Goal: Task Accomplishment & Management: Use online tool/utility

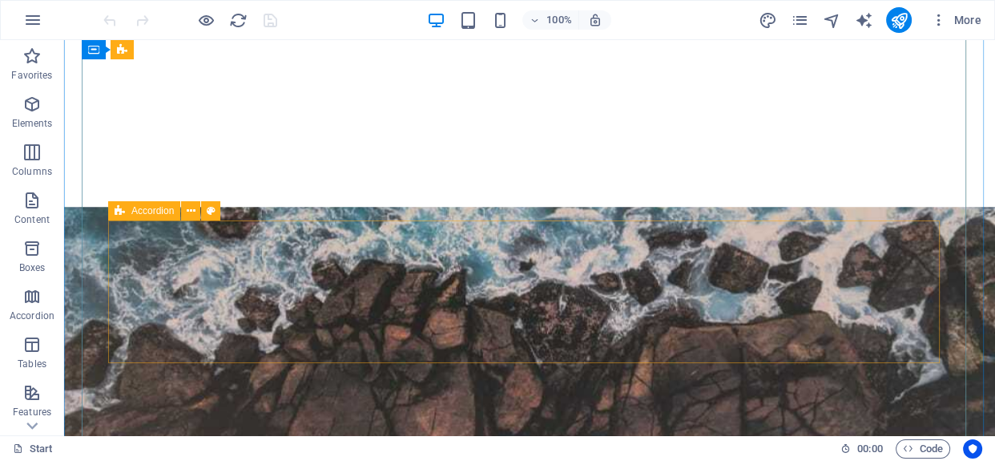
scroll to position [2300, 0]
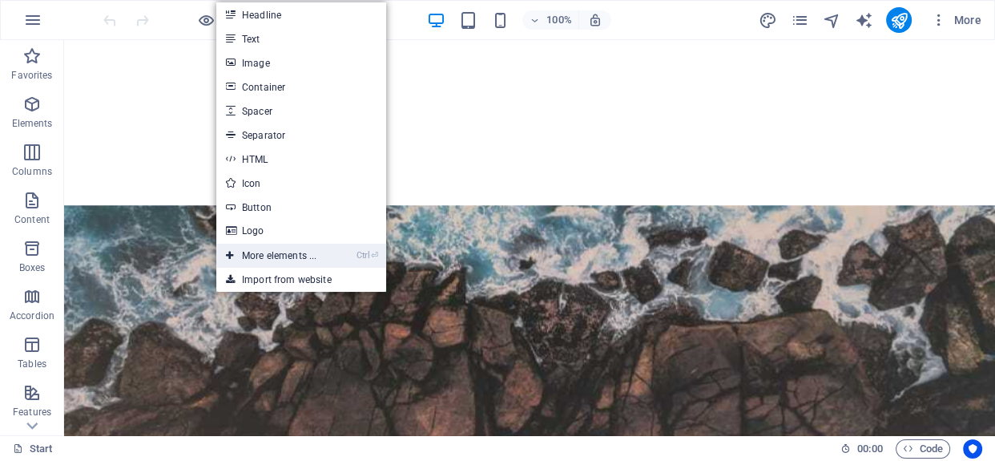
click at [304, 256] on link "Ctrl ⏎ More elements ..." at bounding box center [271, 255] width 110 height 24
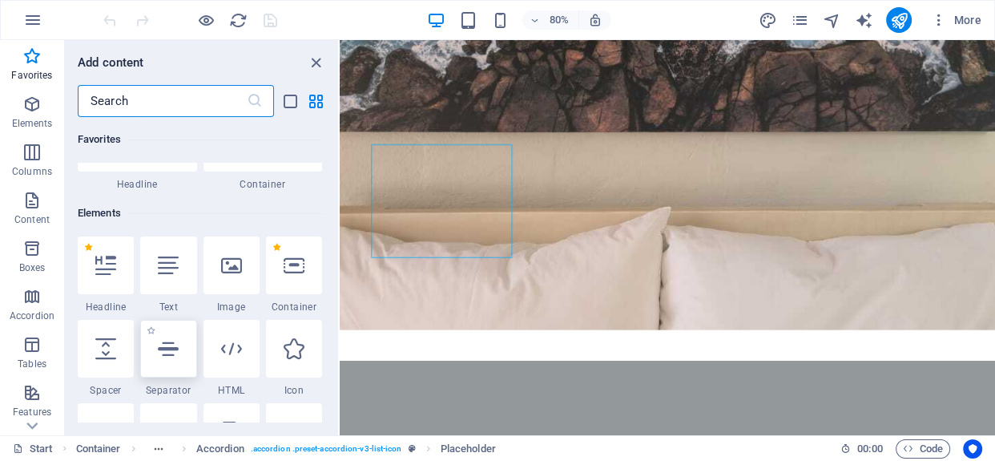
scroll to position [170, 0]
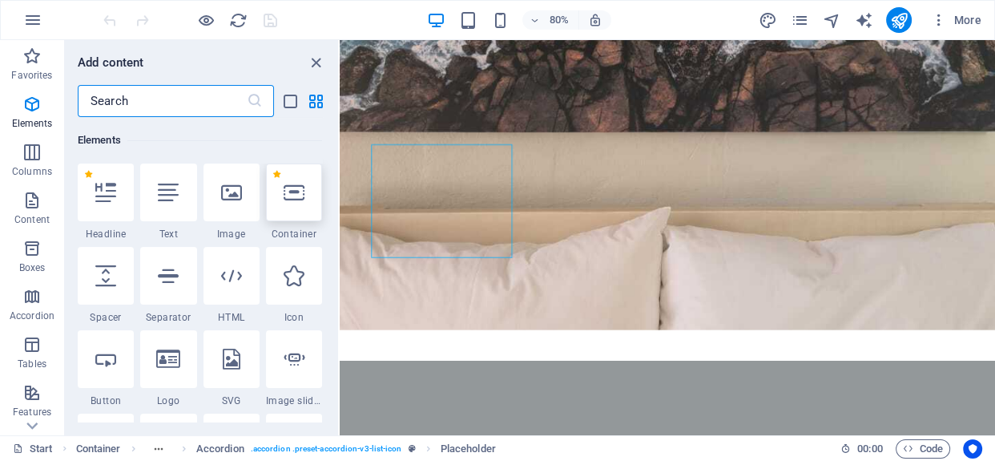
click at [304, 188] on icon at bounding box center [294, 192] width 21 height 21
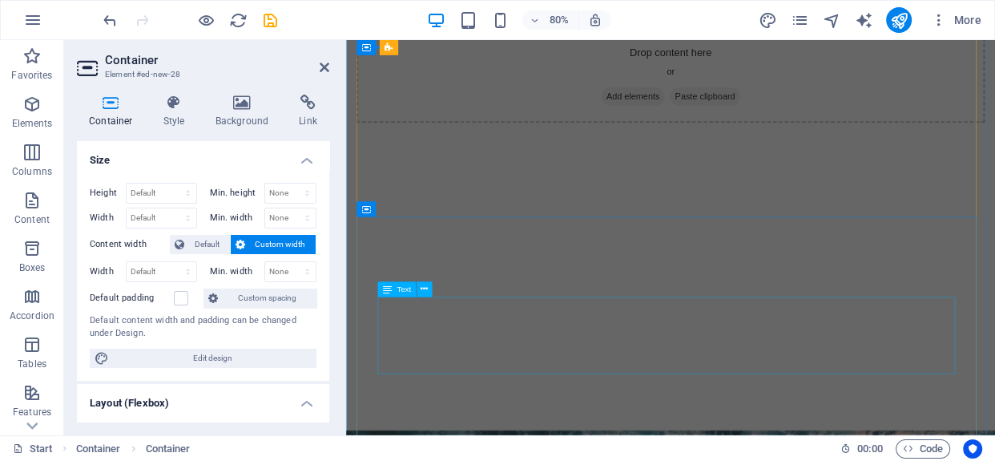
scroll to position [1964, 0]
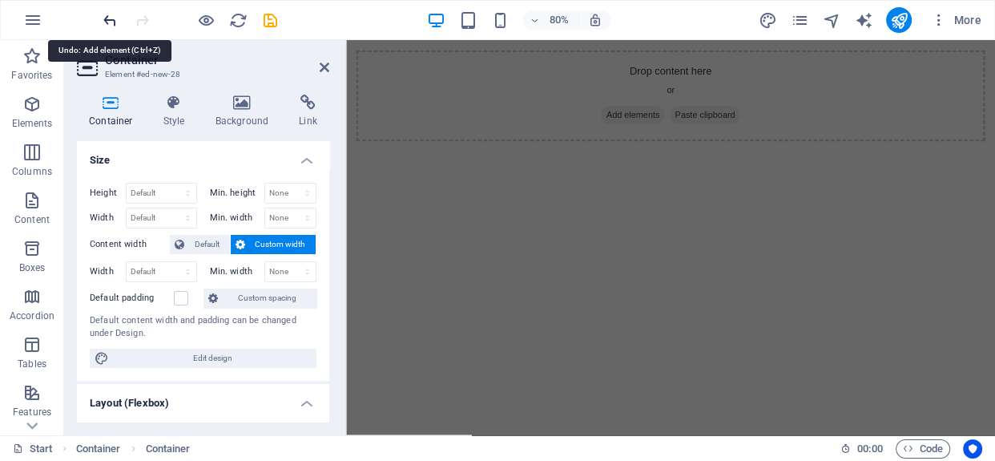
click at [106, 16] on icon "undo" at bounding box center [110, 20] width 18 height 18
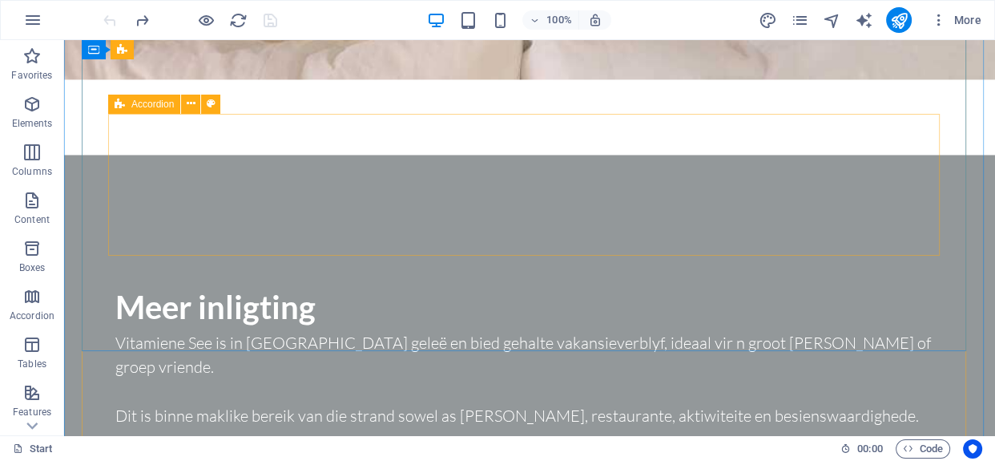
scroll to position [2378, 0]
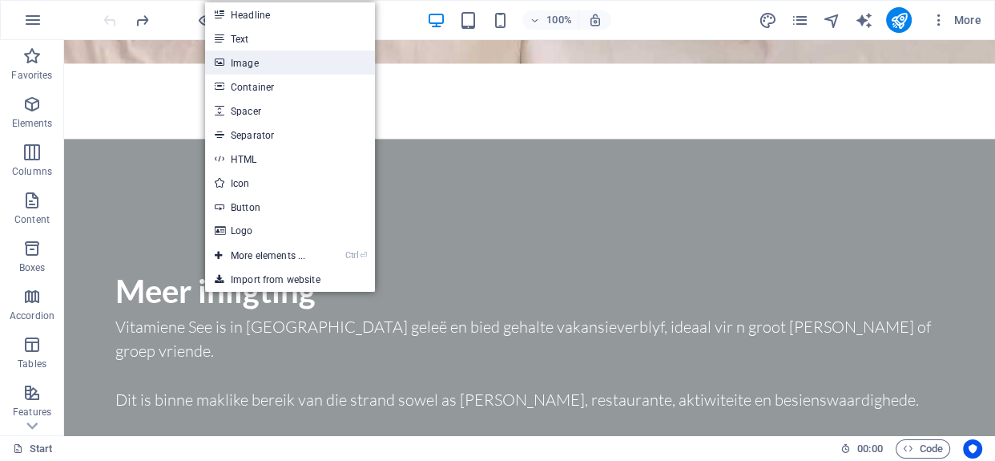
click at [235, 65] on link "Image" at bounding box center [290, 62] width 170 height 24
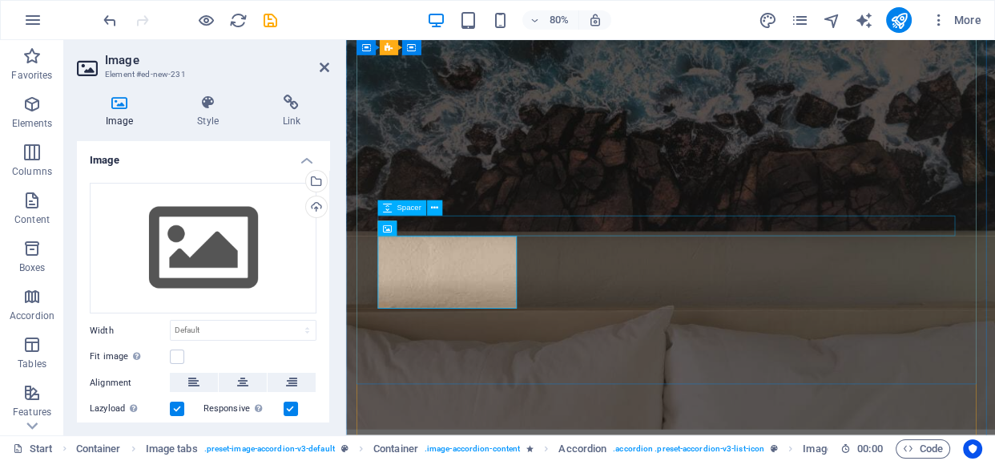
scroll to position [2183, 0]
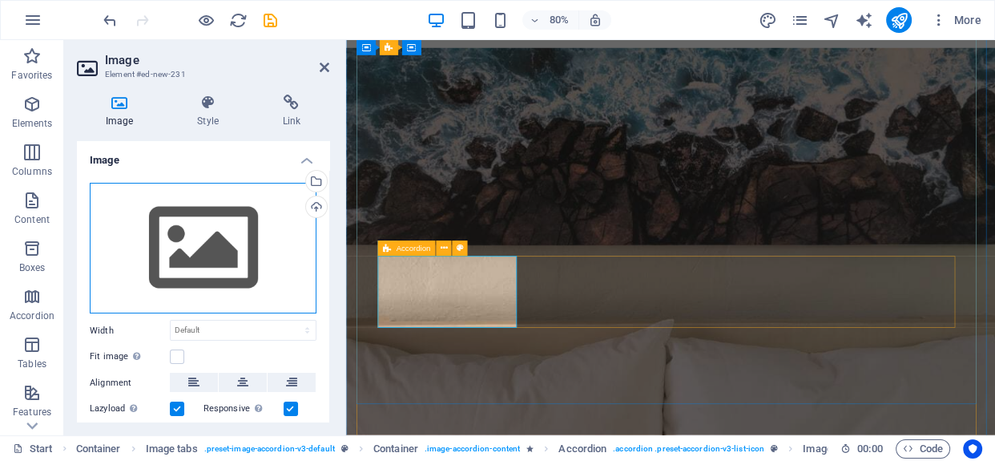
click at [184, 232] on div "Drag files here, click to choose files or select files from Files or our free s…" at bounding box center [203, 248] width 227 height 131
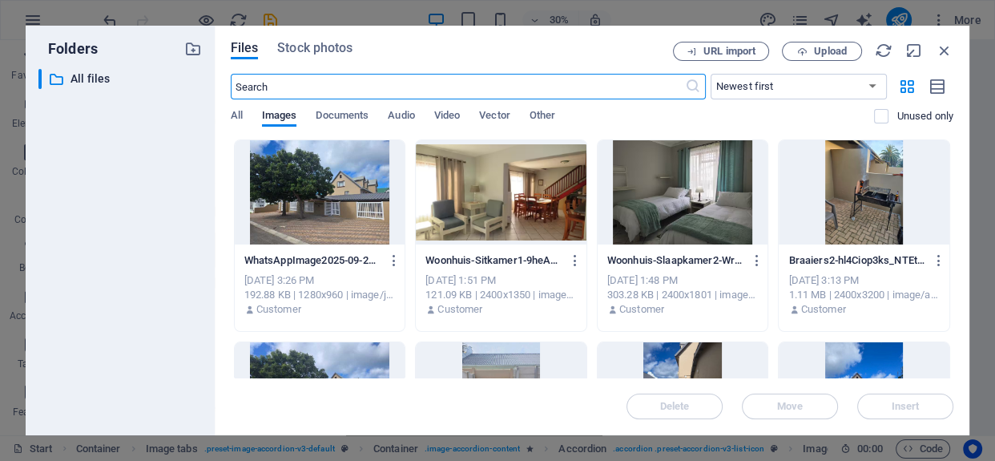
scroll to position [2453, 0]
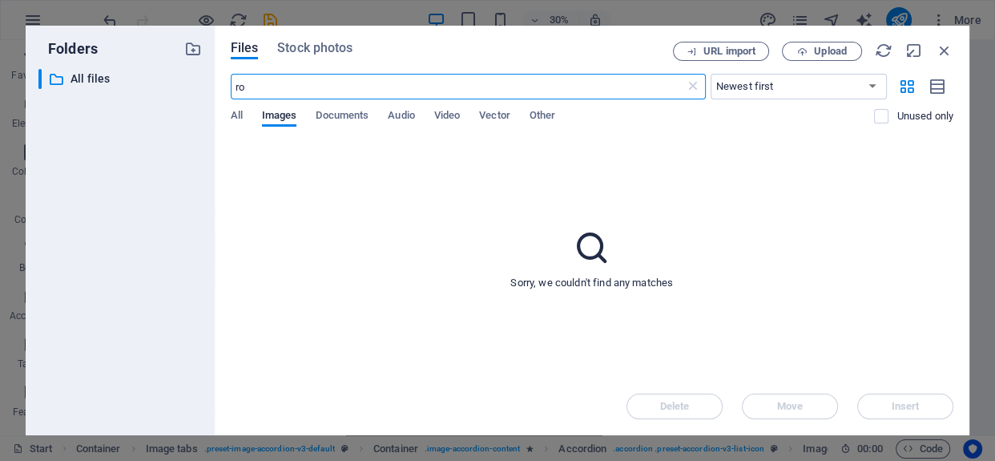
type input "r"
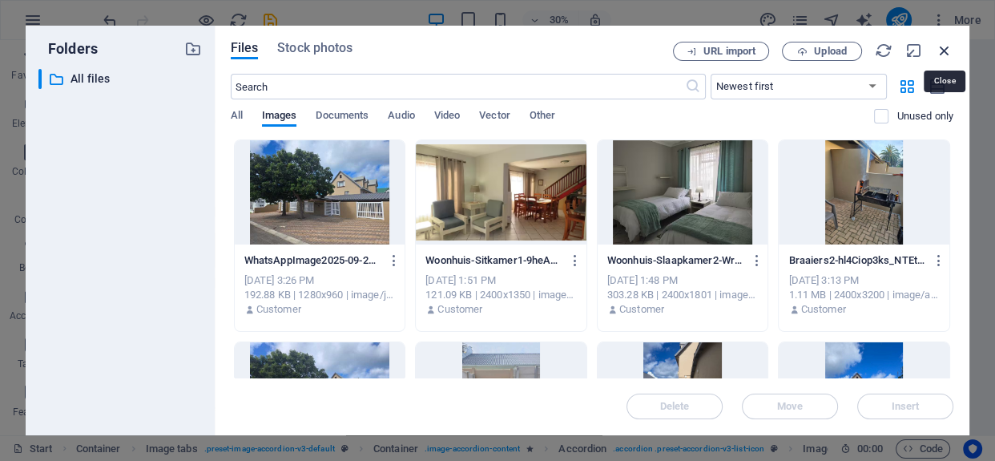
click at [949, 54] on icon "button" at bounding box center [945, 51] width 18 height 18
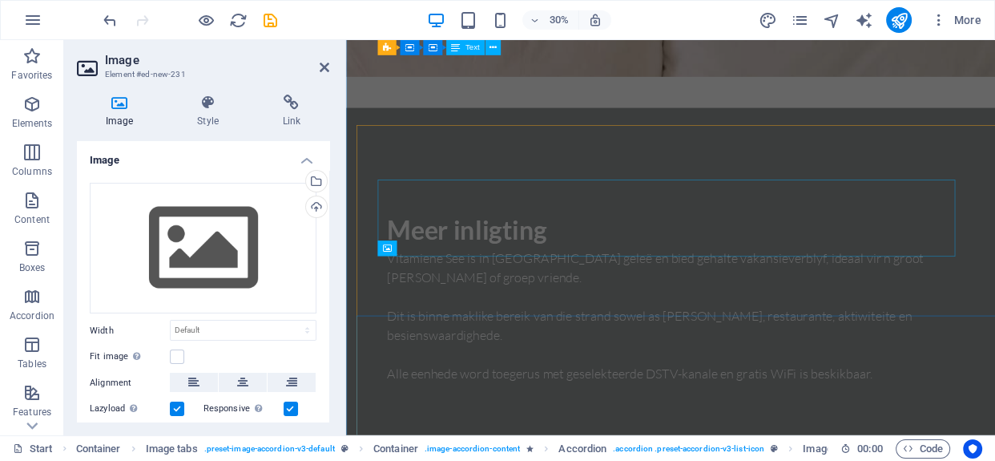
scroll to position [2183, 0]
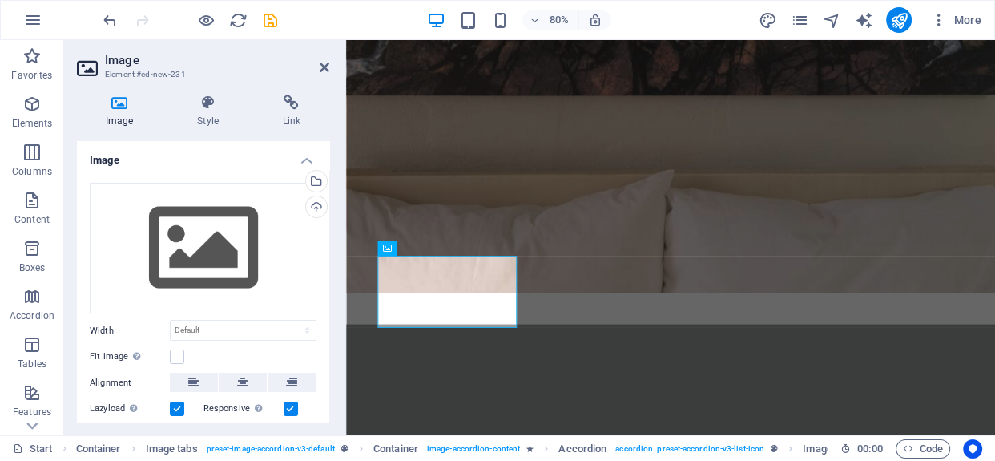
click at [306, 157] on h4 "Image" at bounding box center [203, 155] width 252 height 29
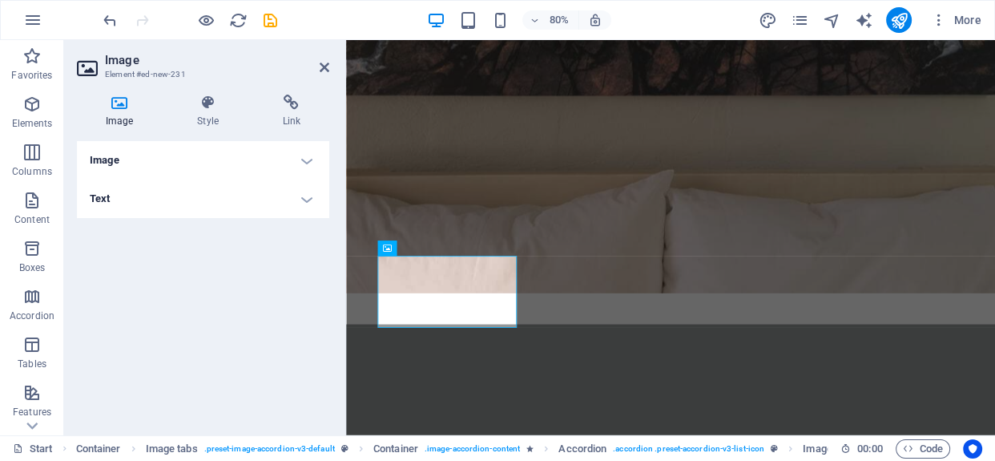
click at [304, 189] on h4 "Text" at bounding box center [203, 198] width 252 height 38
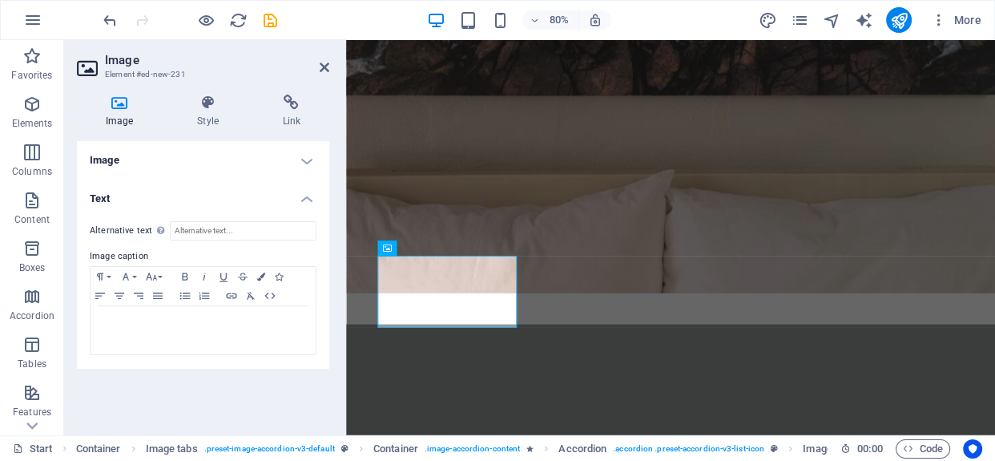
click at [143, 256] on label "Image caption" at bounding box center [203, 256] width 227 height 19
click at [194, 229] on input "Alternative text The alternative text is used by devices that cannot display im…" at bounding box center [243, 230] width 147 height 19
click at [310, 156] on h4 "Image" at bounding box center [203, 160] width 252 height 38
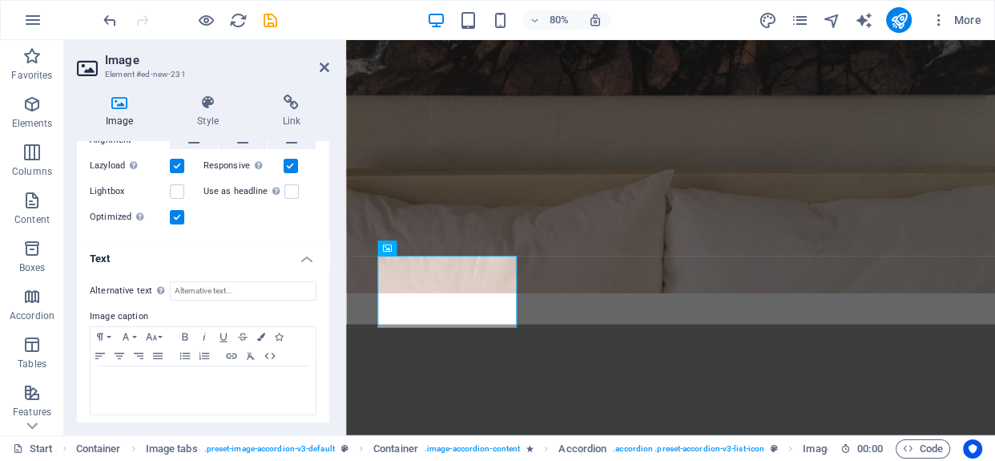
scroll to position [247, 0]
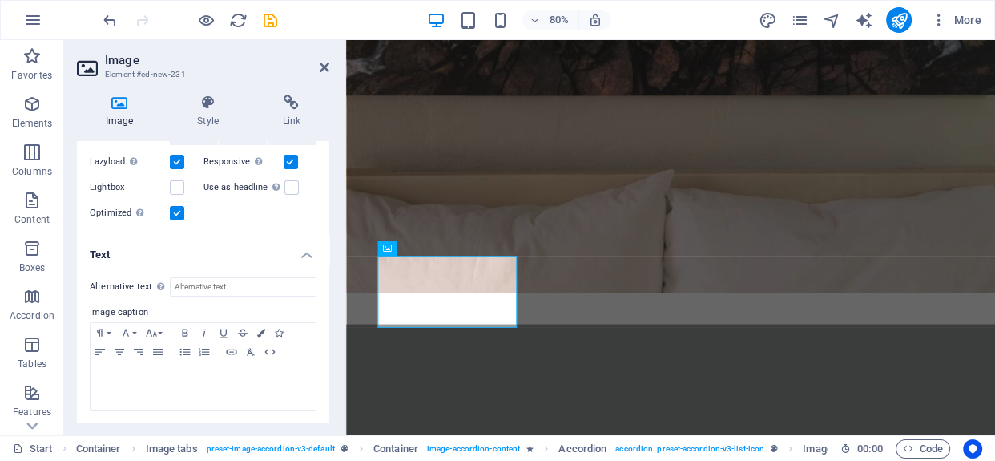
click at [296, 256] on h4 "Text" at bounding box center [203, 249] width 252 height 29
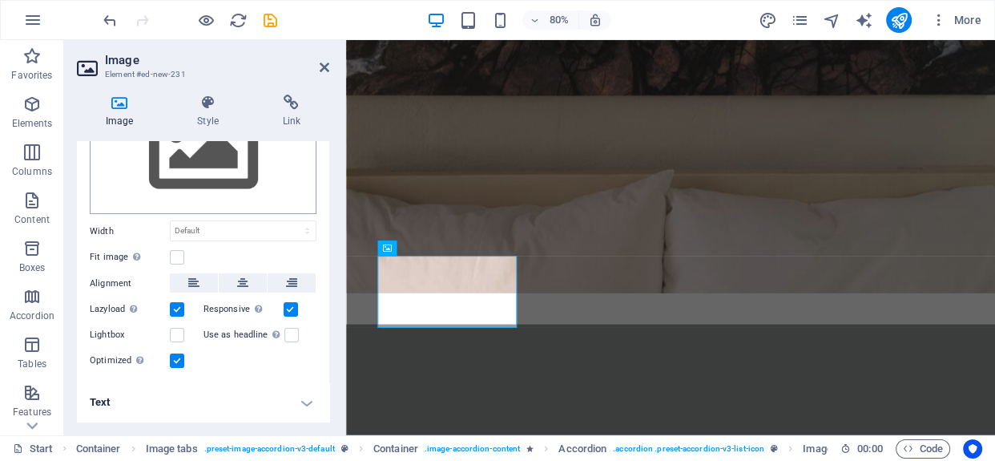
scroll to position [96, 0]
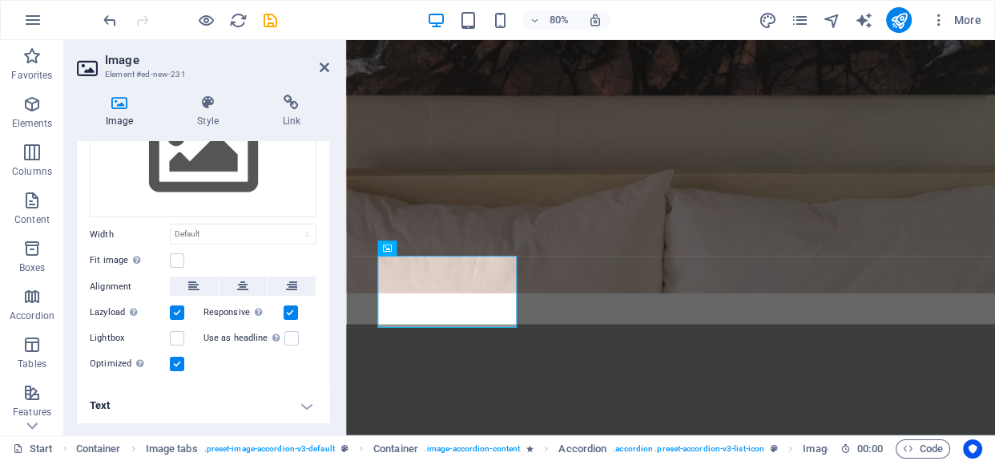
click at [191, 82] on div "Image Style Link Image Drag files here, click to choose files or select files f…" at bounding box center [203, 258] width 278 height 353
click at [199, 104] on icon at bounding box center [207, 103] width 78 height 16
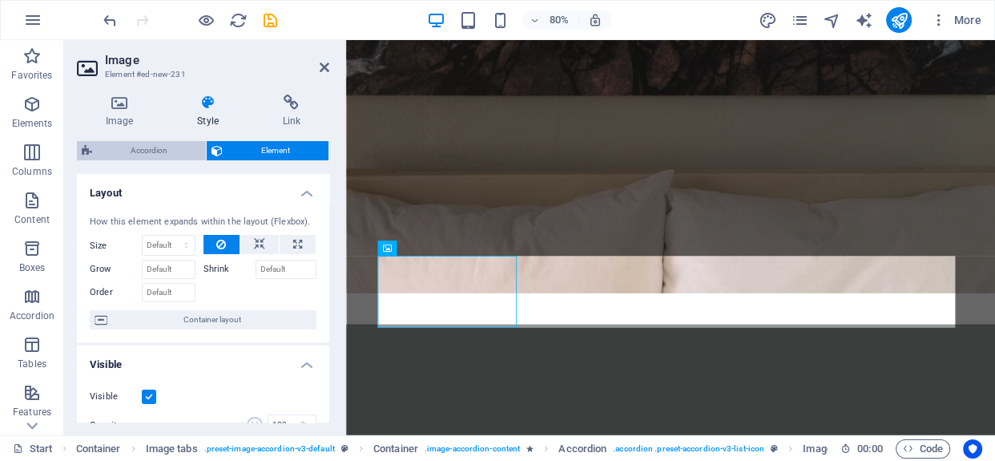
click at [173, 142] on span "Accordion" at bounding box center [149, 150] width 104 height 19
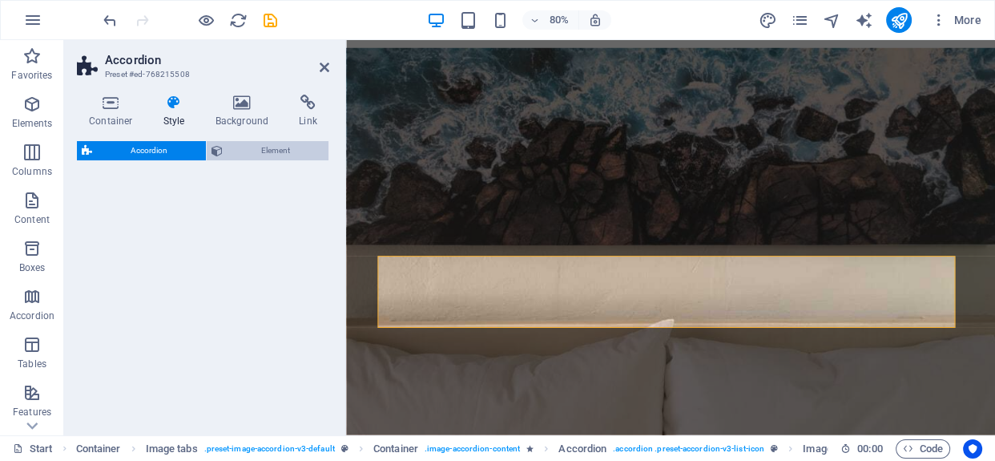
select select "rem"
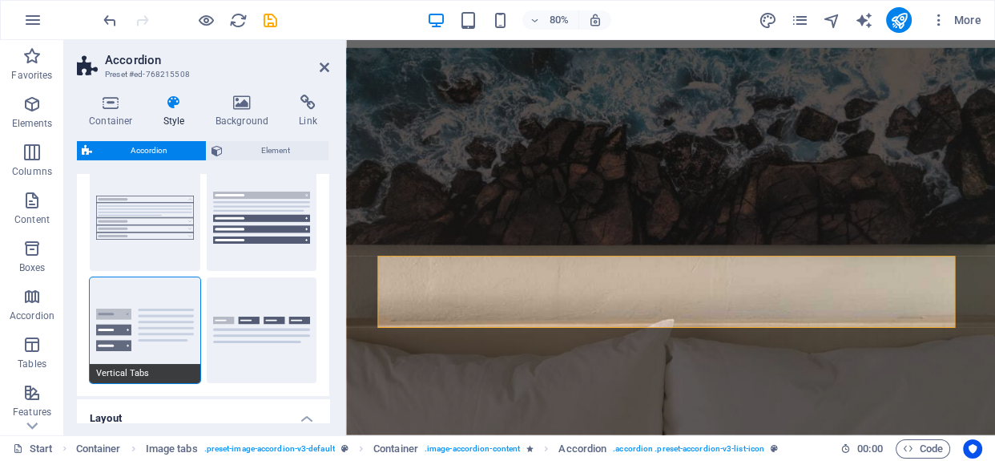
scroll to position [72, 0]
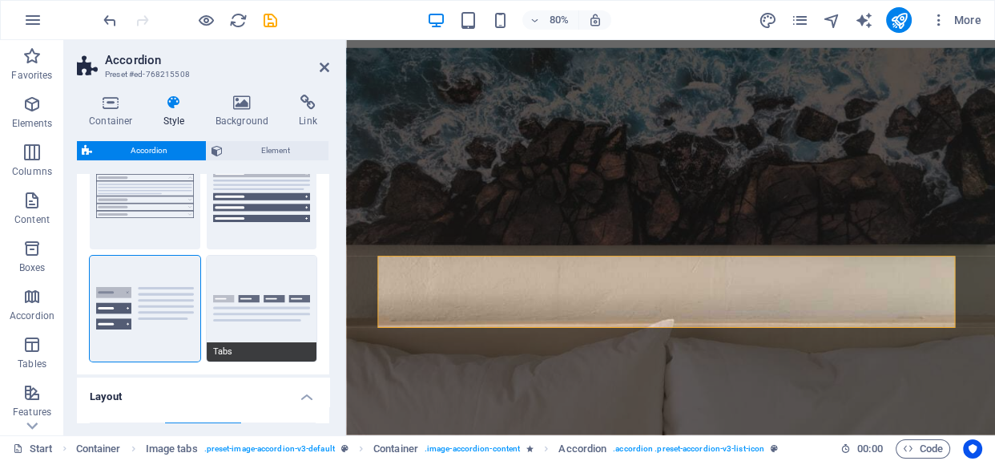
click at [284, 296] on button "Tabs" at bounding box center [262, 309] width 111 height 106
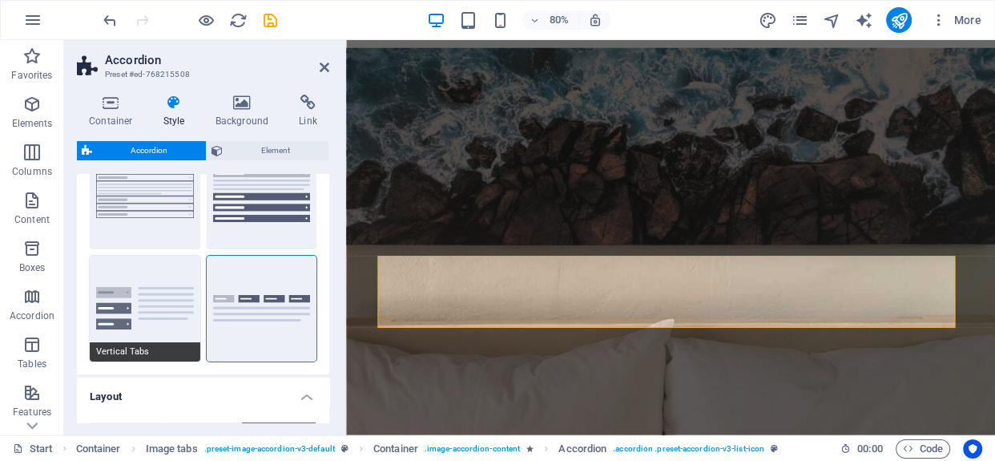
click at [125, 296] on button "Vertical Tabs" at bounding box center [145, 309] width 111 height 106
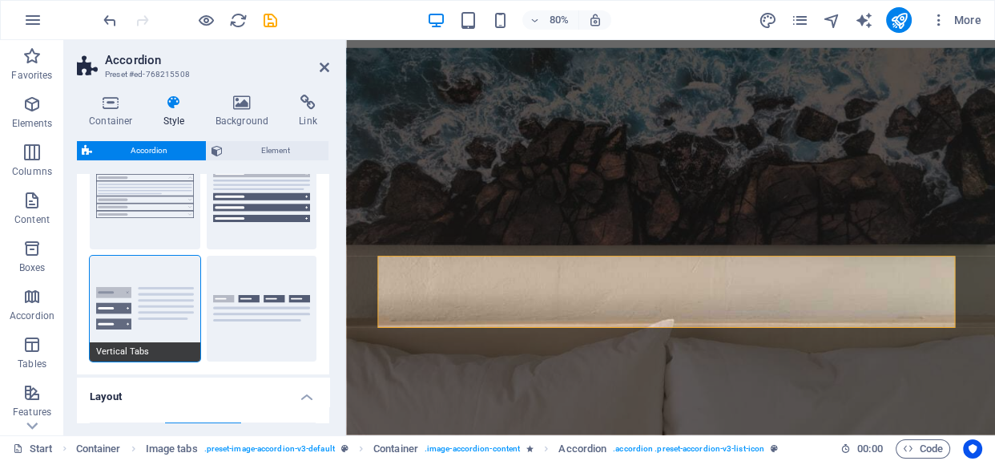
type input "2"
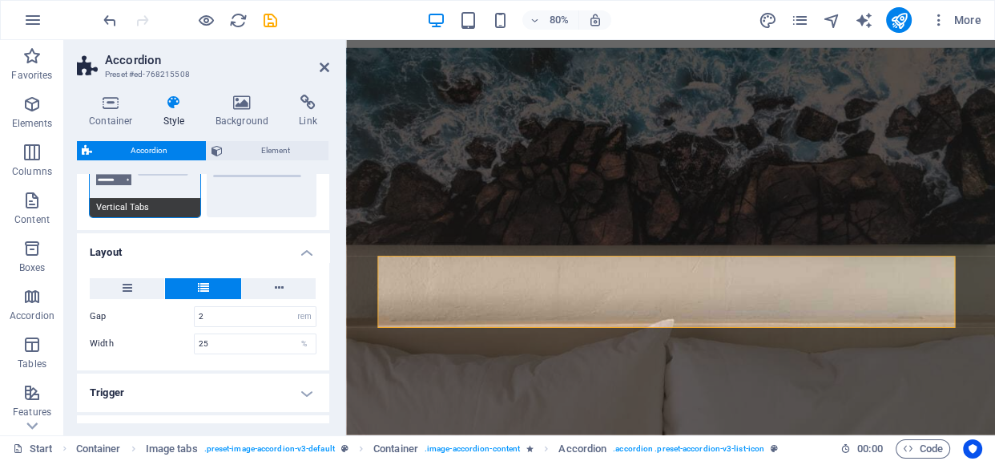
scroll to position [218, 0]
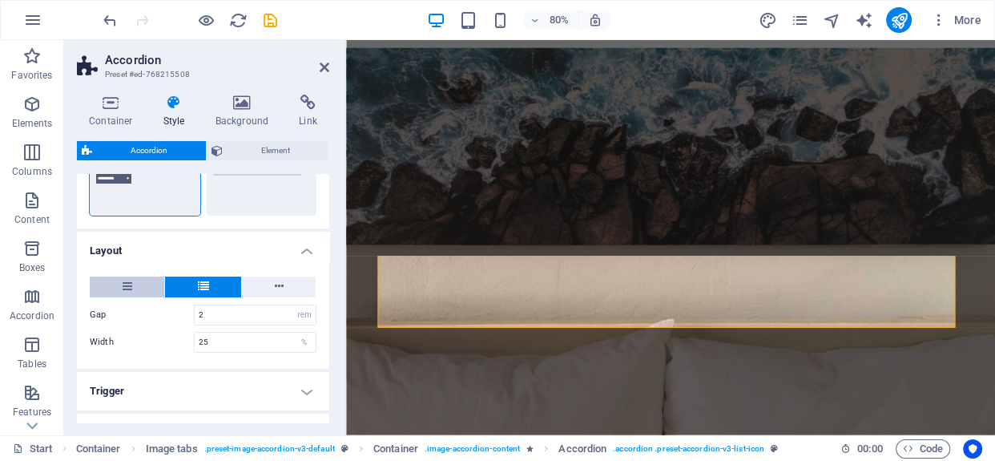
click at [129, 287] on icon at bounding box center [128, 285] width 10 height 19
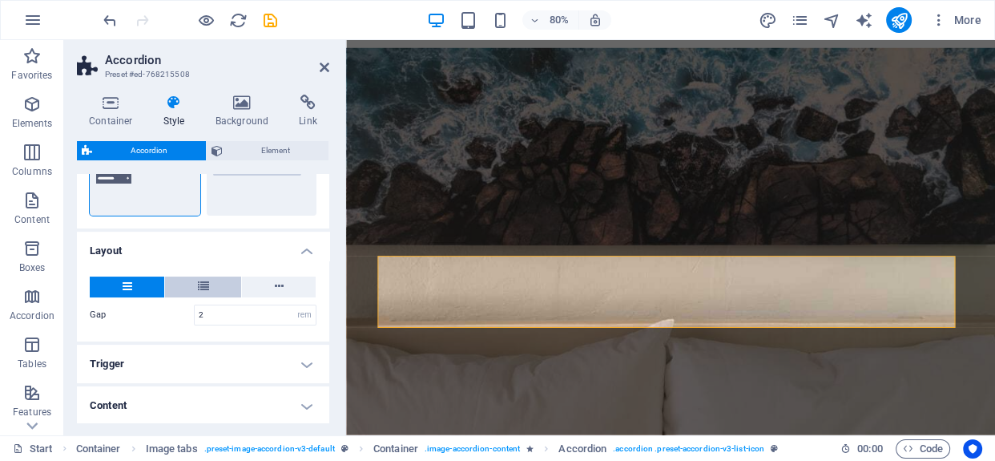
click at [180, 285] on button at bounding box center [203, 286] width 76 height 21
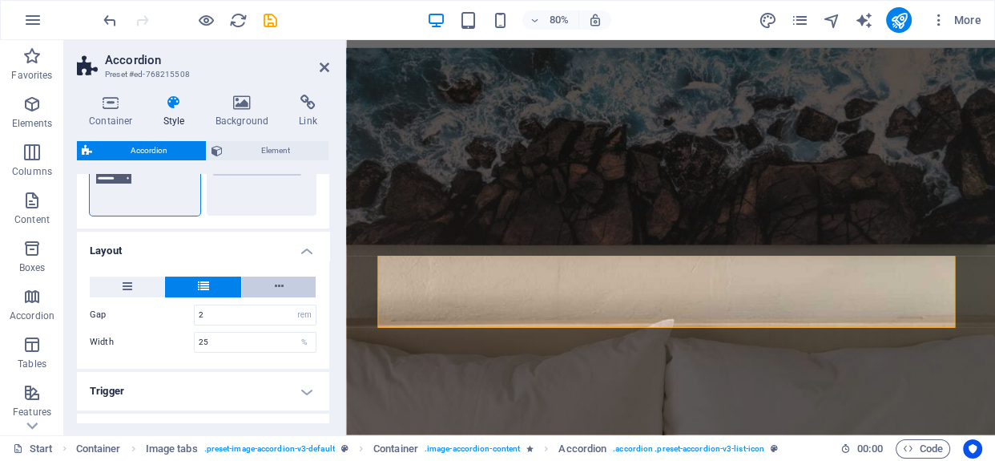
click at [264, 285] on button at bounding box center [279, 286] width 74 height 21
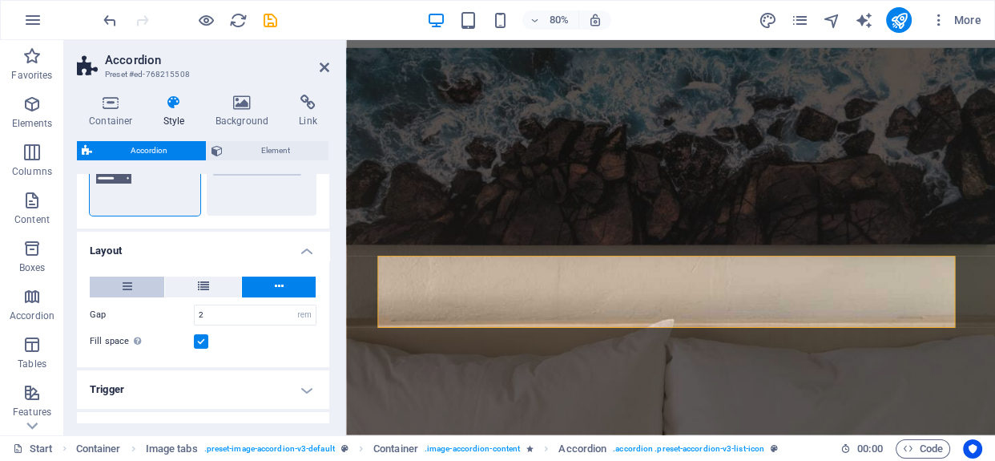
click at [138, 282] on button at bounding box center [127, 286] width 74 height 21
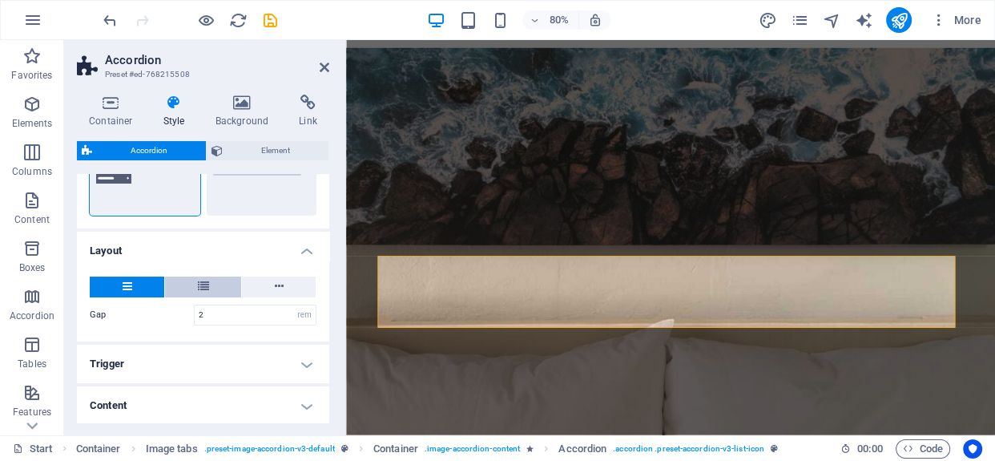
click at [191, 280] on button at bounding box center [203, 286] width 76 height 21
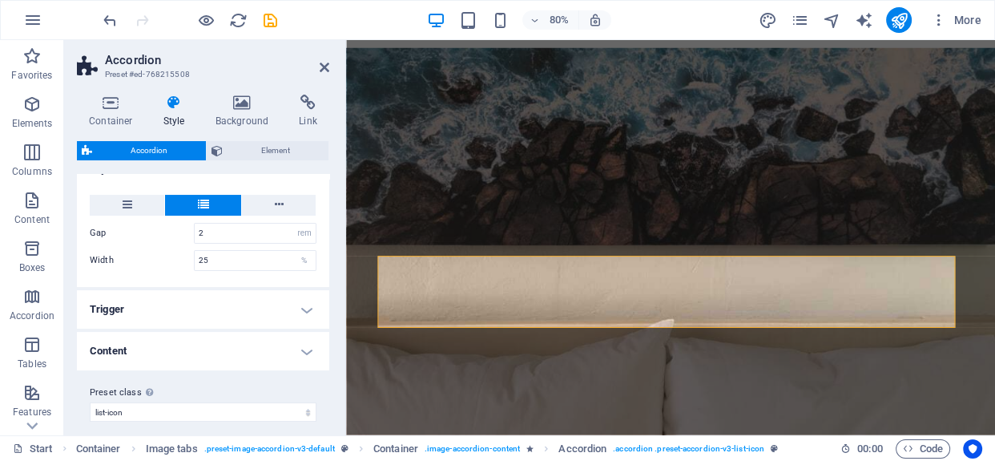
scroll to position [310, 0]
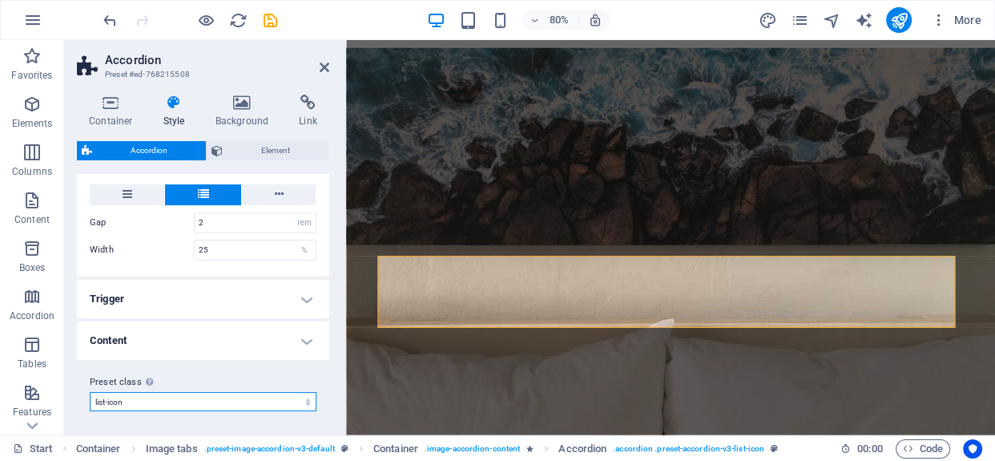
click at [167, 396] on select "list-icon Add preset class" at bounding box center [203, 401] width 227 height 19
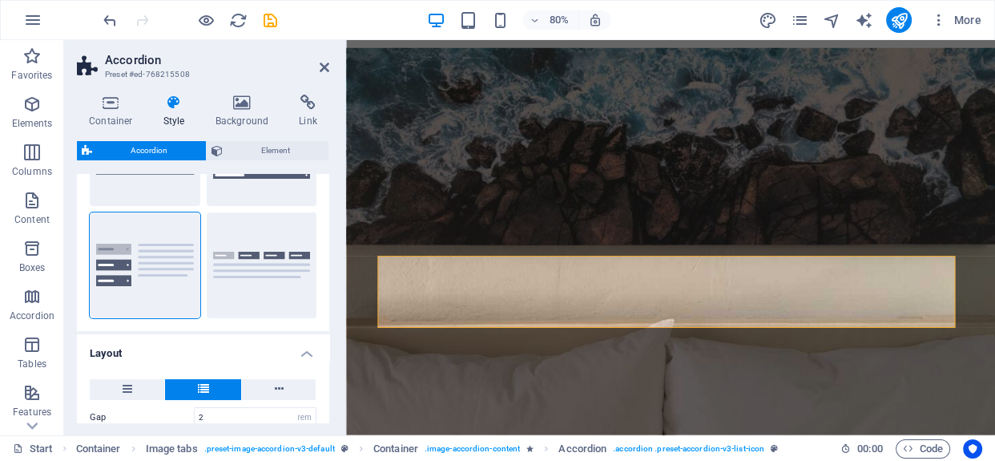
scroll to position [0, 0]
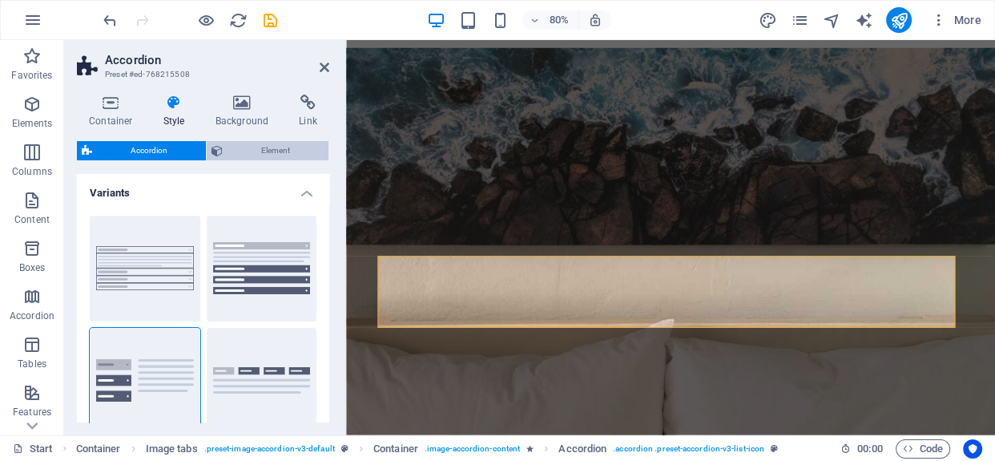
click at [243, 152] on span "Element" at bounding box center [275, 150] width 96 height 19
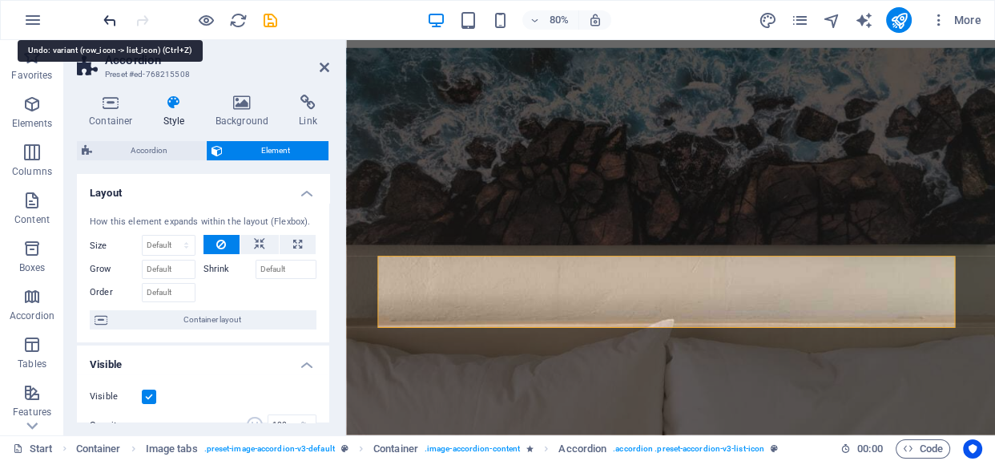
click at [105, 22] on icon "undo" at bounding box center [110, 20] width 18 height 18
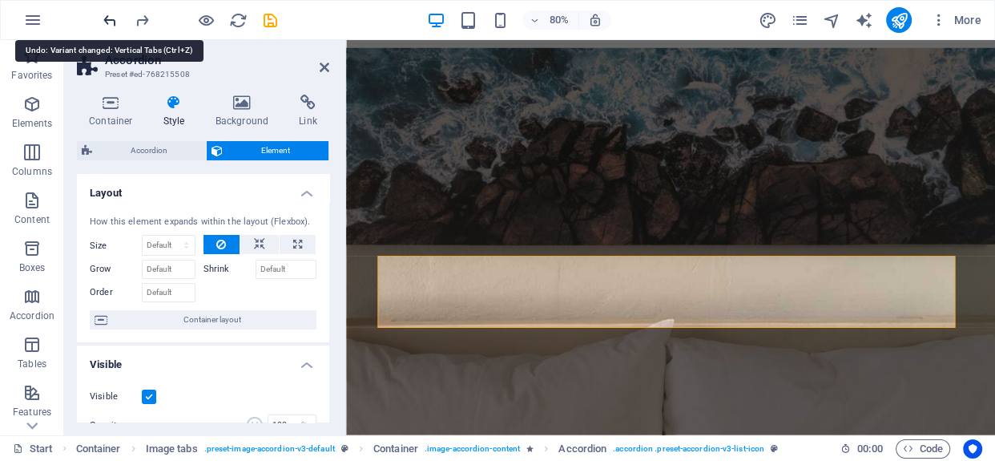
click at [105, 22] on icon "undo" at bounding box center [110, 20] width 18 height 18
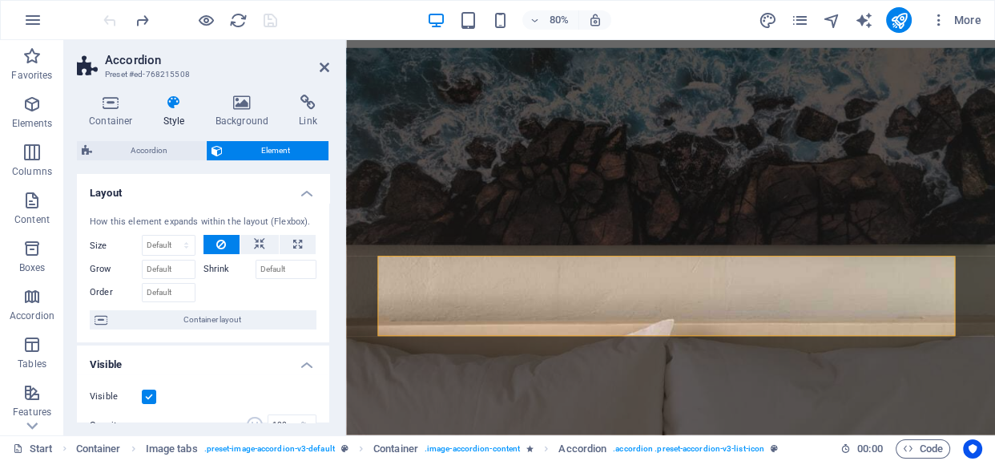
click at [105, 22] on div at bounding box center [189, 20] width 179 height 26
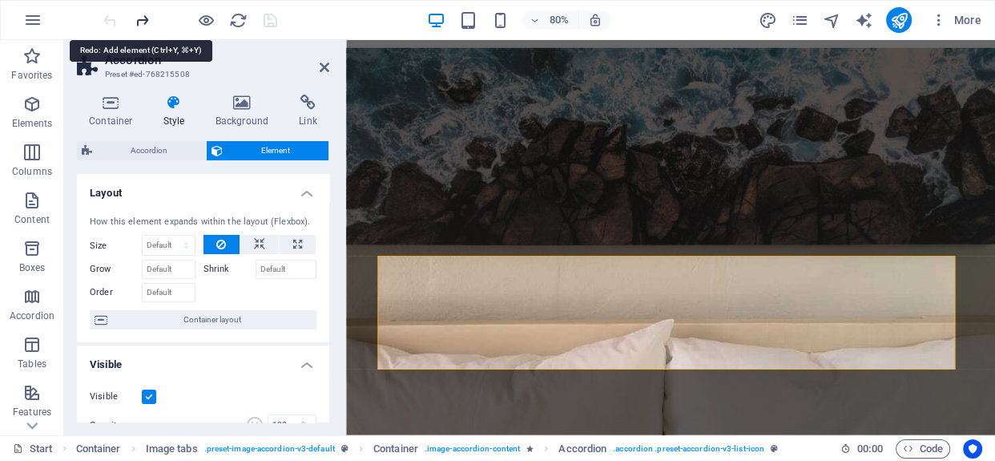
click at [139, 19] on icon "redo" at bounding box center [142, 20] width 18 height 18
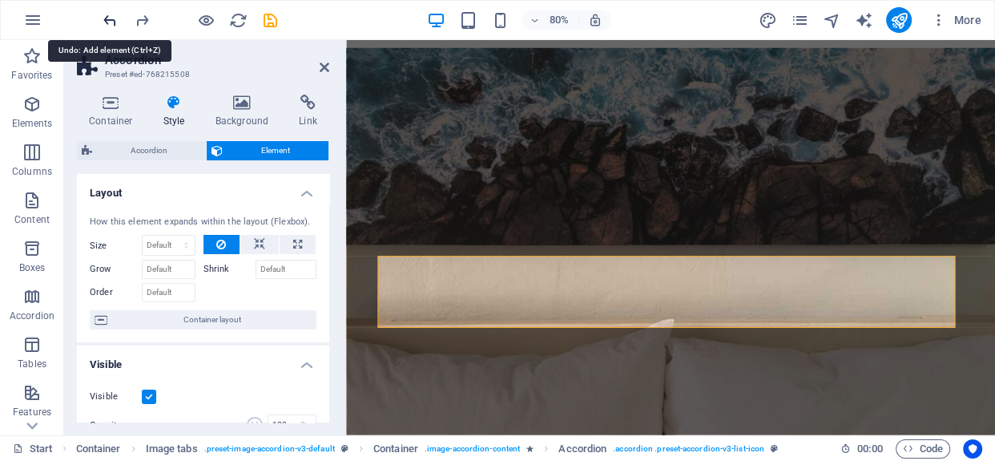
click at [112, 14] on icon "undo" at bounding box center [110, 20] width 18 height 18
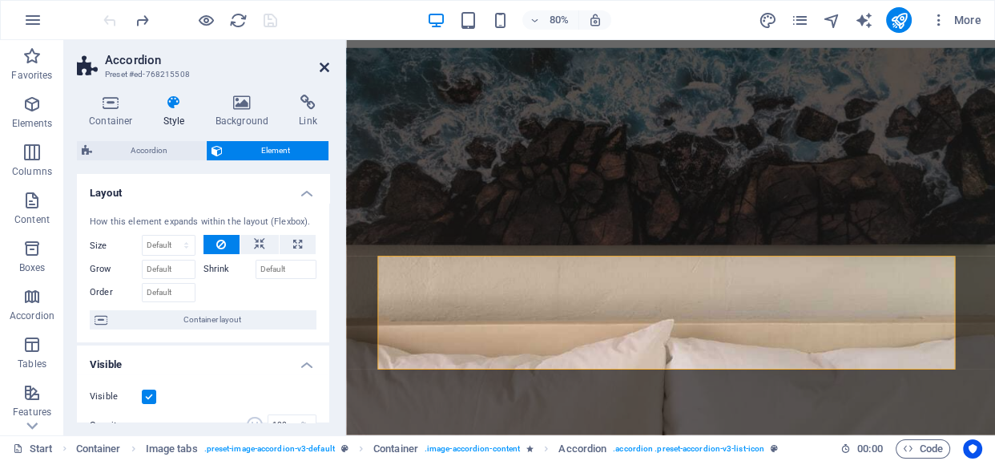
click at [320, 66] on icon at bounding box center [325, 67] width 10 height 13
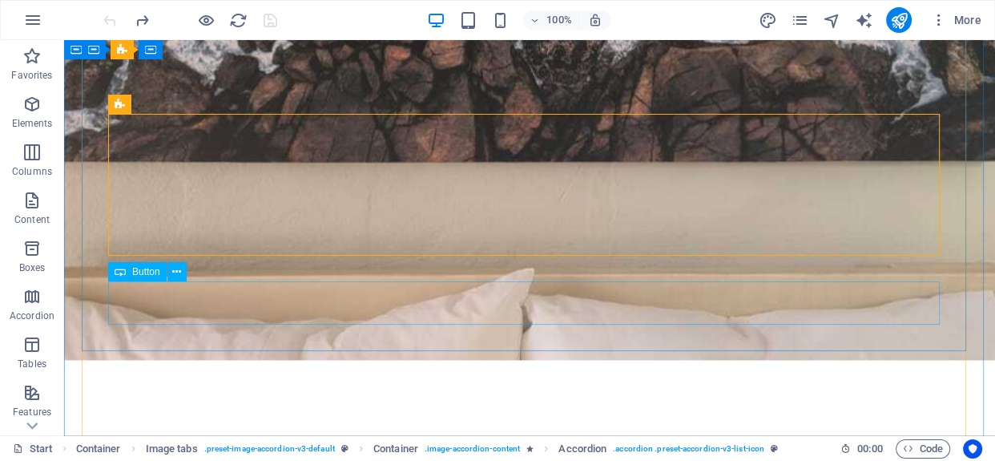
scroll to position [2378, 0]
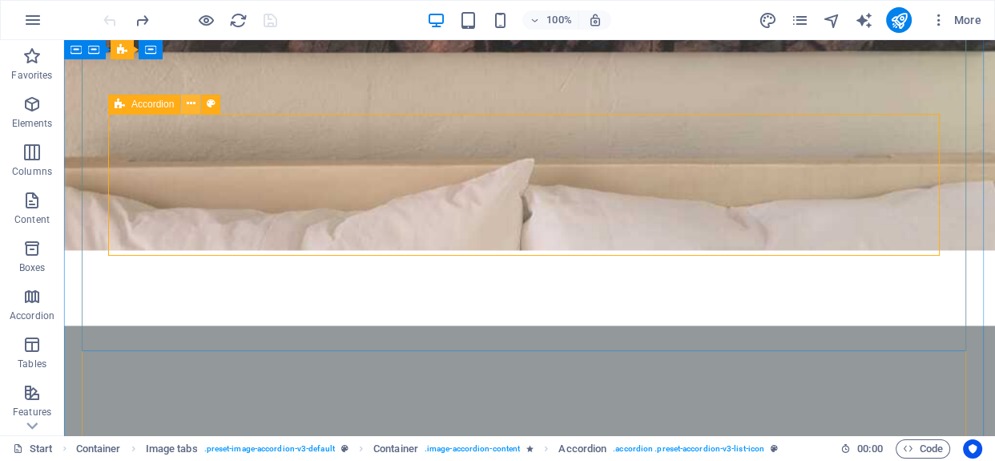
click at [191, 107] on icon at bounding box center [191, 103] width 9 height 17
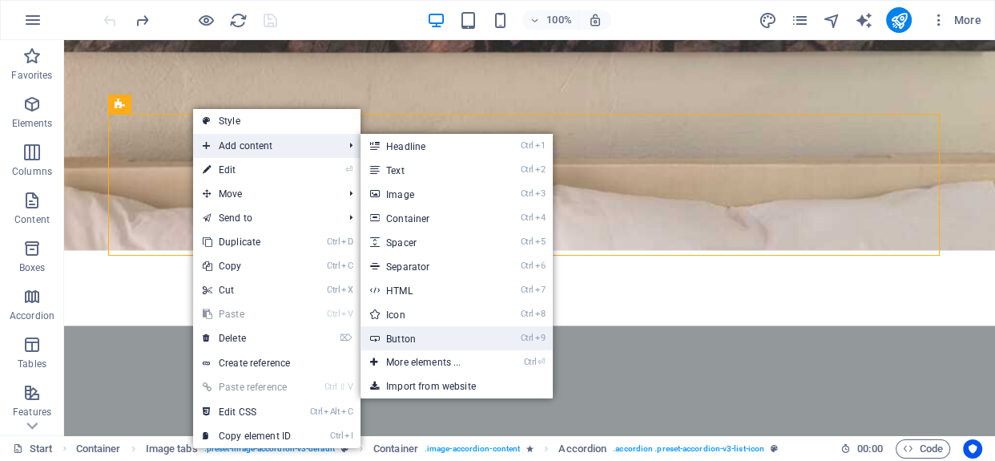
click at [409, 340] on link "Ctrl 9 Button" at bounding box center [426, 338] width 132 height 24
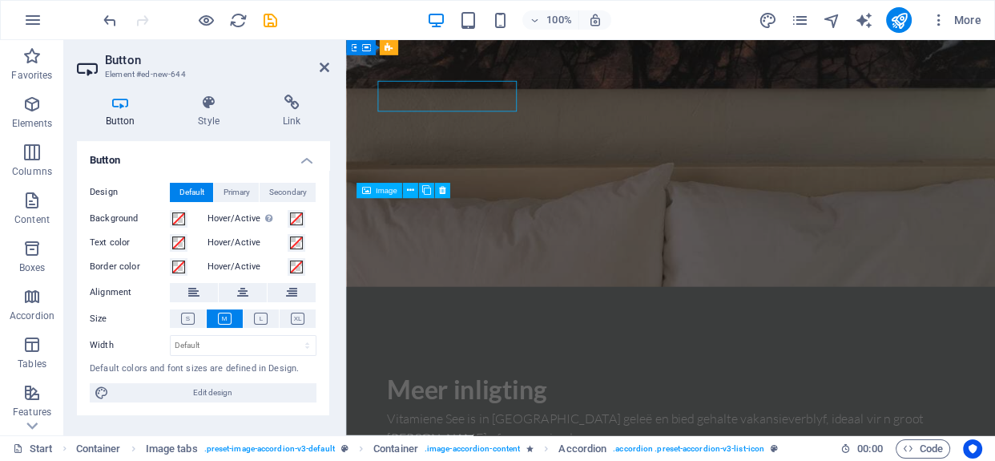
scroll to position [2402, 0]
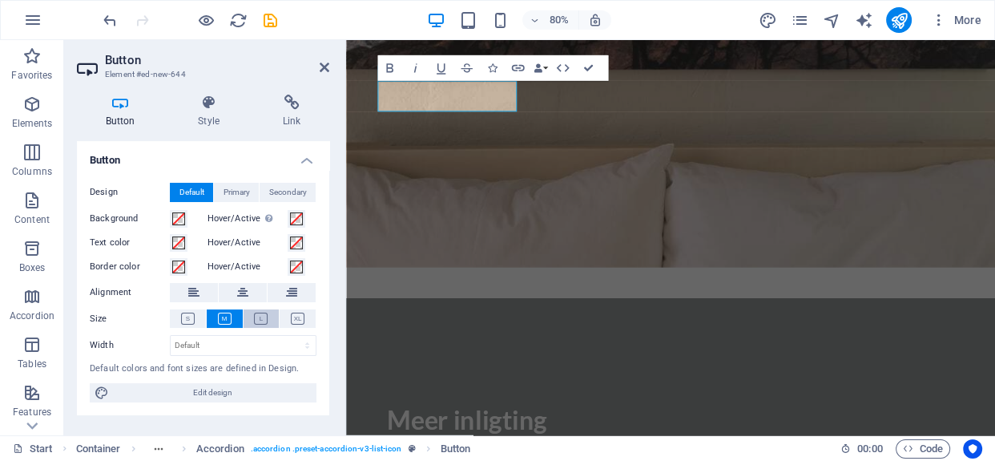
click at [256, 314] on icon at bounding box center [261, 318] width 14 height 12
click at [209, 320] on button at bounding box center [225, 318] width 36 height 18
click at [200, 115] on h4 "Style" at bounding box center [212, 112] width 85 height 34
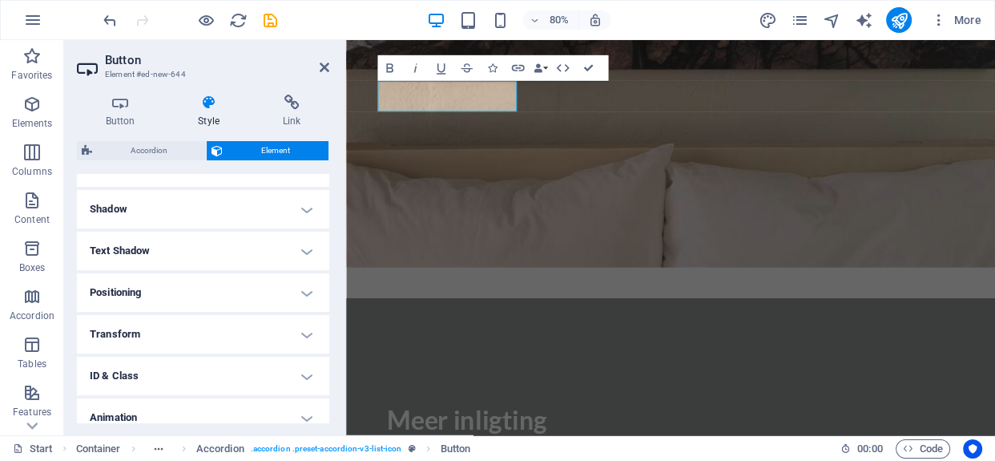
scroll to position [428, 0]
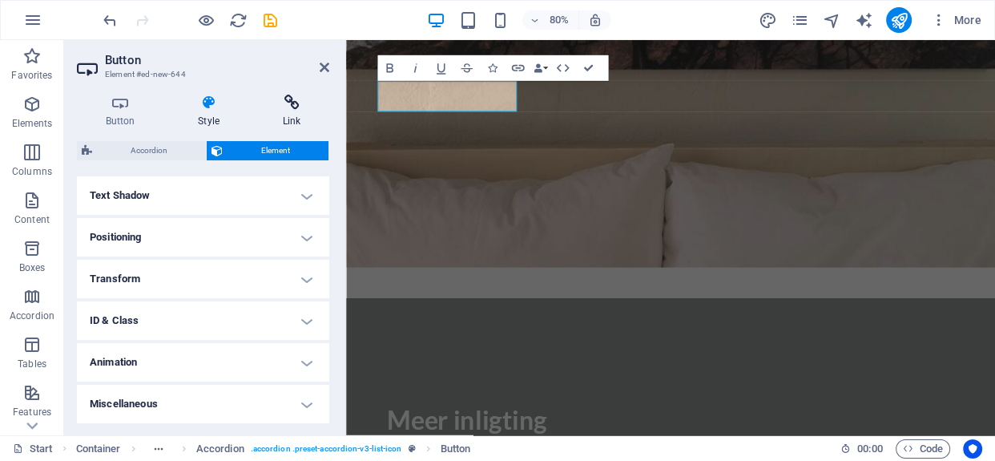
click at [280, 111] on h4 "Link" at bounding box center [291, 112] width 75 height 34
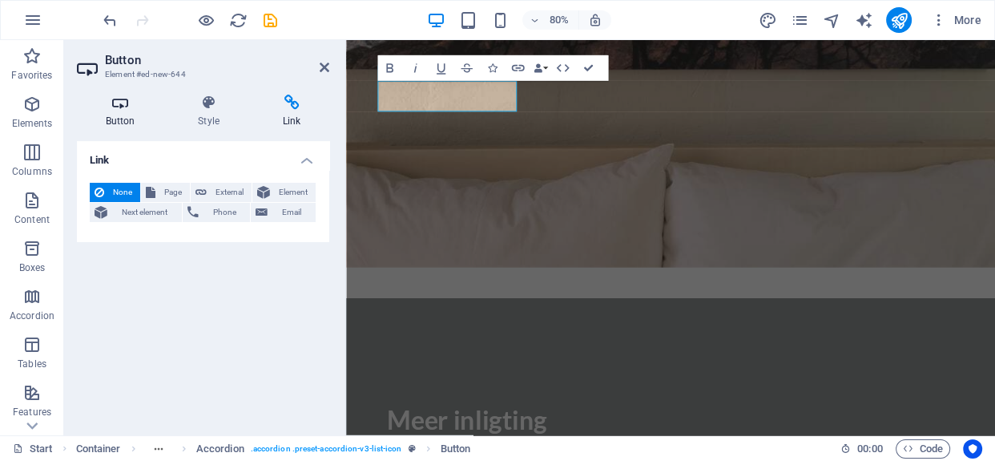
click at [119, 102] on icon at bounding box center [120, 103] width 87 height 16
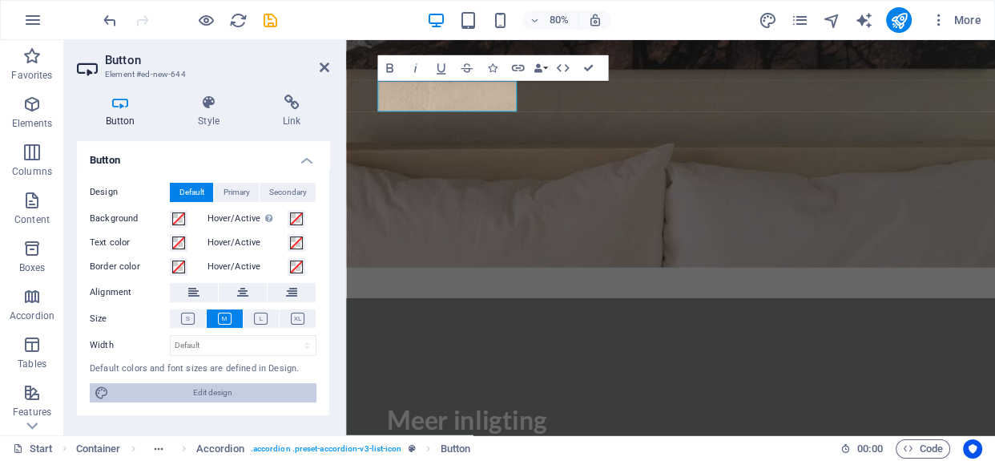
drag, startPoint x: 189, startPoint y: 391, endPoint x: 499, endPoint y: 723, distance: 454.5
click at [189, 391] on span "Edit design" at bounding box center [213, 392] width 198 height 19
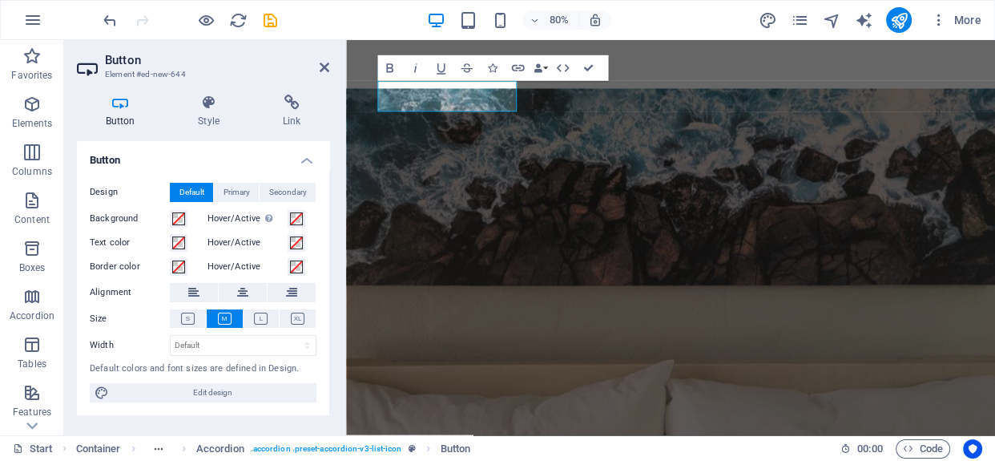
select select "px"
select select "300"
select select "px"
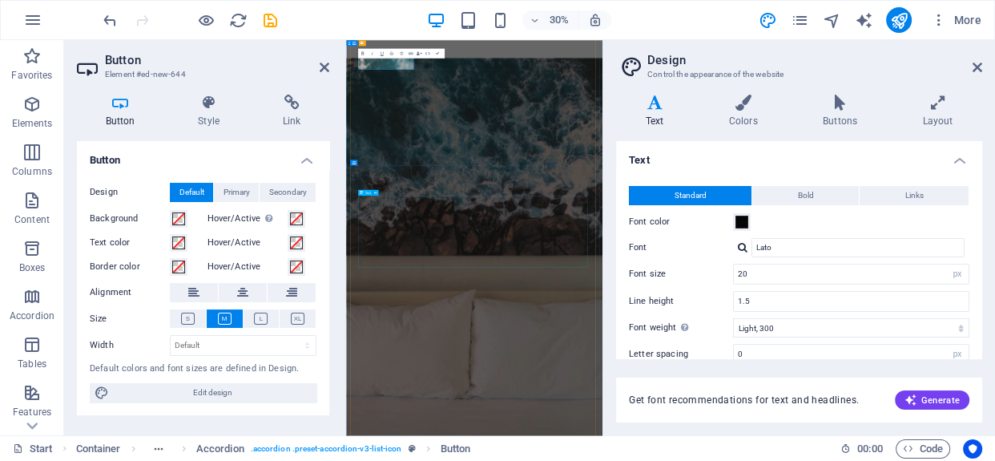
scroll to position [2672, 0]
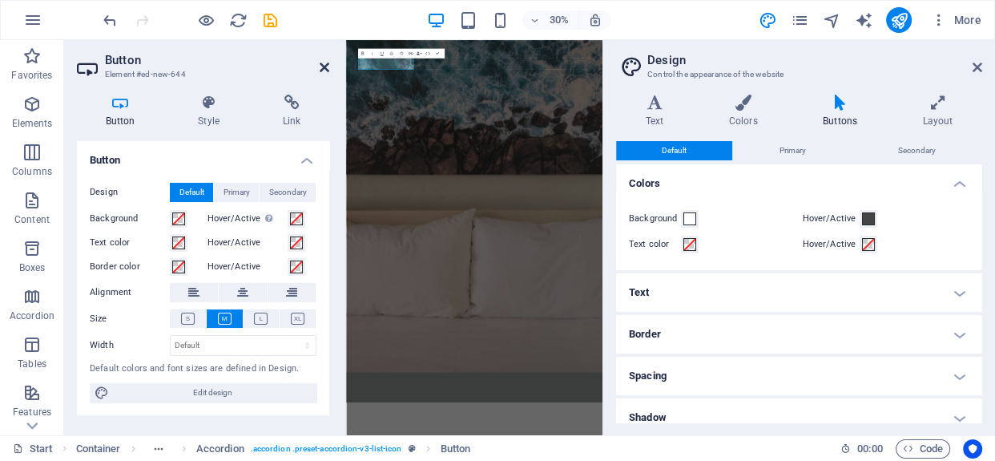
click at [325, 62] on icon at bounding box center [325, 67] width 10 height 13
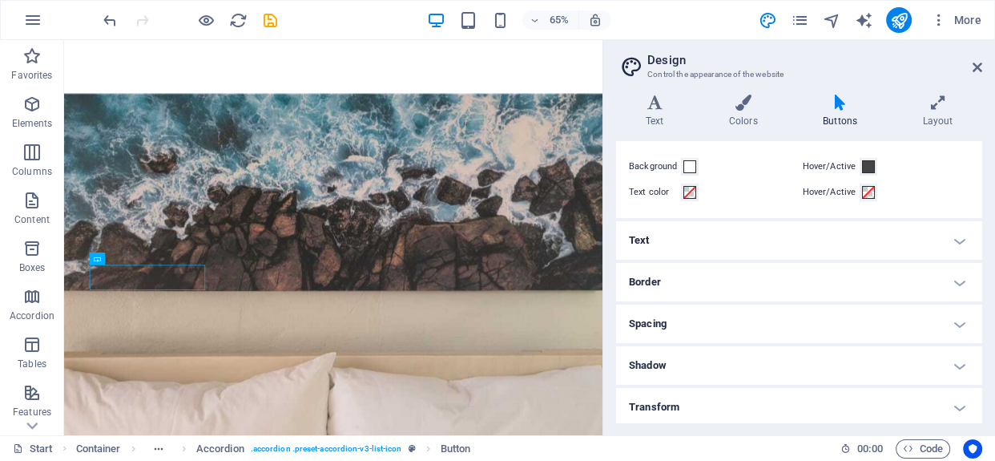
scroll to position [72, 0]
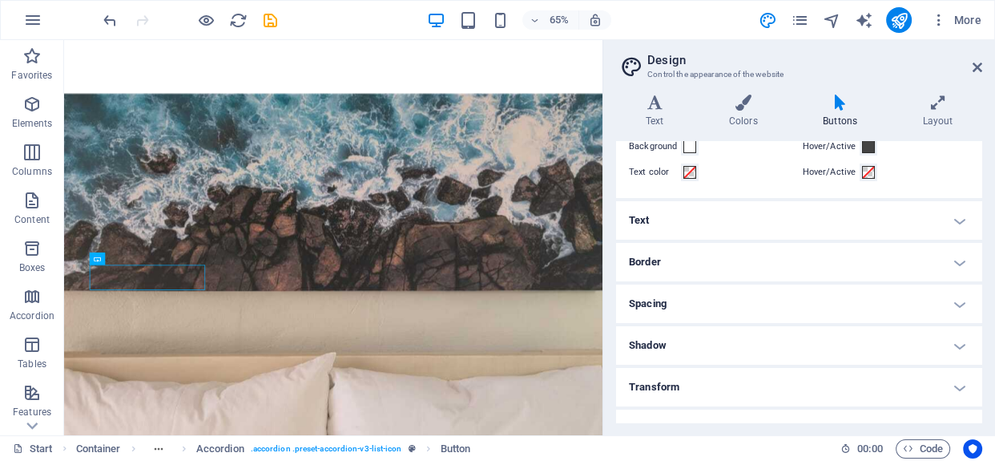
click at [752, 224] on h4 "Text" at bounding box center [799, 220] width 366 height 38
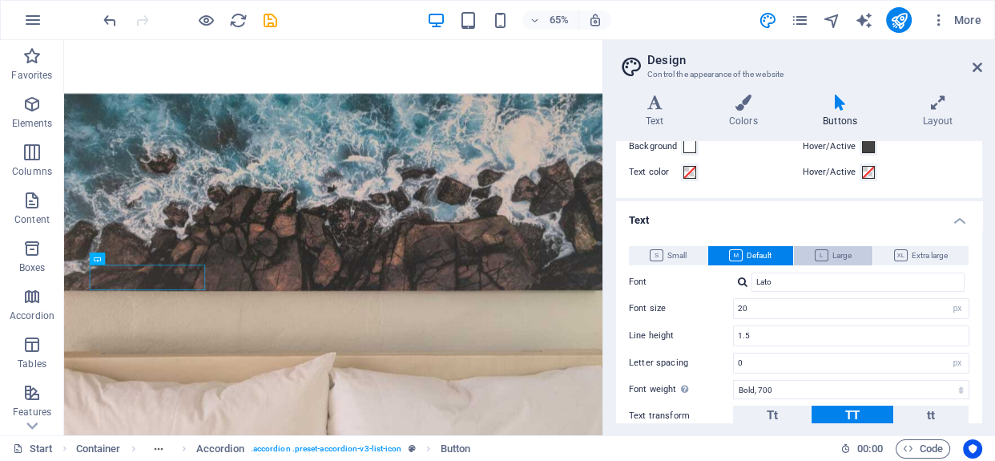
click at [832, 256] on span "Large" at bounding box center [833, 255] width 37 height 19
click at [739, 252] on icon at bounding box center [736, 255] width 14 height 12
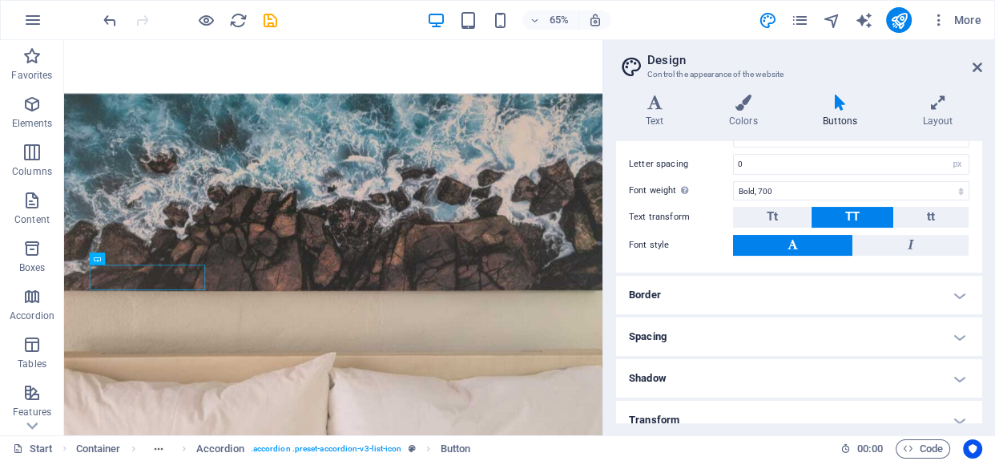
scroll to position [291, 0]
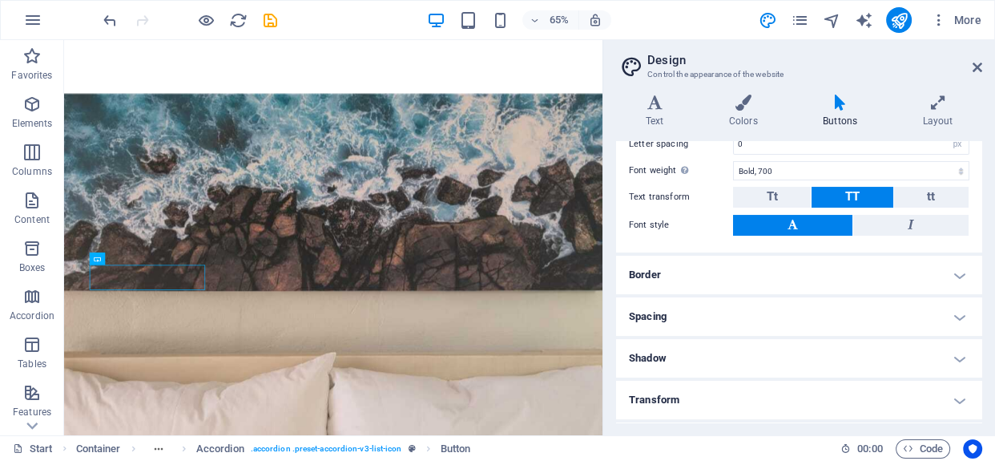
click at [851, 276] on h4 "Border" at bounding box center [799, 275] width 366 height 38
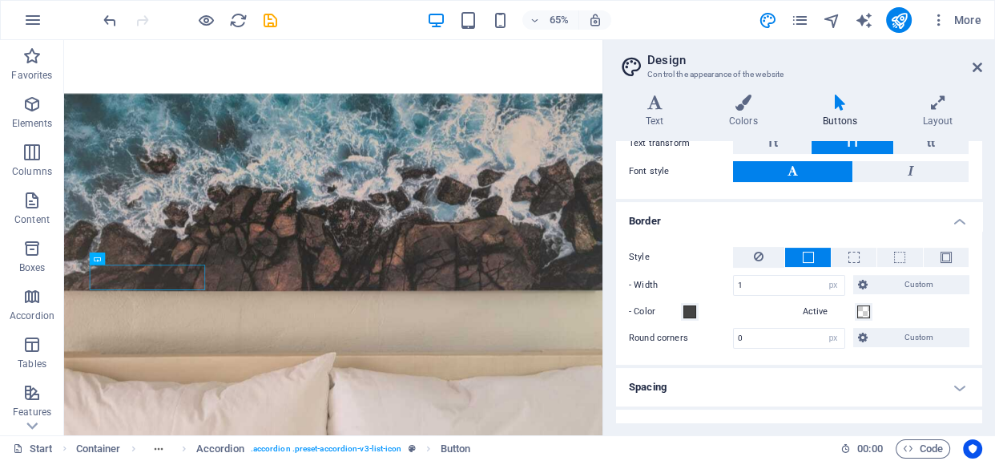
scroll to position [364, 0]
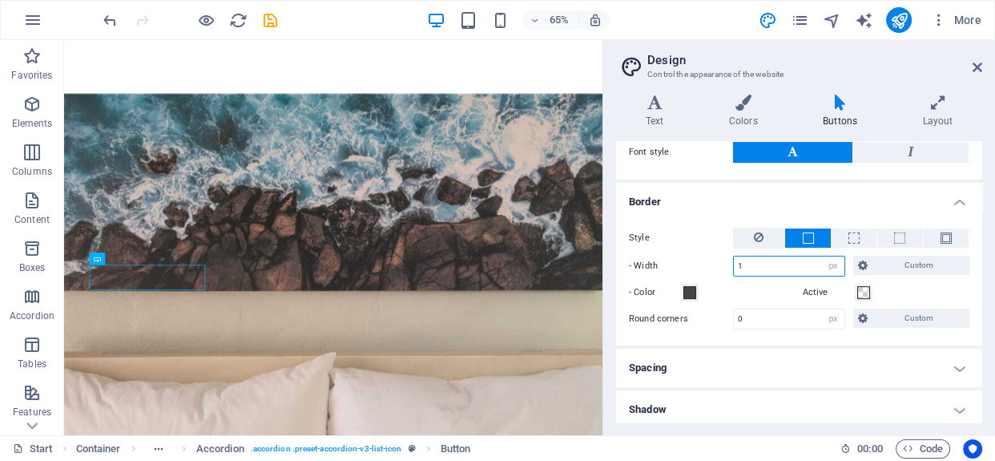
drag, startPoint x: 763, startPoint y: 262, endPoint x: 710, endPoint y: 261, distance: 52.9
click at [710, 261] on div "- Width 1 px rem vh vw Custom Custom" at bounding box center [799, 266] width 340 height 21
type input "5"
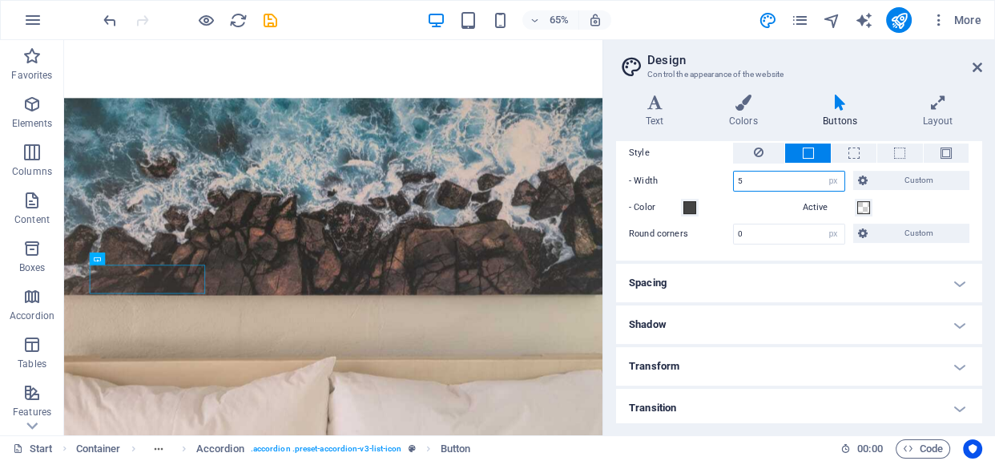
scroll to position [452, 0]
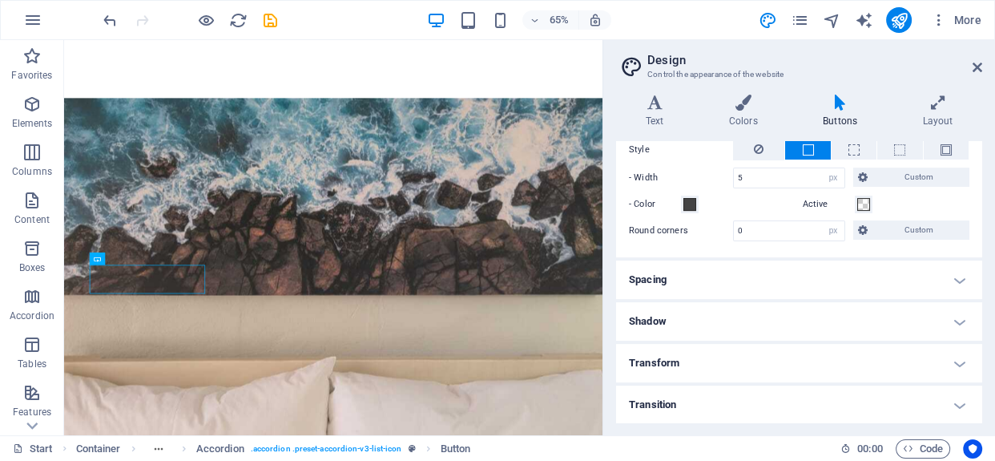
click at [657, 277] on h4 "Spacing" at bounding box center [799, 279] width 366 height 38
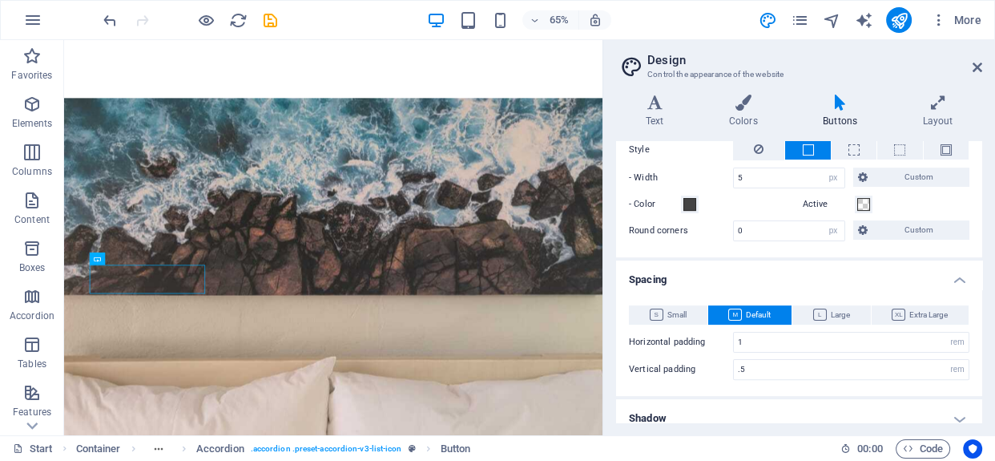
click at [657, 277] on h4 "Spacing" at bounding box center [799, 274] width 366 height 29
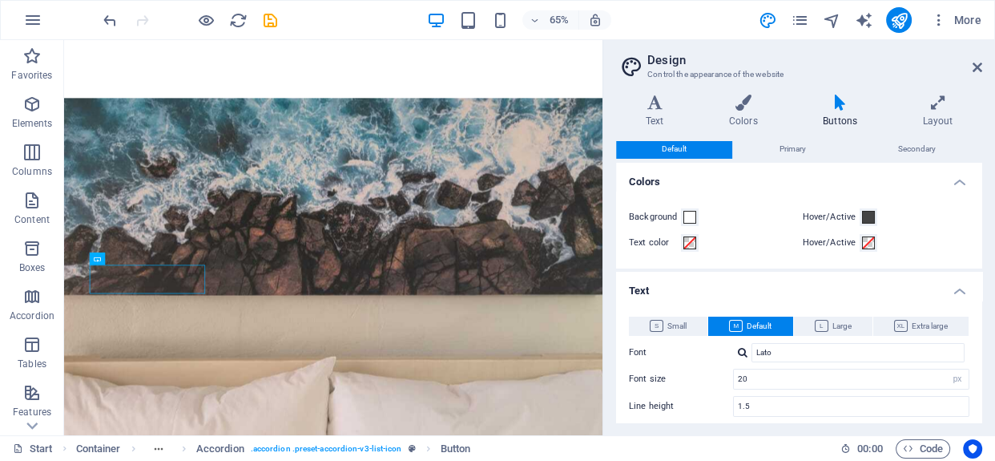
scroll to position [0, 0]
click at [663, 106] on icon at bounding box center [654, 103] width 77 height 16
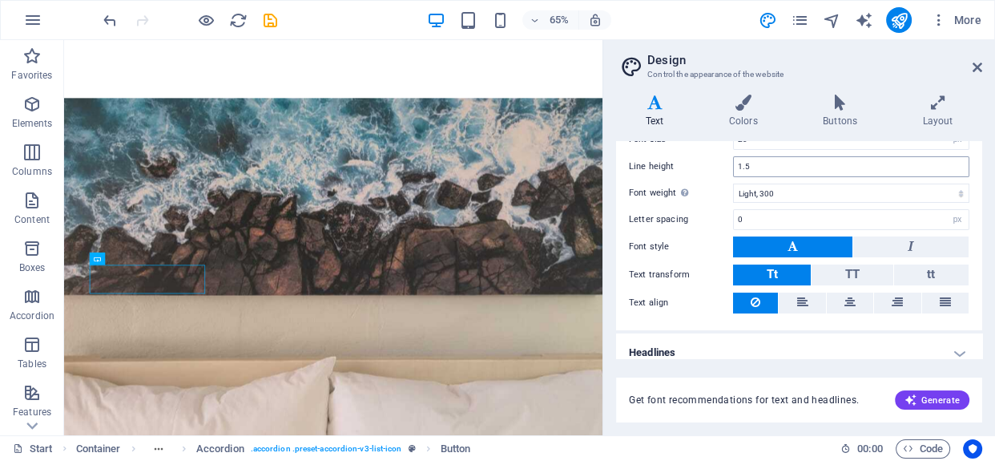
scroll to position [147, 0]
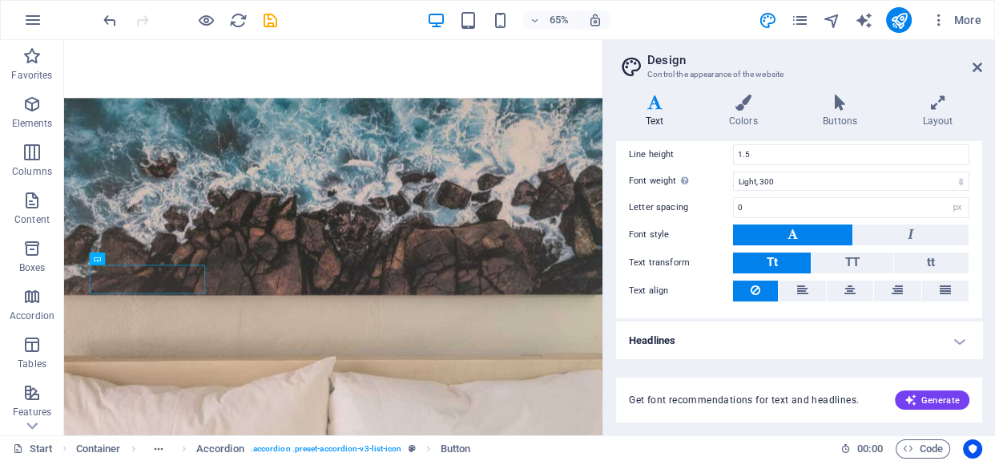
click at [765, 347] on h4 "Headlines" at bounding box center [799, 340] width 366 height 38
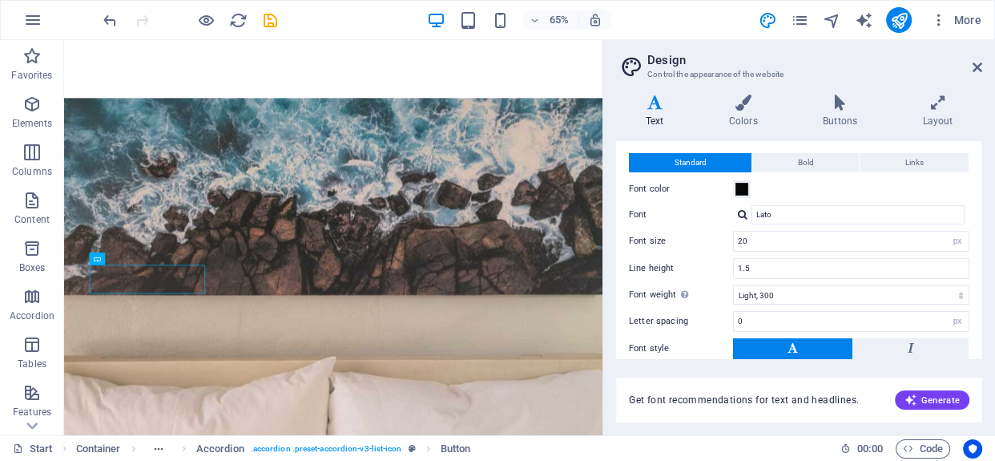
scroll to position [0, 0]
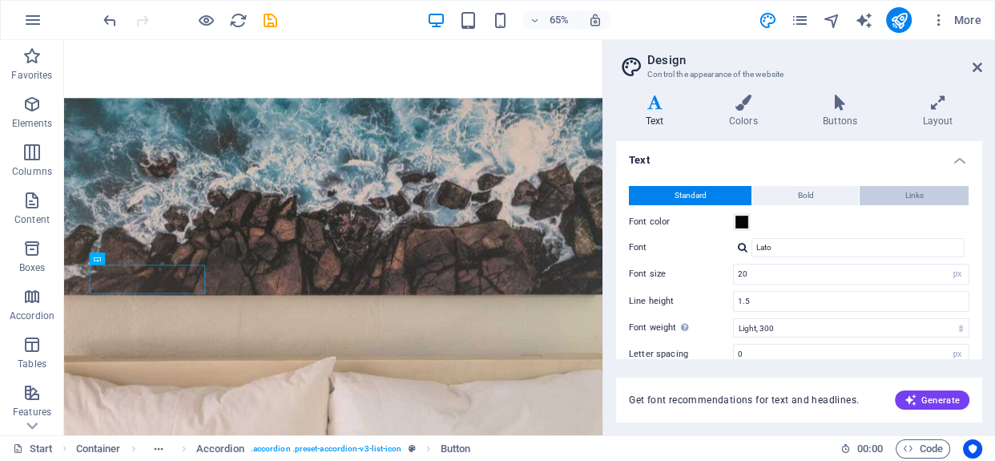
click at [913, 194] on span "Links" at bounding box center [914, 195] width 18 height 19
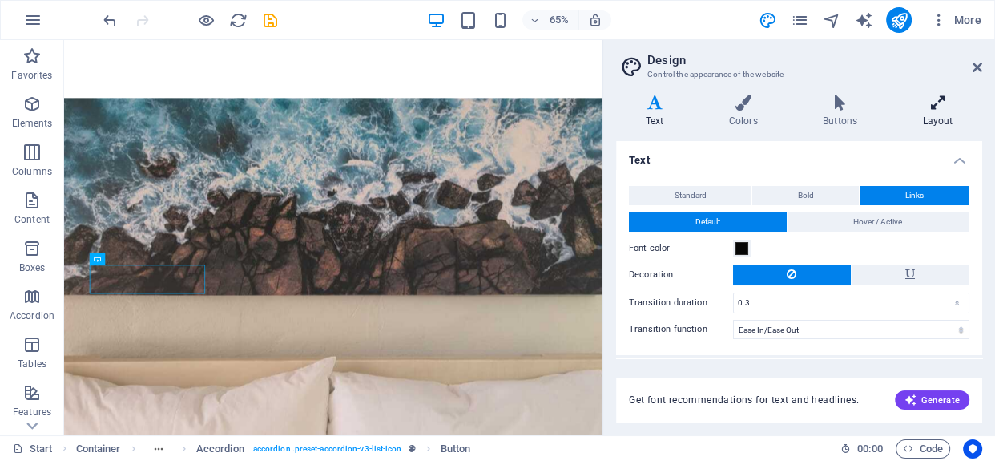
click at [930, 102] on icon at bounding box center [937, 103] width 89 height 16
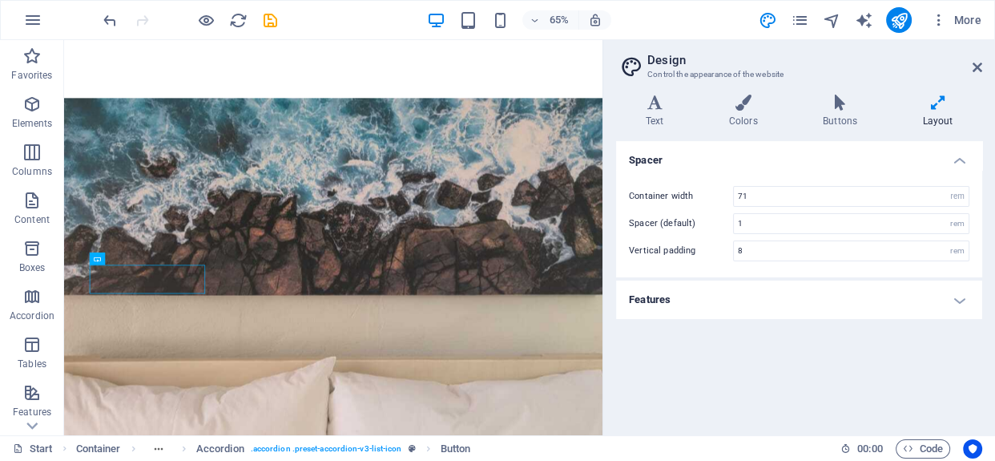
click at [834, 303] on h4 "Features" at bounding box center [799, 299] width 366 height 38
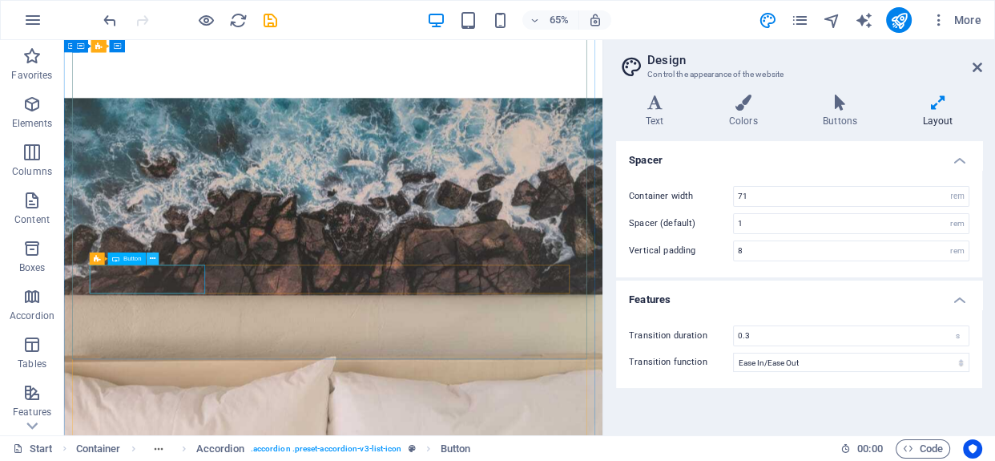
click at [151, 258] on icon at bounding box center [153, 258] width 6 height 11
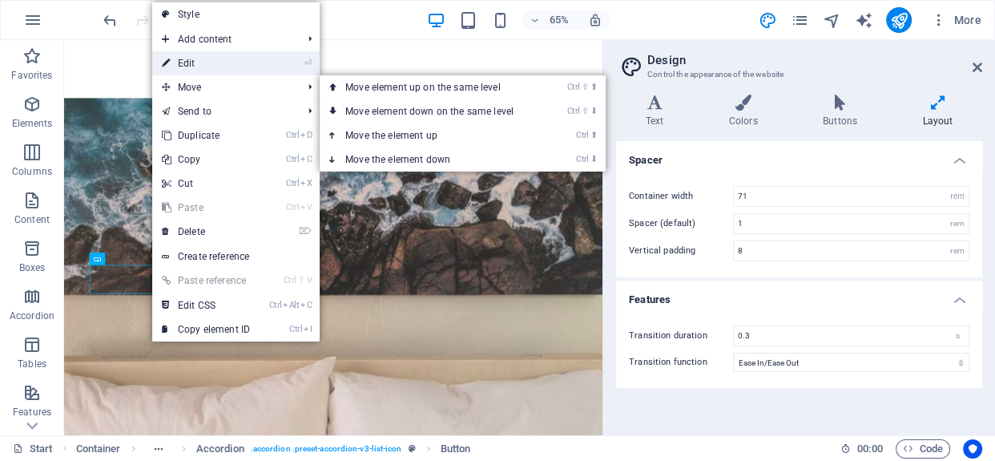
click at [194, 69] on link "⏎ Edit" at bounding box center [205, 63] width 107 height 24
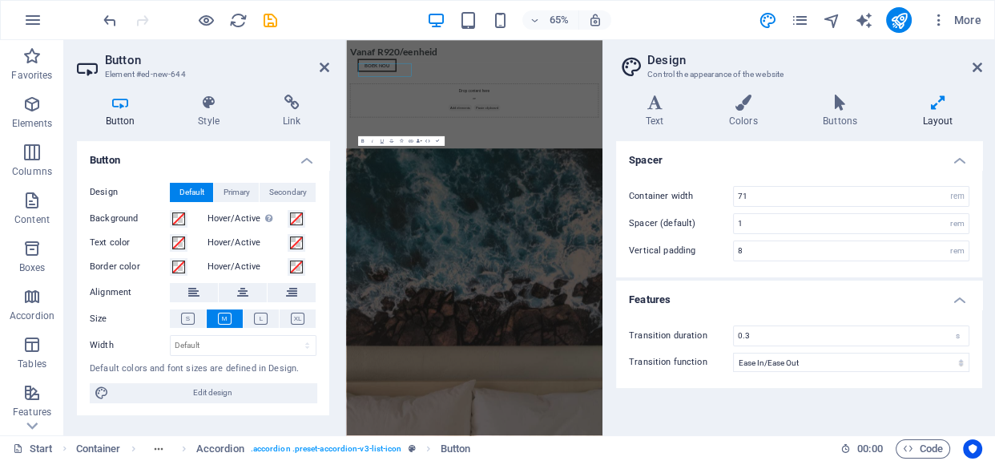
scroll to position [2380, 0]
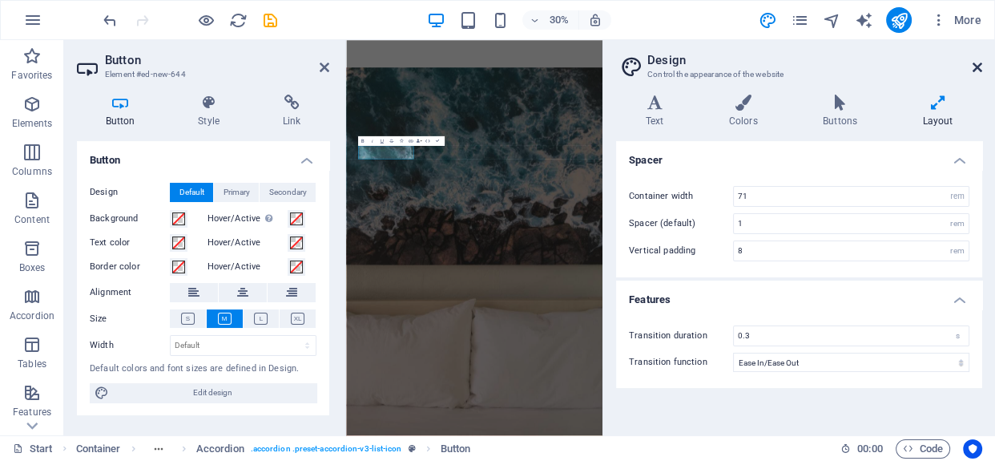
click at [973, 66] on icon at bounding box center [977, 67] width 10 height 13
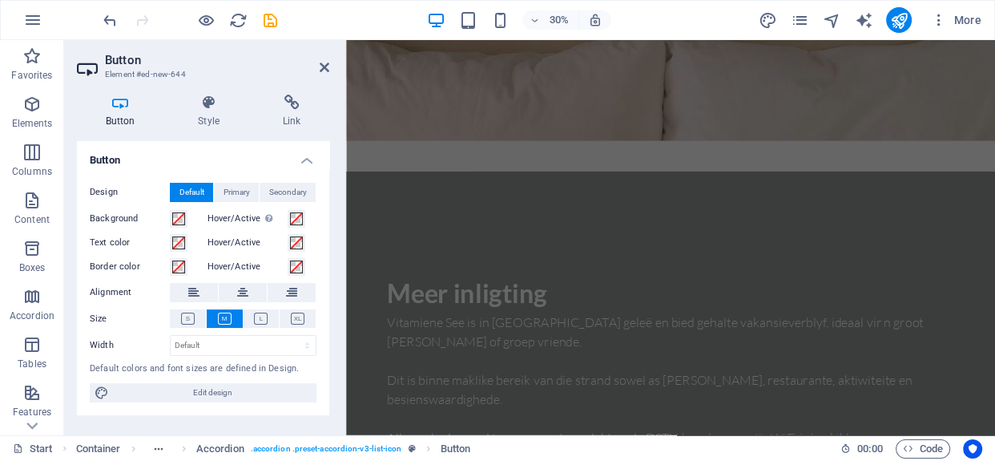
scroll to position [2111, 0]
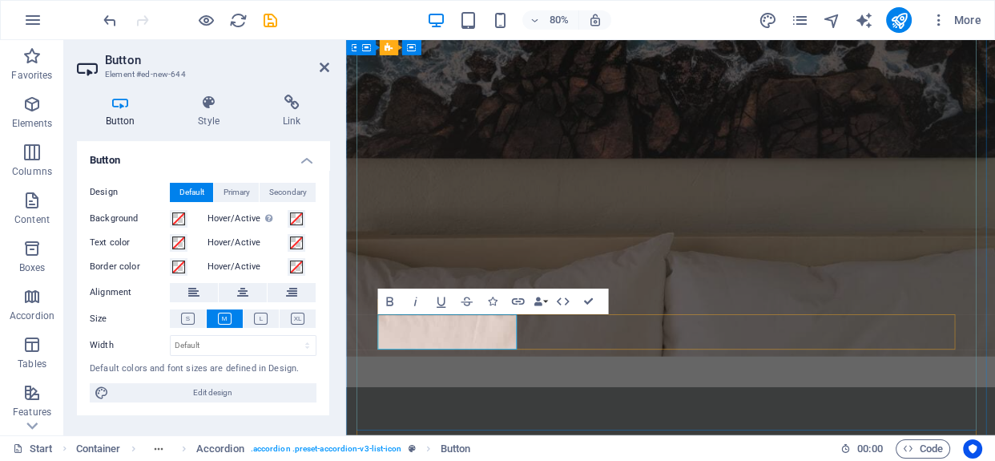
drag, startPoint x: 402, startPoint y: 400, endPoint x: 479, endPoint y: 400, distance: 76.9
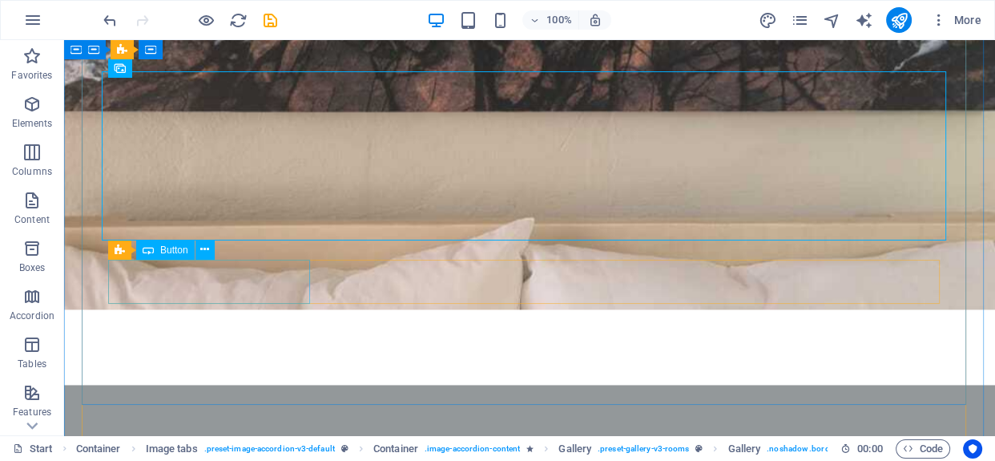
scroll to position [2232, 0]
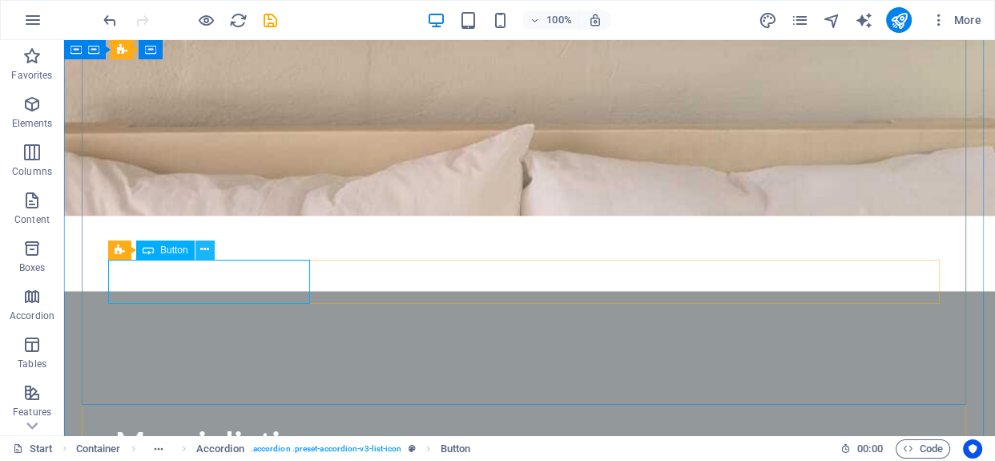
click at [206, 247] on icon at bounding box center [204, 249] width 9 height 17
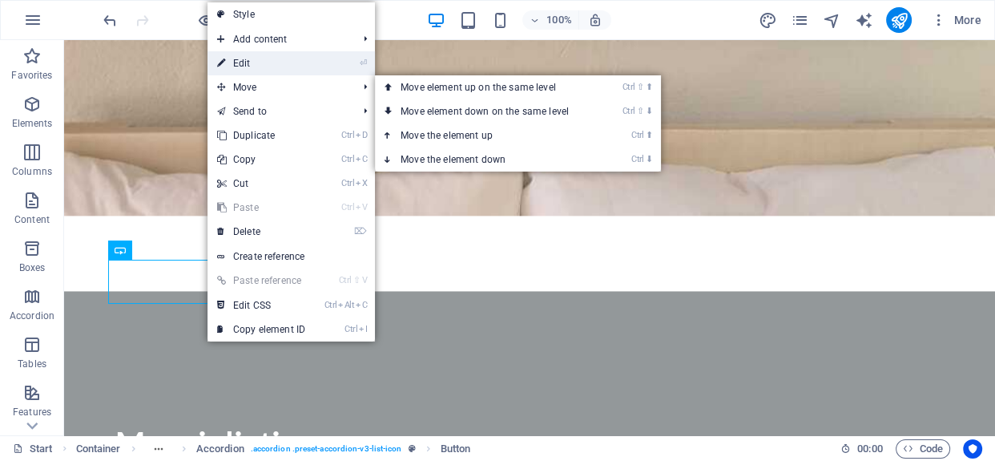
click at [253, 62] on link "⏎ Edit" at bounding box center [260, 63] width 107 height 24
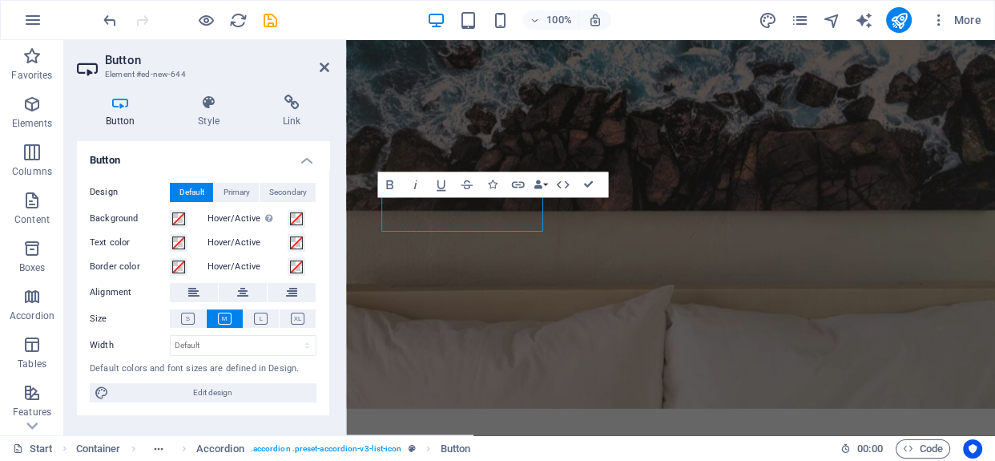
scroll to position [2256, 0]
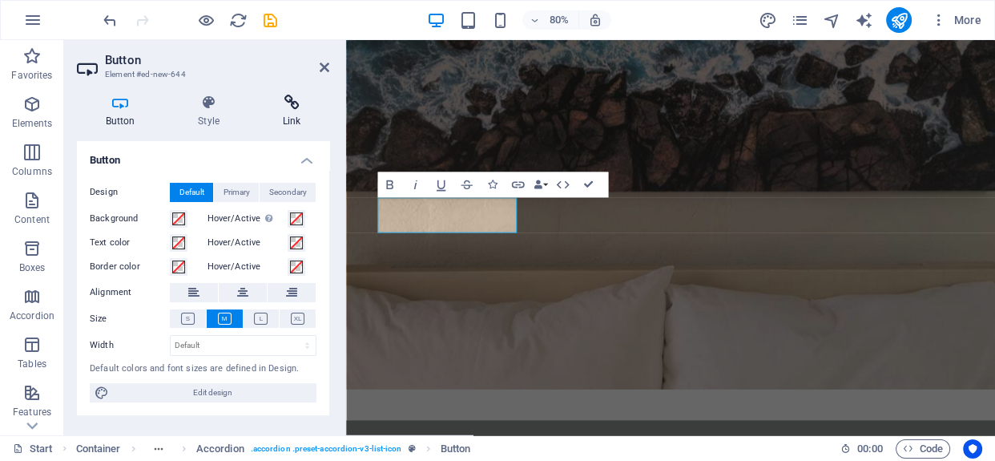
click at [306, 106] on icon at bounding box center [291, 103] width 75 height 16
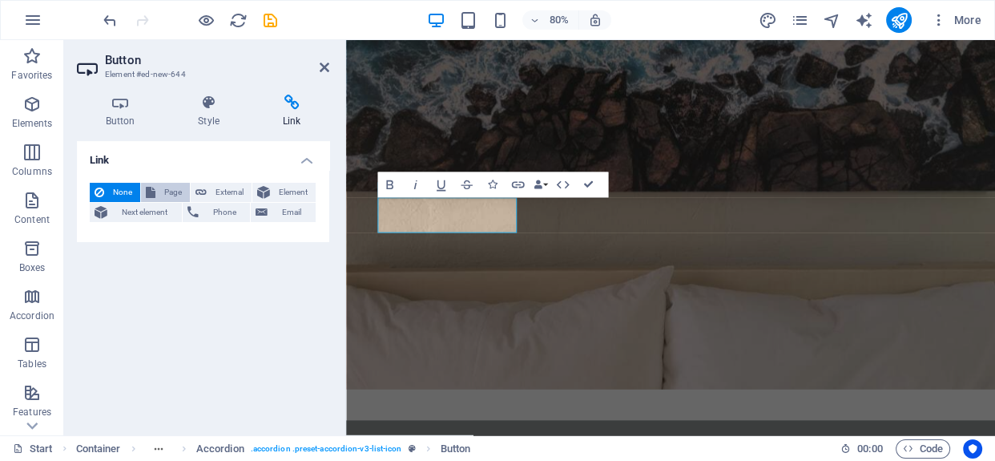
click at [160, 192] on span "Page" at bounding box center [172, 192] width 25 height 19
select select
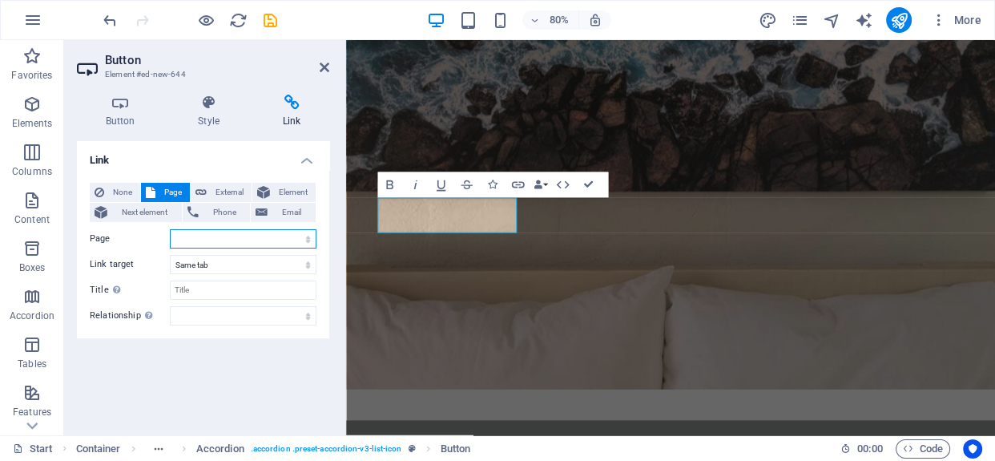
click at [183, 236] on select "Start Subpage Legal Notice Privacy Start" at bounding box center [243, 238] width 147 height 19
click at [228, 377] on div "Link None Page External Element Next element Phone Email Page Start Subpage Leg…" at bounding box center [203, 281] width 252 height 281
drag, startPoint x: 267, startPoint y: 27, endPoint x: 324, endPoint y: 62, distance: 66.9
click at [324, 62] on icon at bounding box center [325, 67] width 10 height 13
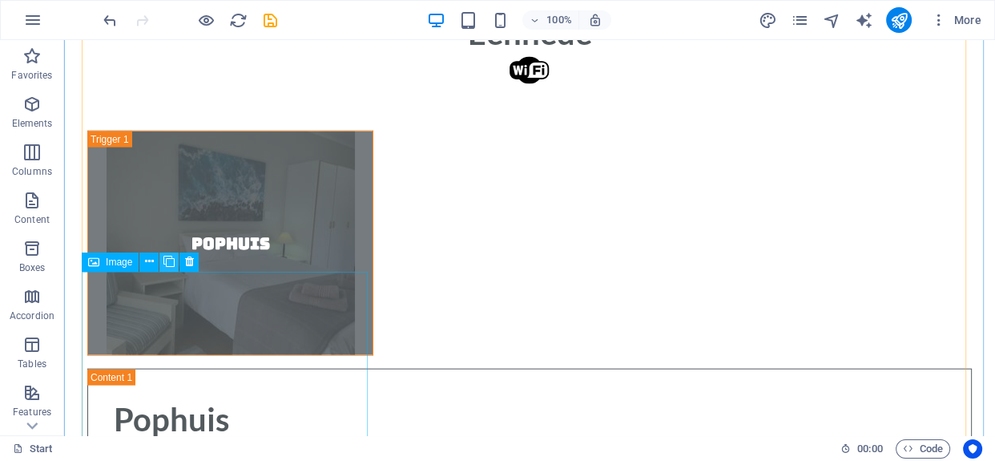
scroll to position [2378, 0]
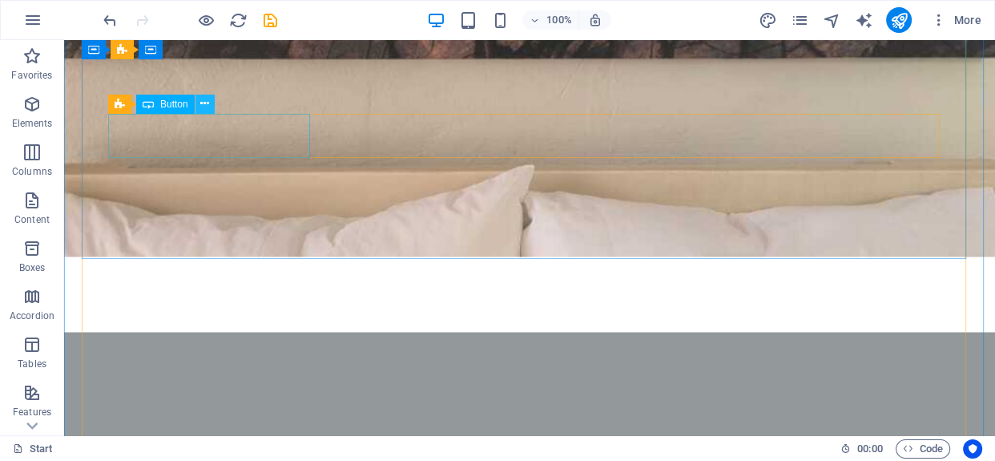
click at [203, 103] on icon at bounding box center [204, 103] width 9 height 17
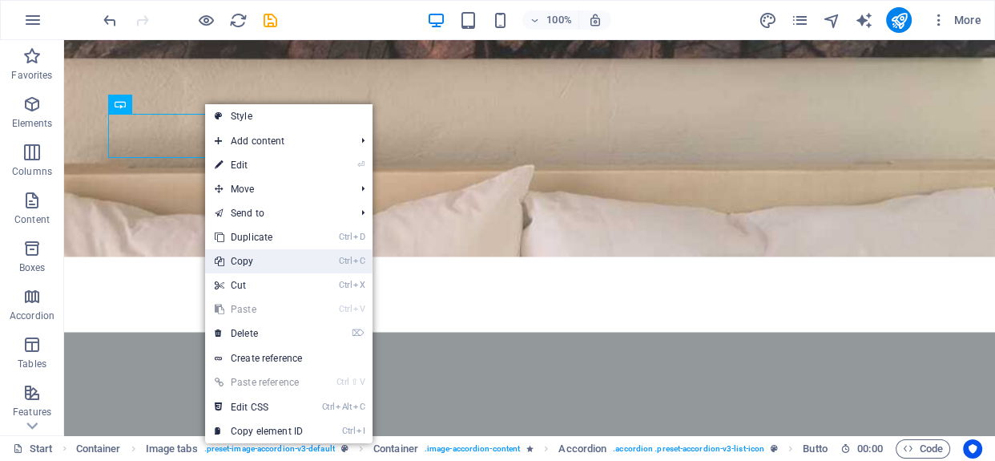
click at [243, 260] on link "Ctrl C Copy" at bounding box center [258, 261] width 107 height 24
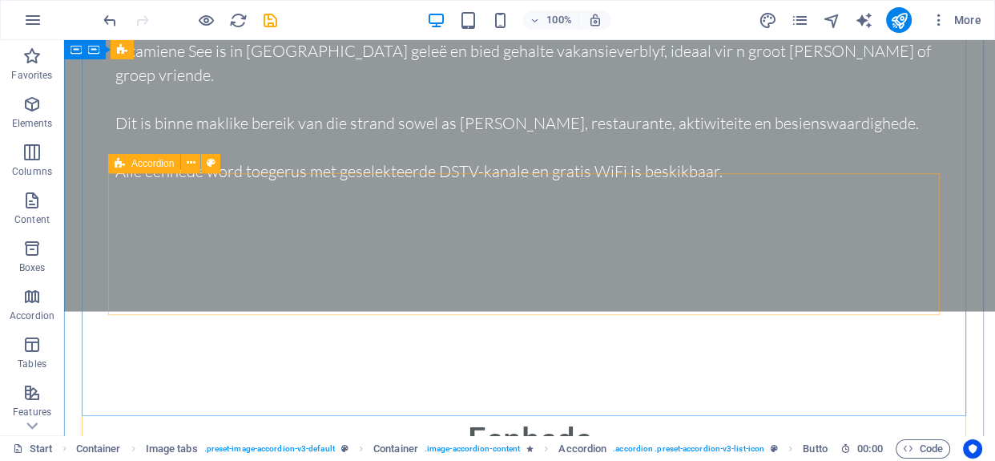
scroll to position [3252, 0]
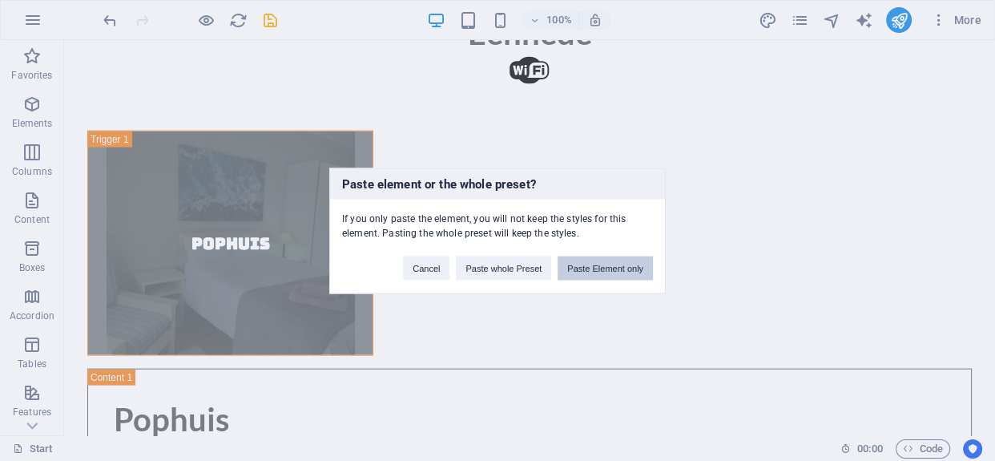
click at [626, 268] on button "Paste Element only" at bounding box center [604, 268] width 95 height 24
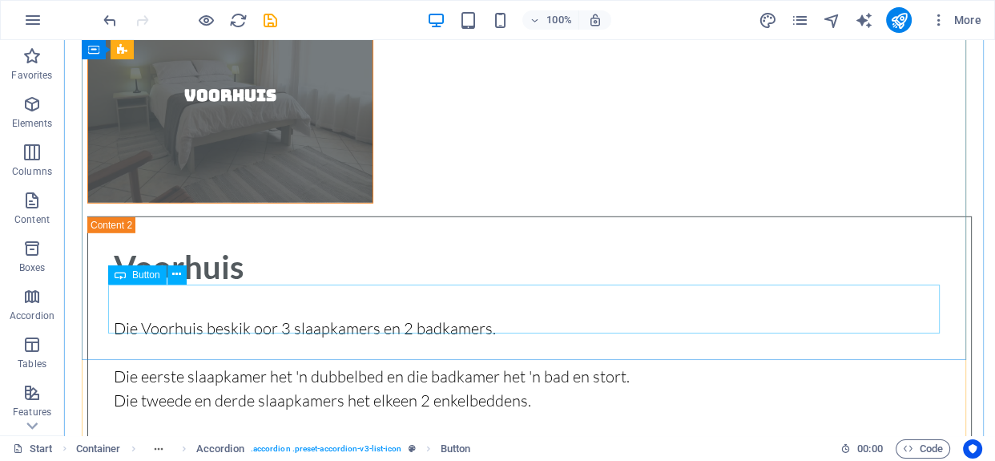
scroll to position [4198, 0]
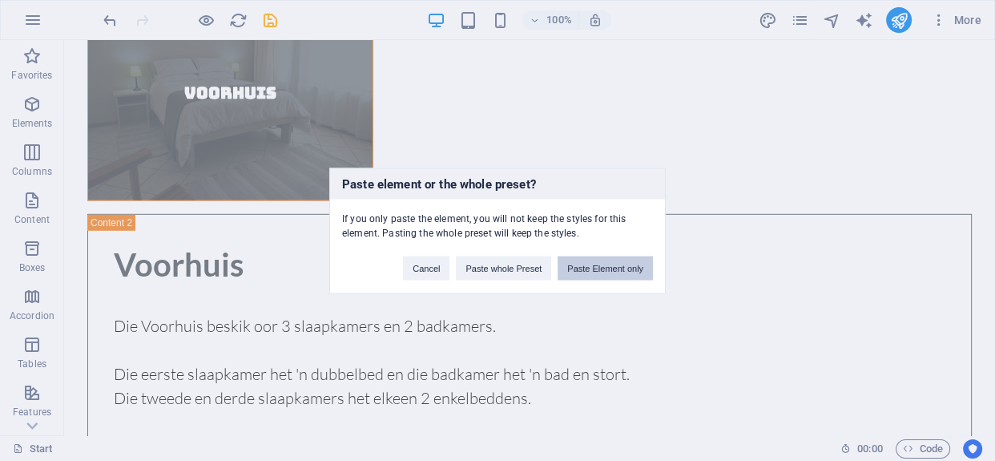
click at [590, 266] on button "Paste Element only" at bounding box center [604, 268] width 95 height 24
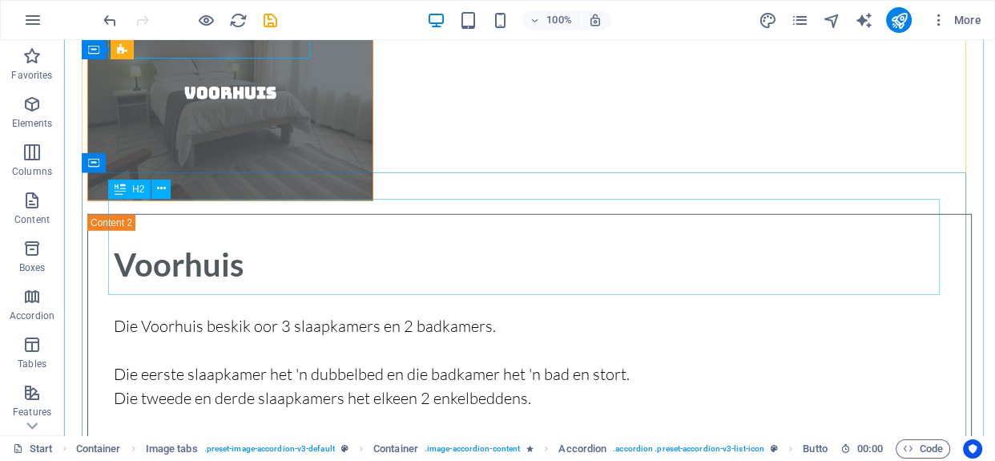
scroll to position [4271, 0]
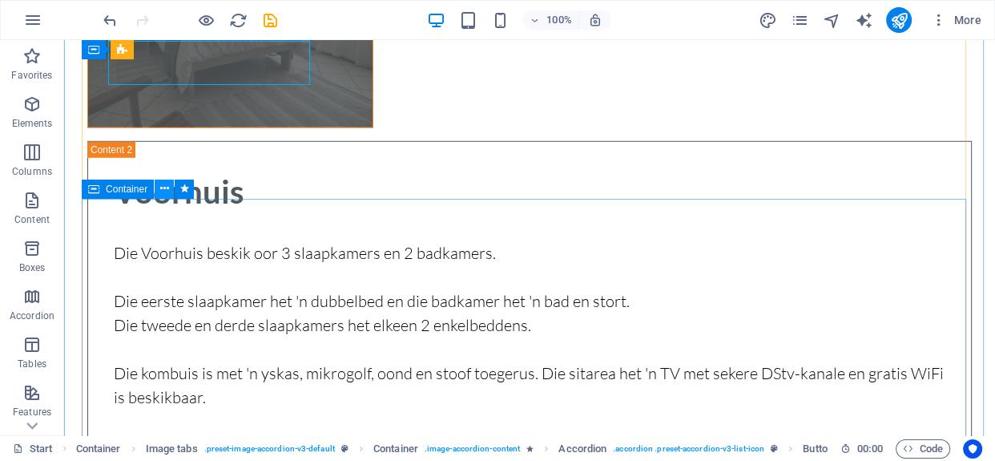
click at [160, 186] on icon at bounding box center [164, 188] width 9 height 17
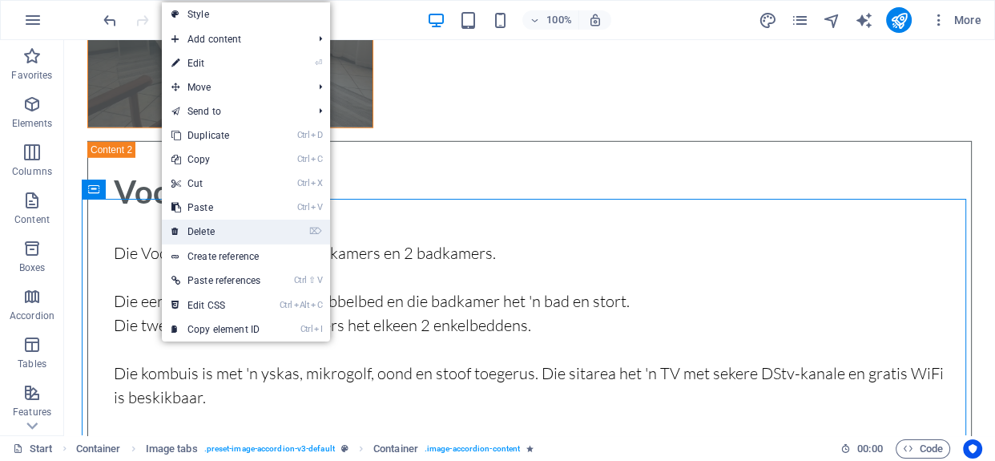
click at [212, 235] on link "⌦ Delete" at bounding box center [216, 231] width 108 height 24
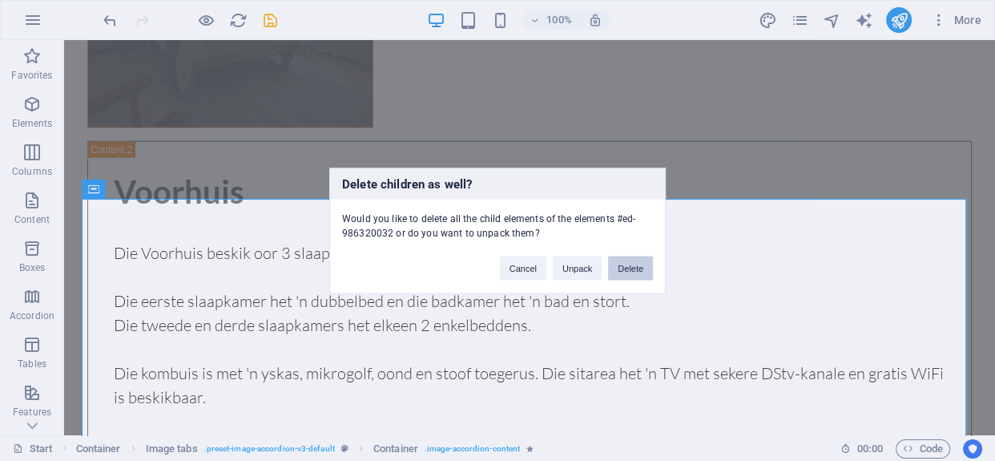
click at [634, 265] on button "Delete" at bounding box center [630, 268] width 45 height 24
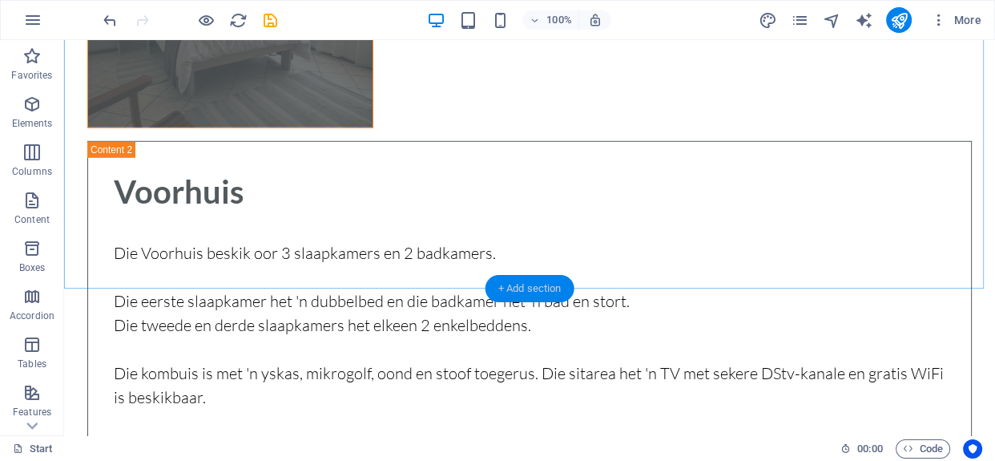
click at [537, 286] on div "+ Add section" at bounding box center [529, 288] width 89 height 27
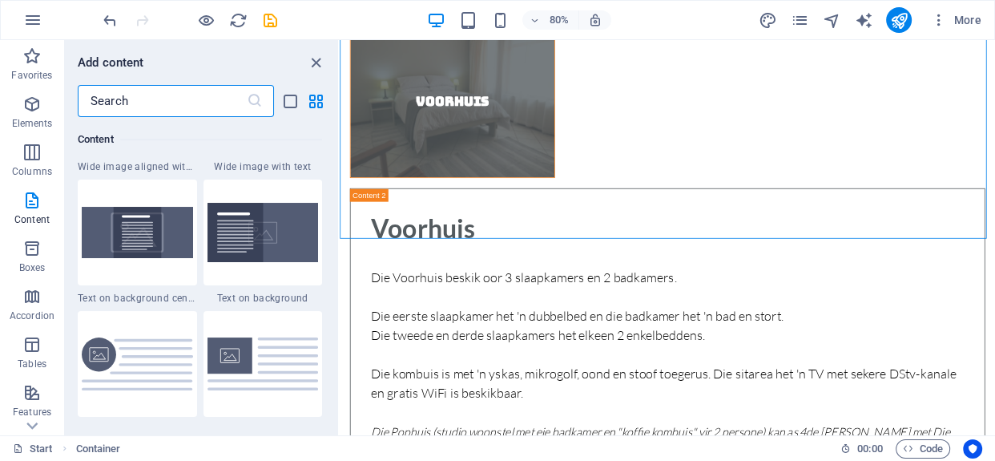
scroll to position [3384, 0]
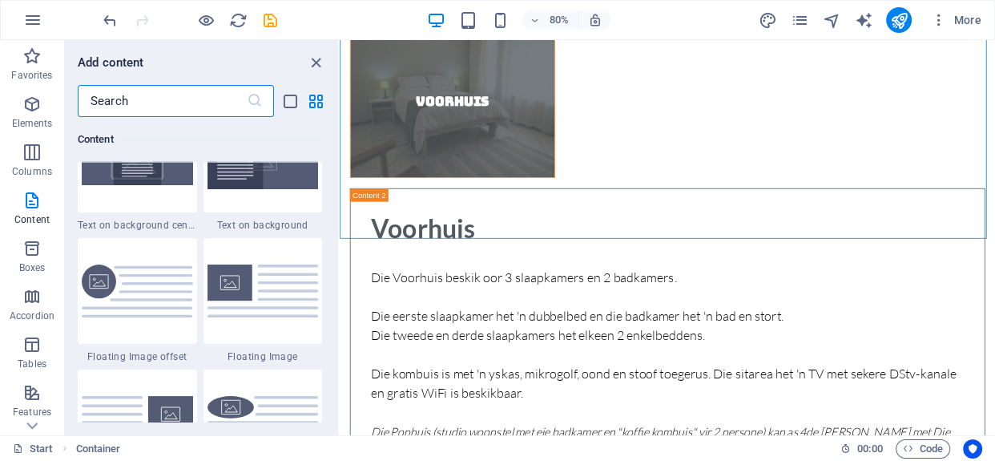
click at [183, 92] on input "text" at bounding box center [162, 101] width 169 height 32
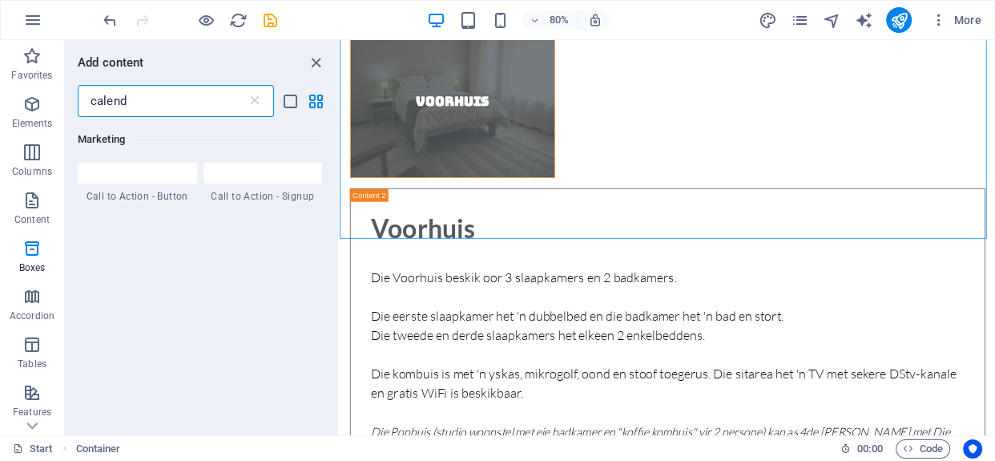
scroll to position [0, 0]
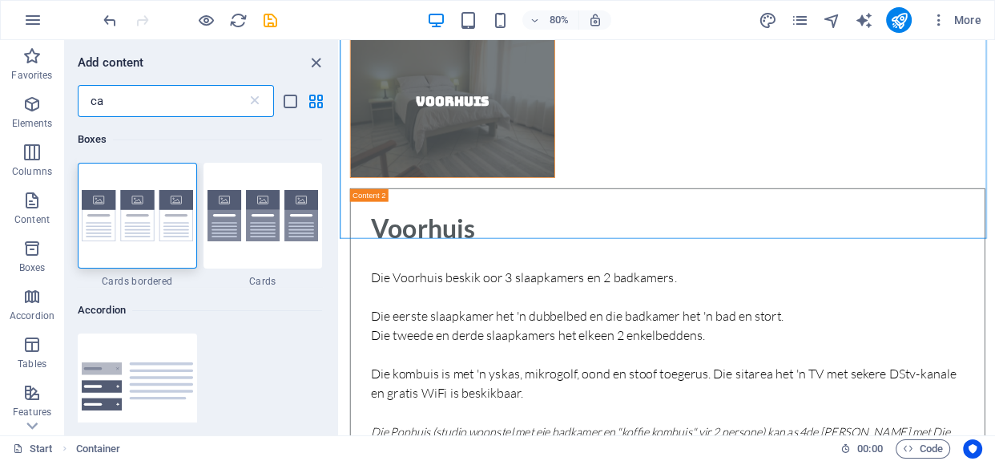
type input "c"
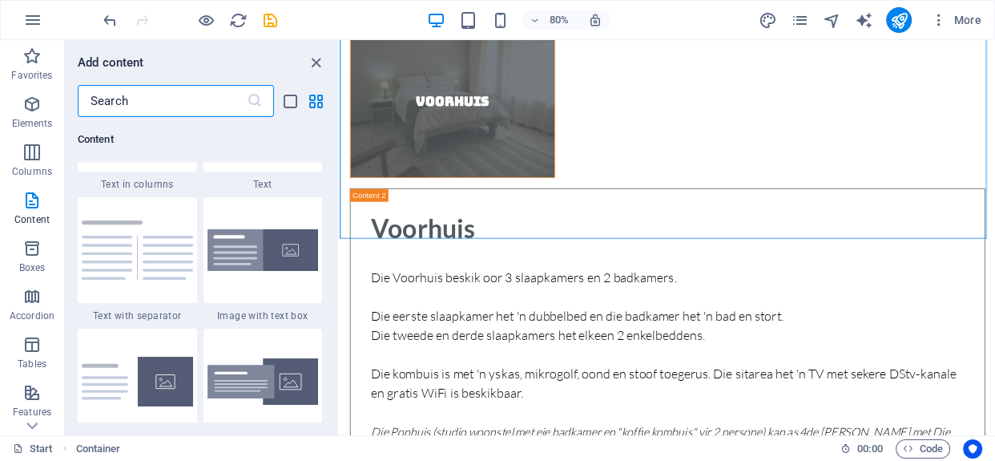
scroll to position [2912, 0]
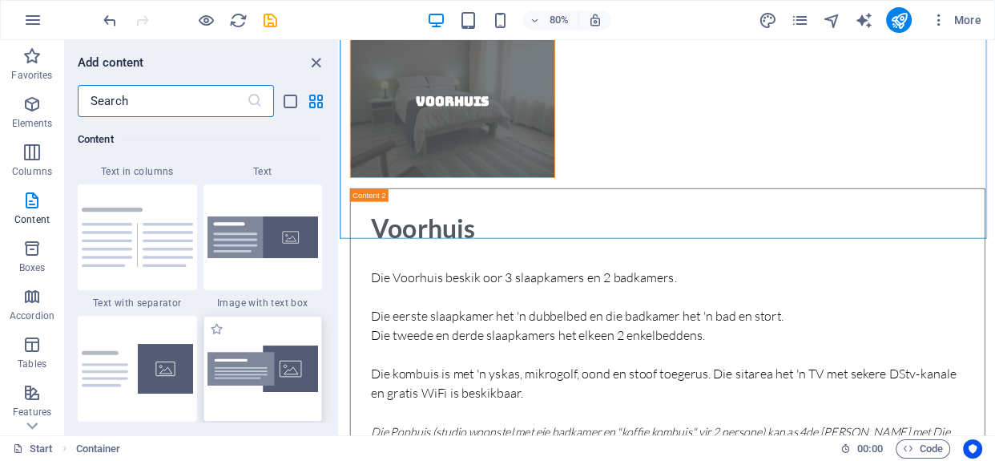
click at [260, 360] on img at bounding box center [262, 368] width 111 height 47
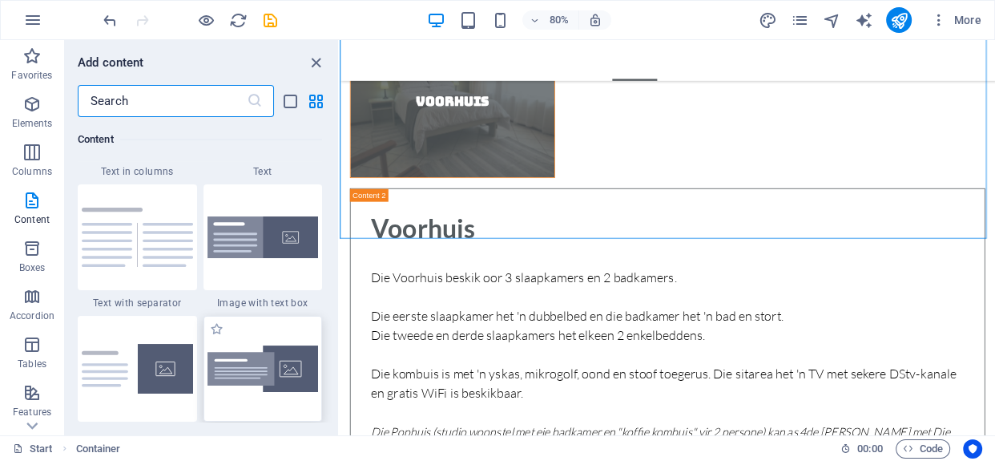
scroll to position [4035, 0]
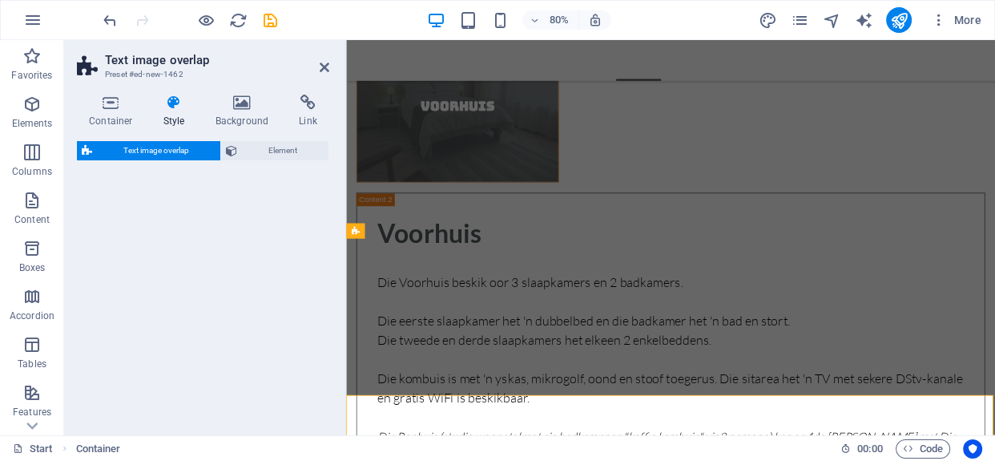
select select "rem"
select select "px"
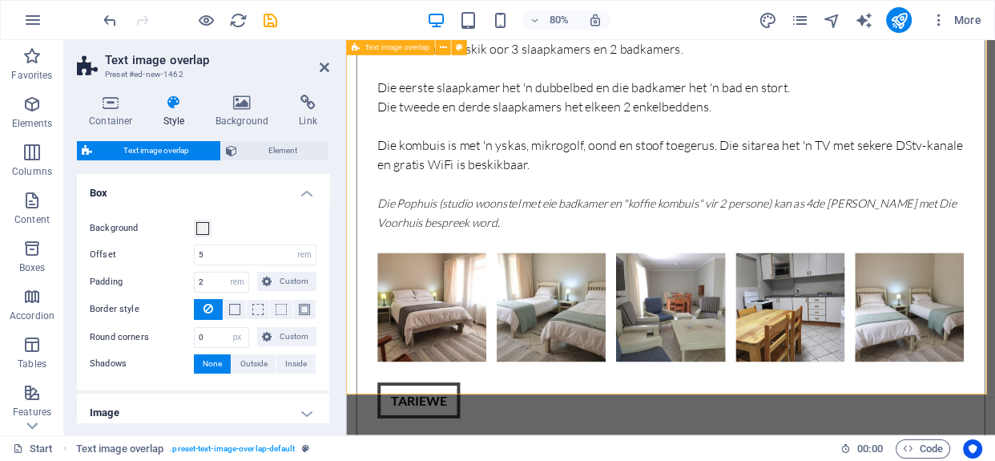
scroll to position [4452, 0]
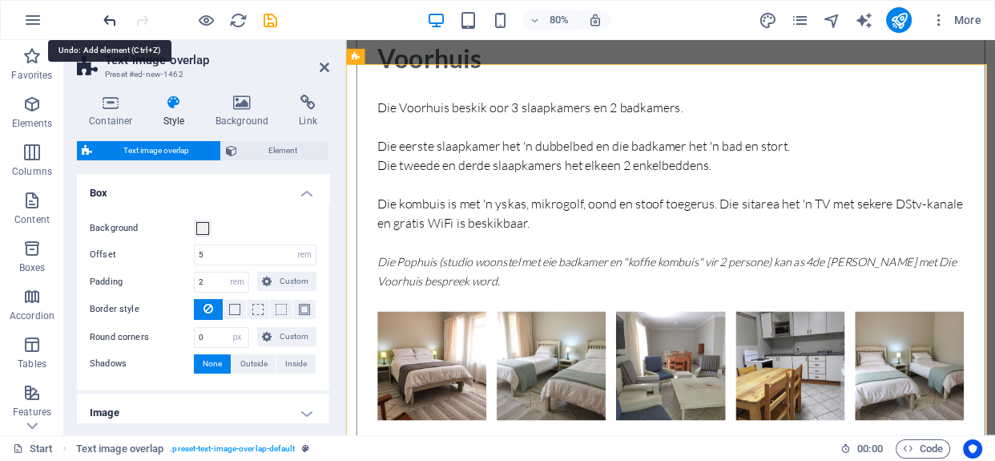
click at [111, 19] on icon "undo" at bounding box center [110, 20] width 18 height 18
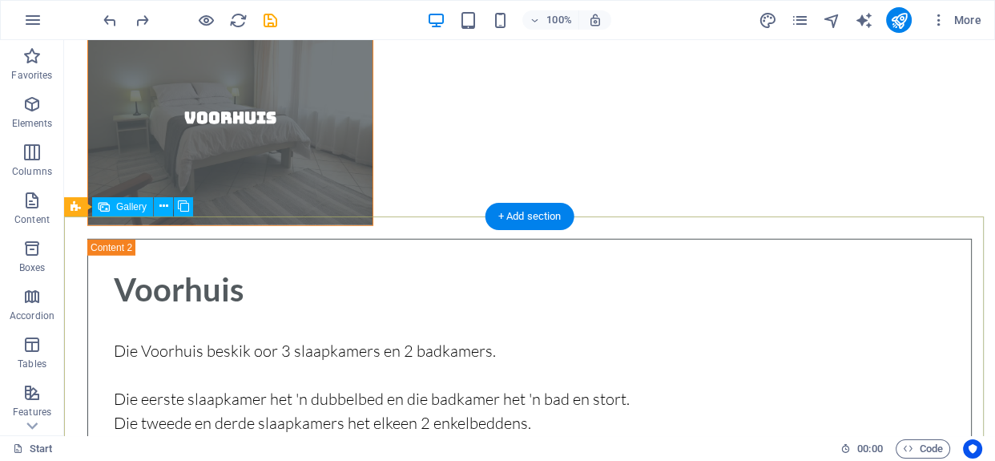
scroll to position [4343, 0]
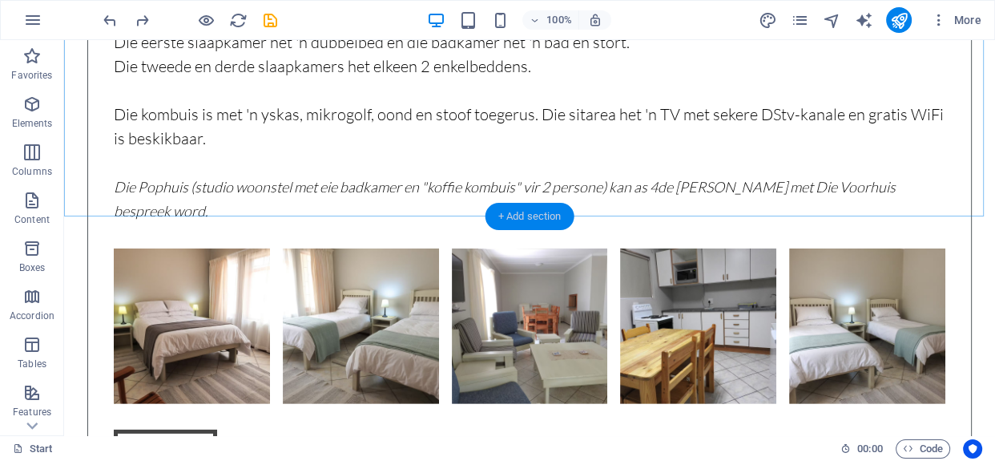
click at [537, 211] on div "+ Add section" at bounding box center [529, 216] width 89 height 27
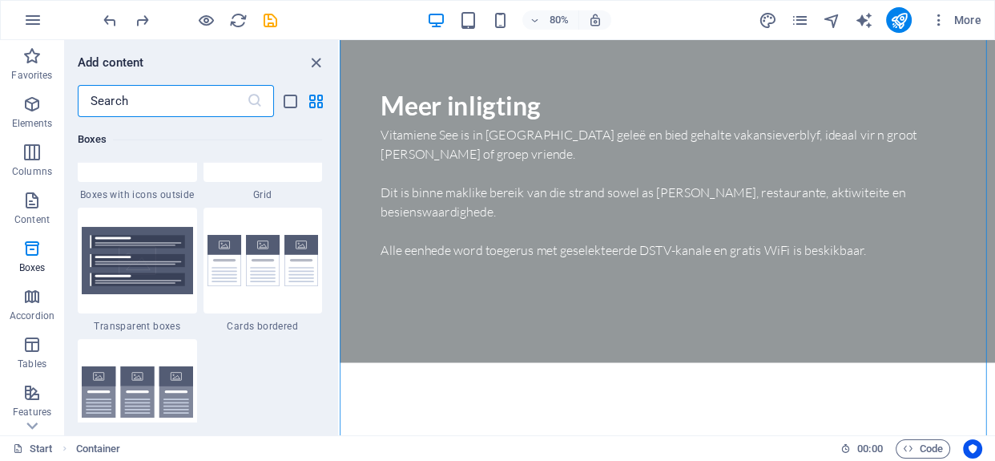
scroll to position [4840, 0]
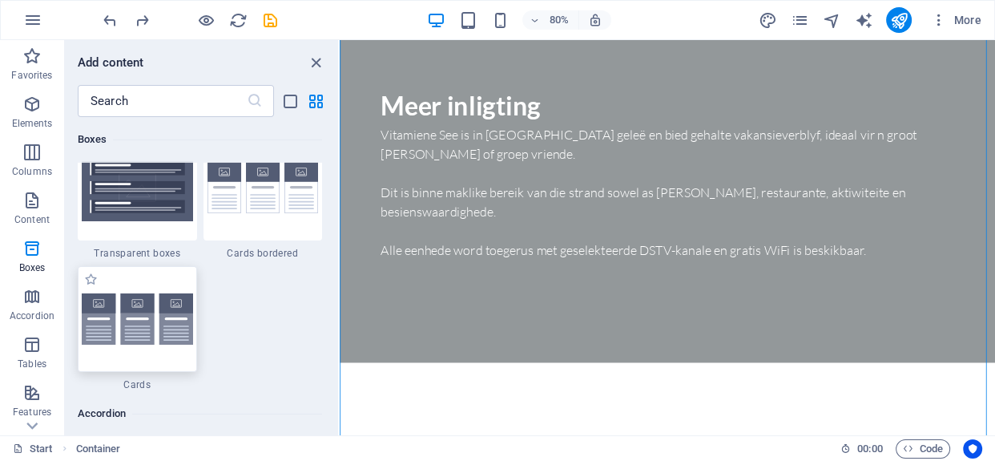
click at [158, 310] on img at bounding box center [137, 319] width 111 height 52
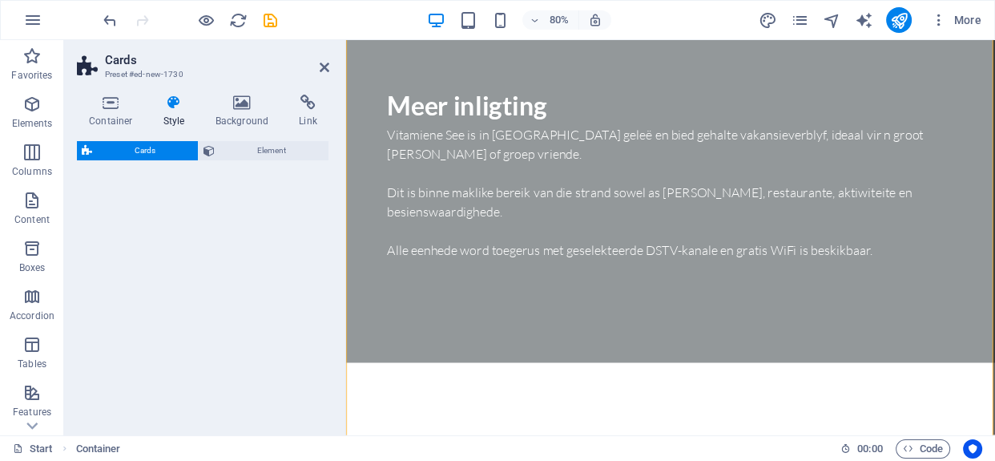
select select "rem"
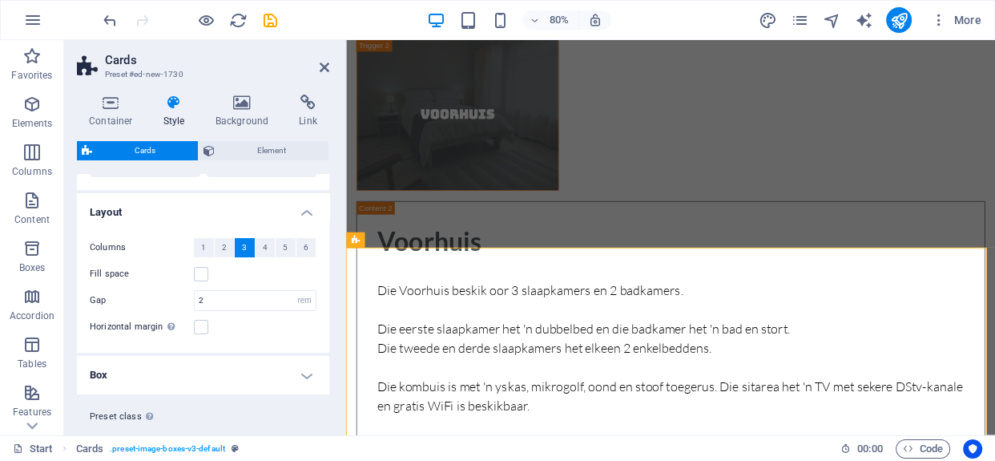
scroll to position [179, 0]
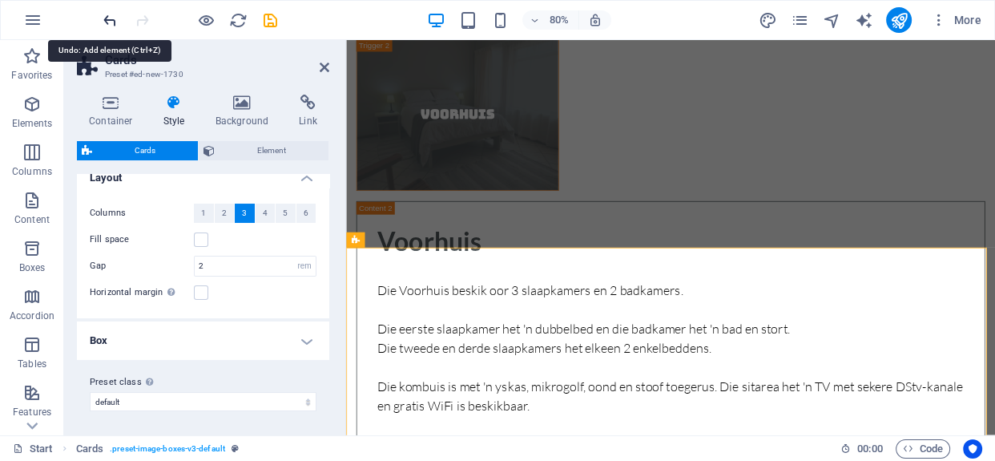
click at [111, 18] on icon "undo" at bounding box center [110, 20] width 18 height 18
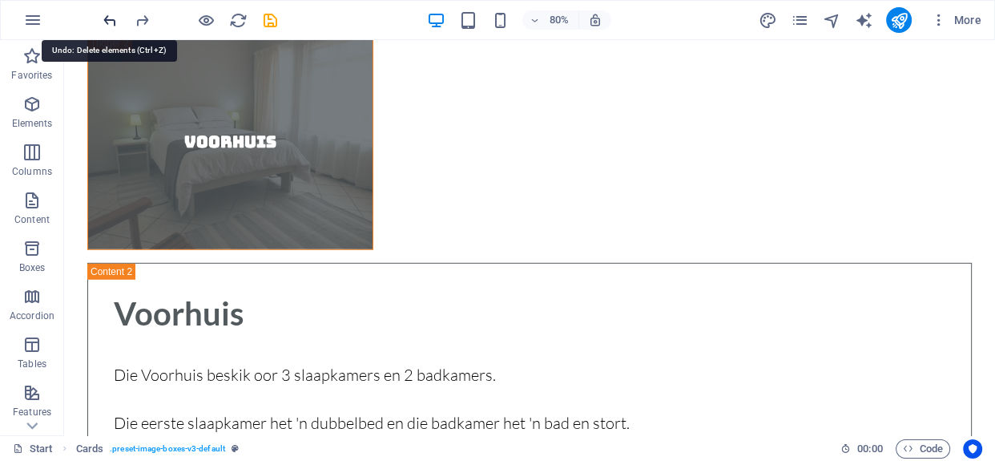
scroll to position [4260, 0]
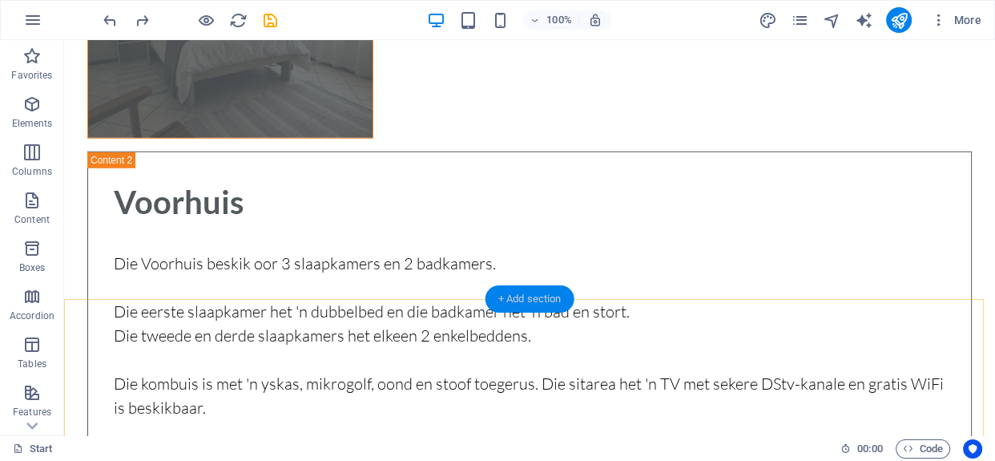
drag, startPoint x: 541, startPoint y: 300, endPoint x: 198, endPoint y: 258, distance: 345.3
click at [541, 300] on div "+ Add section" at bounding box center [529, 298] width 89 height 27
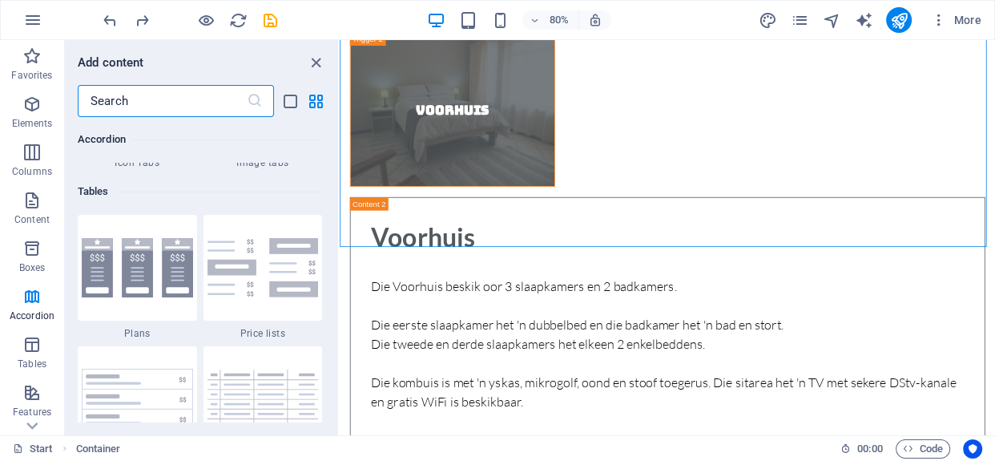
scroll to position [5568, 0]
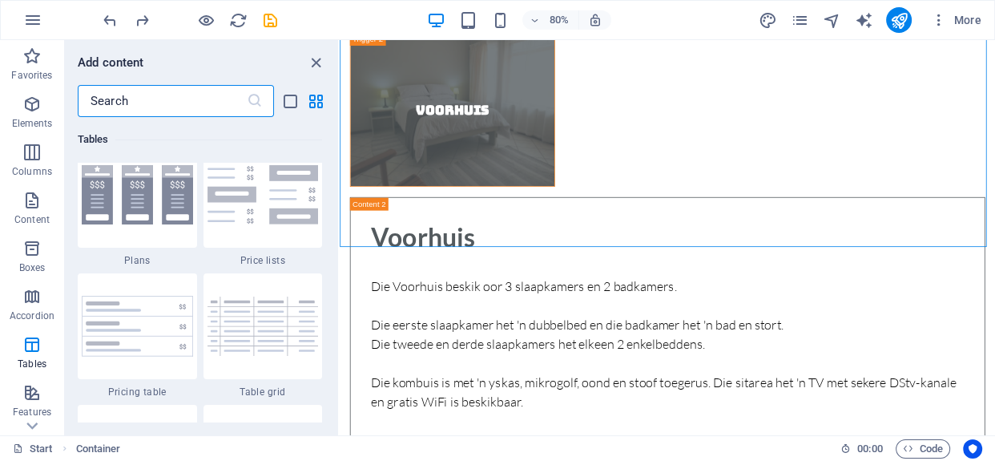
click at [179, 97] on input "text" at bounding box center [162, 101] width 169 height 32
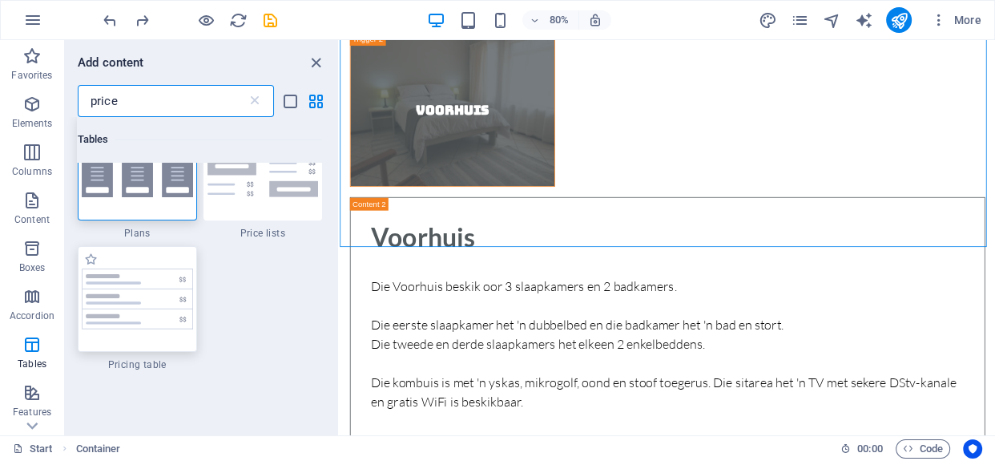
scroll to position [0, 0]
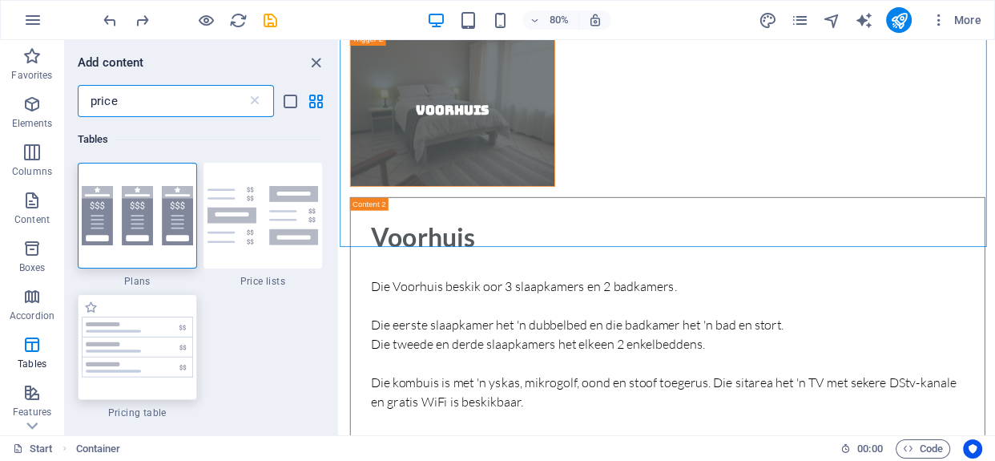
type input "price"
click at [132, 345] on img at bounding box center [137, 346] width 111 height 61
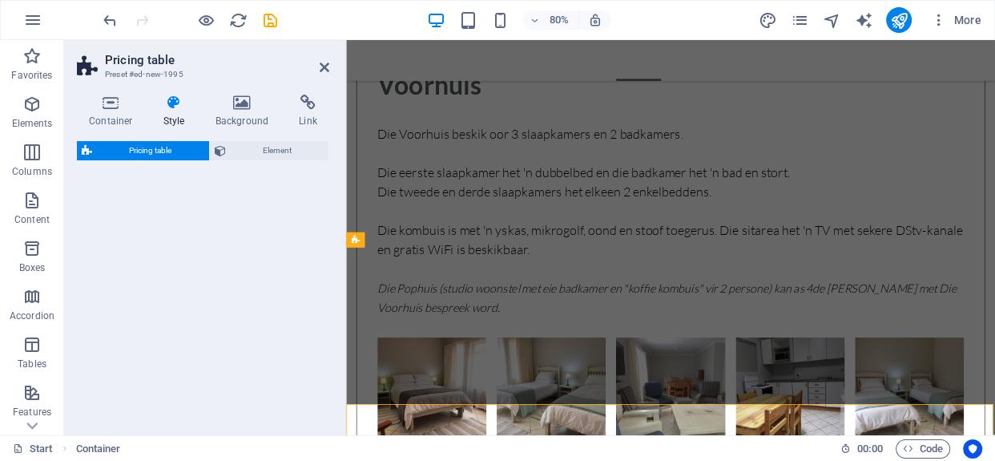
select select "rem"
select select "px"
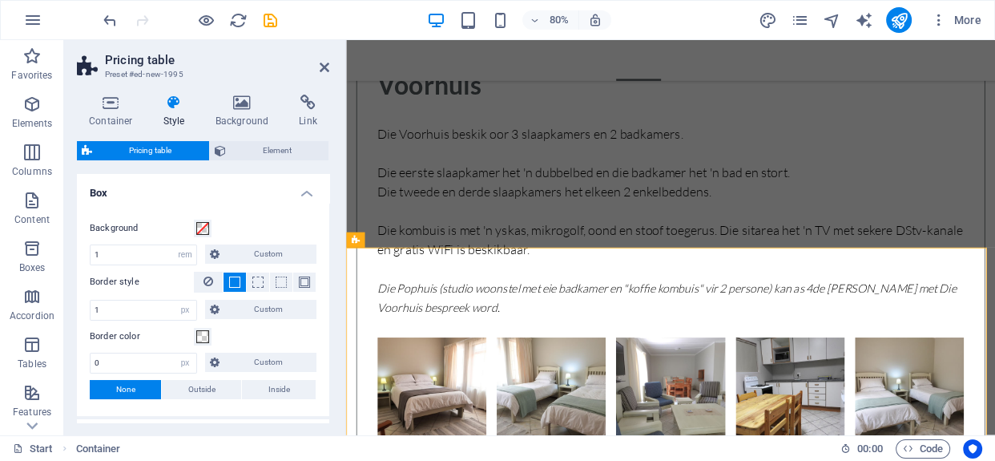
scroll to position [4211, 0]
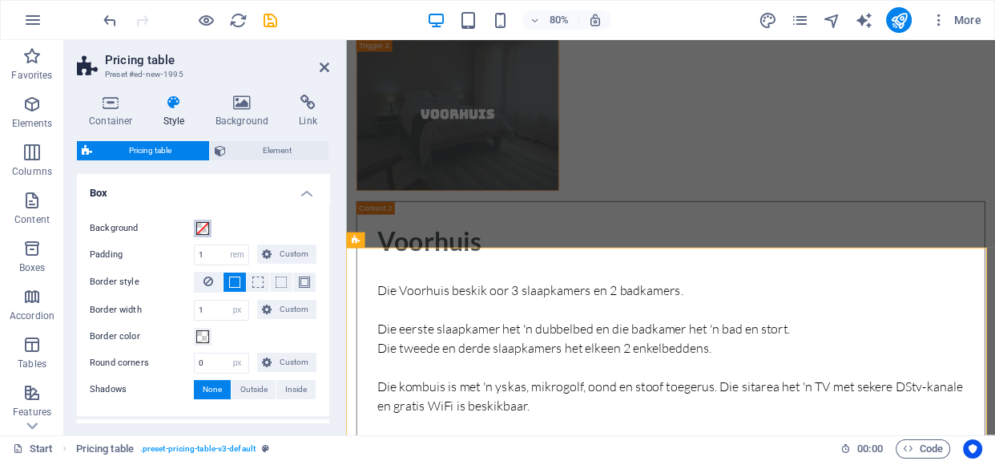
click at [202, 223] on span at bounding box center [202, 228] width 13 height 13
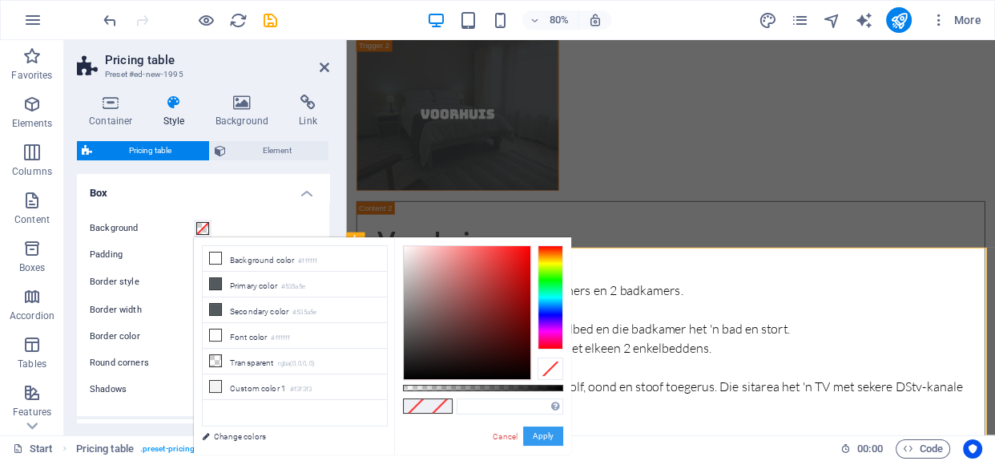
click at [523, 429] on button "Apply" at bounding box center [543, 435] width 40 height 19
click at [506, 437] on div "Start Pricing table . preset-pricing-table-v3-default 00 : 00 Code" at bounding box center [497, 448] width 995 height 26
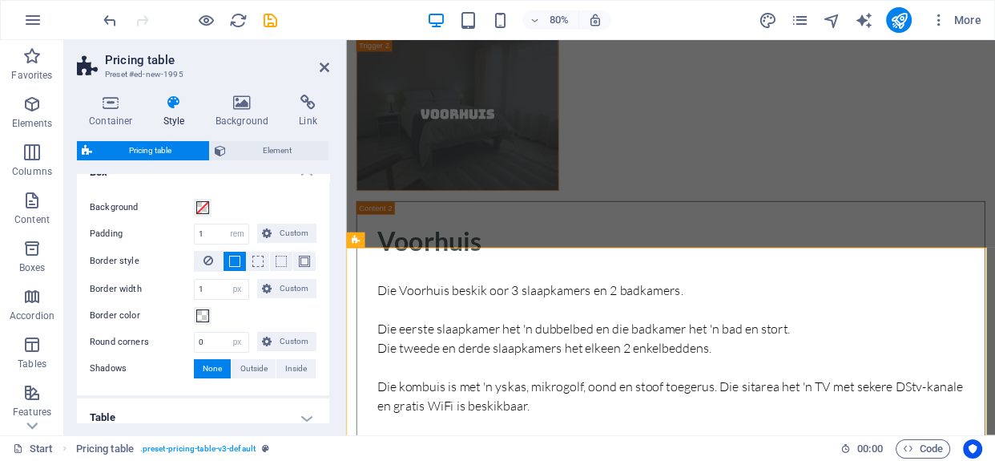
scroll to position [0, 0]
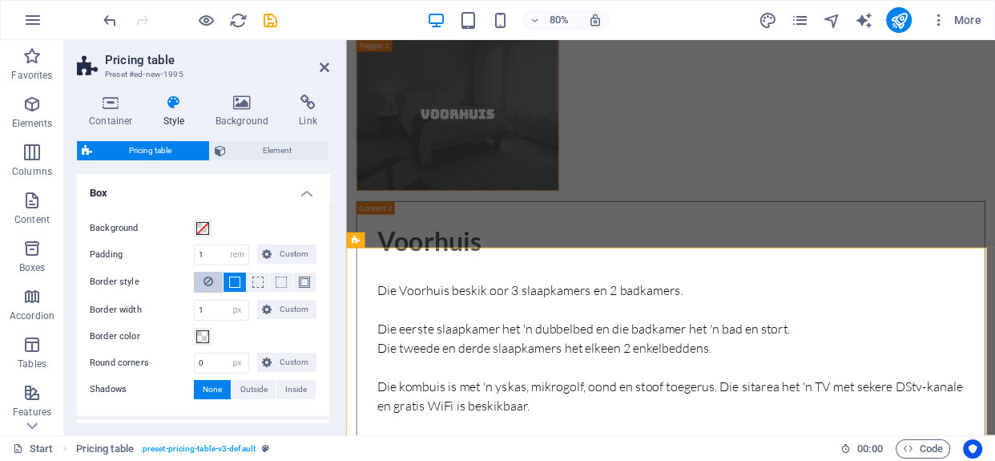
click at [209, 276] on icon at bounding box center [208, 281] width 10 height 19
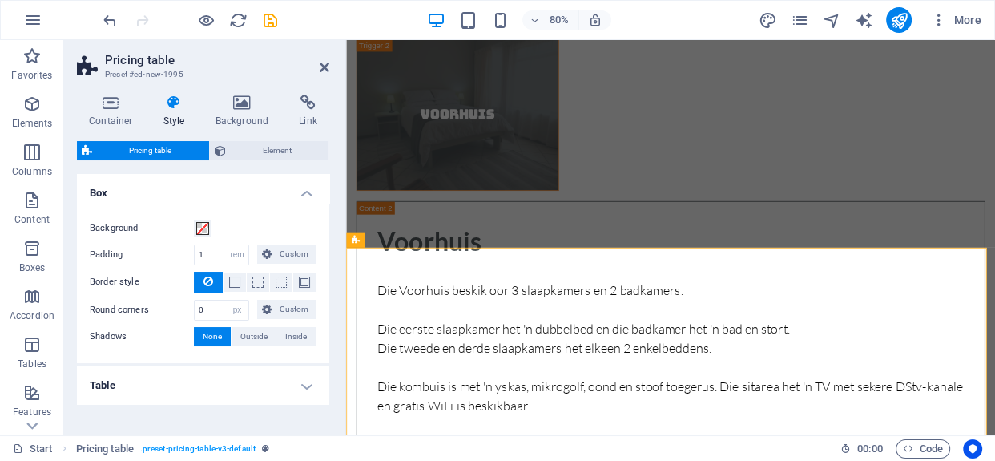
click at [210, 388] on h4 "Table" at bounding box center [203, 385] width 252 height 38
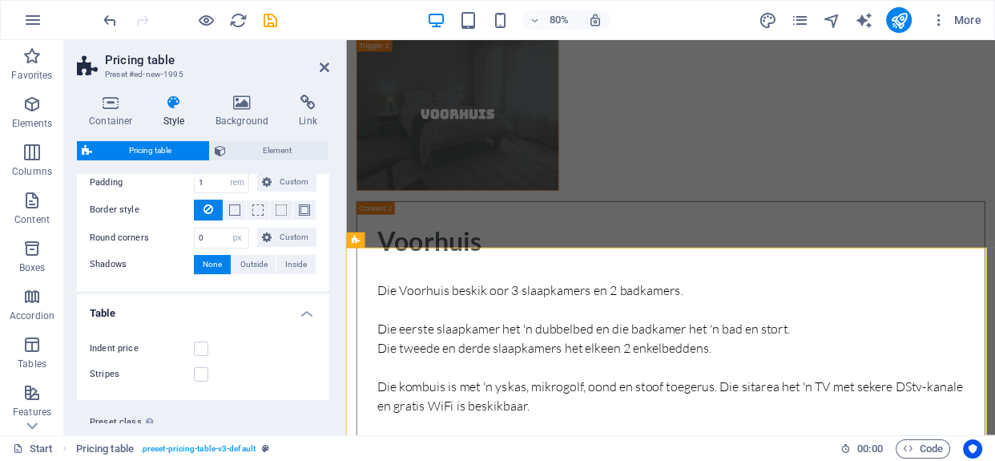
scroll to position [112, 0]
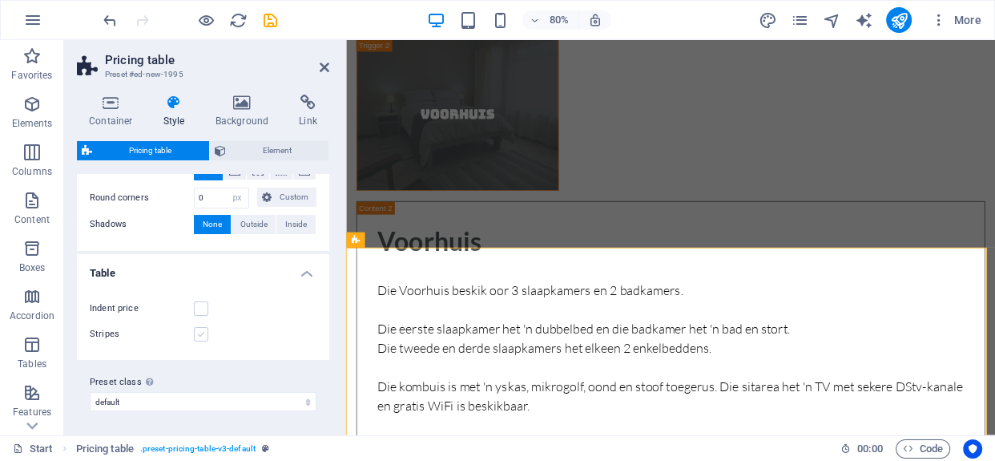
click at [196, 332] on label at bounding box center [201, 334] width 14 height 14
click at [0, 0] on input "Stripes" at bounding box center [0, 0] width 0 height 0
click at [201, 333] on label at bounding box center [201, 334] width 14 height 14
click at [0, 0] on input "Stripes" at bounding box center [0, 0] width 0 height 0
click at [200, 308] on label at bounding box center [201, 308] width 14 height 14
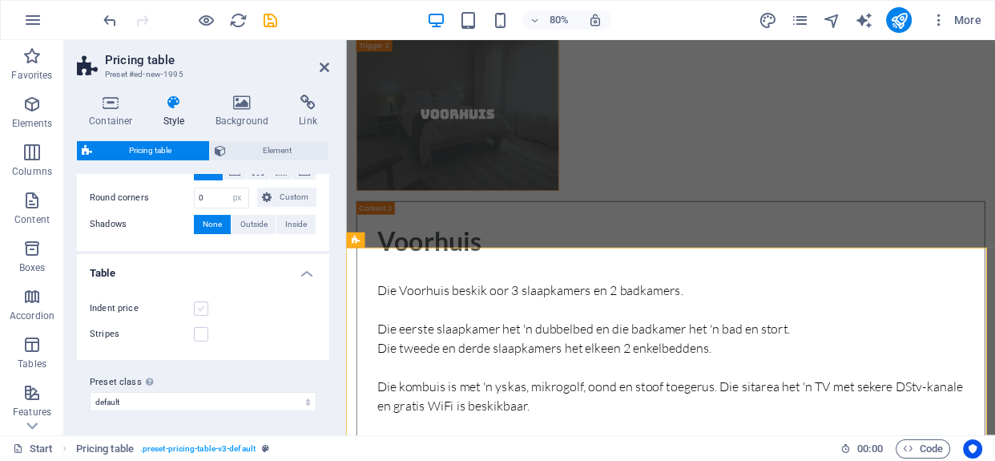
click at [0, 0] on input "Indent price" at bounding box center [0, 0] width 0 height 0
click at [200, 311] on label at bounding box center [201, 308] width 14 height 14
click at [0, 0] on input "Indent price" at bounding box center [0, 0] width 0 height 0
click at [199, 305] on label at bounding box center [201, 308] width 14 height 14
click at [0, 0] on input "Indent price" at bounding box center [0, 0] width 0 height 0
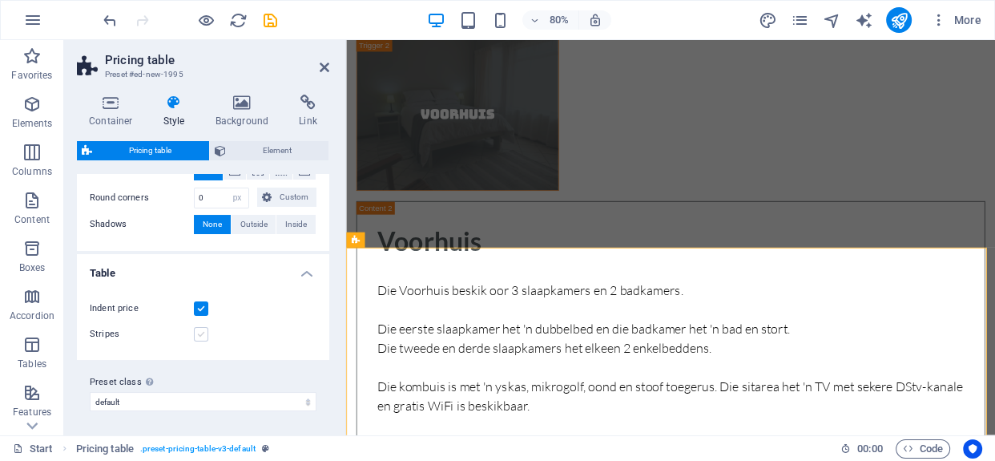
click at [200, 332] on label at bounding box center [201, 334] width 14 height 14
click at [0, 0] on input "Stripes" at bounding box center [0, 0] width 0 height 0
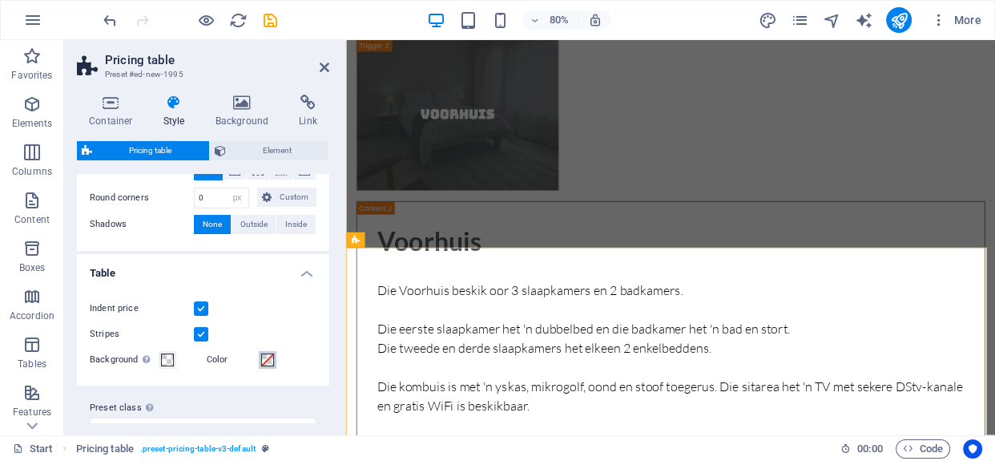
click at [268, 360] on span at bounding box center [267, 359] width 13 height 13
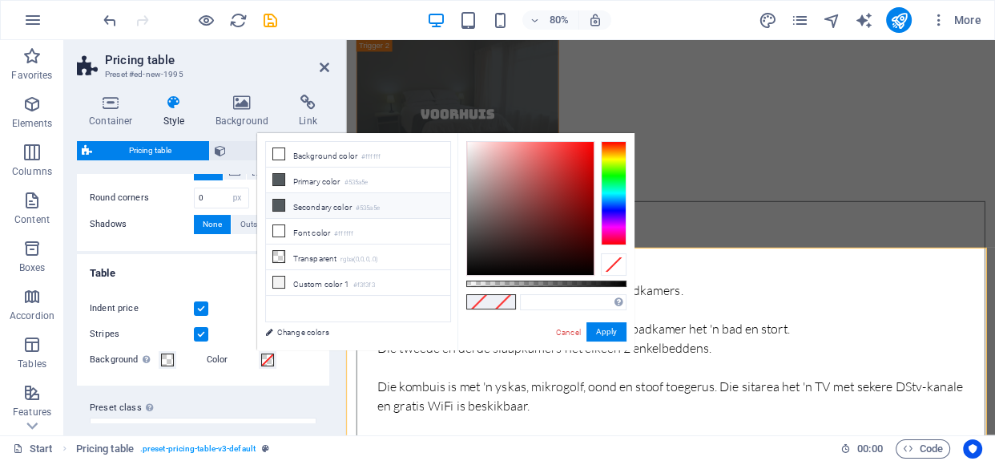
click at [311, 208] on li "Secondary color #535a5e" at bounding box center [358, 206] width 184 height 26
type input "#535a5e"
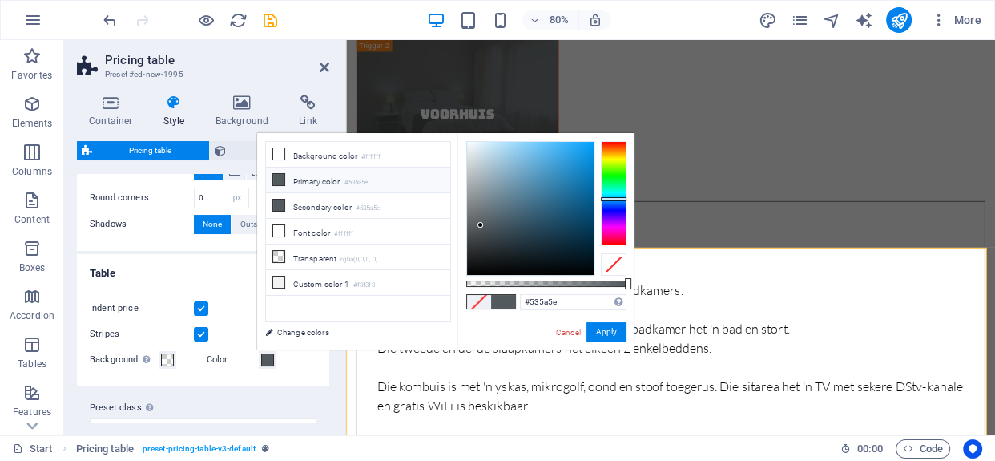
click at [610, 320] on div "#535a5e Supported formats #0852ed rgb(8, 82, 237) rgba(8, 82, 237, 90%) hsv(221…" at bounding box center [545, 357] width 177 height 449
click at [600, 328] on button "Apply" at bounding box center [606, 331] width 40 height 19
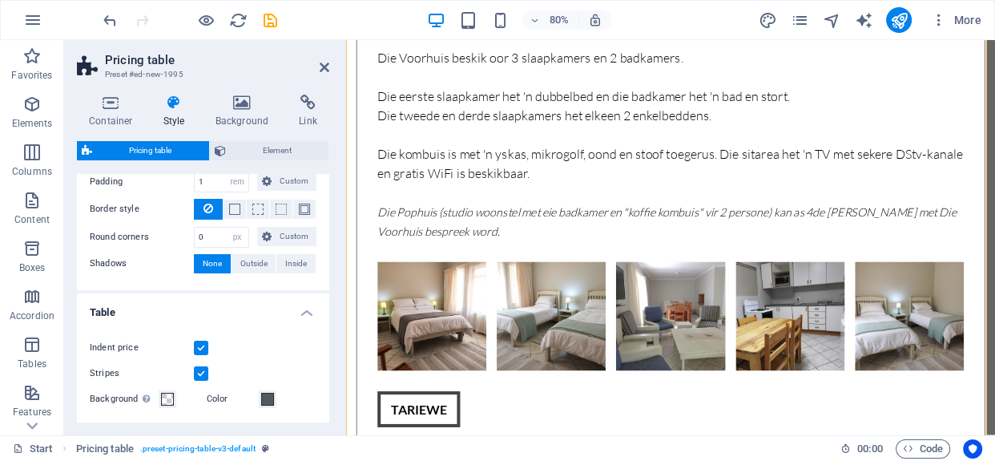
scroll to position [138, 0]
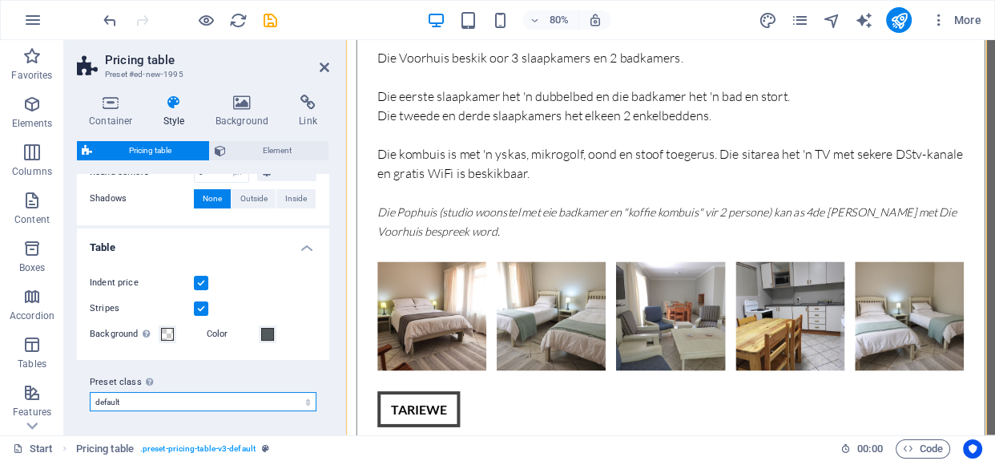
click at [240, 398] on select "default Add preset class" at bounding box center [203, 401] width 227 height 19
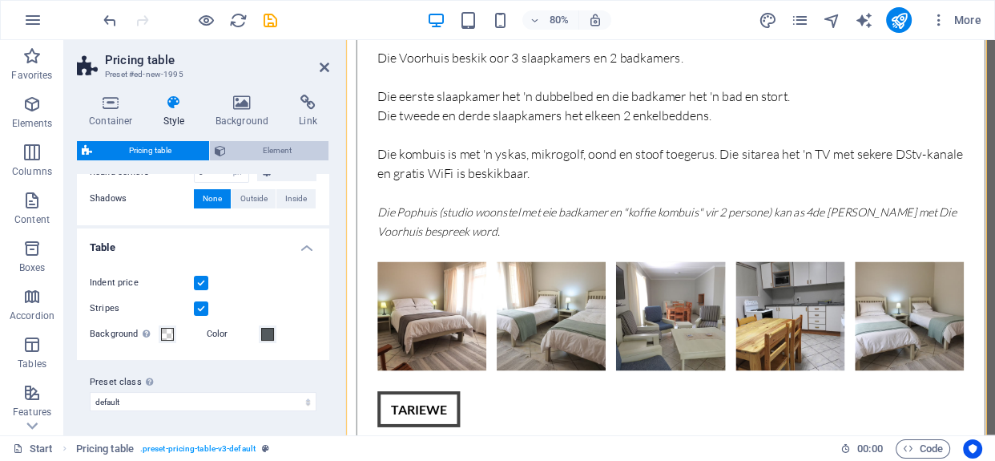
click at [257, 151] on span "Element" at bounding box center [278, 150] width 94 height 19
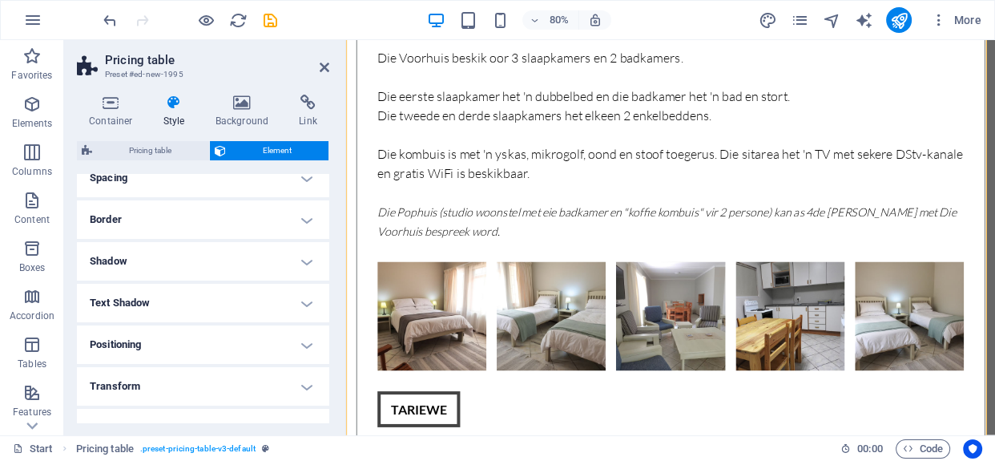
scroll to position [256, 0]
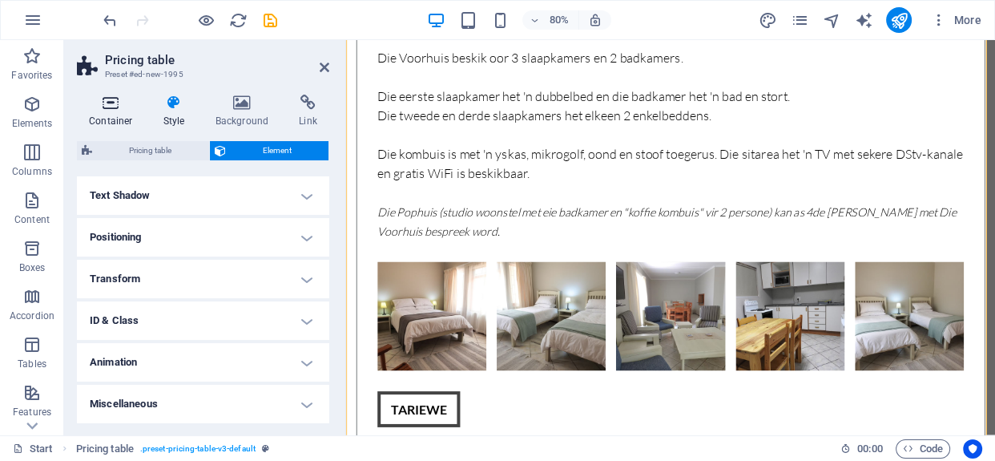
click at [104, 102] on icon at bounding box center [111, 103] width 68 height 16
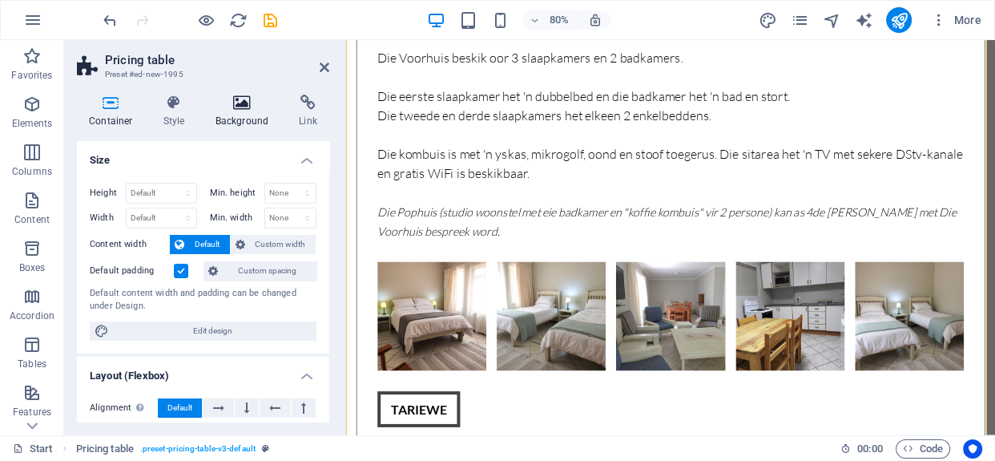
click at [252, 107] on icon at bounding box center [242, 103] width 78 height 16
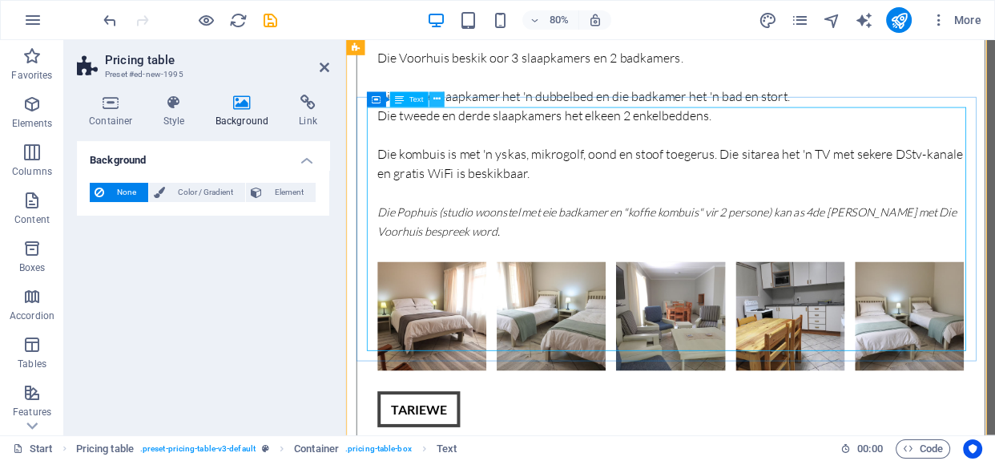
click at [433, 103] on button at bounding box center [436, 98] width 15 height 15
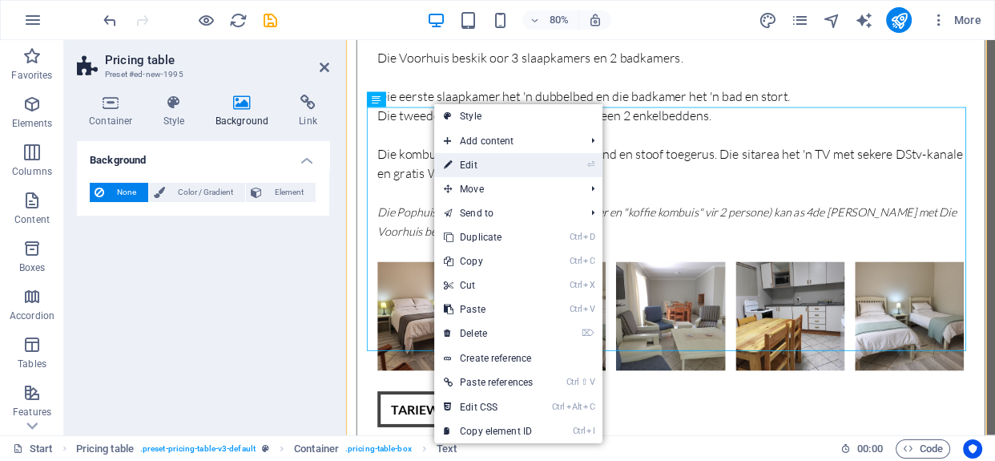
click at [514, 163] on link "⏎ Edit" at bounding box center [488, 165] width 108 height 24
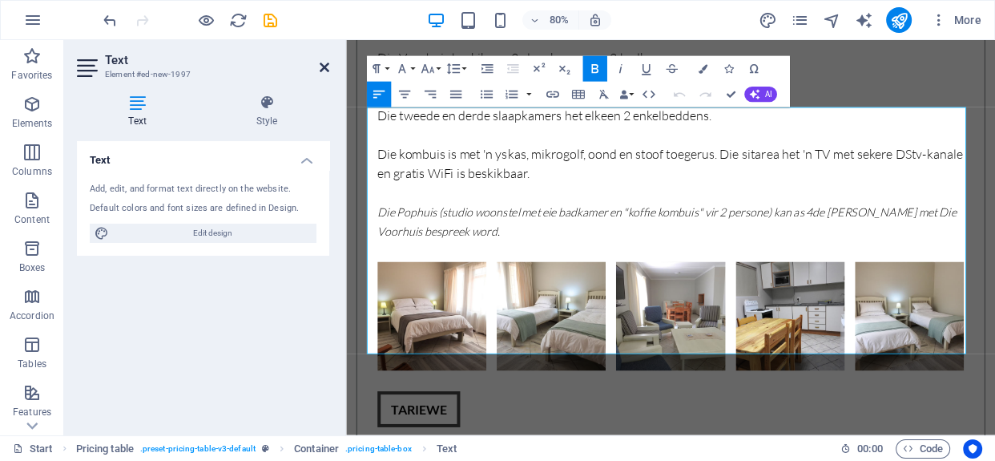
click at [324, 66] on icon at bounding box center [325, 67] width 10 height 13
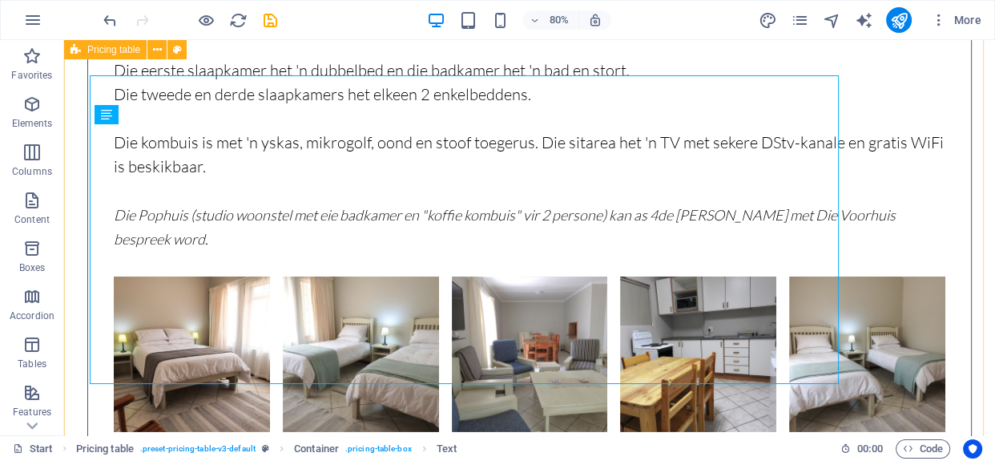
scroll to position [4550, 0]
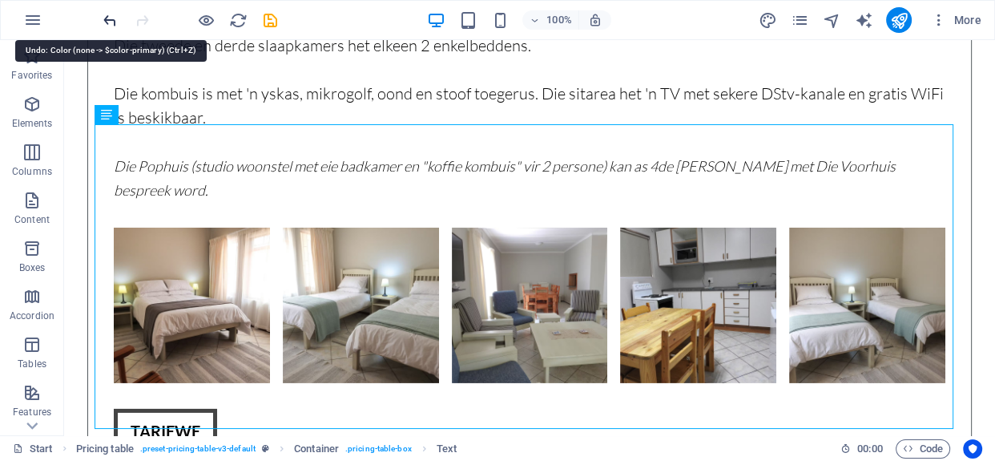
click at [107, 18] on icon "undo" at bounding box center [110, 20] width 18 height 18
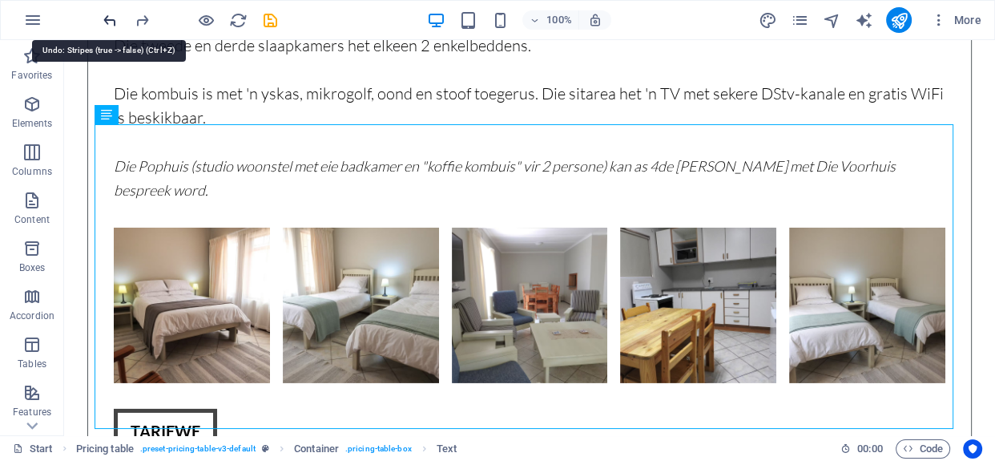
click at [107, 18] on icon "undo" at bounding box center [110, 20] width 18 height 18
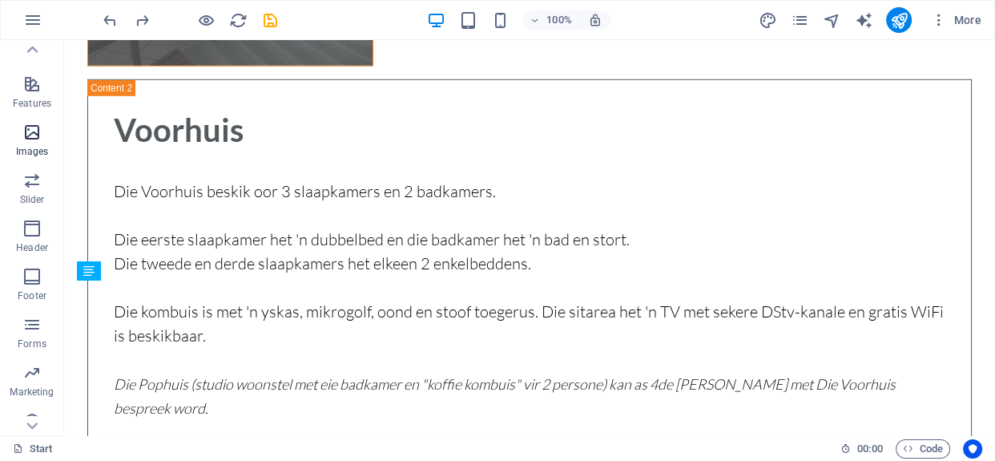
scroll to position [325, 0]
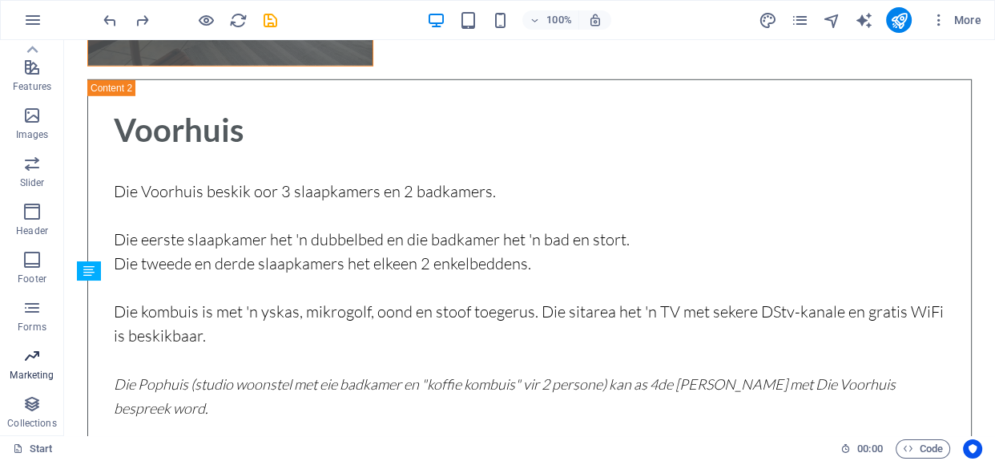
click at [38, 362] on icon "button" at bounding box center [31, 355] width 19 height 19
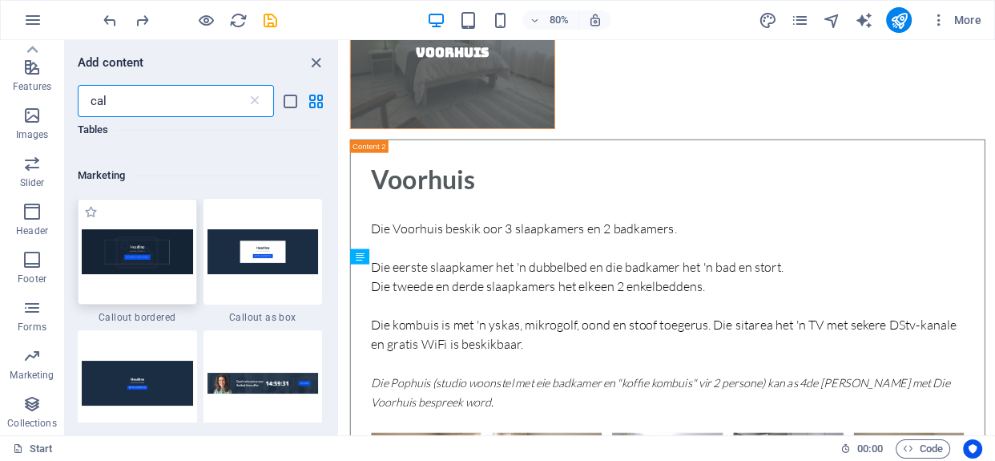
scroll to position [252, 0]
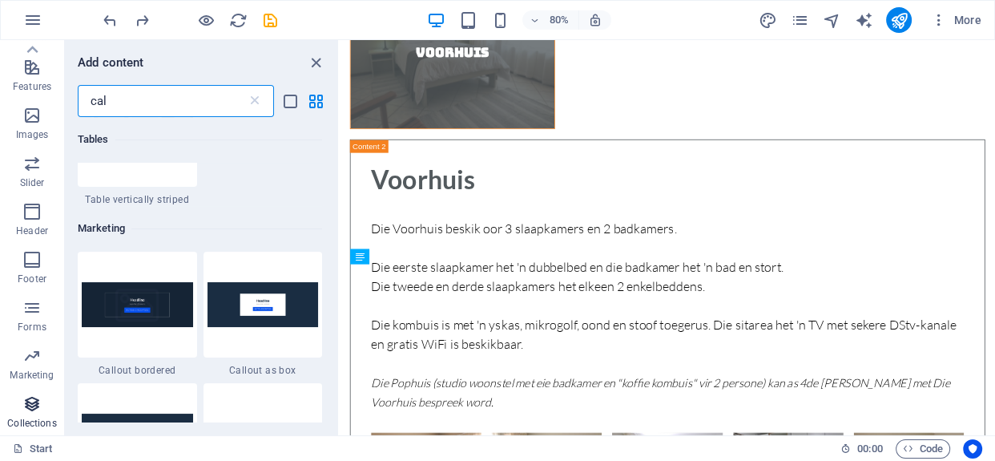
type input "cal"
click at [26, 408] on icon "button" at bounding box center [31, 403] width 19 height 19
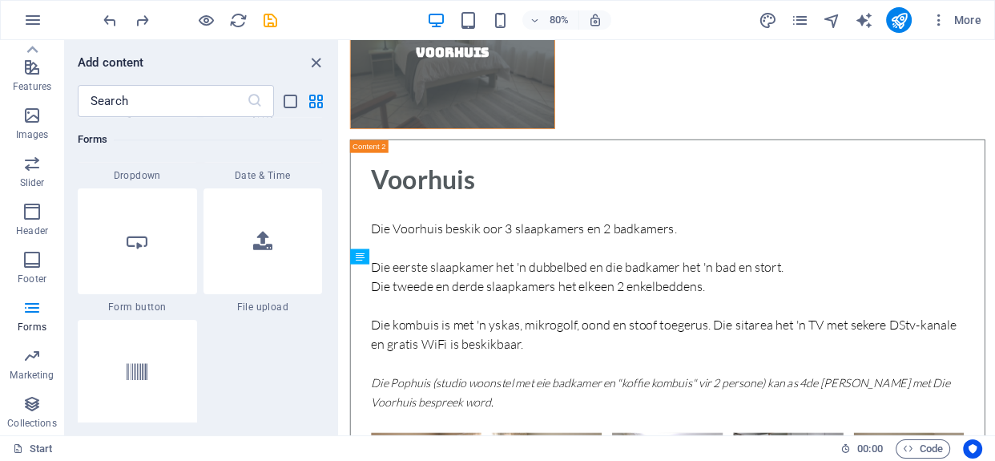
scroll to position [12694, 0]
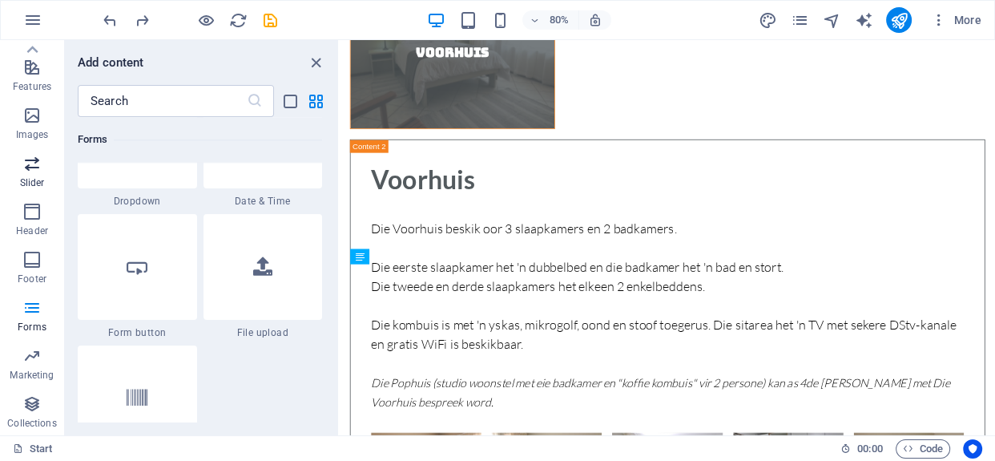
click at [32, 166] on icon "button" at bounding box center [31, 163] width 19 height 19
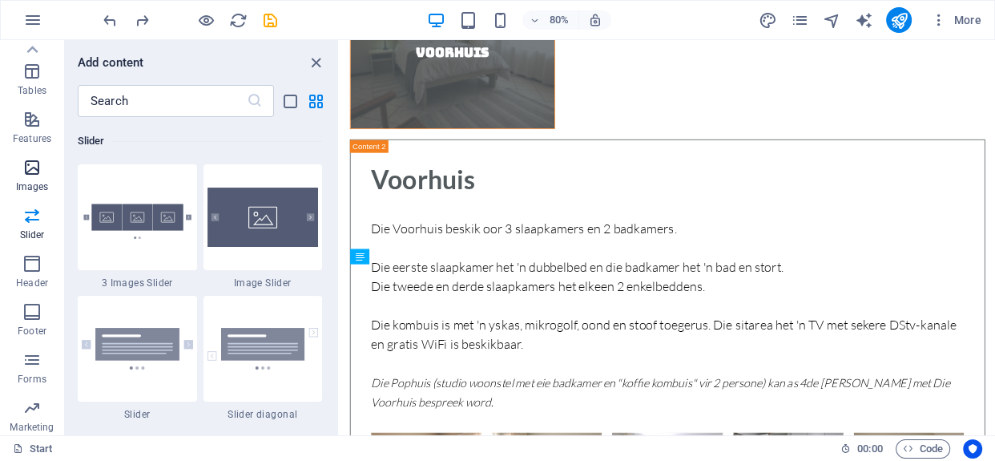
scroll to position [252, 0]
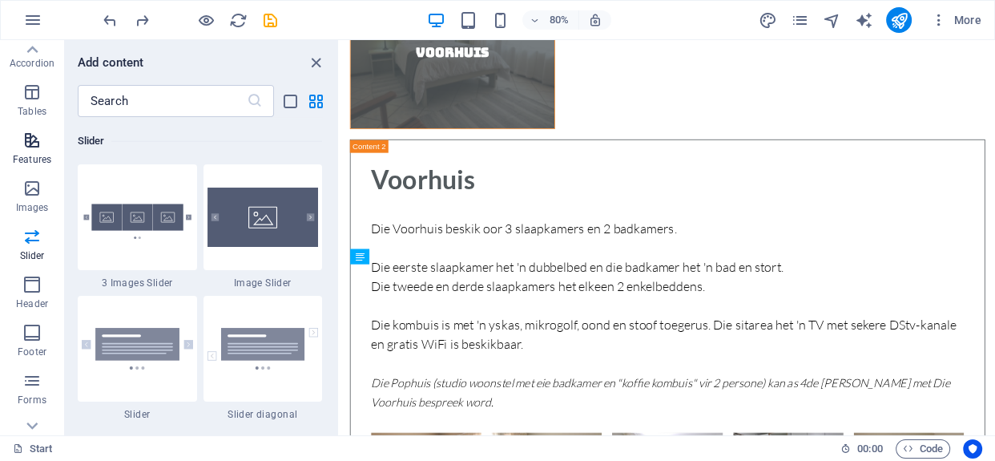
click at [25, 156] on p "Features" at bounding box center [32, 159] width 38 height 13
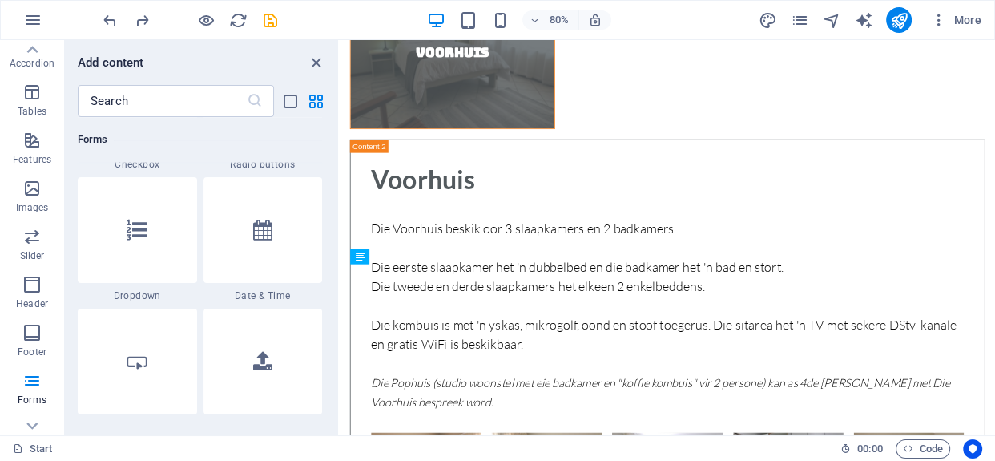
scroll to position [12577, 0]
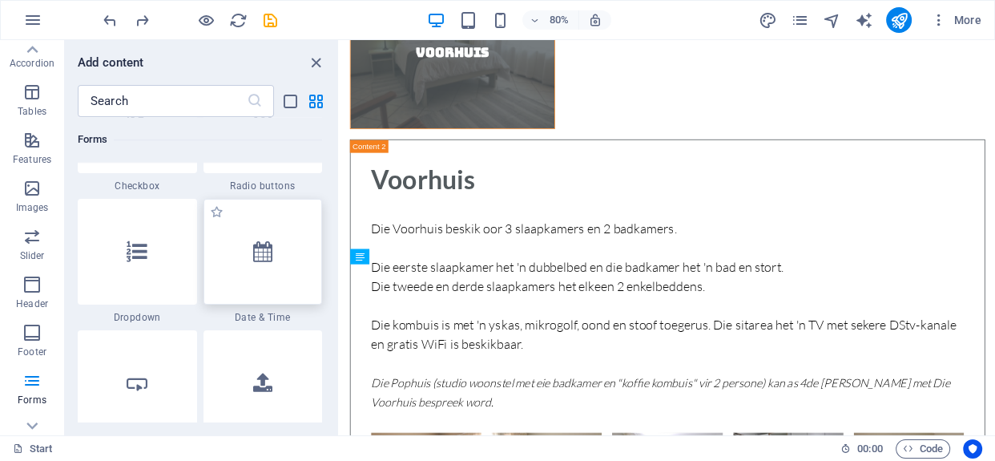
click at [269, 280] on div at bounding box center [262, 252] width 119 height 106
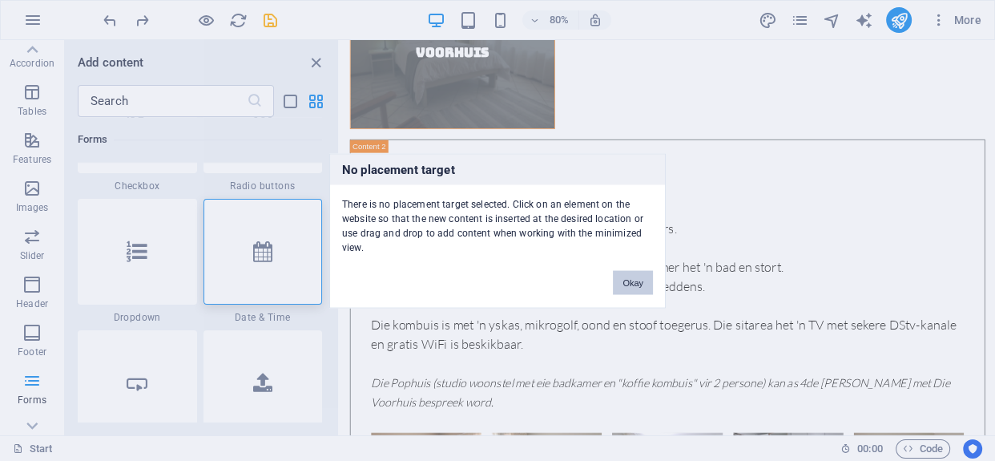
click at [626, 288] on button "Okay" at bounding box center [633, 282] width 40 height 24
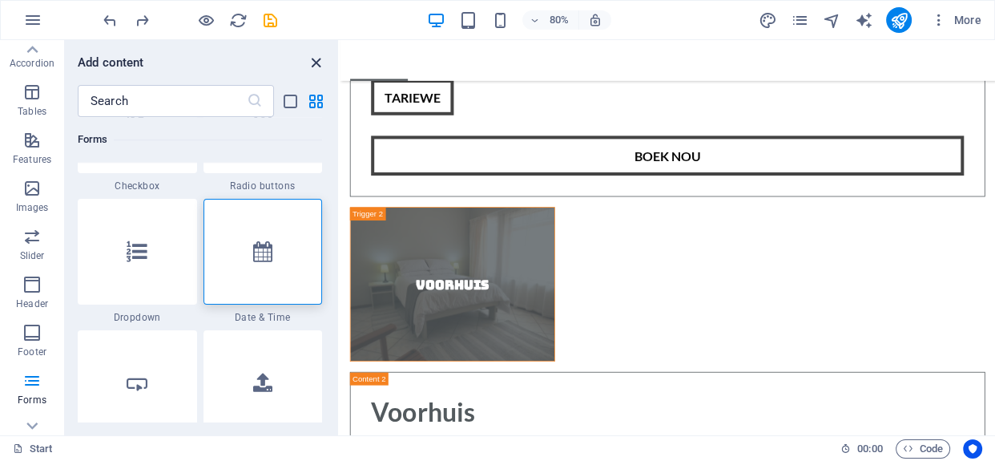
scroll to position [1526, 0]
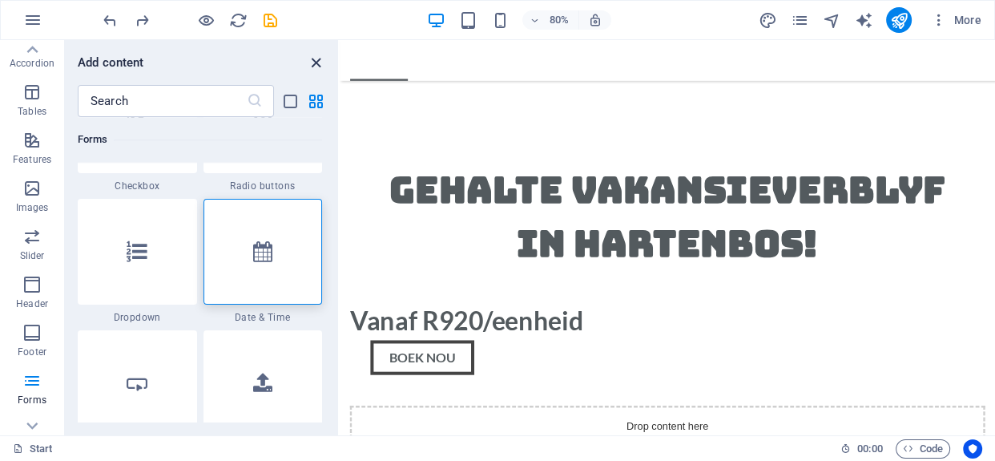
drag, startPoint x: 316, startPoint y: 60, endPoint x: 608, endPoint y: 195, distance: 321.8
click at [316, 60] on icon "close panel" at bounding box center [316, 63] width 18 height 18
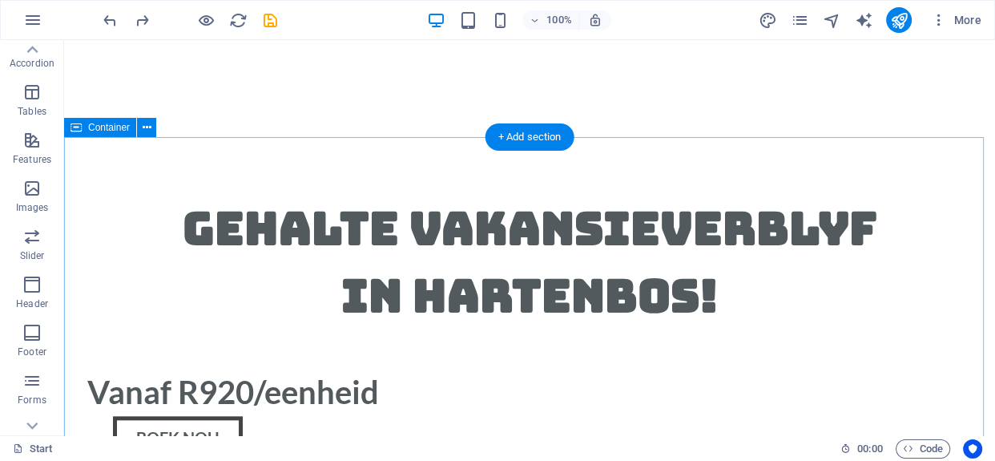
scroll to position [291, 0]
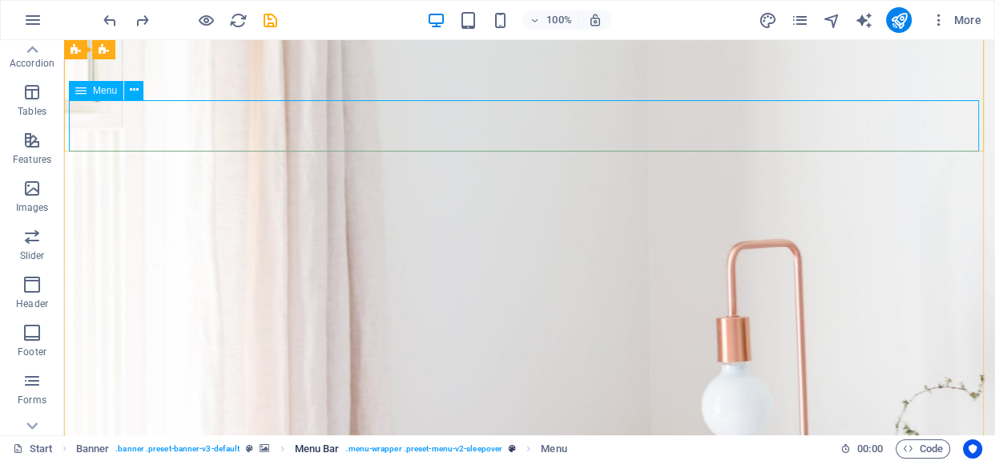
click at [302, 447] on span "Menu Bar" at bounding box center [317, 448] width 45 height 19
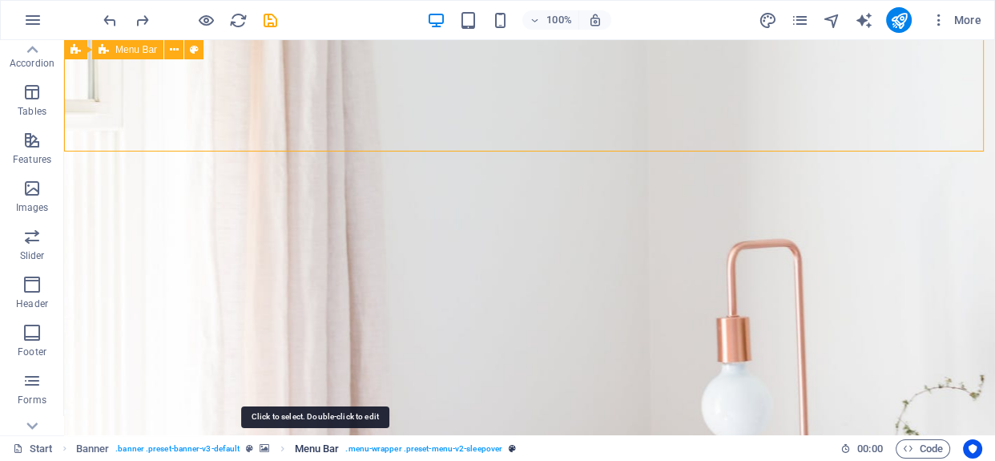
click at [302, 447] on span "Menu Bar" at bounding box center [317, 448] width 45 height 19
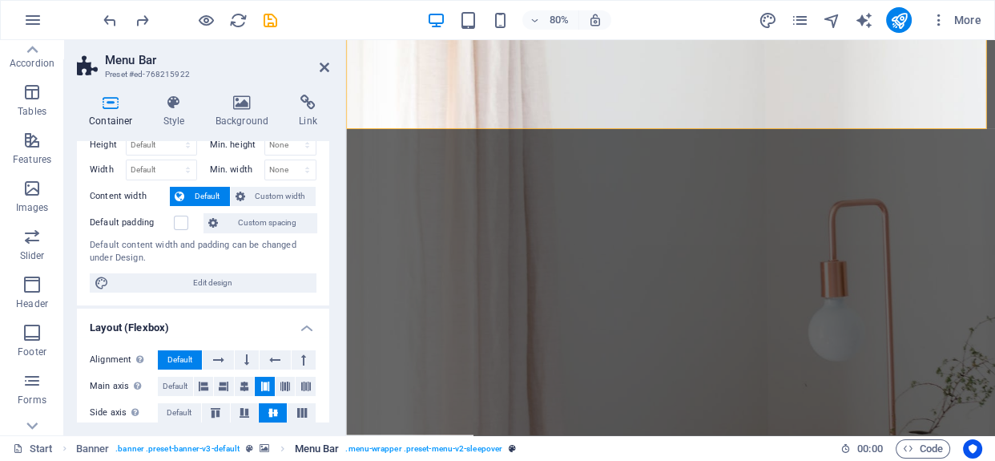
scroll to position [0, 0]
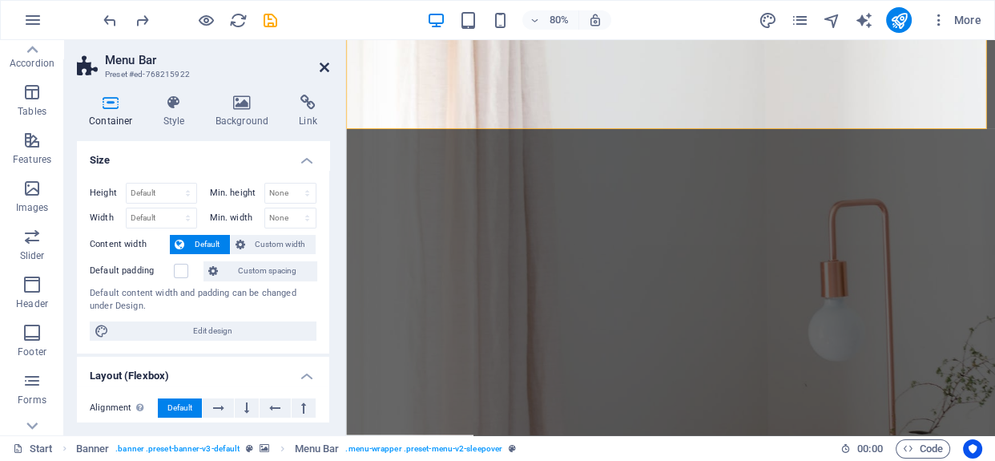
drag, startPoint x: 327, startPoint y: 64, endPoint x: 259, endPoint y: 24, distance: 79.0
click at [327, 64] on icon at bounding box center [325, 67] width 10 height 13
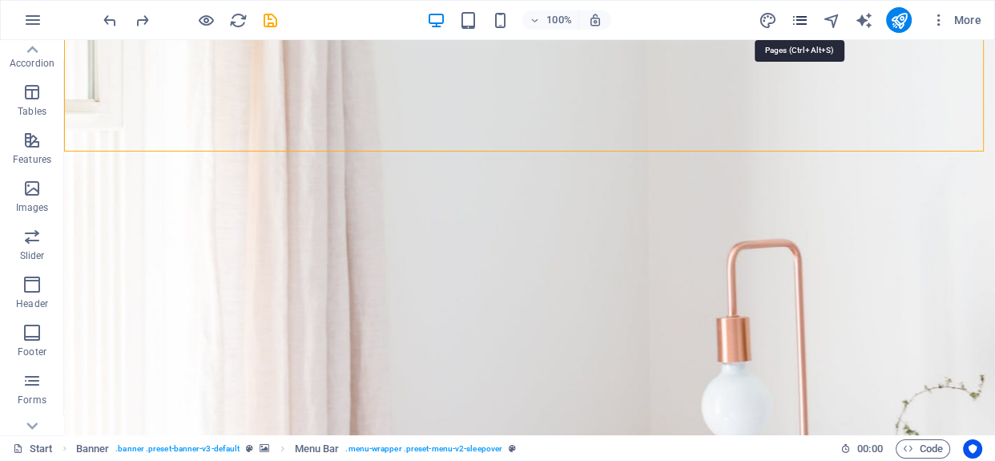
click at [799, 23] on icon "pages" at bounding box center [799, 20] width 18 height 18
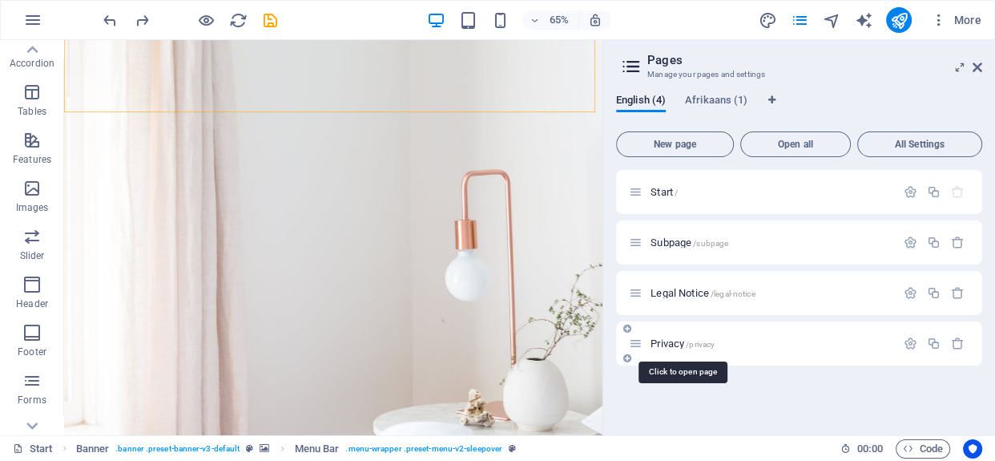
click at [664, 344] on span "Privacy /privacy" at bounding box center [682, 343] width 64 height 12
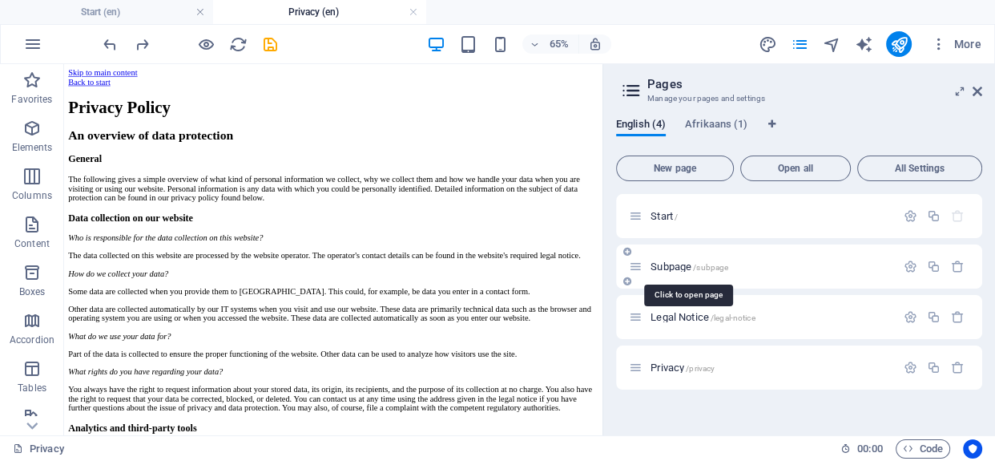
click at [665, 265] on span "Subpage /subpage" at bounding box center [689, 266] width 78 height 12
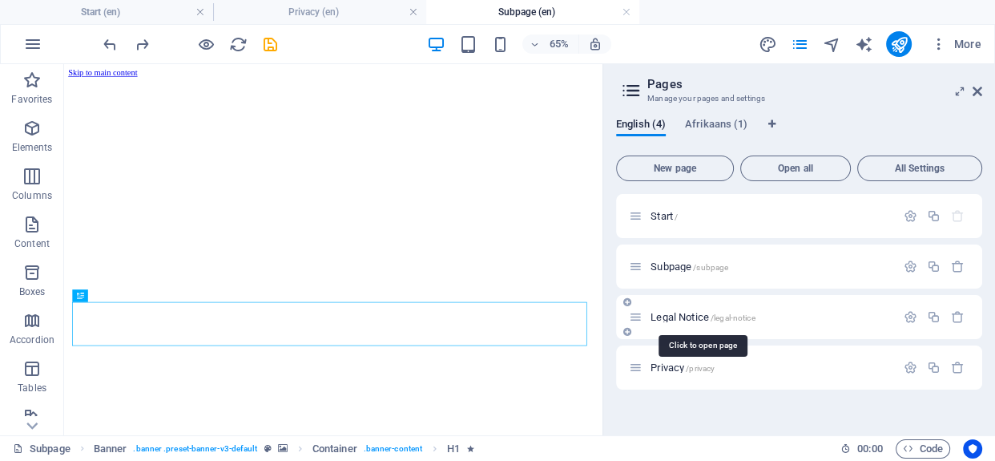
click at [662, 316] on span "Legal Notice /legal-notice" at bounding box center [702, 317] width 104 height 12
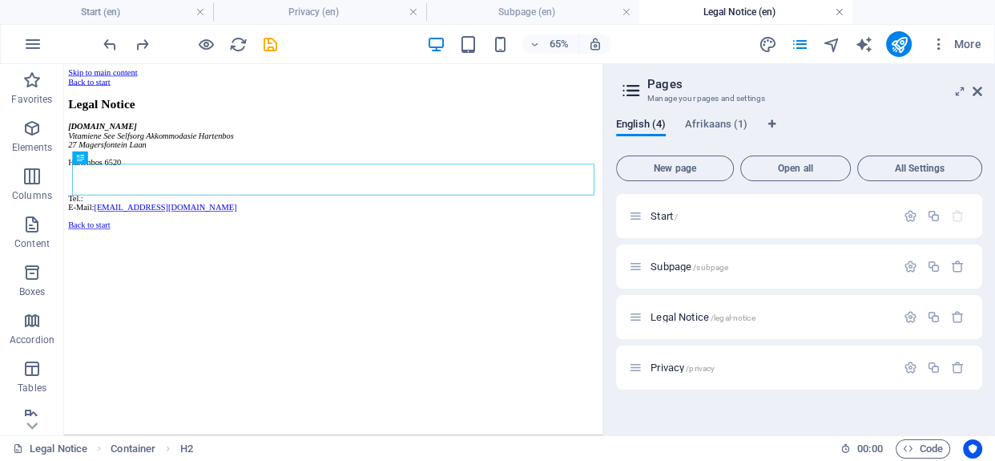
click at [630, 9] on link at bounding box center [627, 12] width 10 height 15
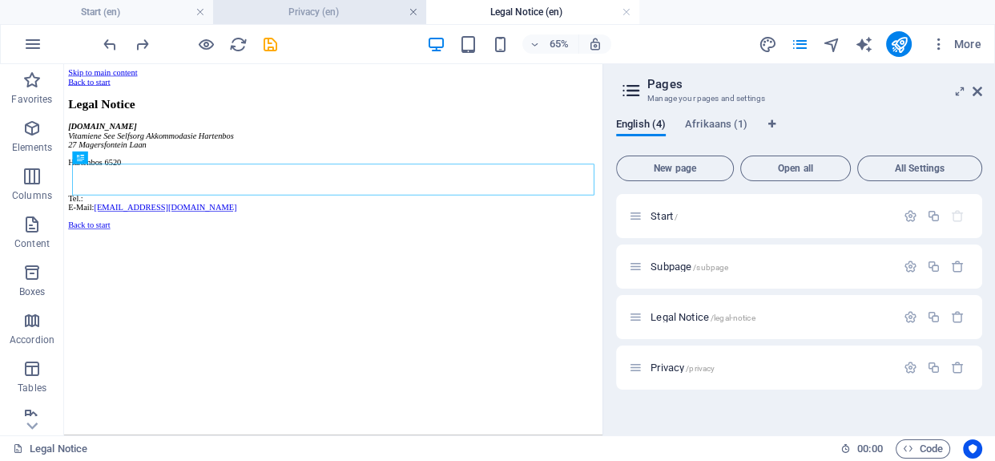
click at [412, 9] on link at bounding box center [413, 12] width 10 height 15
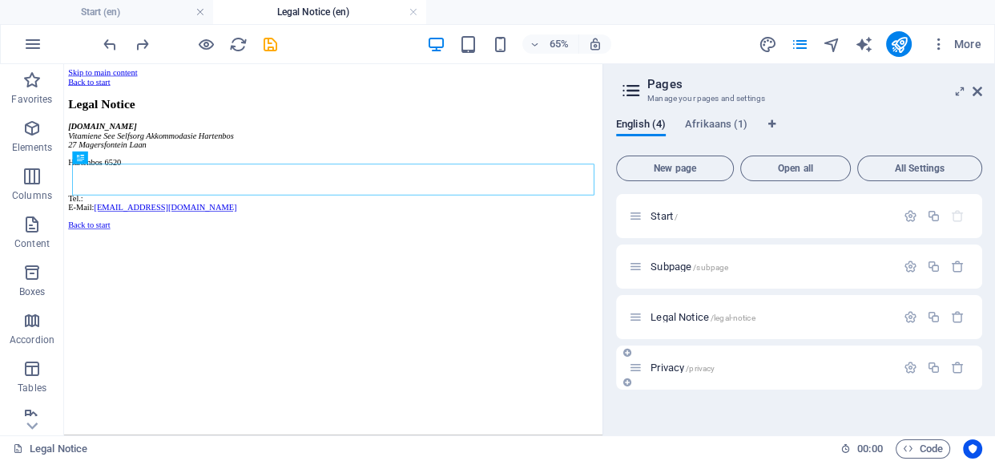
click at [663, 368] on span "Privacy /privacy" at bounding box center [682, 367] width 64 height 12
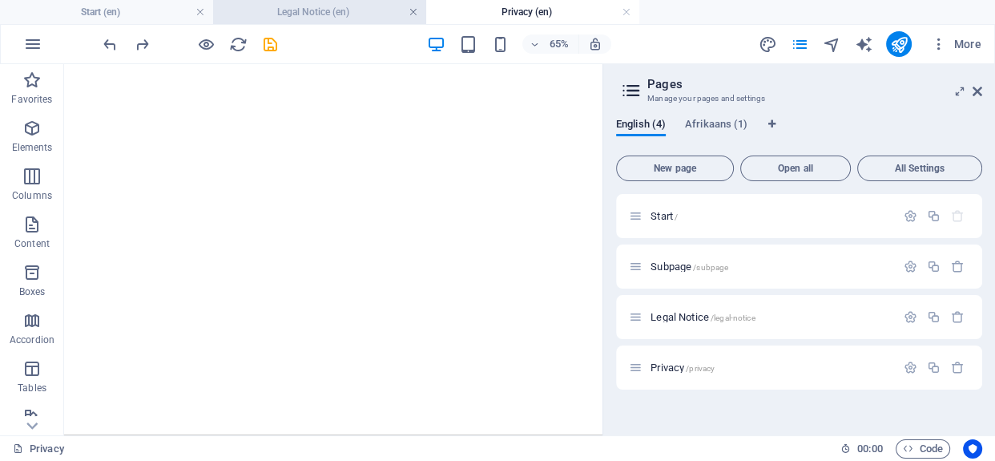
click at [412, 10] on link at bounding box center [413, 12] width 10 height 15
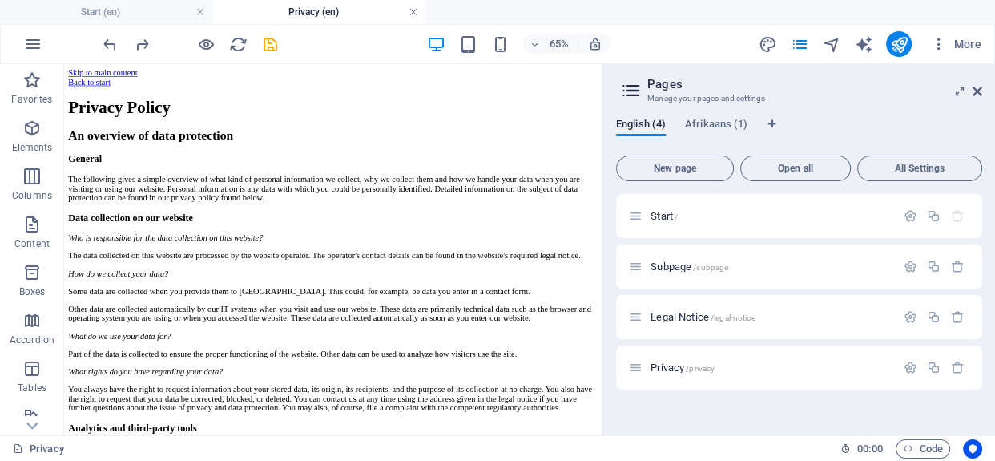
click at [413, 10] on link at bounding box center [413, 12] width 10 height 15
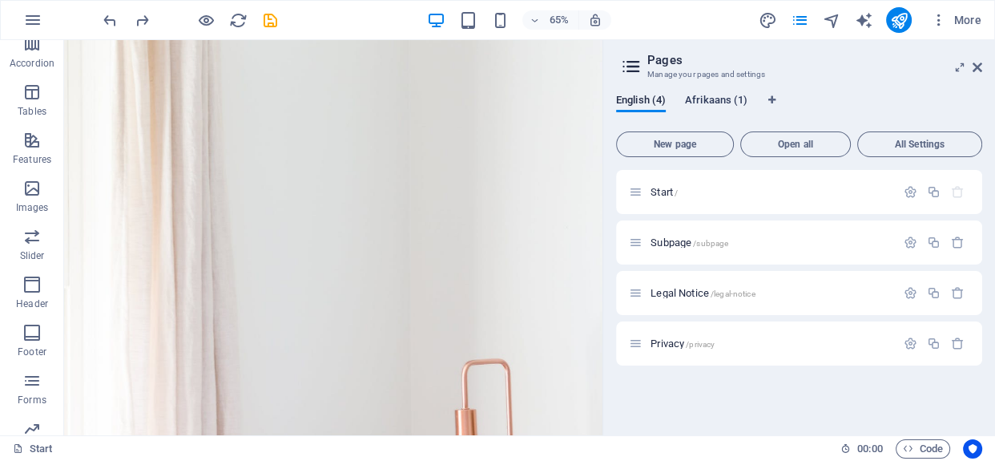
click at [734, 106] on span "Afrikaans (1)" at bounding box center [716, 102] width 62 height 22
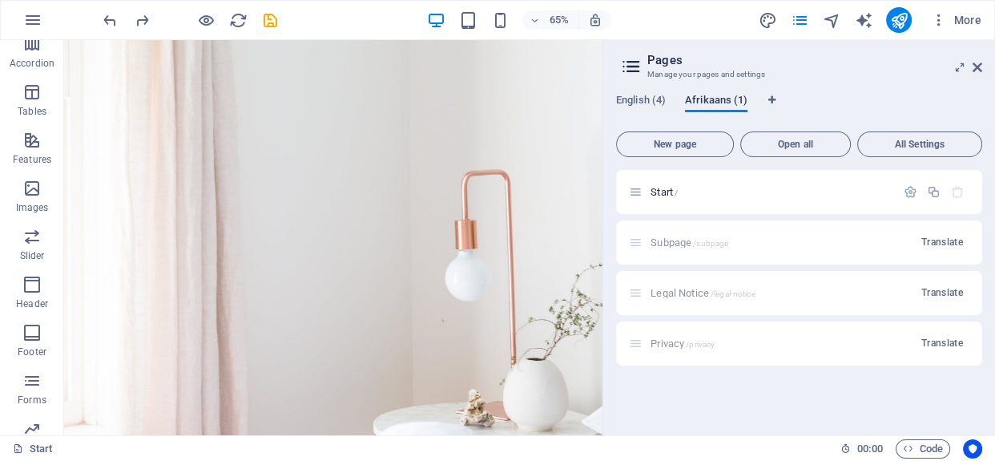
click at [702, 101] on span "Afrikaans (1)" at bounding box center [716, 102] width 62 height 22
click at [912, 139] on span "All Settings" at bounding box center [919, 144] width 111 height 10
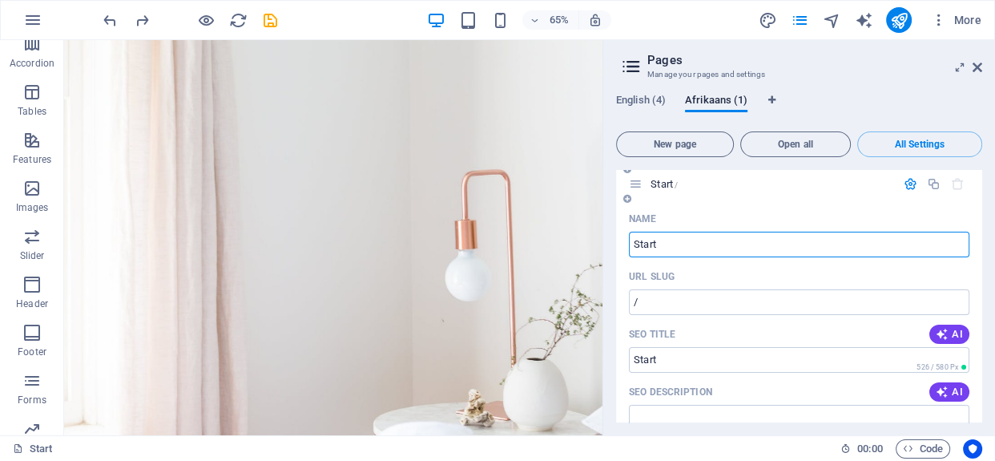
scroll to position [0, 0]
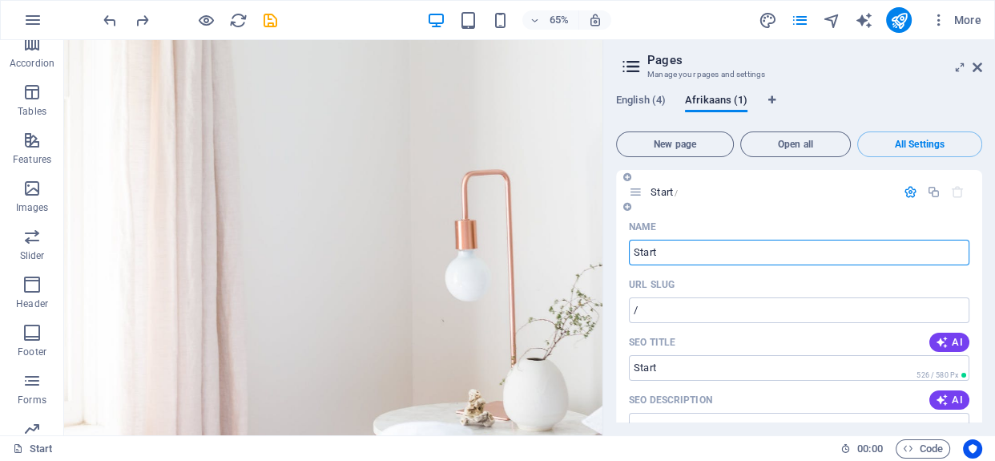
click at [626, 175] on icon at bounding box center [627, 177] width 8 height 10
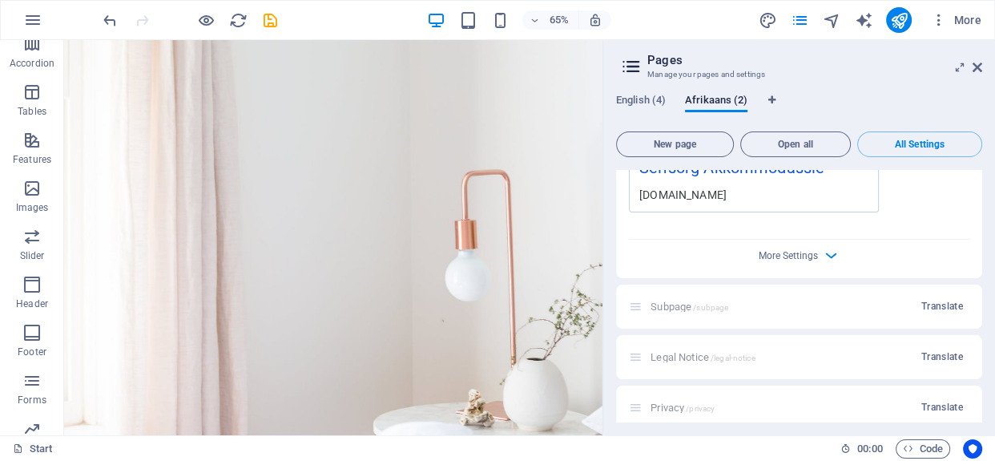
scroll to position [1199, 0]
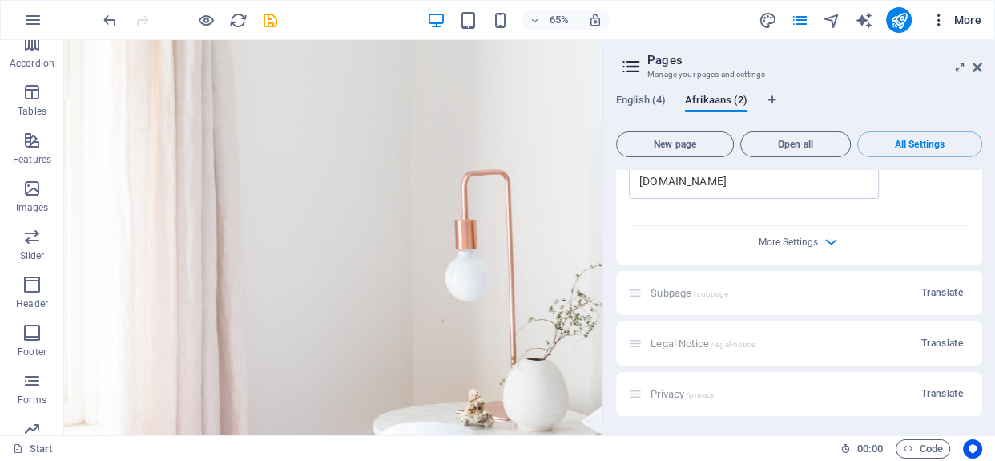
click at [974, 64] on icon at bounding box center [977, 67] width 10 height 13
click at [935, 18] on icon "button" at bounding box center [939, 20] width 16 height 16
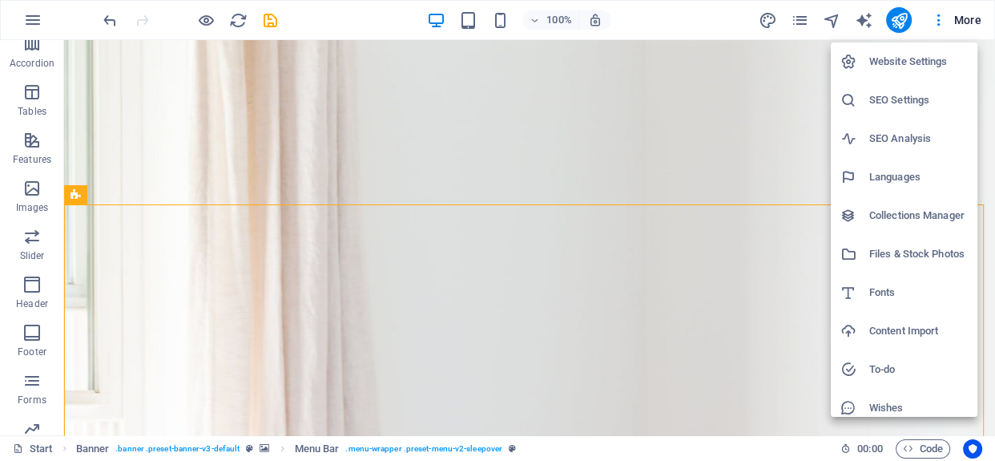
scroll to position [48, 0]
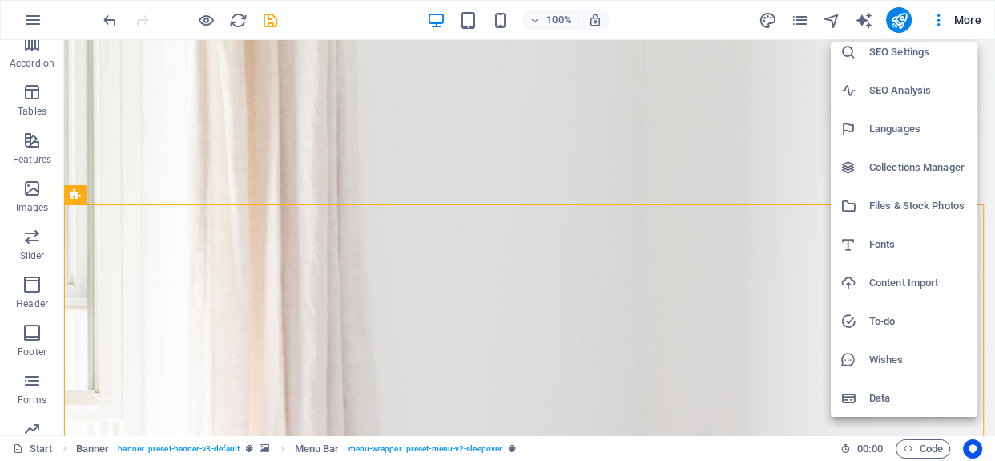
click at [879, 361] on h6 "Wishes" at bounding box center [918, 359] width 99 height 19
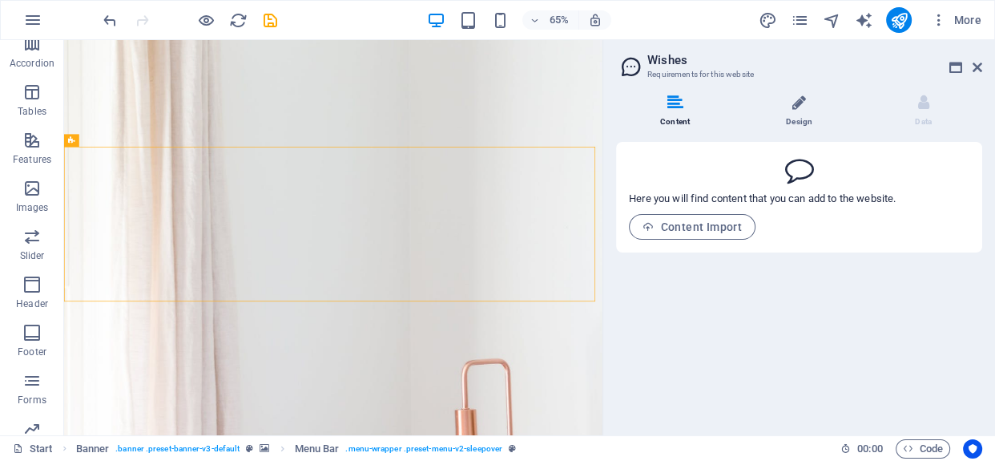
click at [808, 110] on li "Design" at bounding box center [802, 112] width 124 height 34
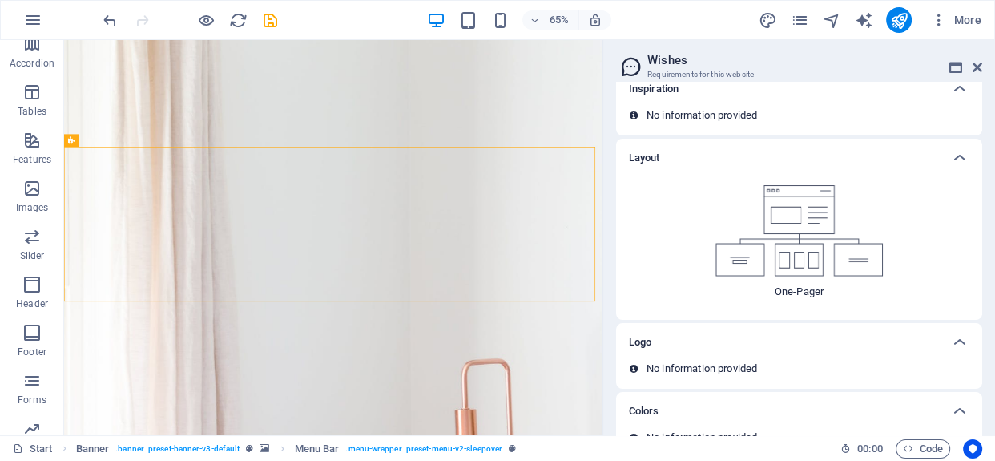
scroll to position [106, 0]
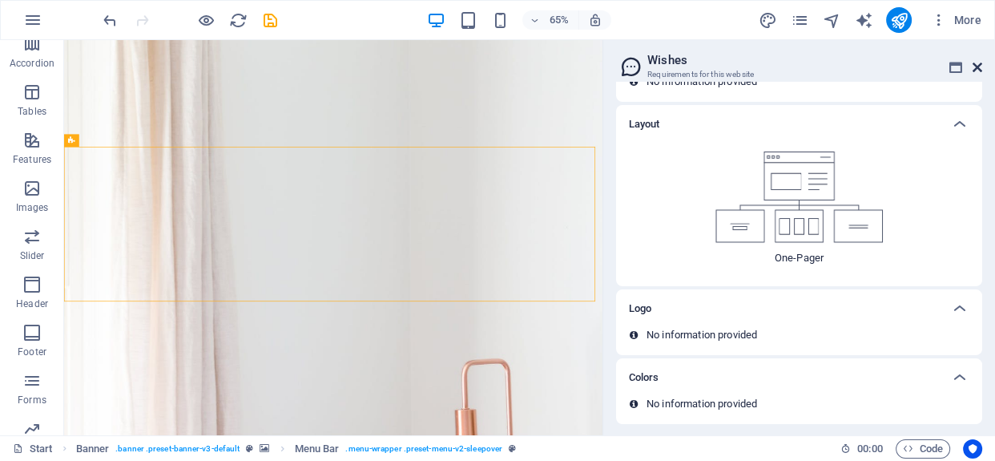
click at [979, 66] on icon at bounding box center [977, 67] width 10 height 13
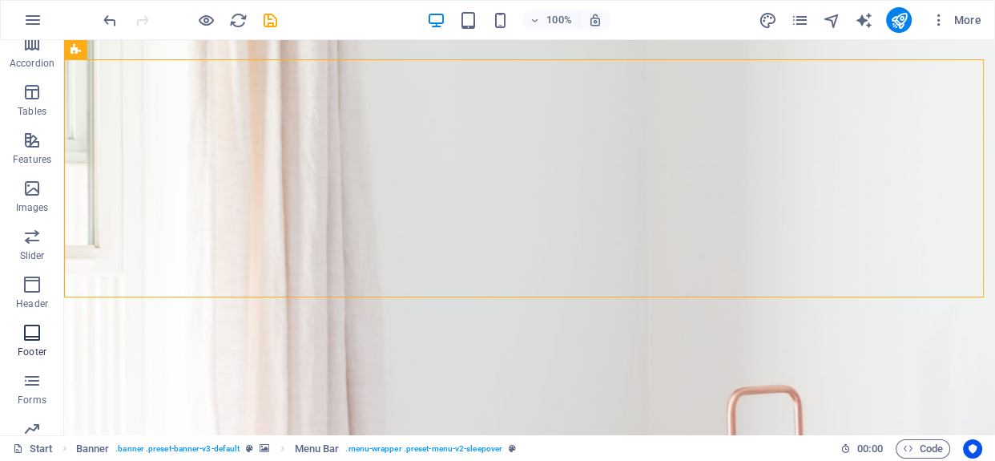
scroll to position [325, 0]
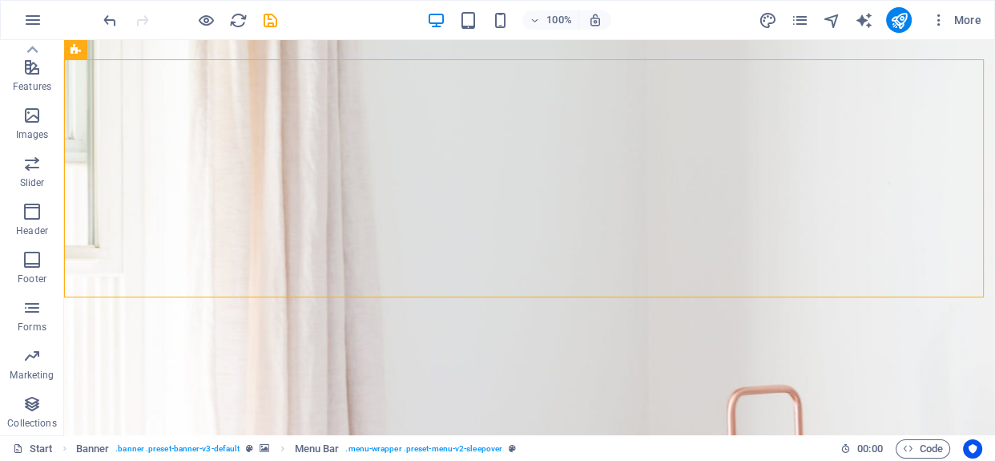
click at [23, 14] on icon "button" at bounding box center [32, 19] width 19 height 19
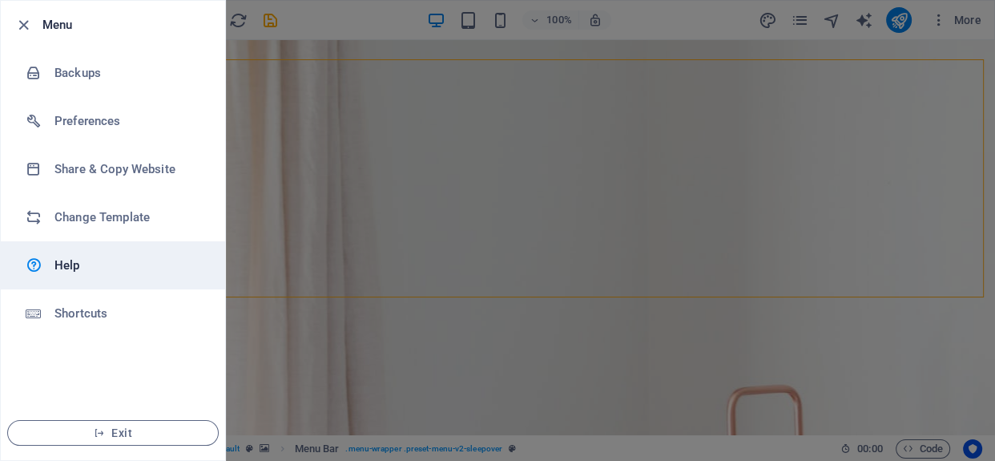
click at [101, 269] on h6 "Help" at bounding box center [128, 265] width 148 height 19
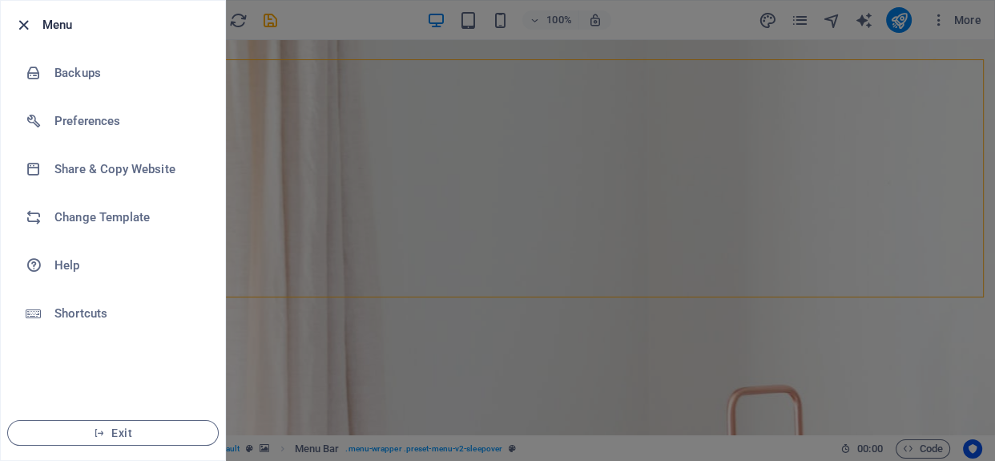
click at [26, 23] on icon "button" at bounding box center [23, 25] width 18 height 18
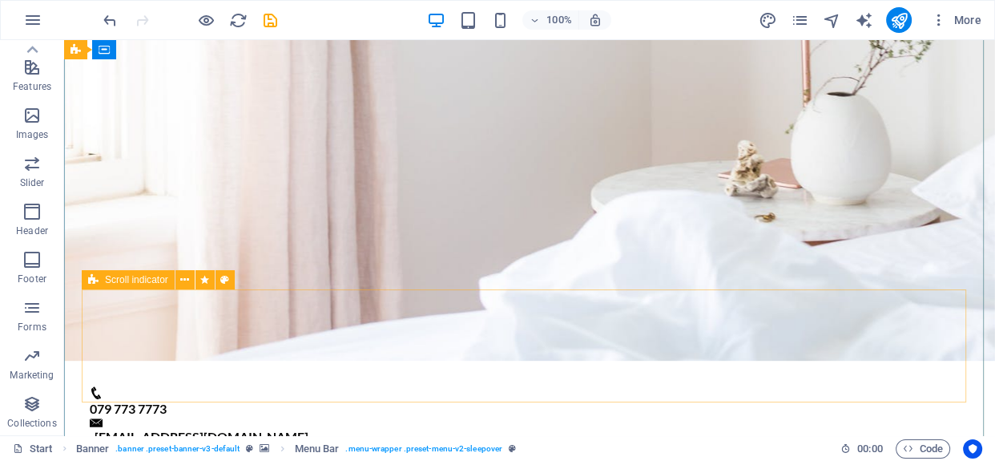
scroll to position [582, 0]
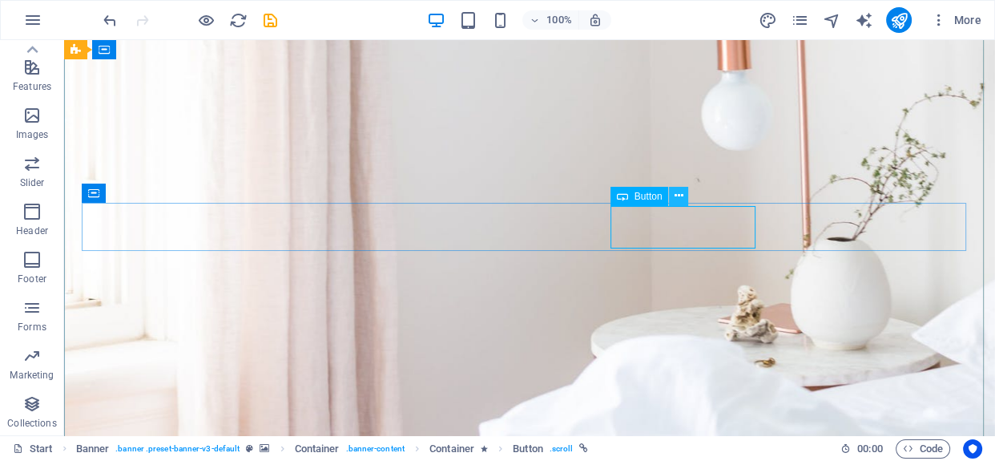
click at [680, 196] on icon at bounding box center [678, 195] width 9 height 17
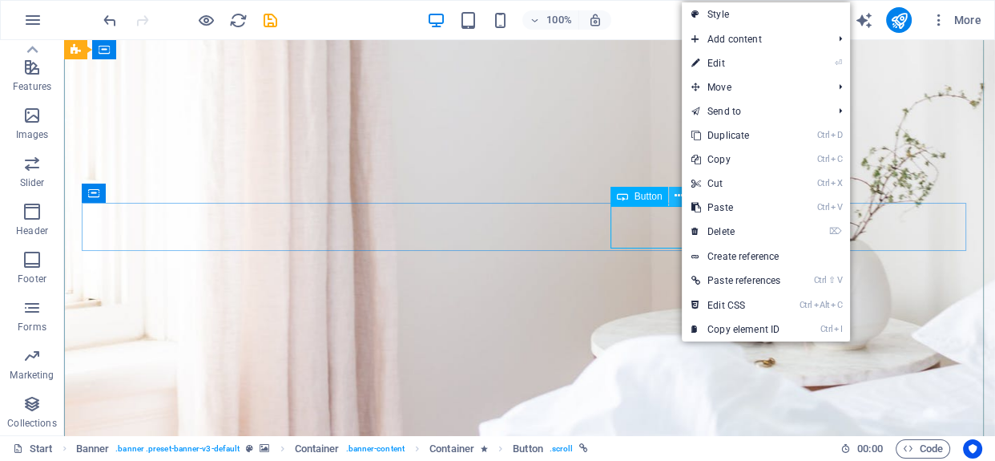
click at [680, 196] on icon at bounding box center [678, 195] width 9 height 17
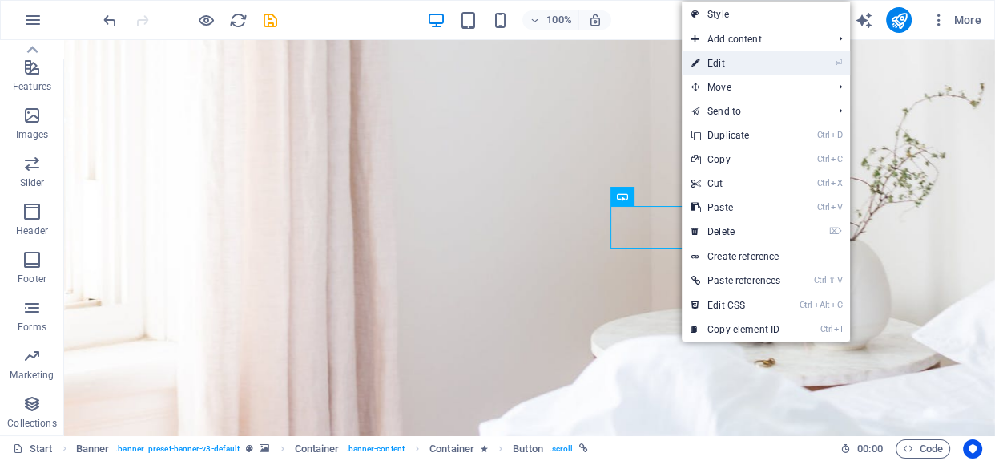
drag, startPoint x: 728, startPoint y: 61, endPoint x: 443, endPoint y: 149, distance: 298.4
click at [728, 61] on link "⏎ Edit" at bounding box center [736, 63] width 108 height 24
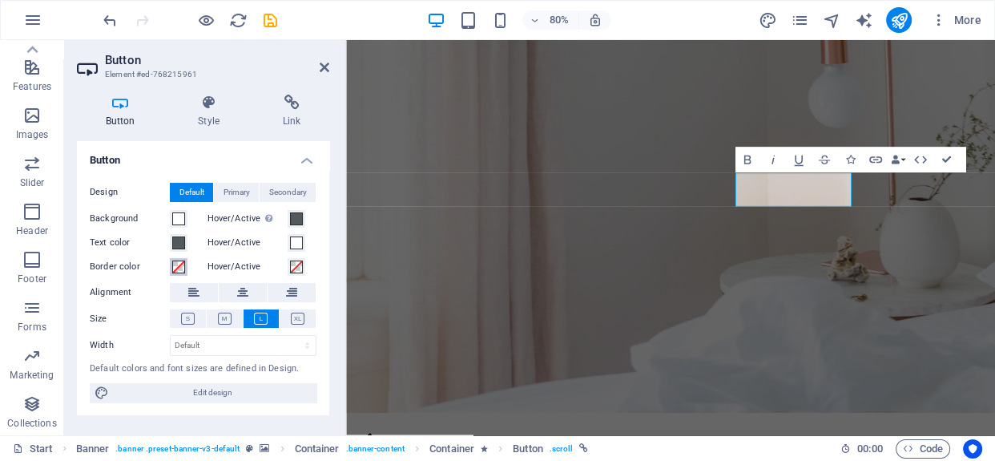
click at [177, 269] on span at bounding box center [178, 266] width 13 height 13
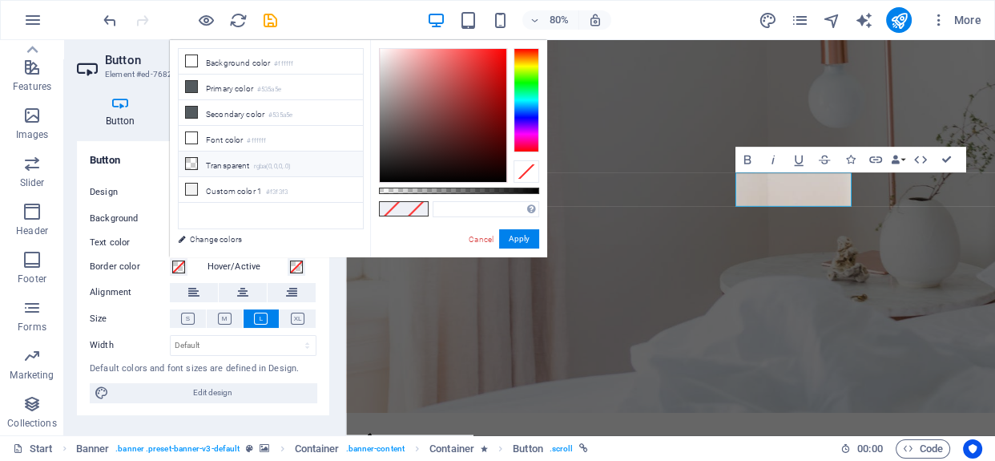
click at [235, 168] on li "Transparent rgba(0,0,0,.0)" at bounding box center [271, 164] width 184 height 26
type input "rgba(0, 0, 0, 0)"
click at [518, 239] on button "Apply" at bounding box center [519, 238] width 40 height 19
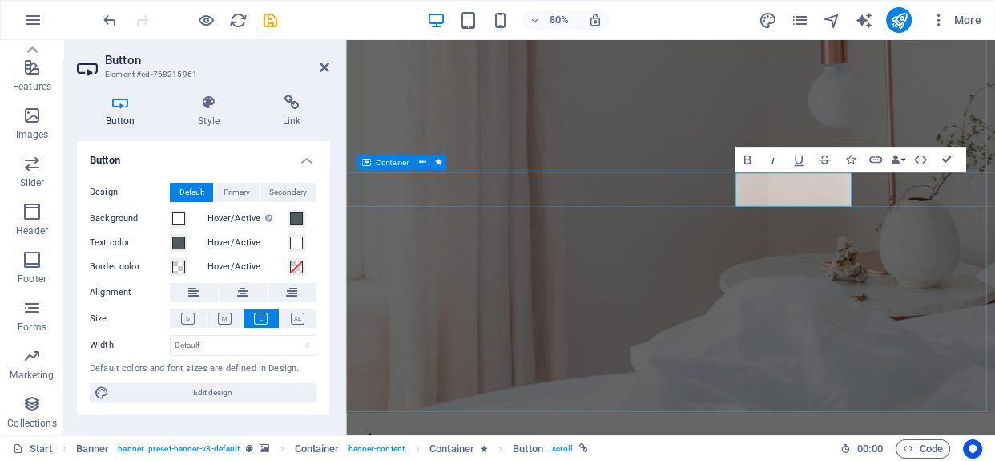
click at [324, 69] on icon at bounding box center [325, 67] width 10 height 13
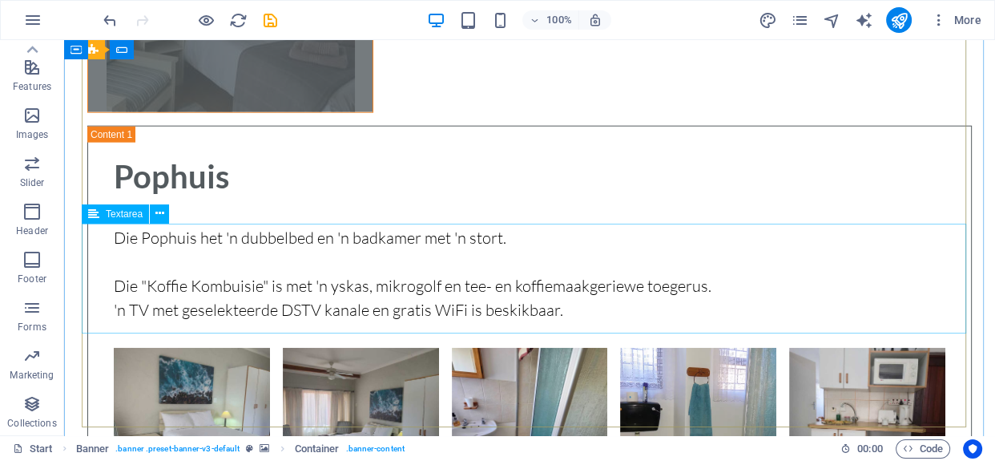
scroll to position [5169, 0]
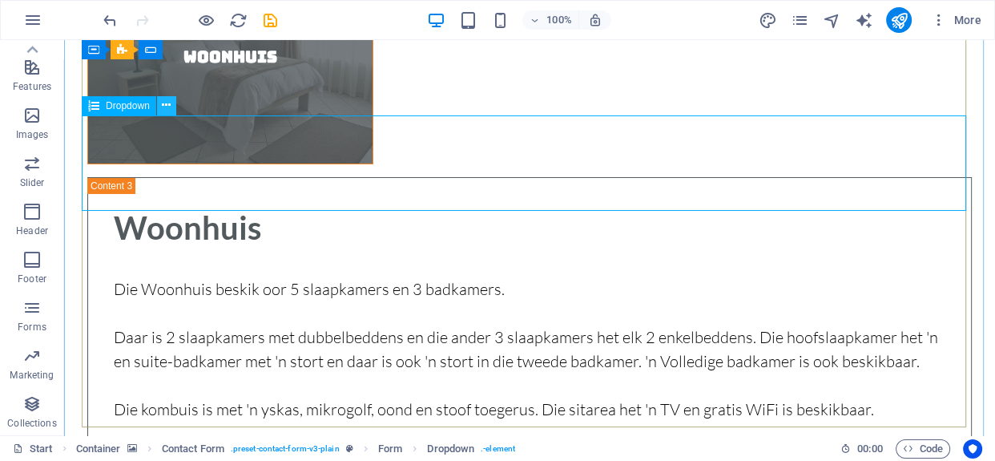
click at [159, 109] on button at bounding box center [166, 105] width 19 height 19
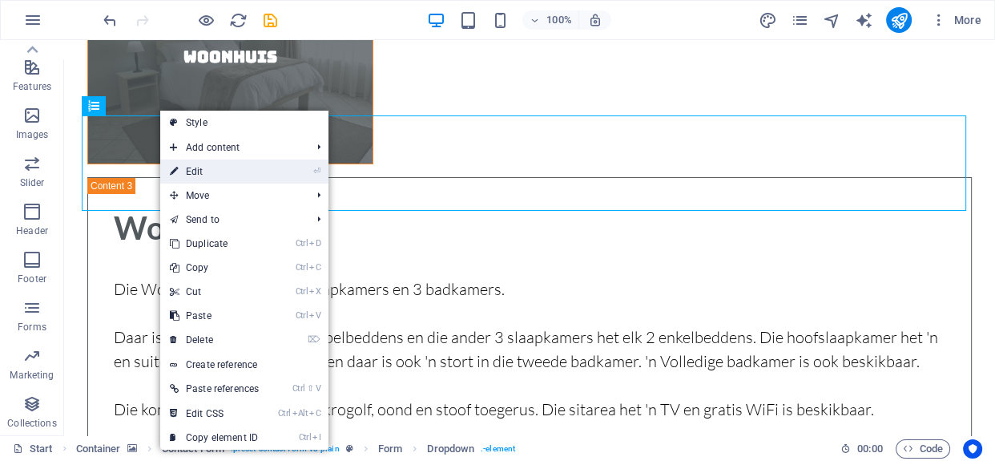
click at [220, 172] on link "⏎ Edit" at bounding box center [214, 171] width 108 height 24
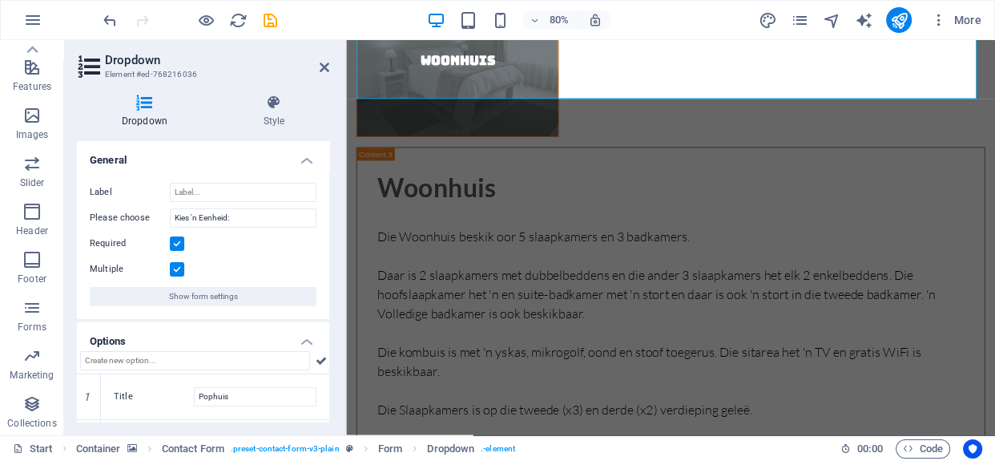
scroll to position [132, 0]
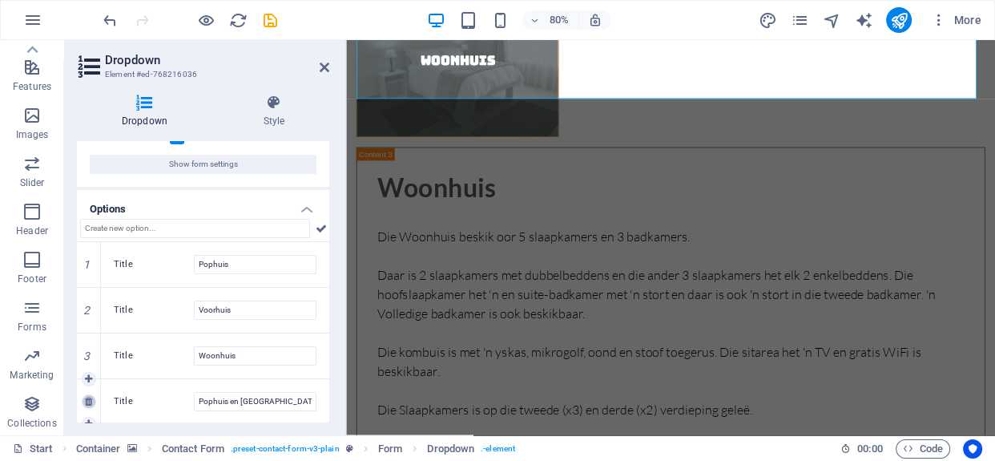
click at [89, 400] on icon at bounding box center [88, 401] width 7 height 10
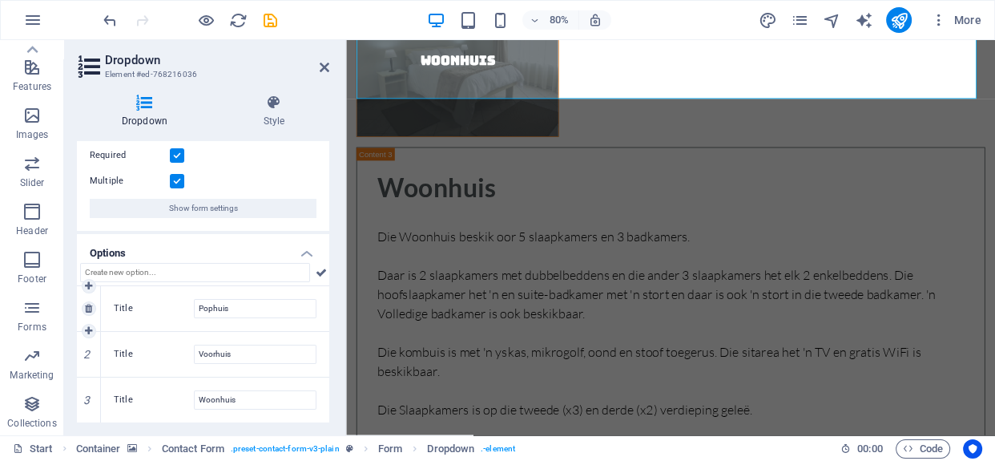
scroll to position [87, 0]
click at [318, 276] on icon at bounding box center [321, 273] width 11 height 19
click at [324, 69] on icon at bounding box center [325, 67] width 10 height 13
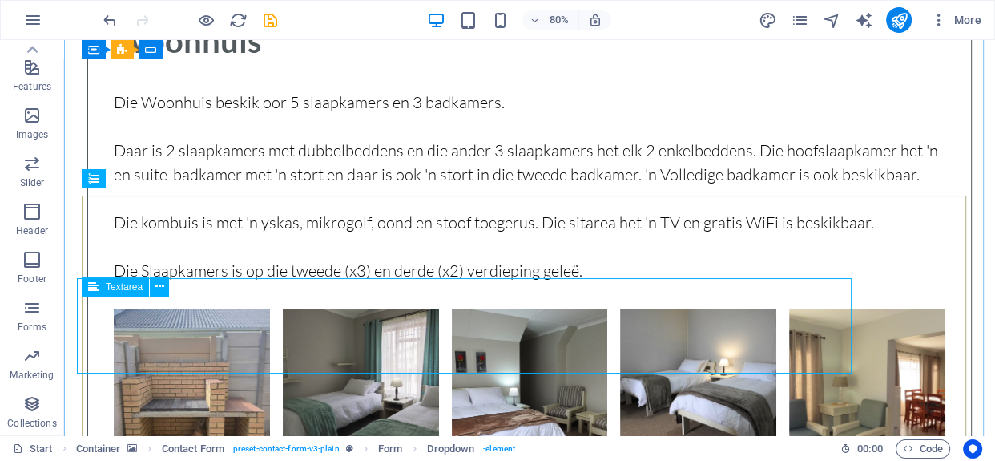
scroll to position [5096, 0]
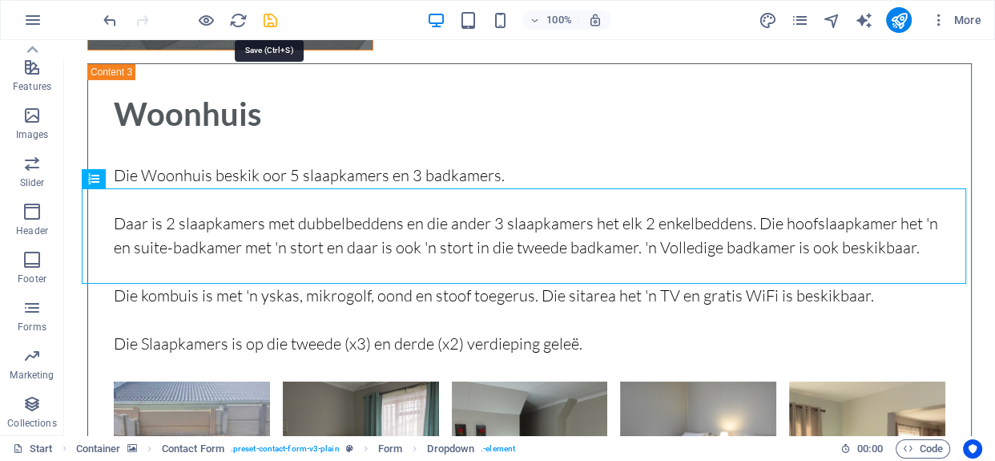
click at [273, 21] on icon "save" at bounding box center [270, 20] width 18 height 18
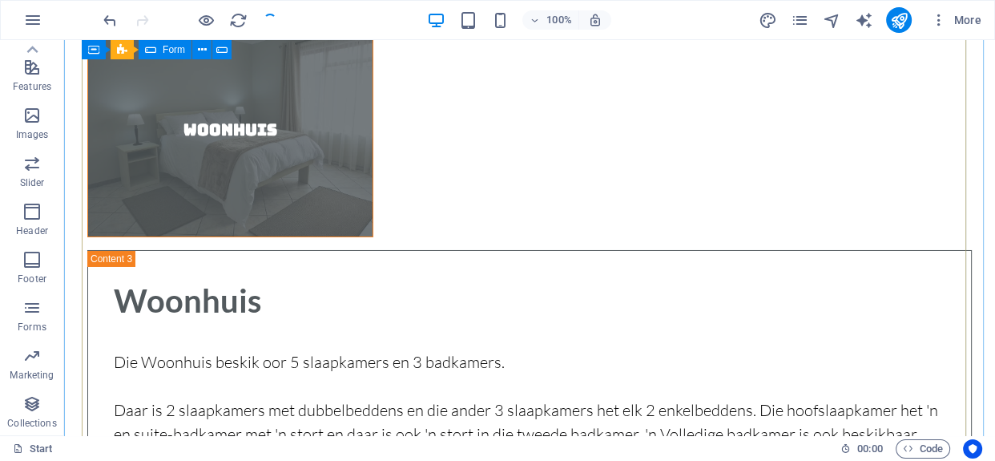
checkbox input "false"
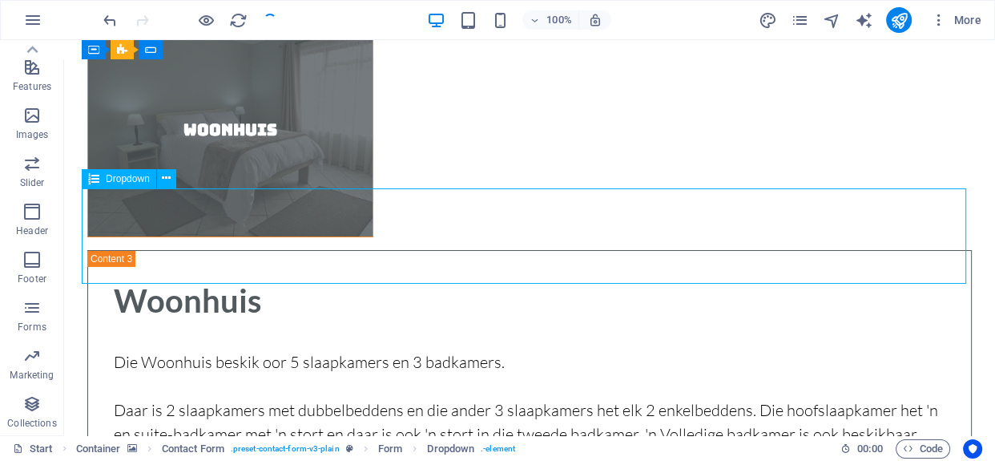
click at [900, 18] on icon "publish" at bounding box center [898, 20] width 18 height 18
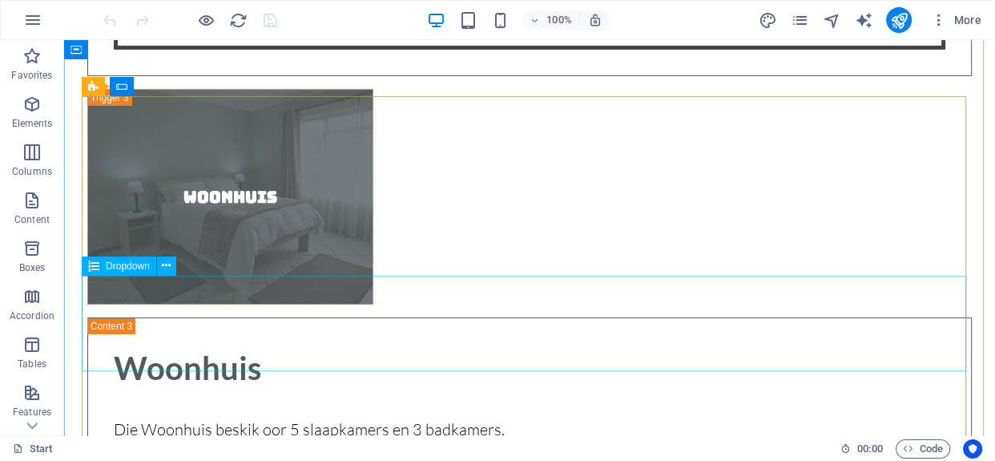
scroll to position [4995, 0]
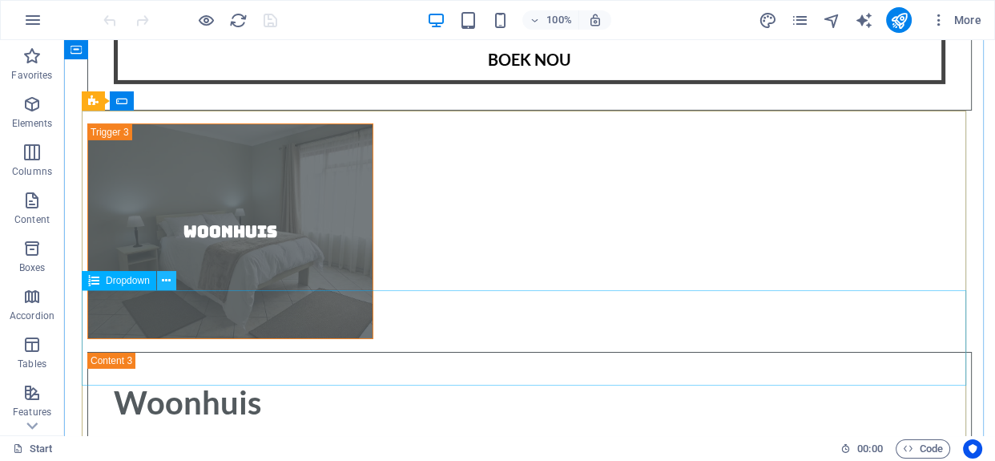
click at [160, 280] on button at bounding box center [166, 280] width 19 height 19
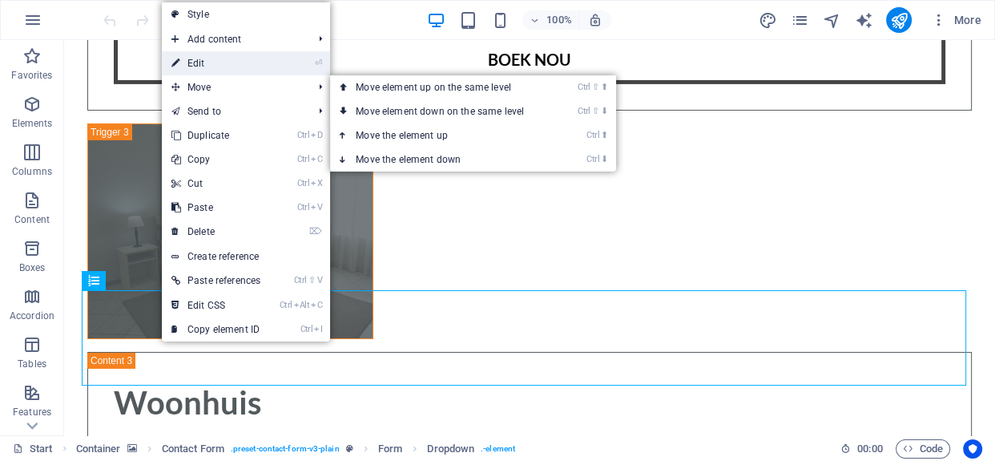
click at [199, 66] on link "⏎ Edit" at bounding box center [216, 63] width 108 height 24
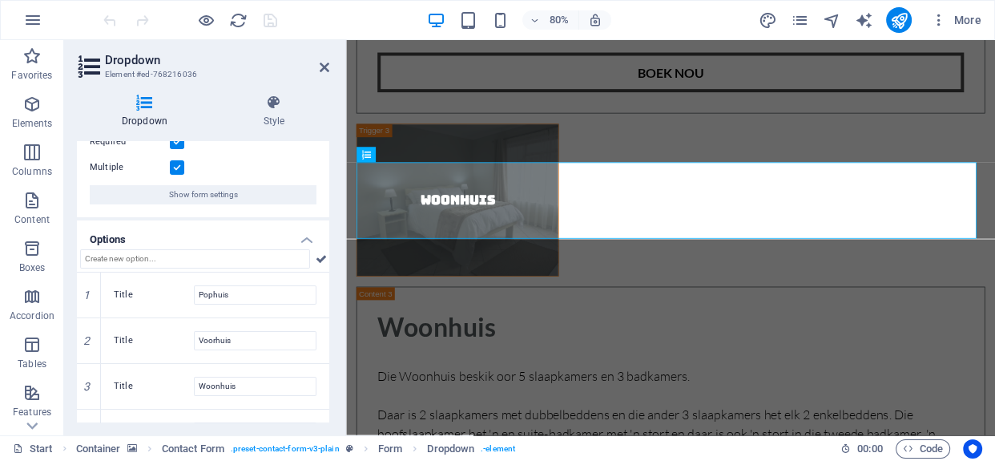
scroll to position [132, 0]
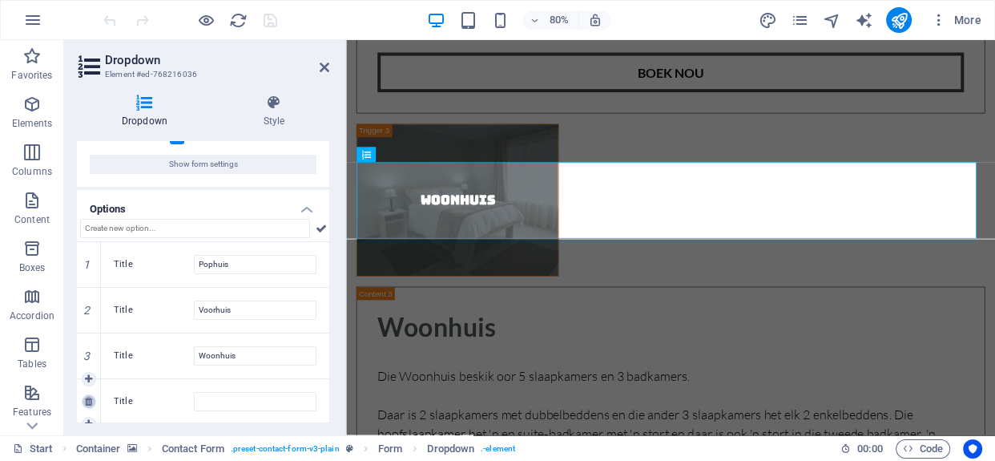
click at [87, 401] on icon at bounding box center [88, 401] width 7 height 10
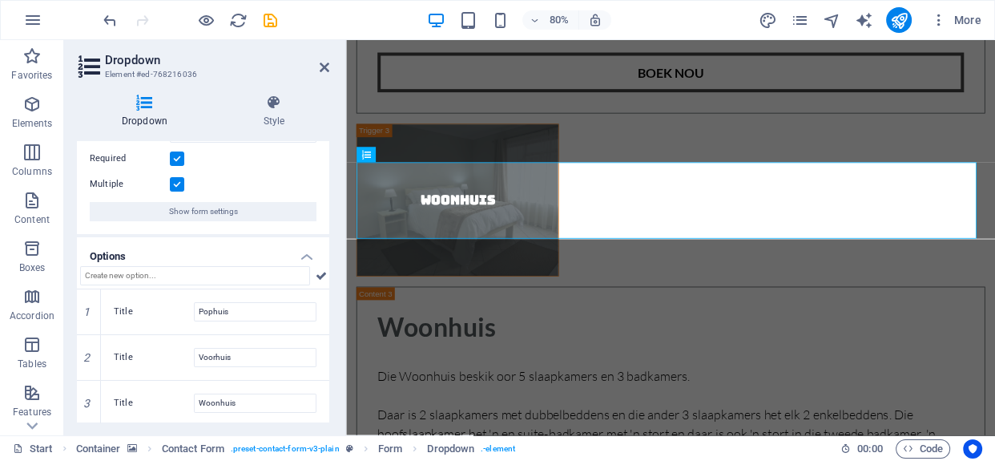
scroll to position [87, 0]
click at [316, 267] on icon at bounding box center [321, 273] width 11 height 19
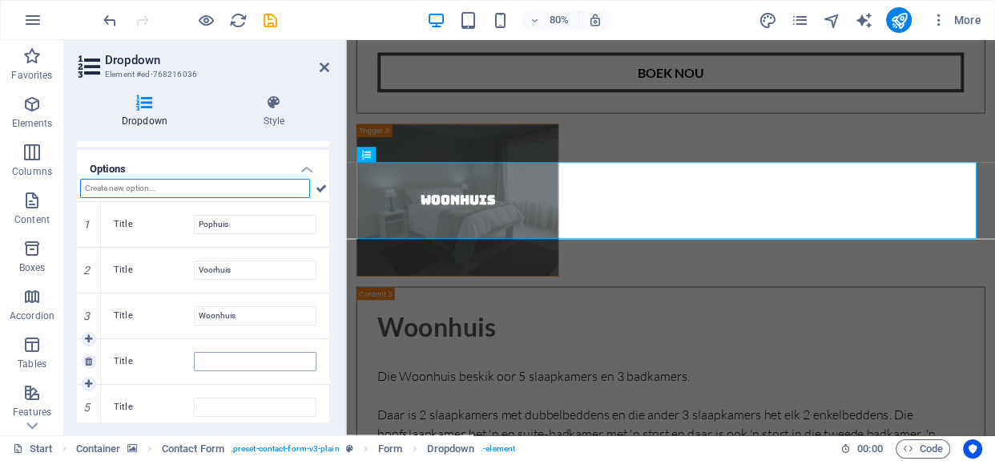
scroll to position [178, 0]
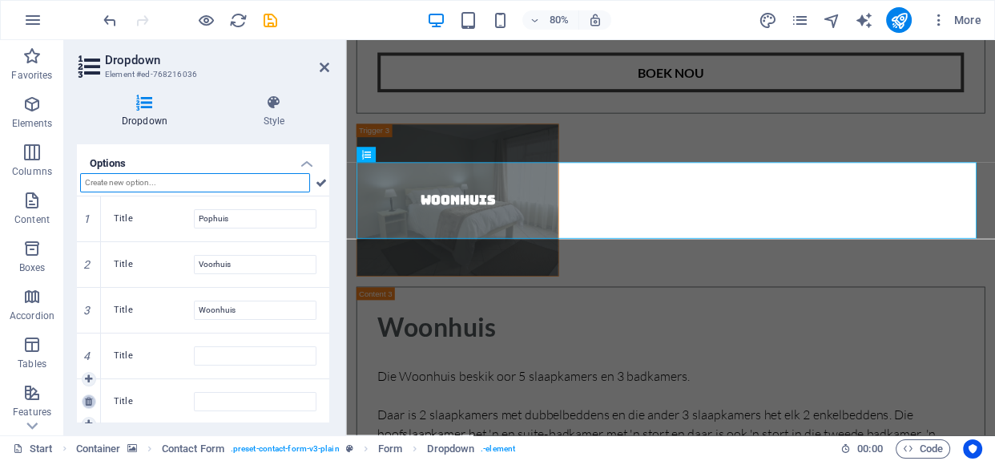
click at [87, 400] on icon at bounding box center [88, 401] width 7 height 10
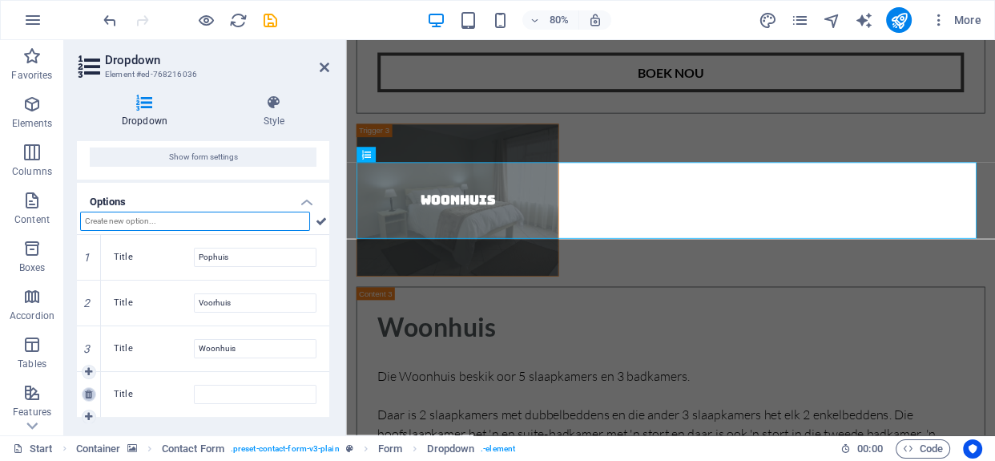
click at [87, 390] on icon at bounding box center [88, 394] width 7 height 10
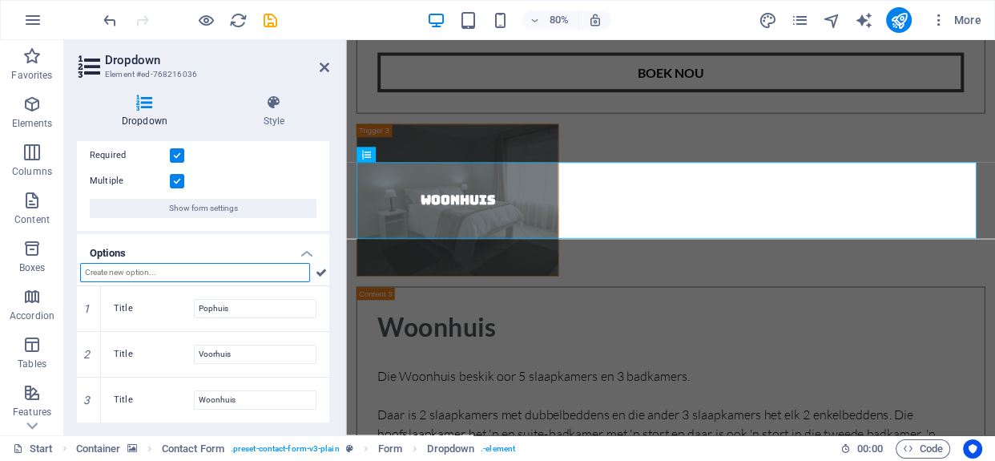
scroll to position [87, 0]
click at [325, 63] on icon at bounding box center [325, 67] width 10 height 13
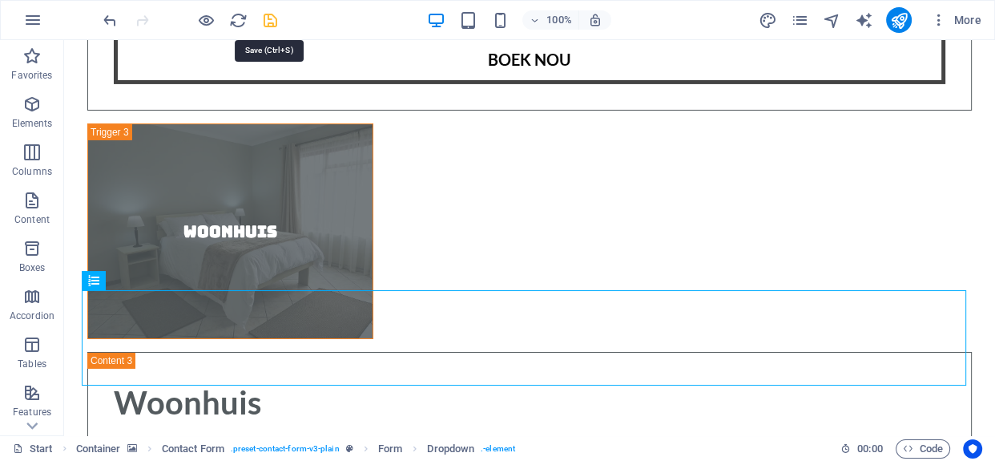
click at [264, 21] on icon "save" at bounding box center [270, 20] width 18 height 18
checkbox input "false"
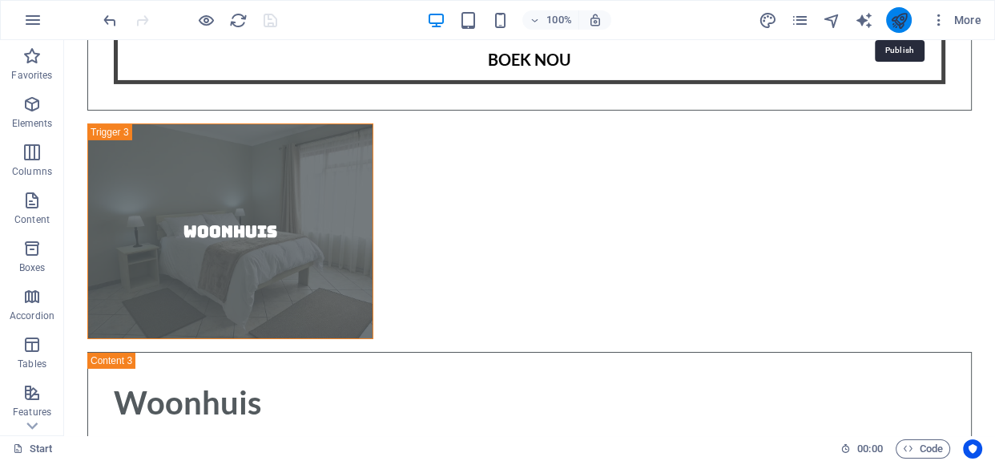
click at [898, 22] on icon "publish" at bounding box center [898, 20] width 18 height 18
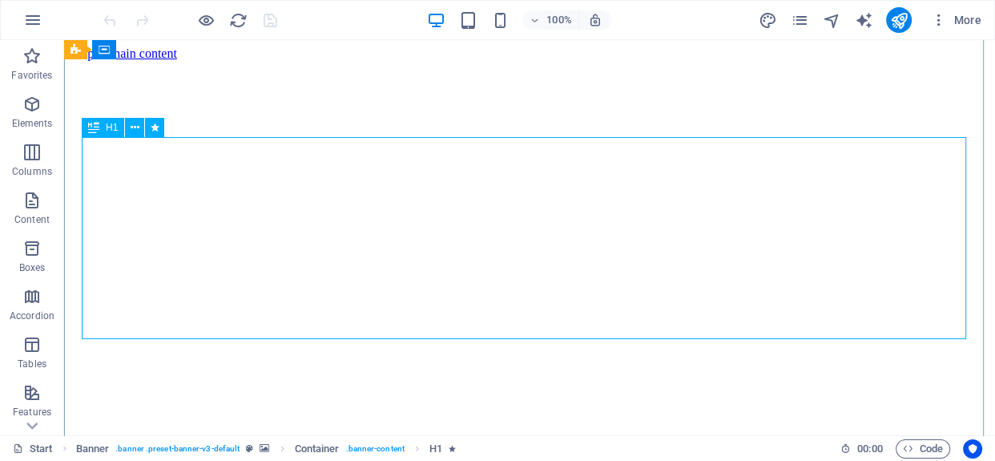
scroll to position [408, 0]
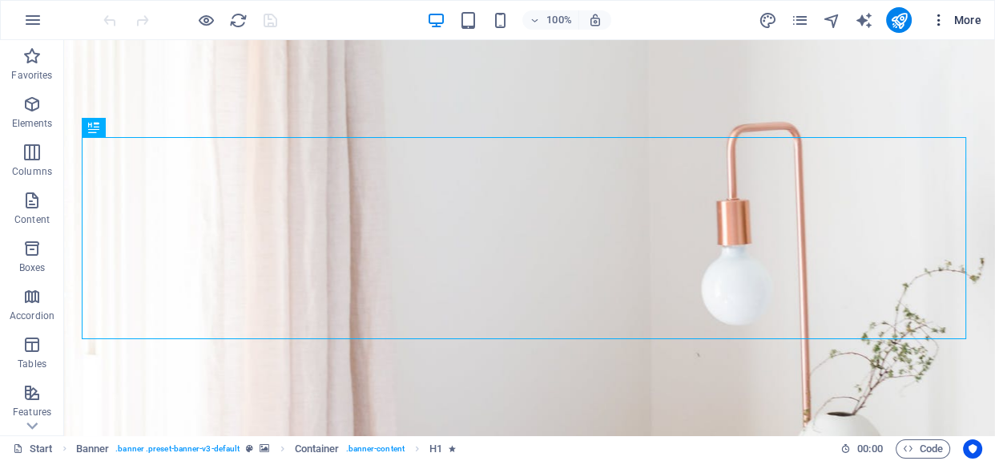
click at [939, 15] on icon "button" at bounding box center [939, 20] width 16 height 16
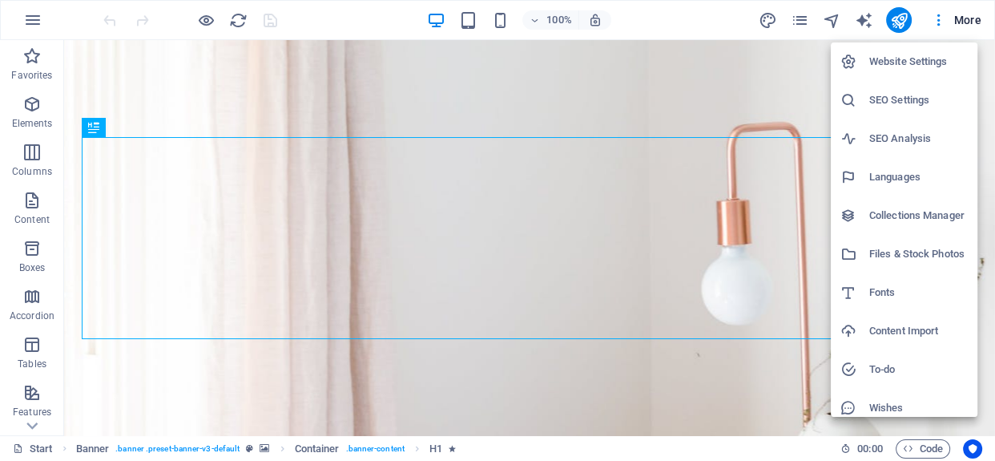
click at [937, 64] on h6 "Website Settings" at bounding box center [918, 61] width 99 height 19
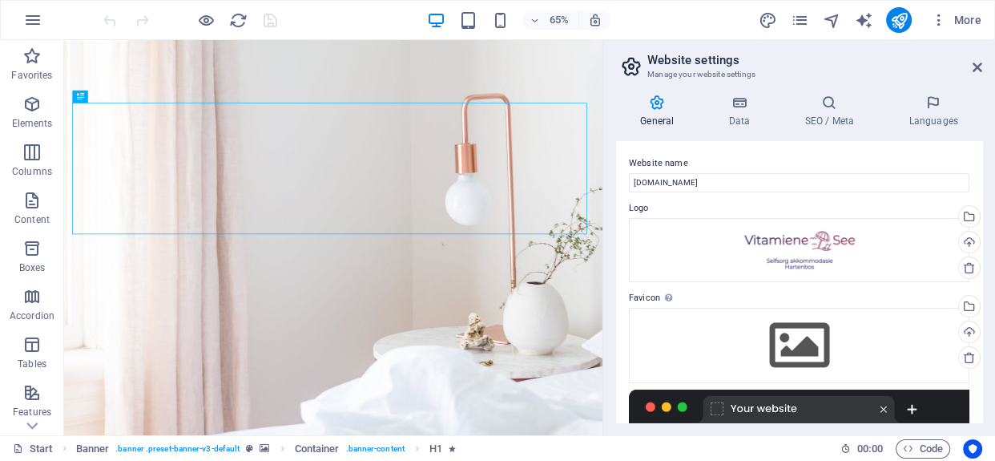
scroll to position [72, 0]
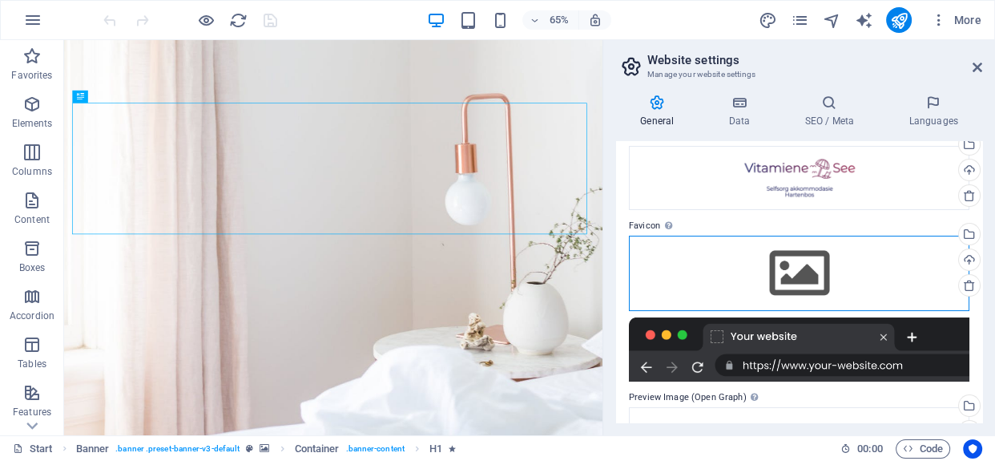
click at [803, 280] on div "Drag files here, click to choose files or select files from Files or our free s…" at bounding box center [799, 272] width 340 height 75
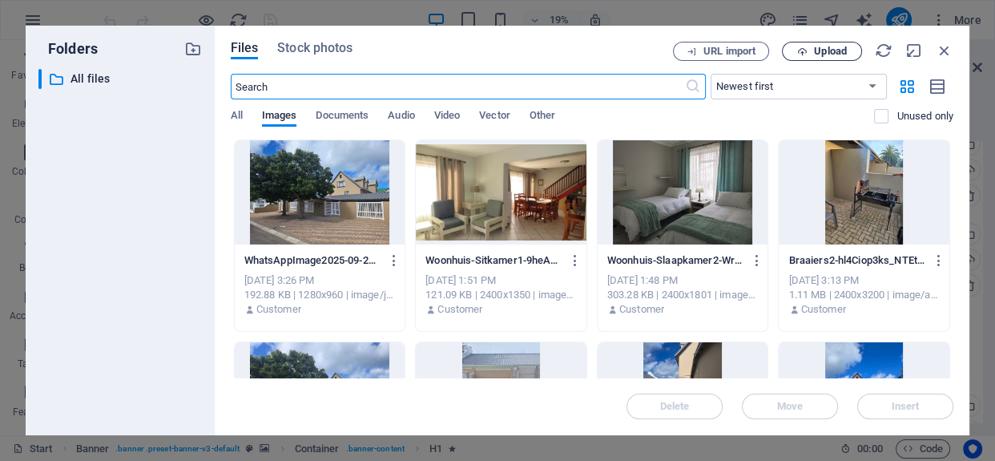
click at [817, 56] on span "Upload" at bounding box center [830, 51] width 33 height 10
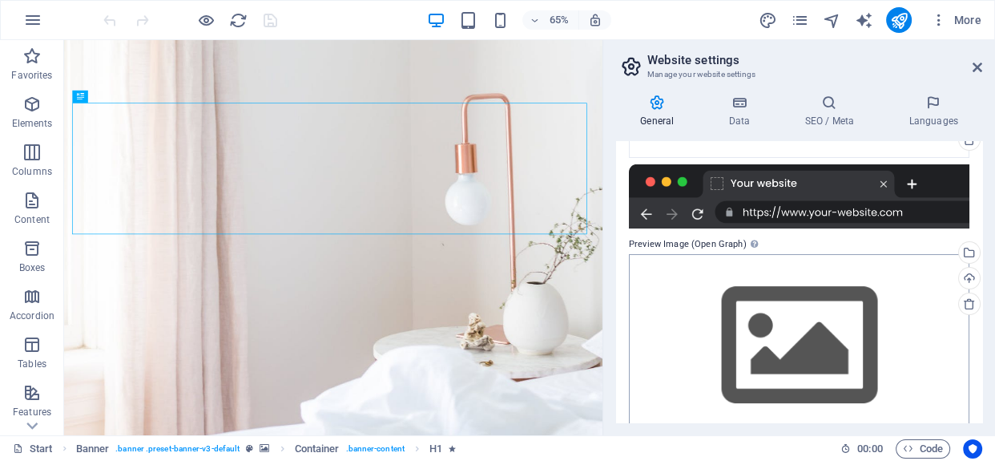
scroll to position [245, 0]
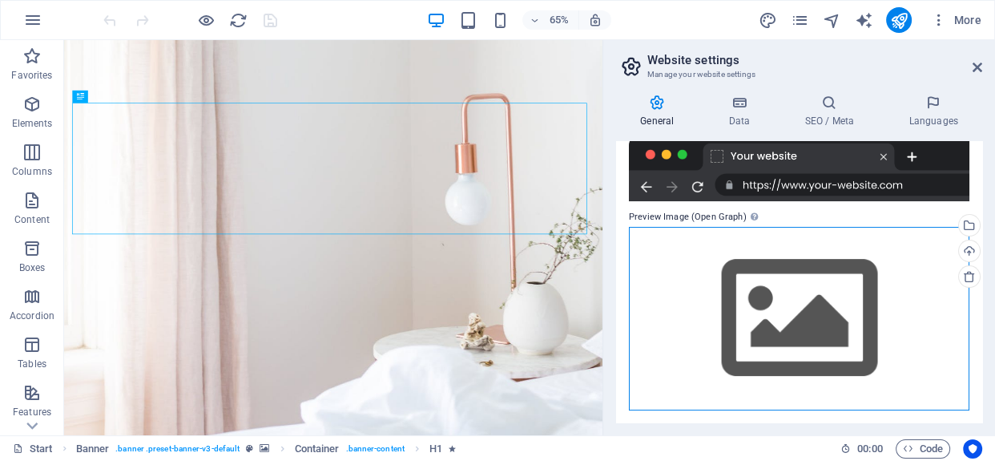
click at [807, 310] on div "Drag files here, click to choose files or select files from Files or our free s…" at bounding box center [799, 318] width 340 height 183
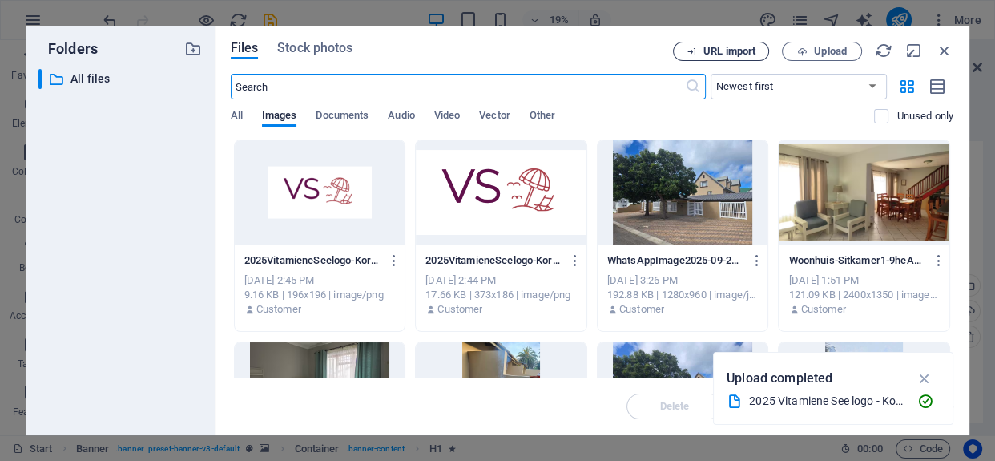
scroll to position [305, 0]
click at [801, 46] on icon "button" at bounding box center [802, 51] width 10 height 10
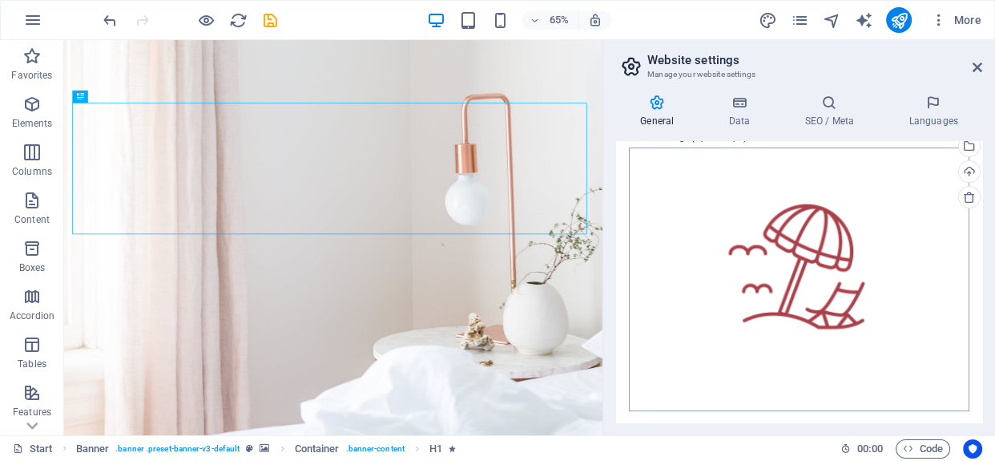
scroll to position [384, 0]
click at [729, 108] on icon at bounding box center [739, 103] width 70 height 16
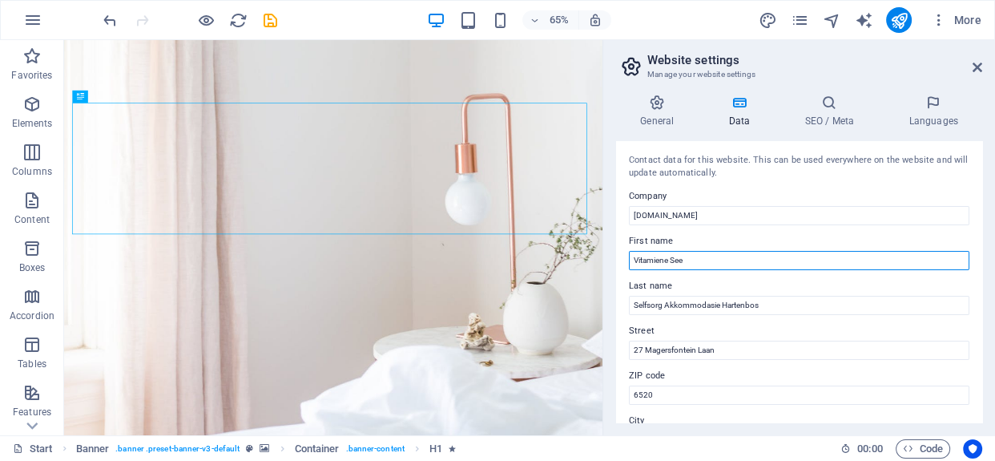
click at [672, 254] on input "Vitamiene See" at bounding box center [799, 260] width 340 height 19
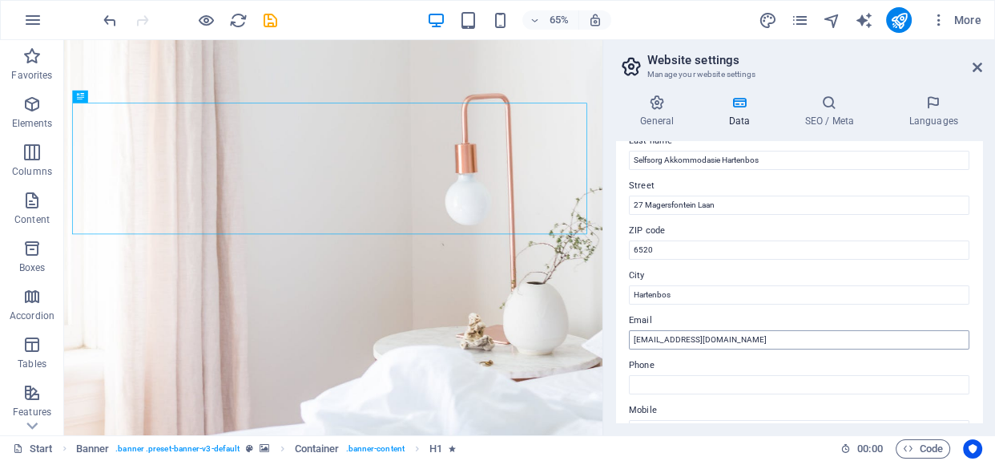
scroll to position [218, 0]
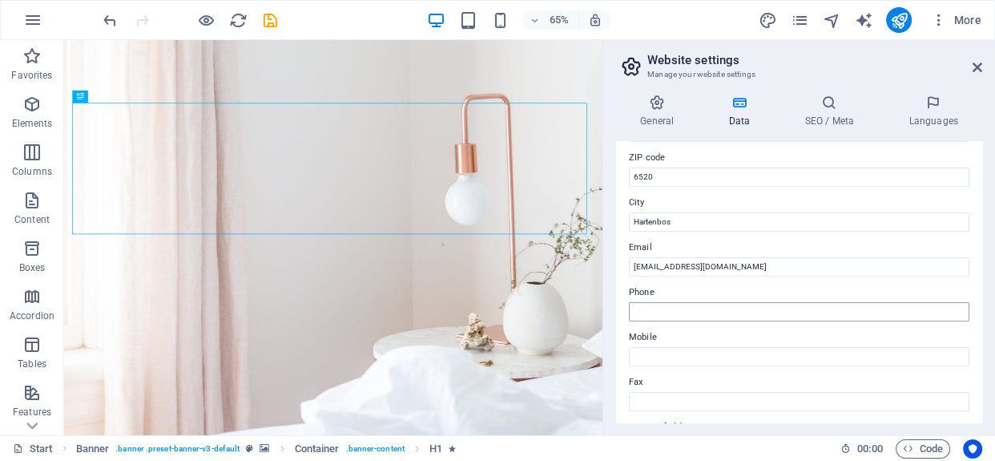
type input "Vitamiene-See"
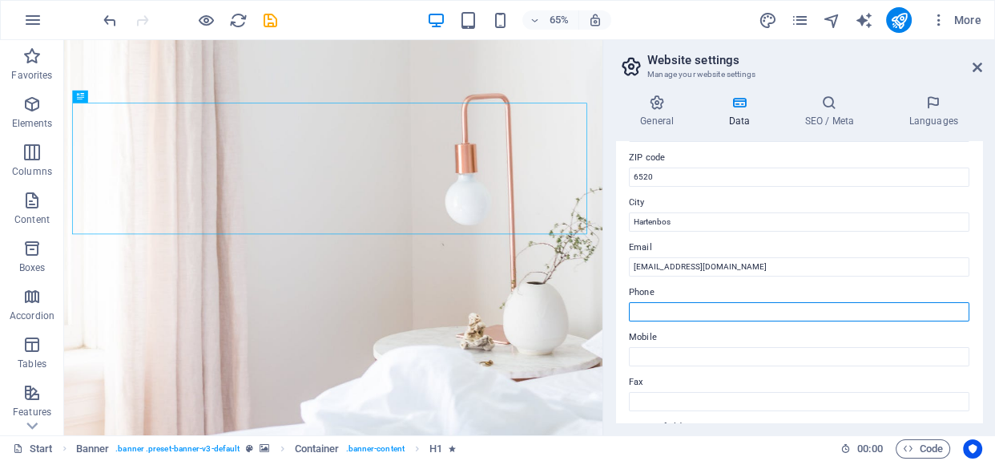
click at [779, 304] on input "Phone" at bounding box center [799, 311] width 340 height 19
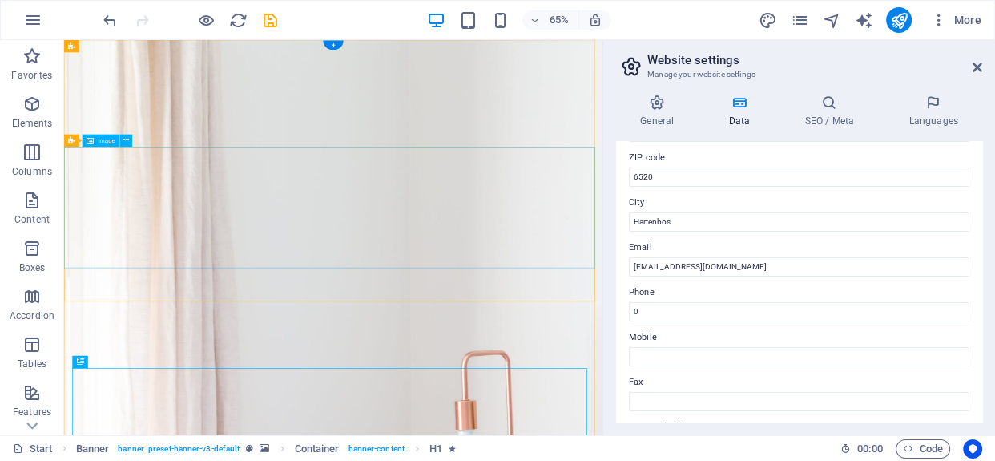
scroll to position [0, 0]
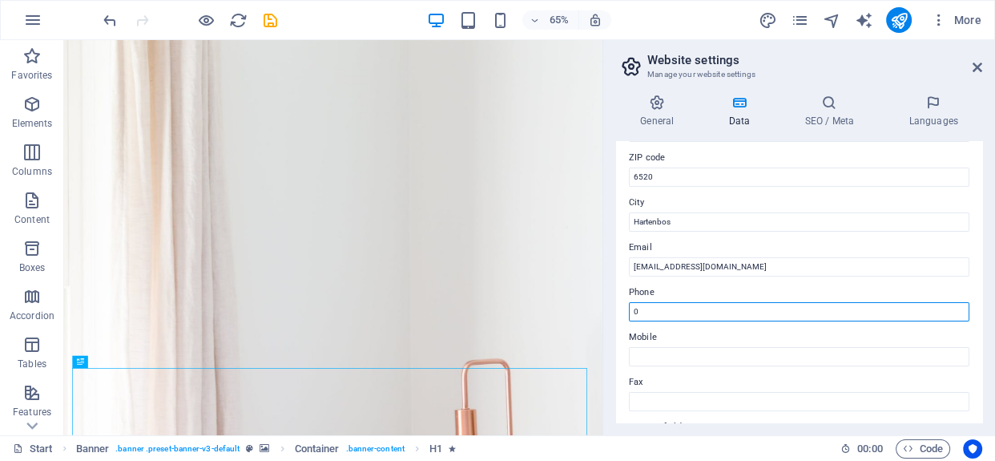
click at [719, 308] on input "0" at bounding box center [799, 311] width 340 height 19
type input "0"
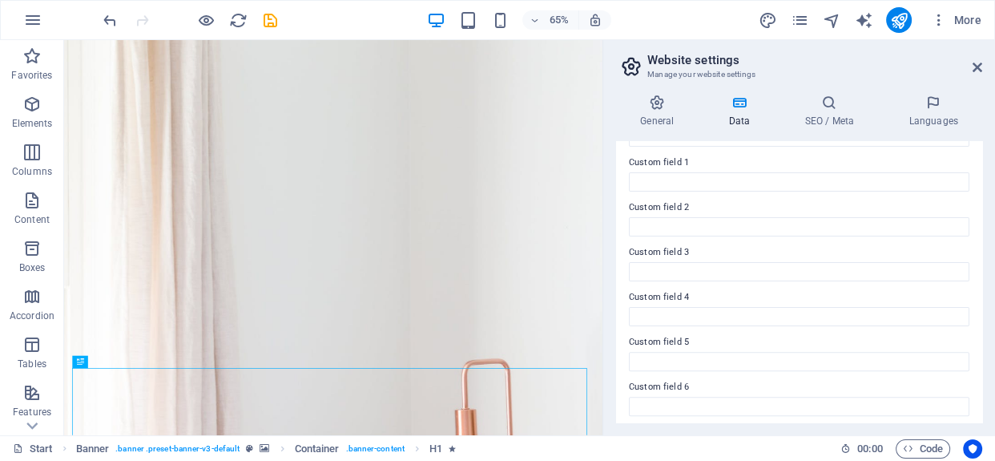
scroll to position [488, 0]
click at [841, 127] on h4 "SEO / Meta" at bounding box center [832, 112] width 104 height 34
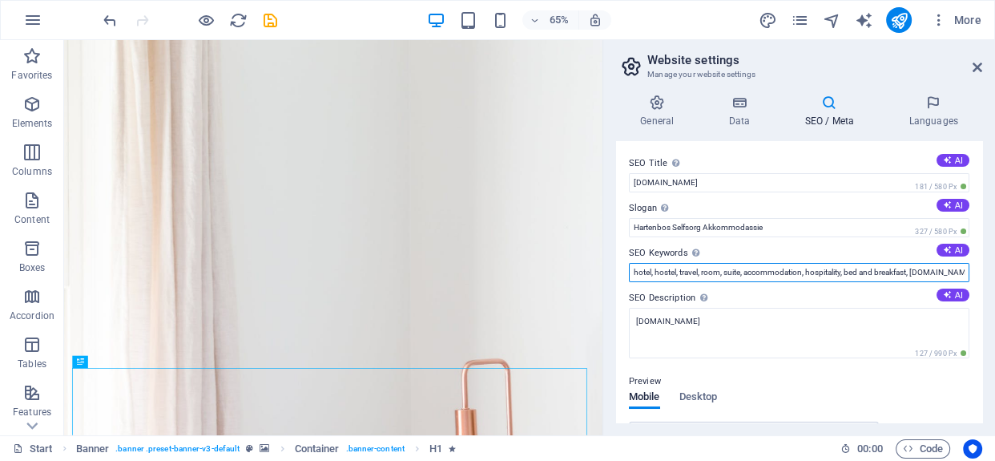
click at [879, 268] on input "hotel, hostel, travel, room, suite, accommodation, hospitality, bed and breakfa…" at bounding box center [799, 272] width 340 height 19
click at [900, 272] on input "hotel, hostel, travel, room, suite, accommodation, hospitality, bed and breakfa…" at bounding box center [799, 272] width 340 height 19
click at [760, 271] on input "hotel, hostel, travel, room, suite, accommodation, hospitality, bed and breakfa…" at bounding box center [799, 272] width 340 height 19
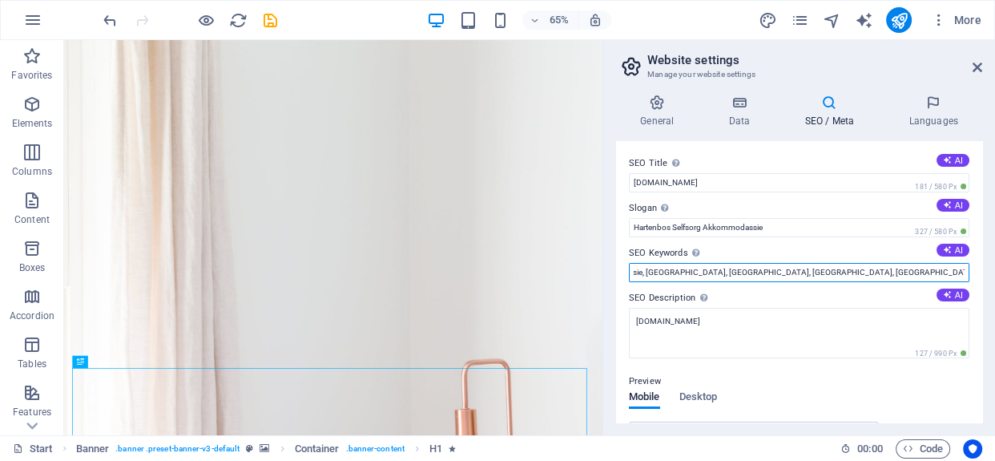
click at [906, 268] on input "hotel, hostel, travel, room, suite, accommodation, hospitality, bed and breakfa…" at bounding box center [799, 272] width 340 height 19
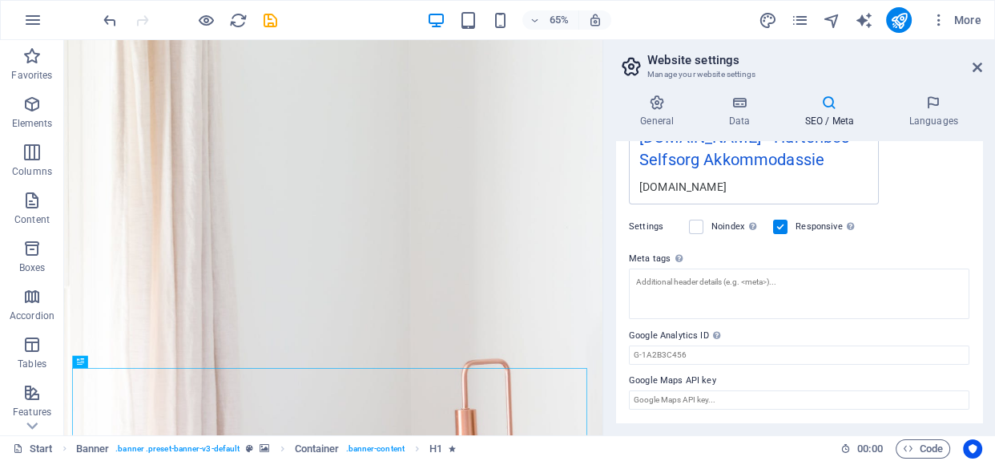
scroll to position [352, 0]
type input "hotel, hostel, travel, room, suite, accommodation, hospitality, bed and breakfa…"
click at [929, 115] on h4 "Languages" at bounding box center [933, 112] width 98 height 34
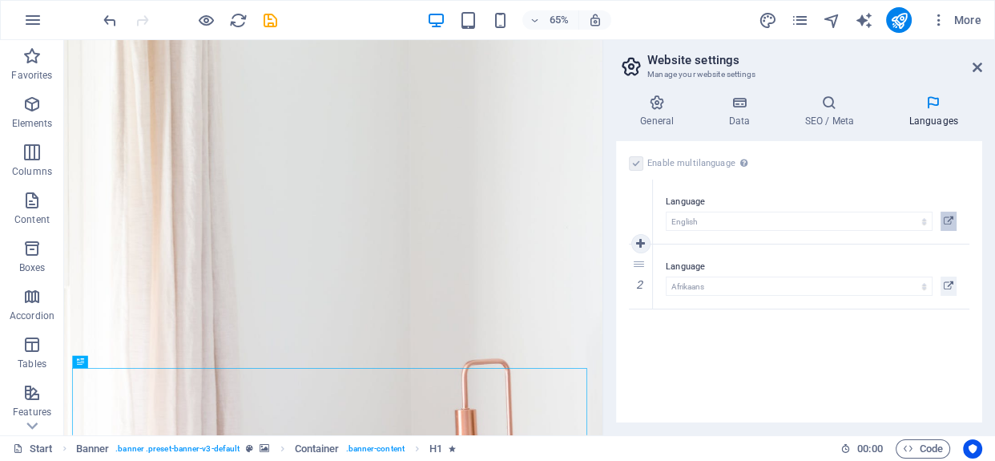
click at [949, 217] on icon at bounding box center [949, 220] width 10 height 19
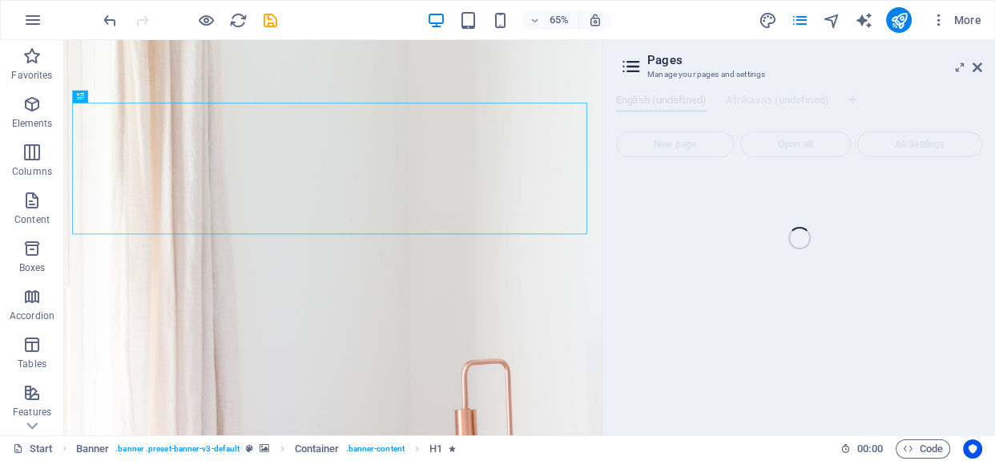
scroll to position [408, 0]
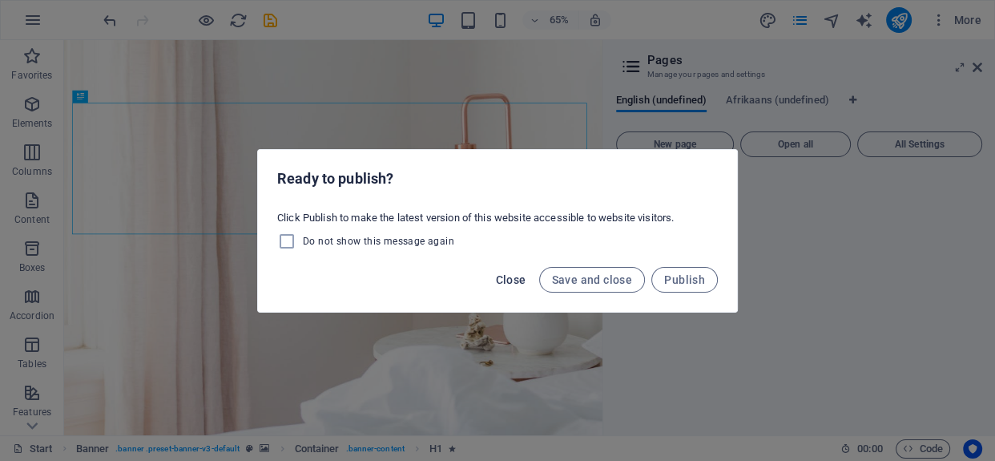
click at [518, 276] on span "Close" at bounding box center [511, 279] width 30 height 13
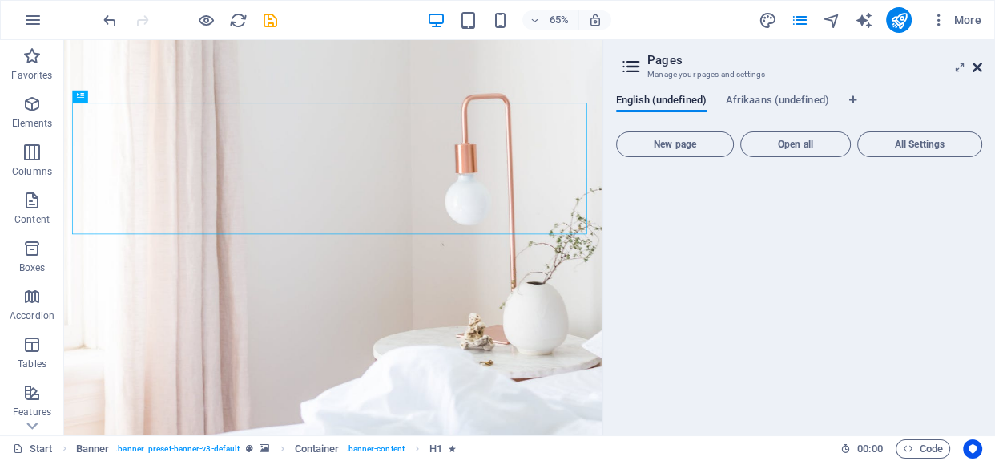
click at [977, 66] on icon at bounding box center [977, 67] width 10 height 13
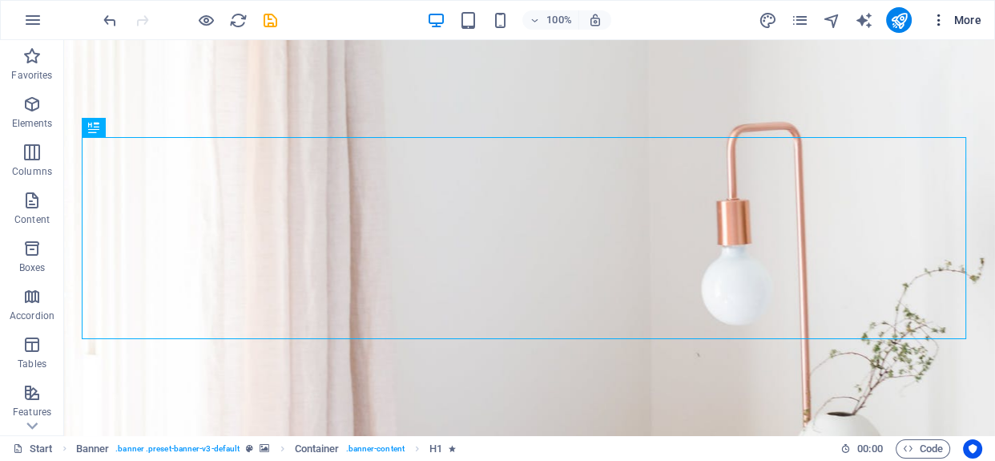
click at [926, 16] on button "More" at bounding box center [955, 20] width 63 height 26
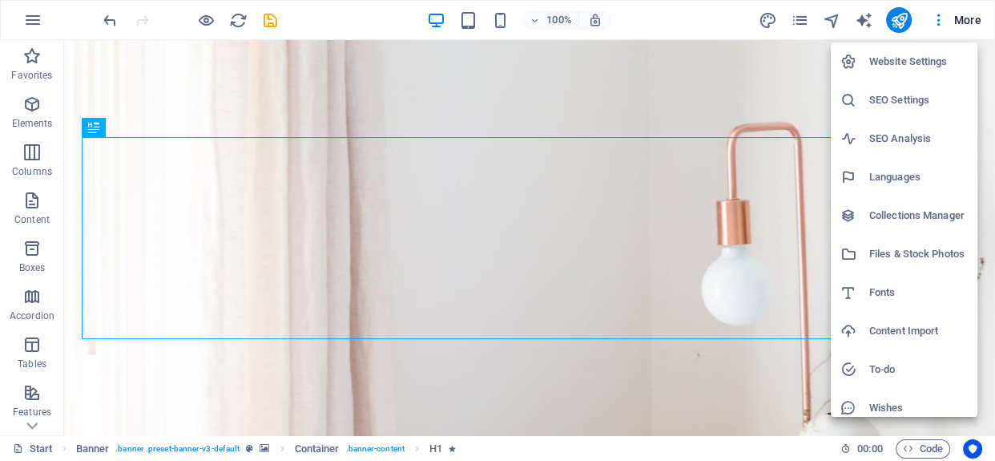
click at [918, 99] on h6 "SEO Settings" at bounding box center [918, 100] width 99 height 19
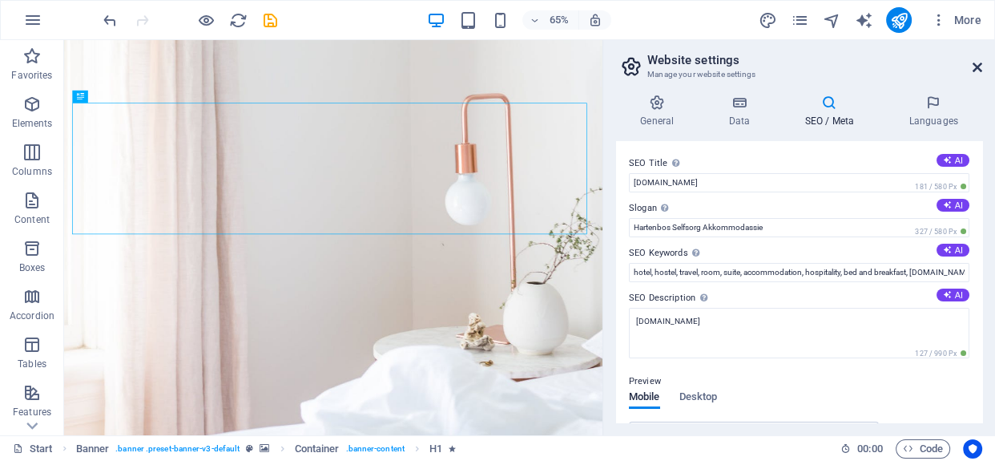
drag, startPoint x: 974, startPoint y: 65, endPoint x: 905, endPoint y: 27, distance: 78.5
click at [974, 65] on icon at bounding box center [977, 67] width 10 height 13
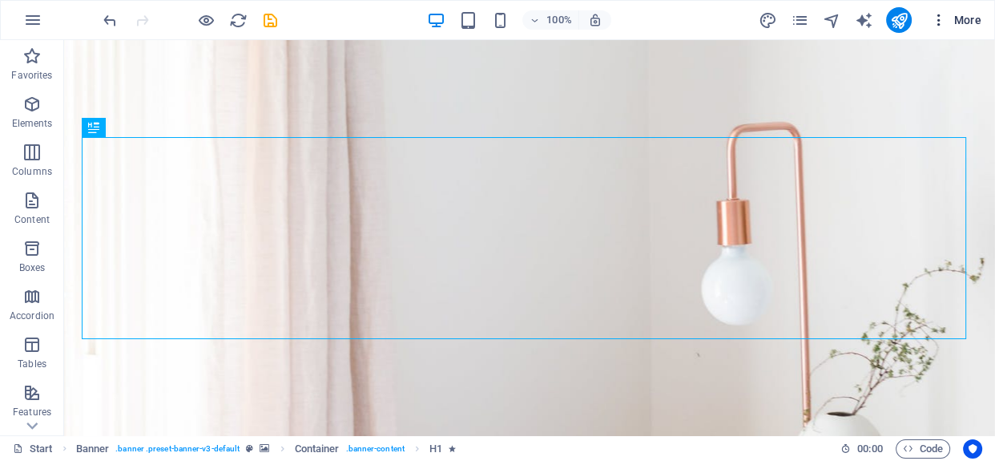
click at [940, 23] on icon "button" at bounding box center [939, 20] width 16 height 16
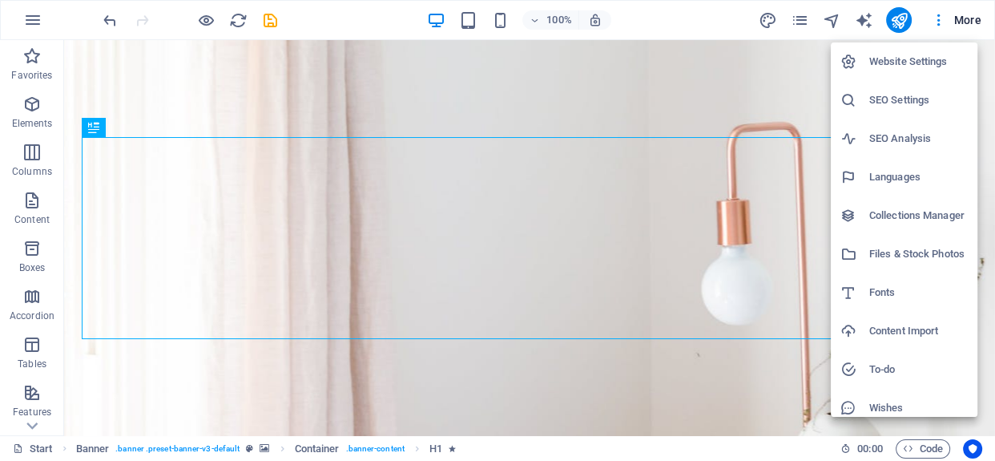
click at [928, 137] on h6 "SEO Analysis" at bounding box center [918, 138] width 99 height 19
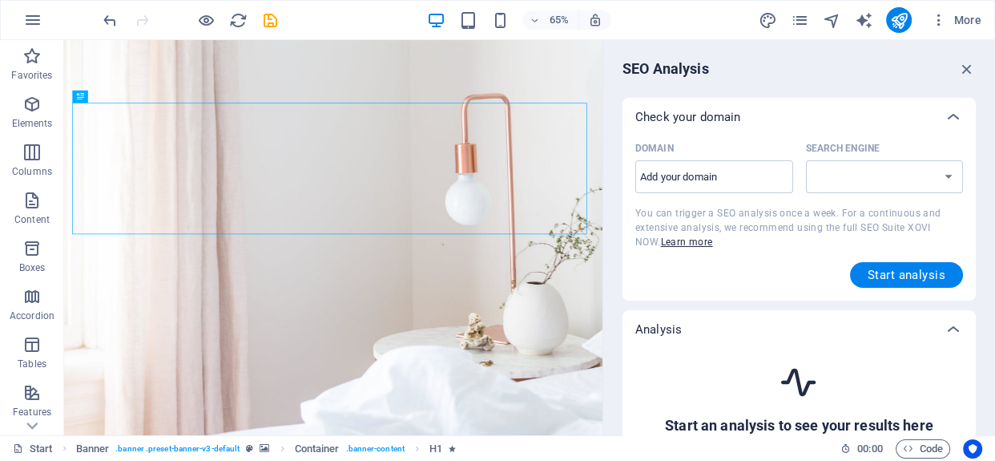
select select "google.com"
click at [674, 241] on link "Learn more" at bounding box center [687, 241] width 52 height 11
click at [725, 177] on input "Domain ​" at bounding box center [714, 177] width 158 height 26
click at [911, 276] on span "Start analysis" at bounding box center [906, 274] width 78 height 13
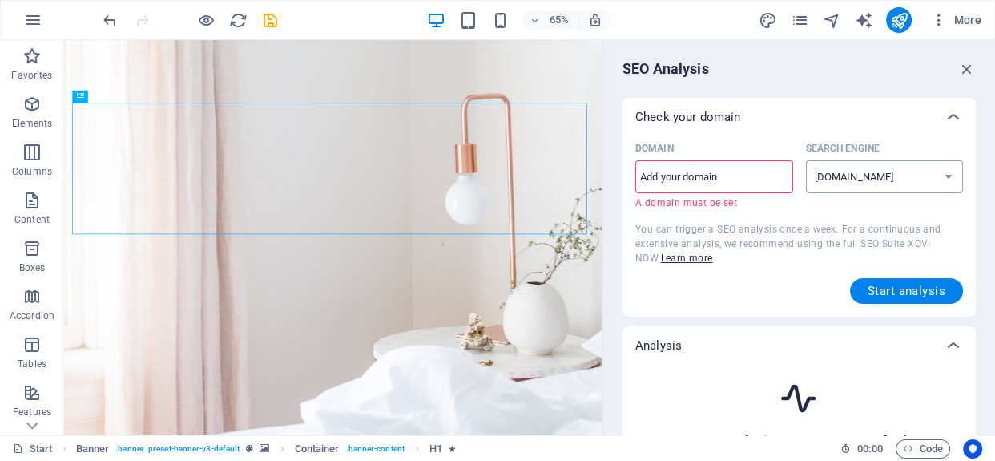
click at [921, 176] on select "google.de google.at google.es google.co.uk google.fr google.it google.ch google…" at bounding box center [885, 176] width 158 height 33
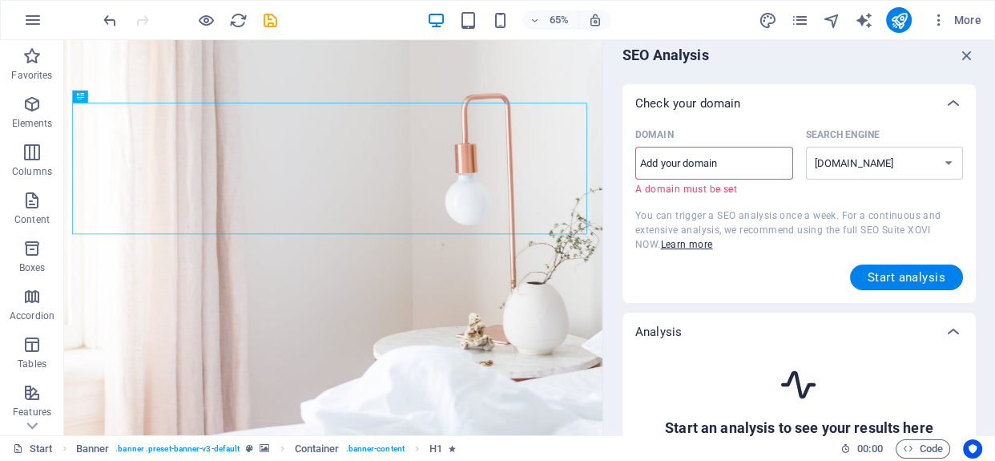
scroll to position [0, 0]
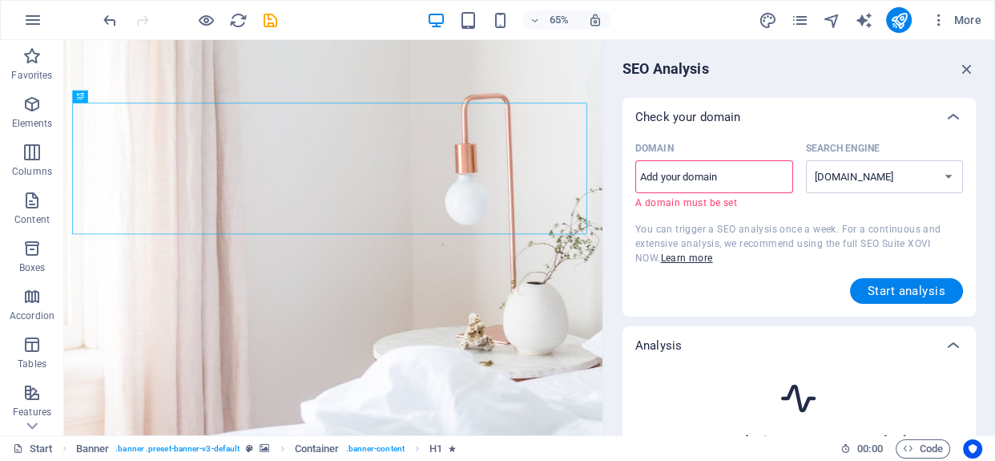
click at [762, 176] on input "Domain ​ A domain must be set" at bounding box center [714, 177] width 158 height 26
paste input "https://www.vitamiene-see.co.za/"
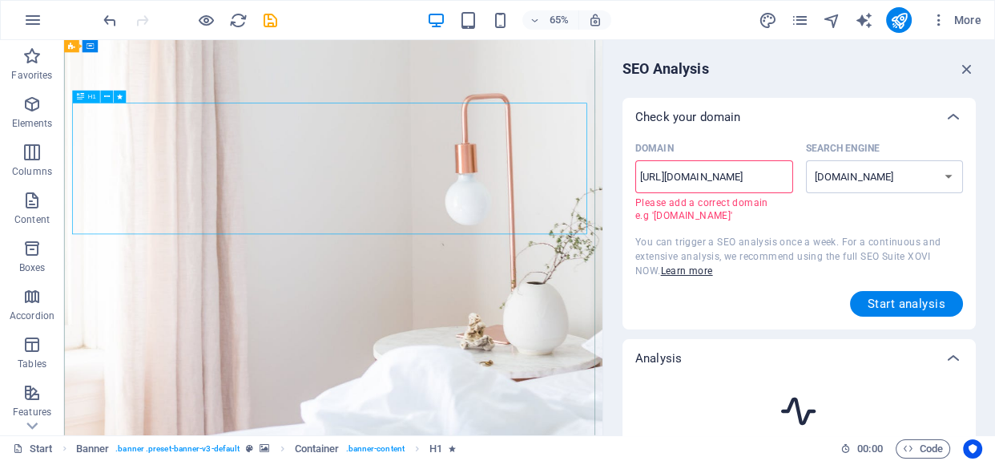
drag, startPoint x: 730, startPoint y: 213, endPoint x: 667, endPoint y: 250, distance: 73.2
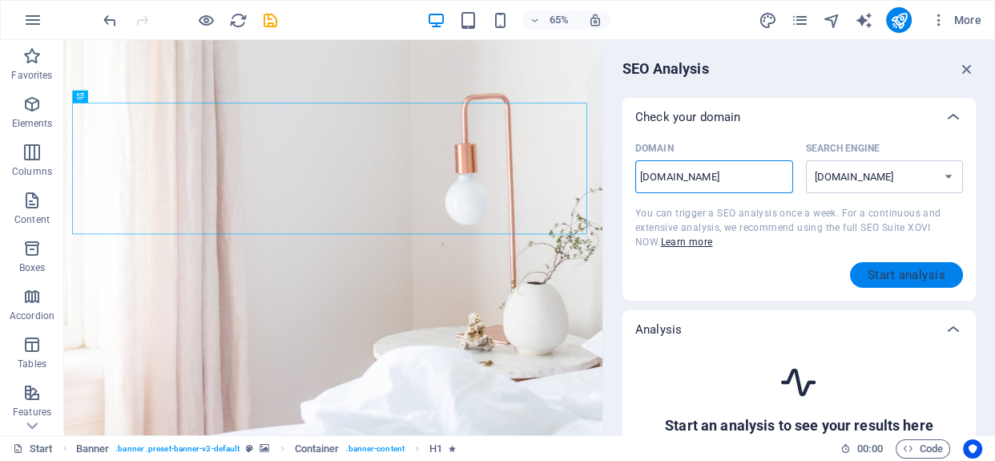
type input "www.vitamiene-see.co.za"
click at [921, 270] on span "Start analysis" at bounding box center [906, 274] width 78 height 13
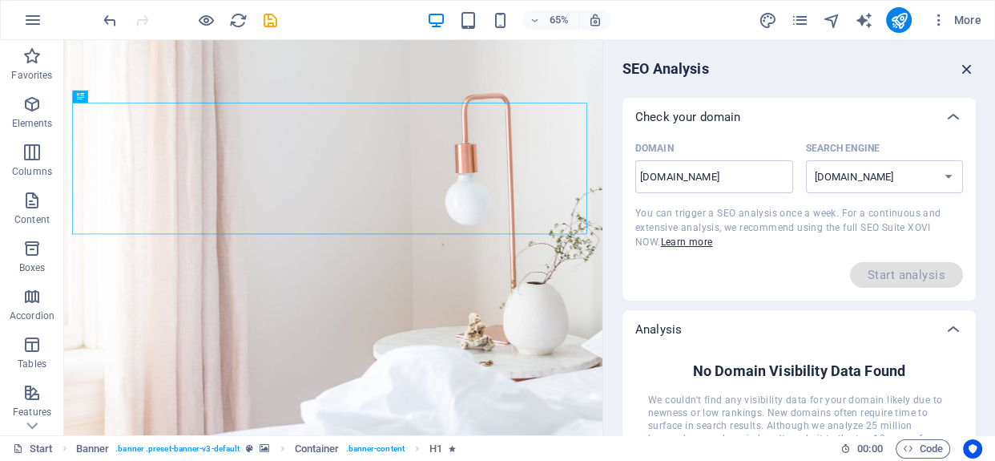
click at [964, 70] on icon "button" at bounding box center [967, 69] width 18 height 18
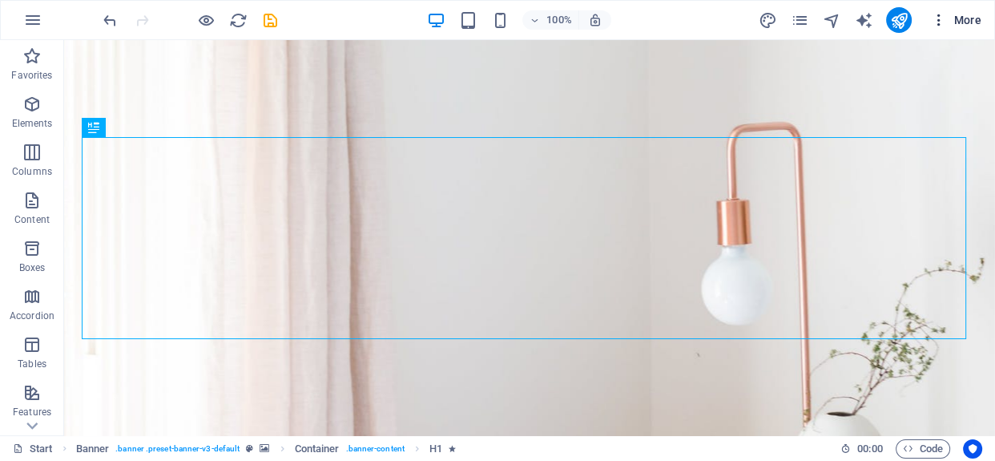
click at [945, 20] on icon "button" at bounding box center [939, 20] width 16 height 16
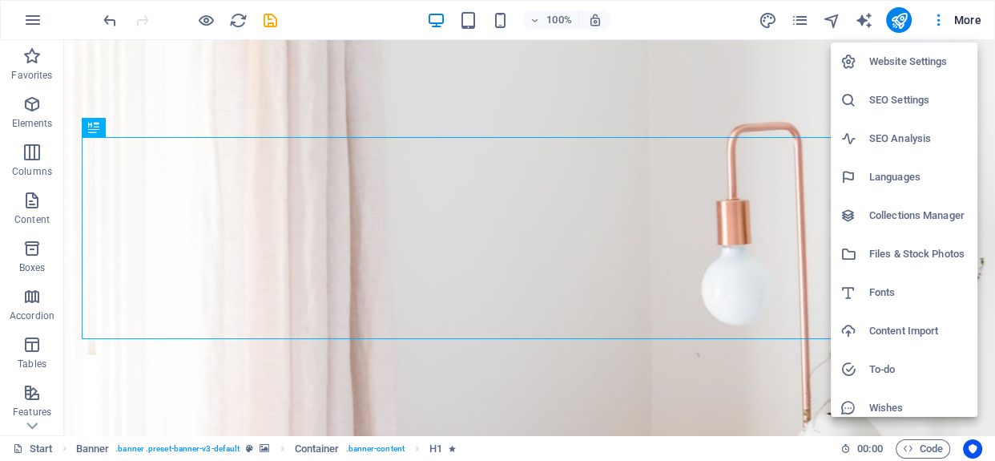
click at [924, 52] on h6 "Website Settings" at bounding box center [918, 61] width 99 height 19
select select "41"
select select "2"
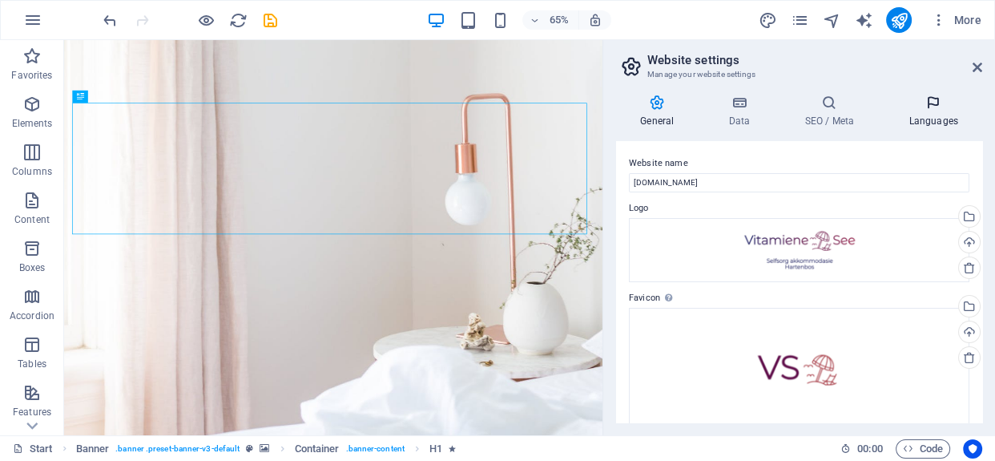
click at [925, 112] on h4 "Languages" at bounding box center [933, 112] width 98 height 34
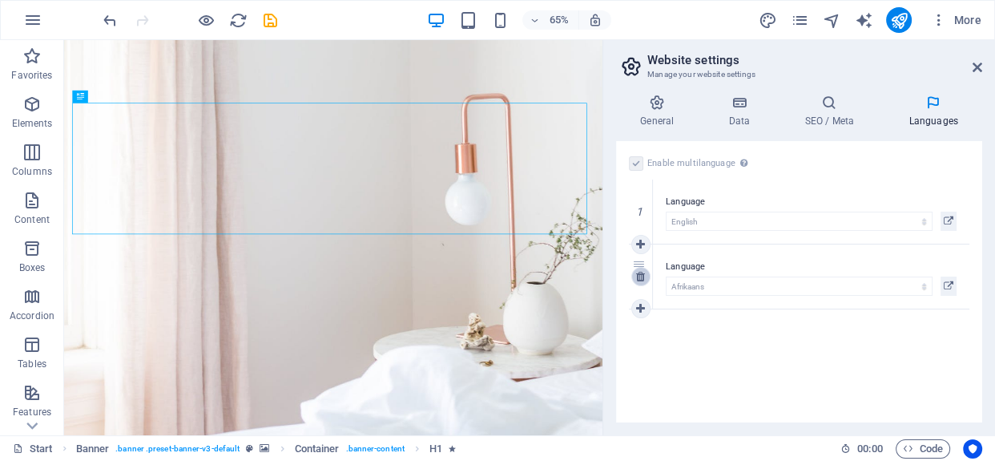
click at [640, 276] on icon at bounding box center [640, 276] width 9 height 11
click at [945, 217] on icon at bounding box center [949, 220] width 10 height 19
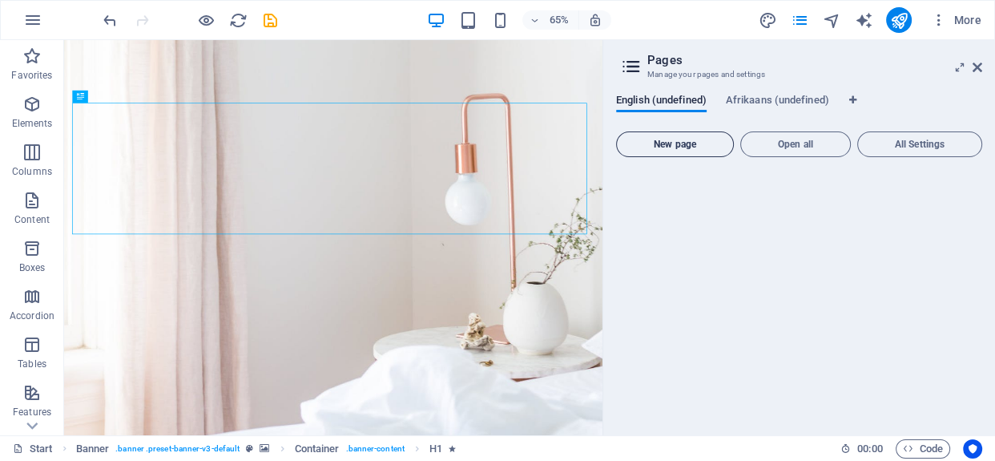
click at [668, 140] on span "New page" at bounding box center [674, 144] width 103 height 10
click at [971, 70] on header "Pages Manage your pages and settings" at bounding box center [800, 61] width 363 height 42
click at [973, 66] on icon at bounding box center [977, 67] width 10 height 13
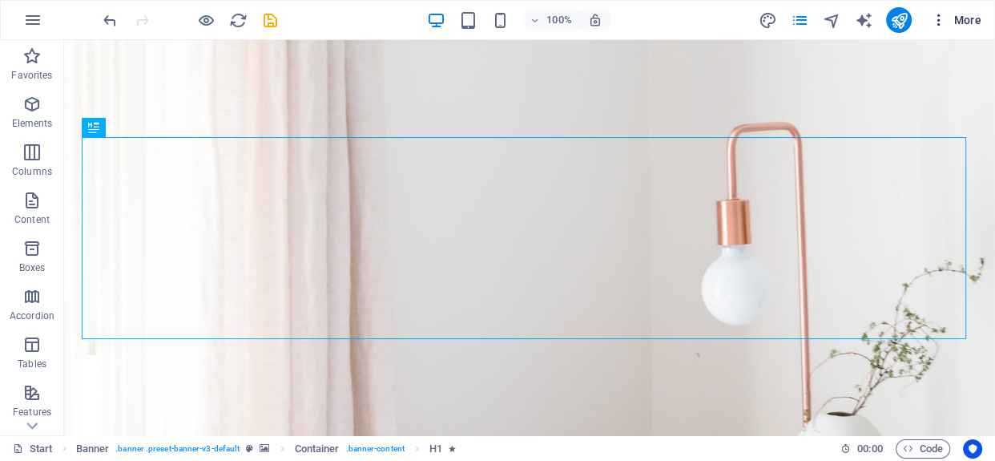
click at [940, 18] on icon "button" at bounding box center [939, 20] width 16 height 16
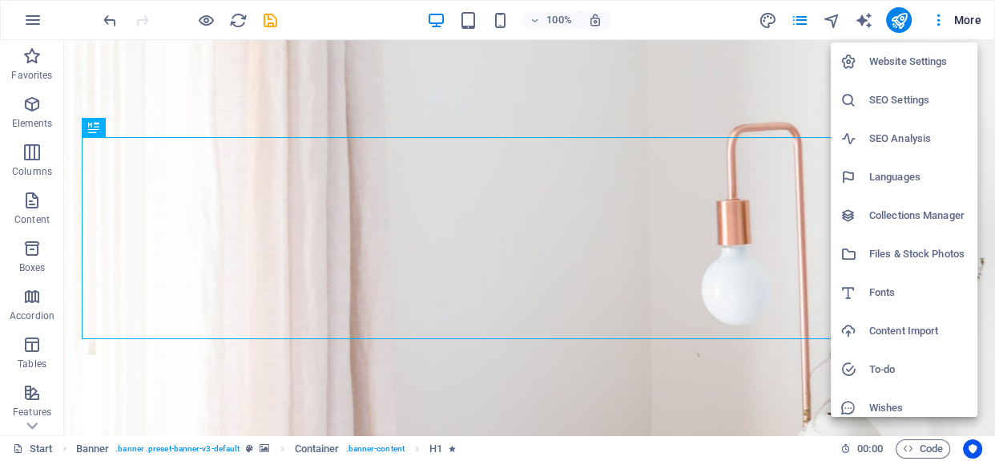
click at [922, 63] on h6 "Website Settings" at bounding box center [918, 61] width 99 height 19
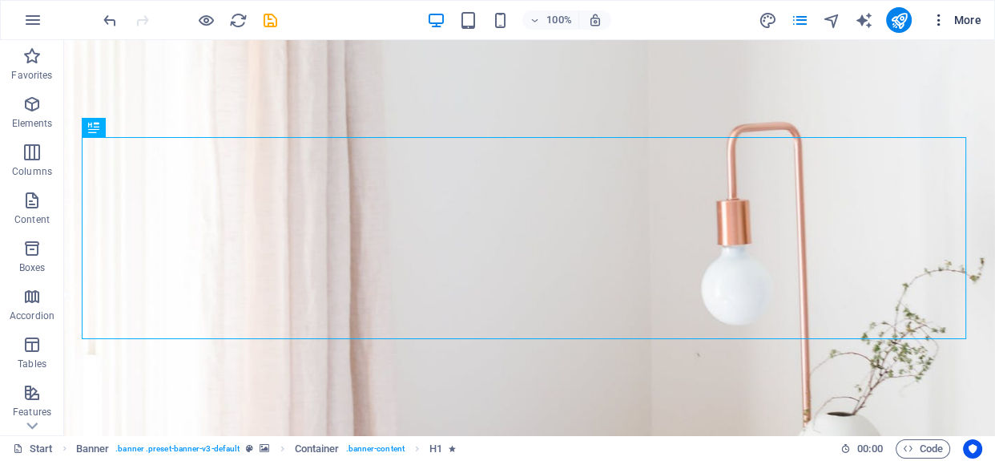
click at [937, 18] on icon "button" at bounding box center [939, 20] width 16 height 16
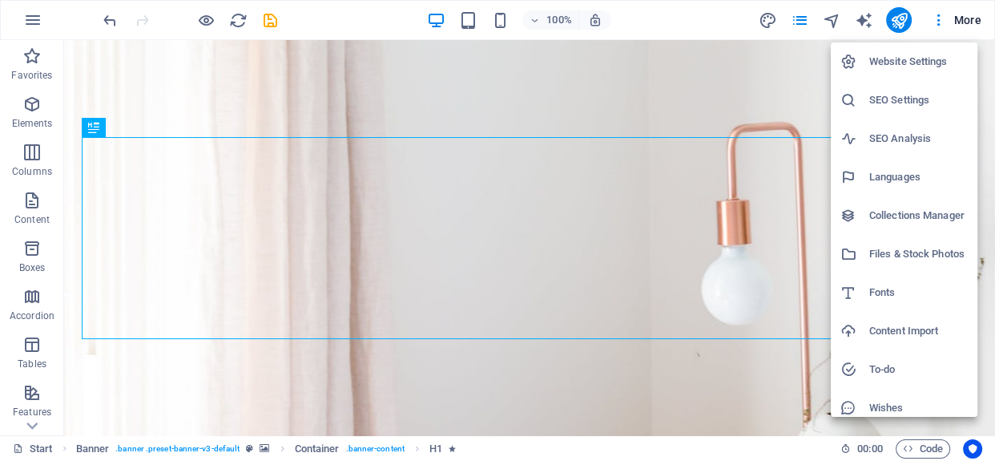
click at [924, 64] on h6 "Website Settings" at bounding box center [918, 61] width 99 height 19
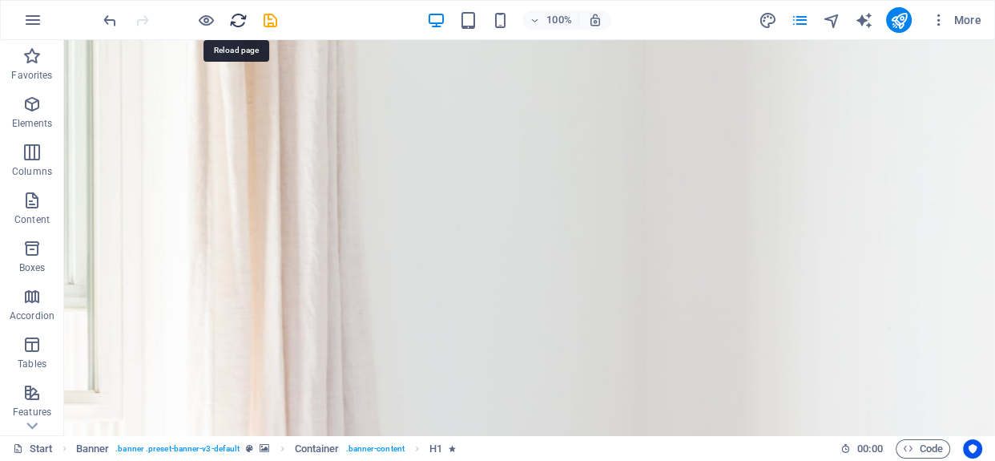
click at [232, 18] on icon "reload" at bounding box center [238, 20] width 18 height 18
click at [237, 23] on icon "reload" at bounding box center [238, 20] width 18 height 18
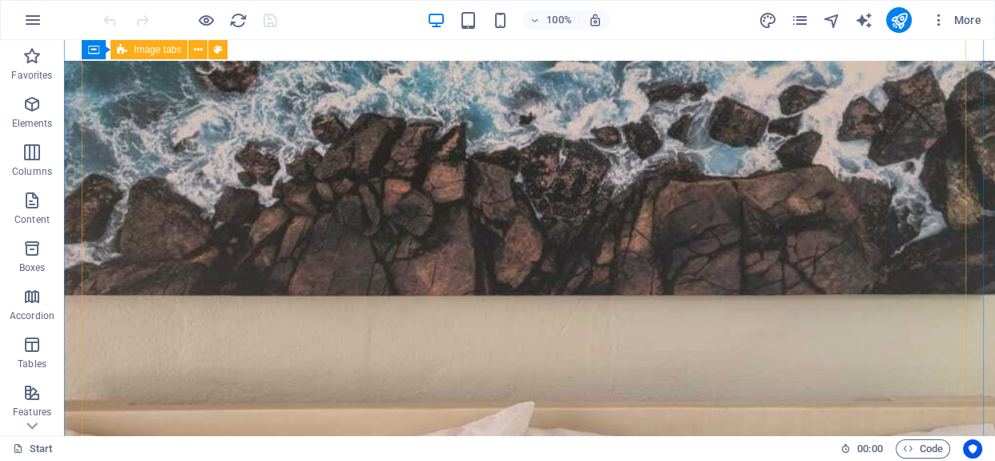
scroll to position [2155, 0]
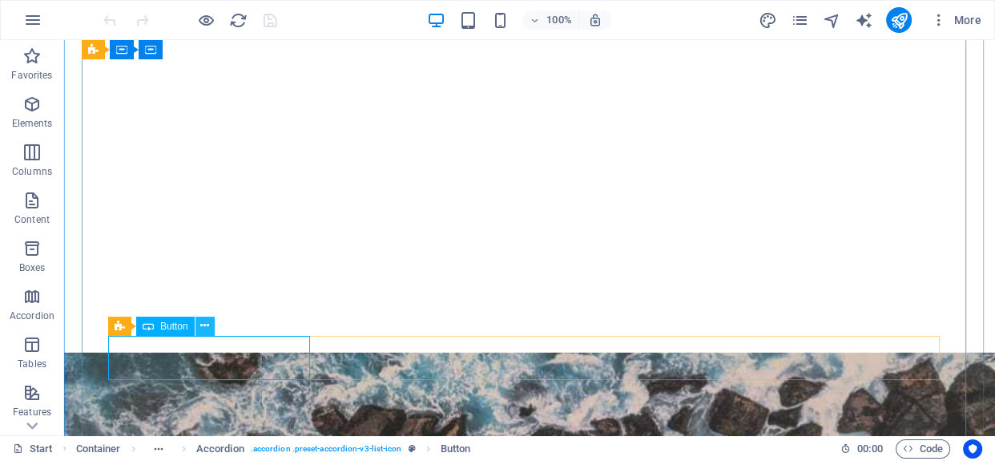
click at [199, 328] on button at bounding box center [204, 325] width 19 height 19
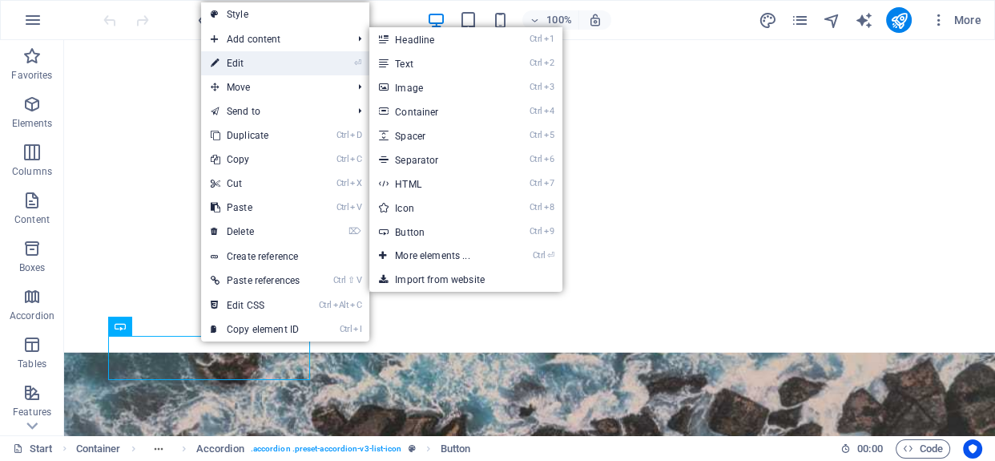
click at [279, 58] on link "⏎ Edit" at bounding box center [255, 63] width 108 height 24
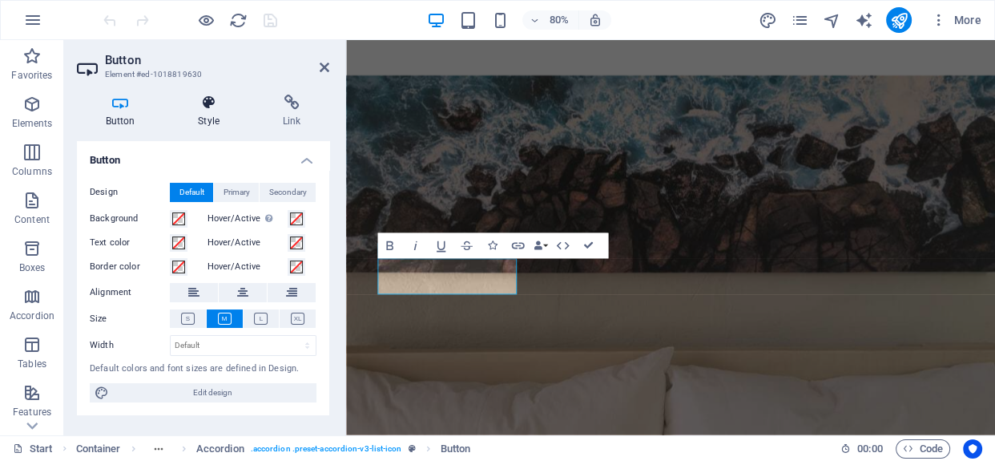
scroll to position [2179, 0]
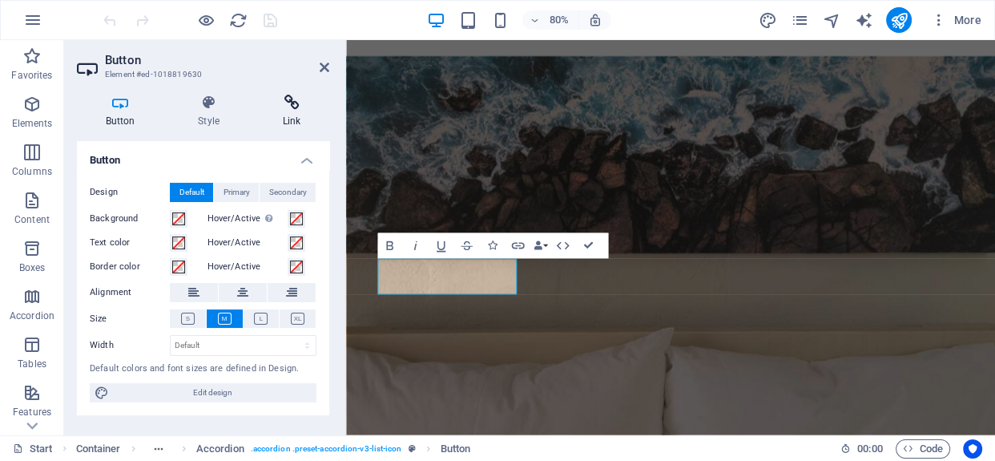
click at [284, 104] on icon at bounding box center [291, 103] width 75 height 16
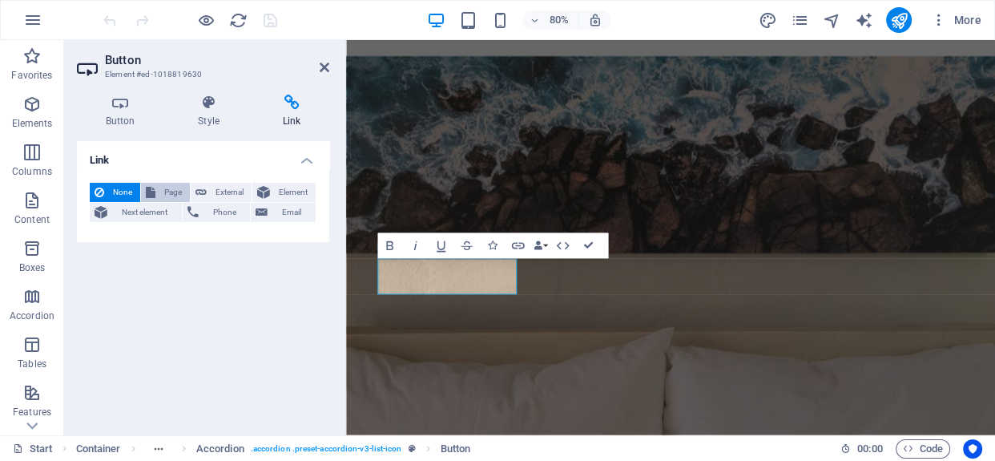
click at [174, 189] on span "Page" at bounding box center [172, 192] width 25 height 19
select select
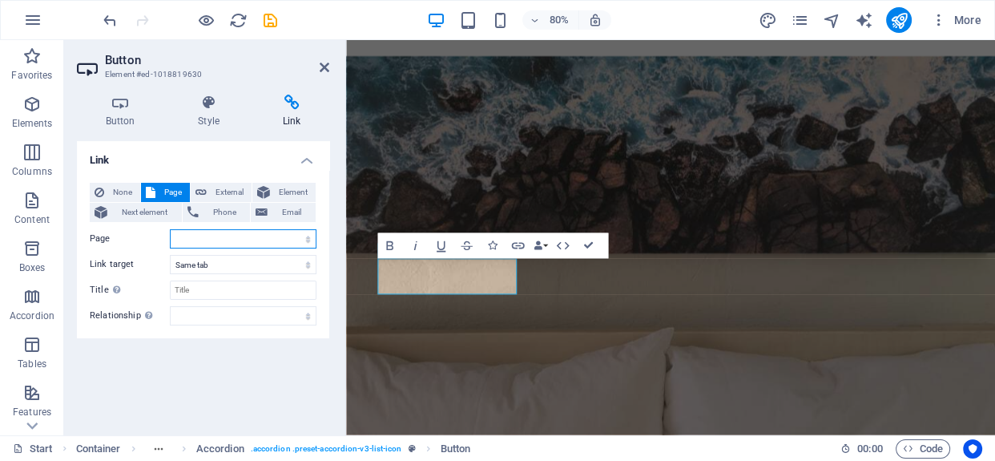
click at [208, 236] on select "Start Subpage Legal Notice Privacy New page Start" at bounding box center [243, 238] width 147 height 19
click at [208, 237] on select "Start Subpage Legal Notice Privacy New page Start" at bounding box center [243, 238] width 147 height 19
click at [218, 362] on div "Link None Page External Element Next element Phone Email Page Start Subpage Leg…" at bounding box center [203, 281] width 252 height 281
click at [940, 20] on icon "button" at bounding box center [939, 20] width 16 height 16
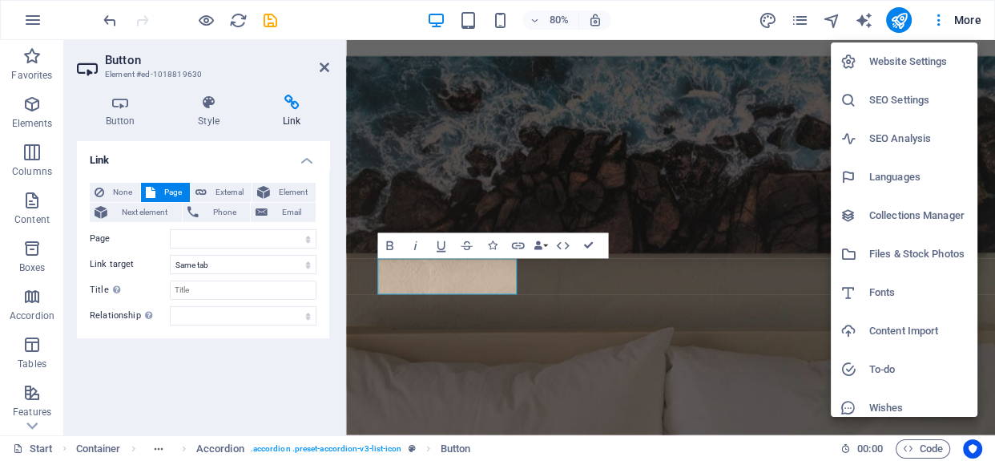
click at [938, 56] on h6 "Website Settings" at bounding box center [918, 61] width 99 height 19
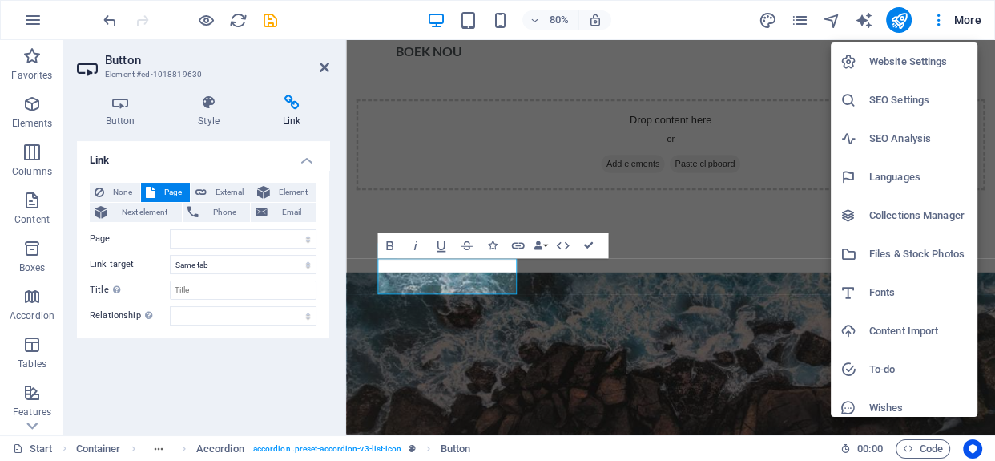
select select "41"
select select "2"
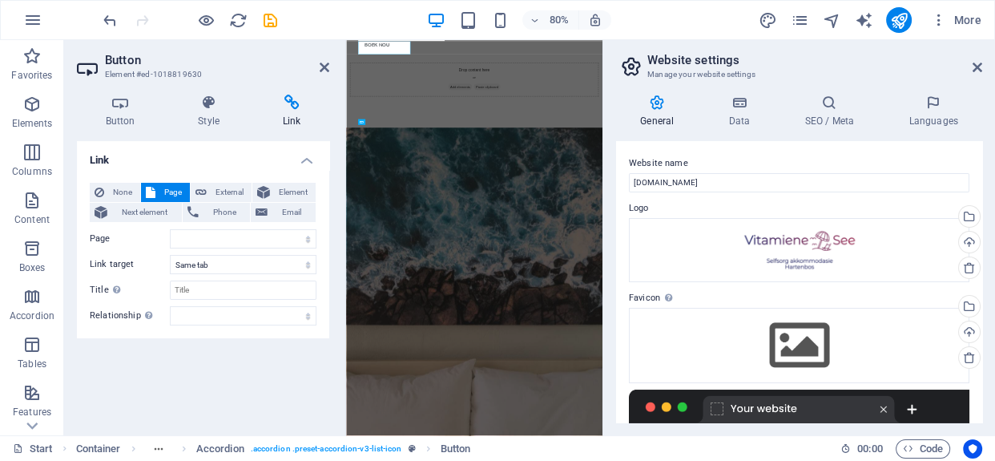
scroll to position [2450, 0]
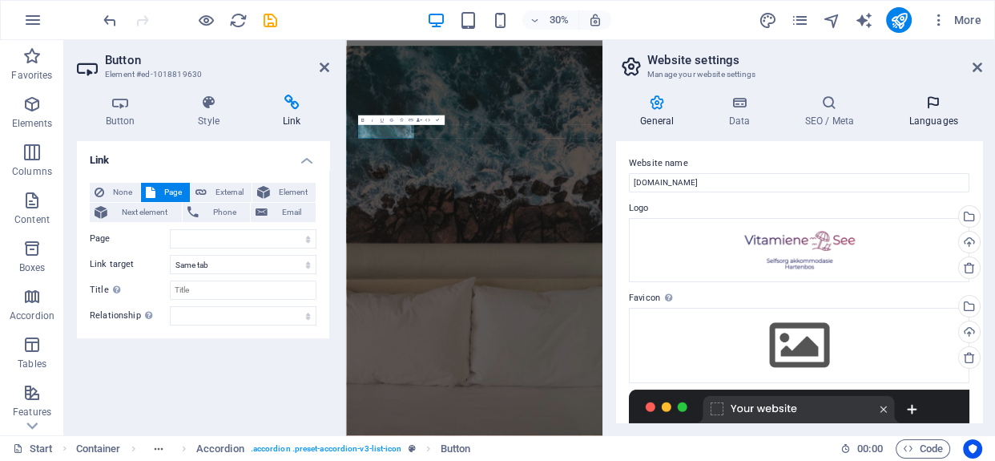
click at [945, 109] on icon at bounding box center [933, 103] width 98 height 16
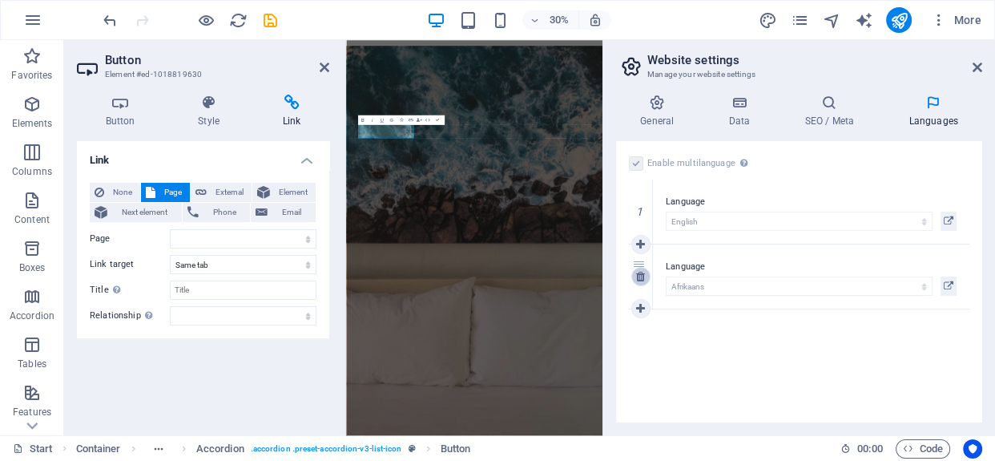
click at [636, 275] on icon at bounding box center [640, 276] width 9 height 11
click at [638, 160] on label at bounding box center [636, 163] width 14 height 14
click at [0, 0] on input "Enable multilanguage To disable multilanguage delete all languages until only o…" at bounding box center [0, 0] width 0 height 0
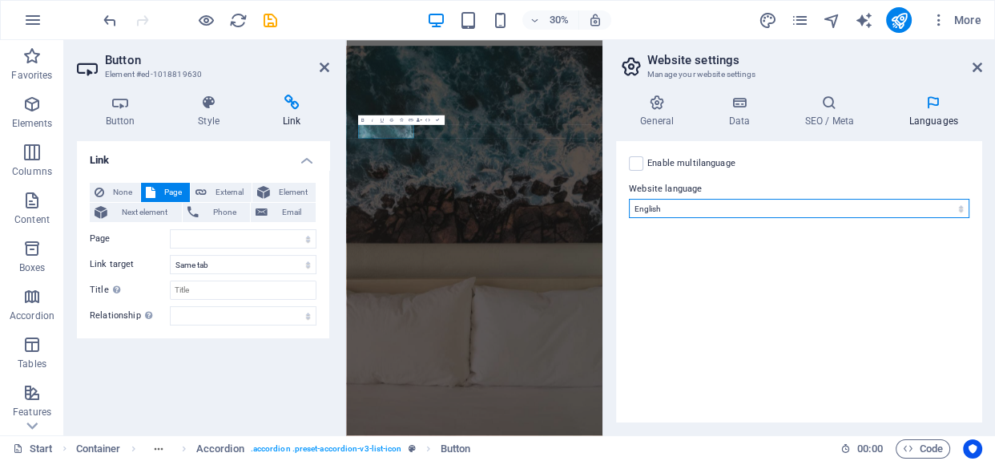
click at [710, 207] on select "Abkhazian Afar Afrikaans Akan Albanian Amharic Arabic Aragonese Armenian Assame…" at bounding box center [799, 208] width 340 height 19
select select "2"
click at [629, 199] on select "Abkhazian Afar Afrikaans Akan Albanian Amharic Arabic Aragonese Armenian Assame…" at bounding box center [799, 208] width 340 height 19
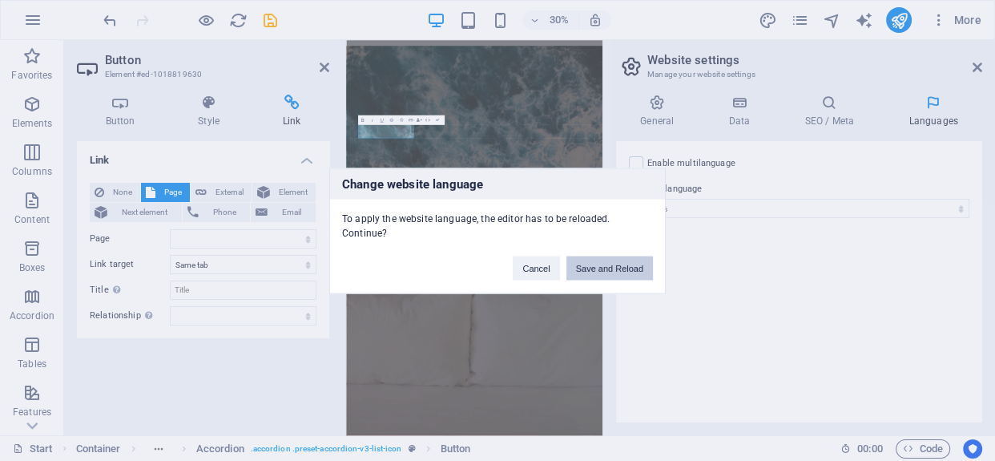
click at [611, 270] on button "Save and Reload" at bounding box center [609, 268] width 87 height 24
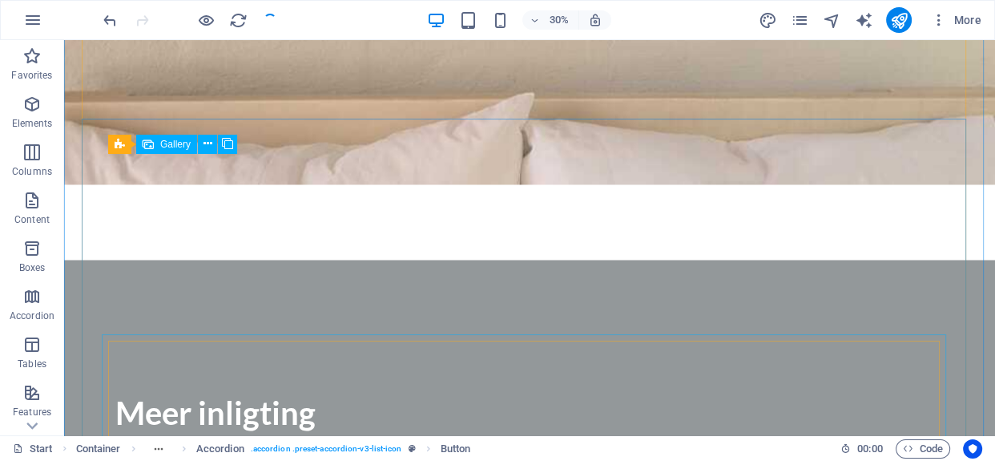
checkbox input "false"
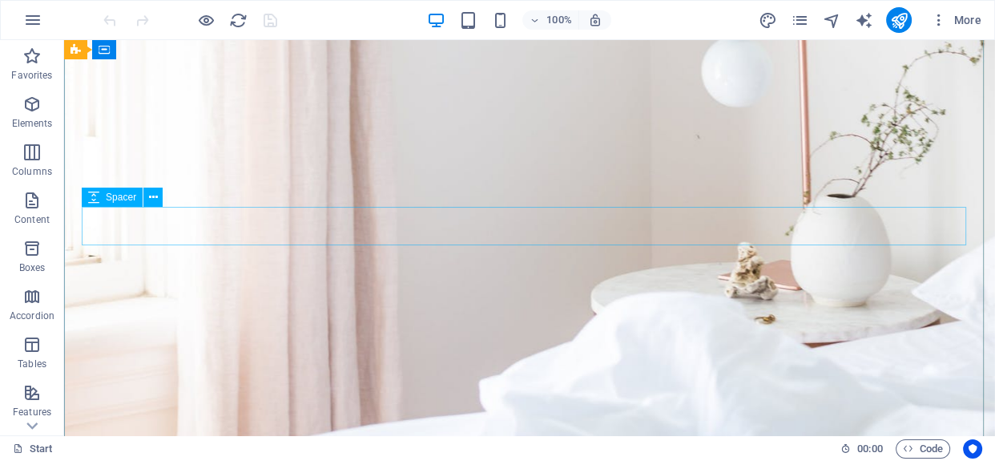
scroll to position [116, 0]
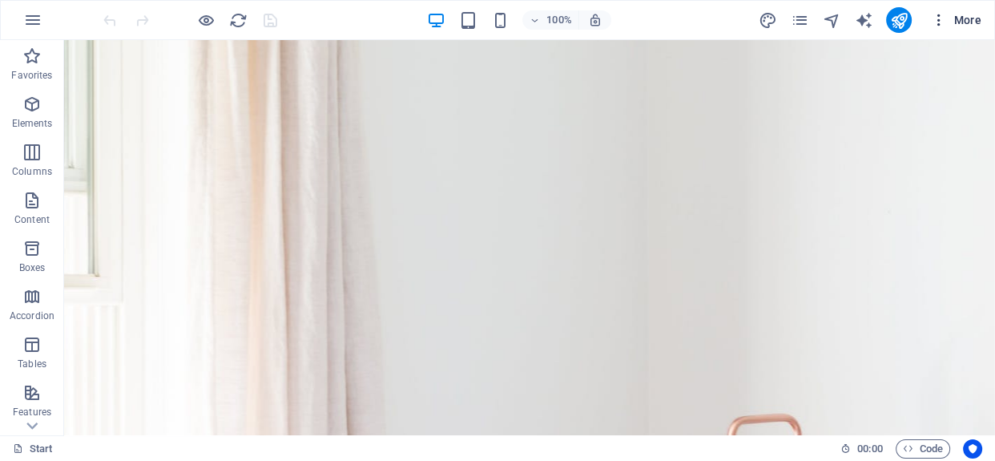
click at [936, 19] on icon "button" at bounding box center [939, 20] width 16 height 16
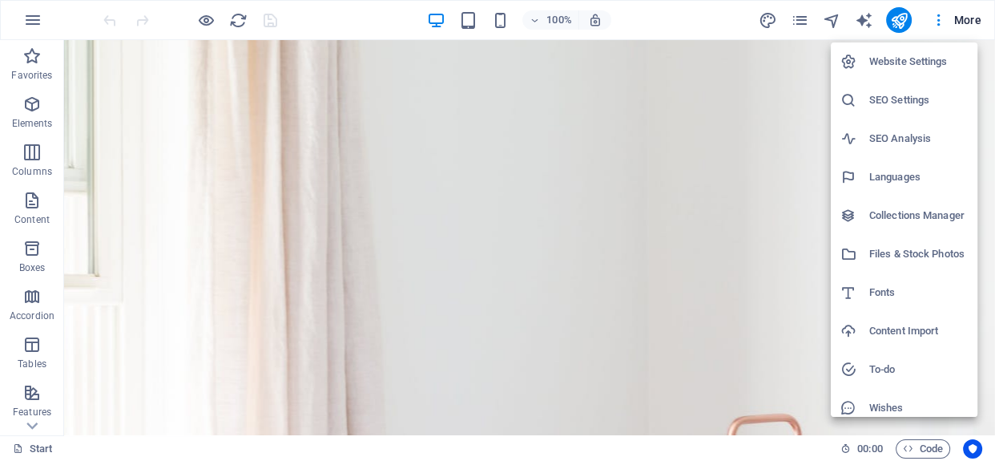
click at [926, 62] on h6 "Website Settings" at bounding box center [918, 61] width 99 height 19
select select "2"
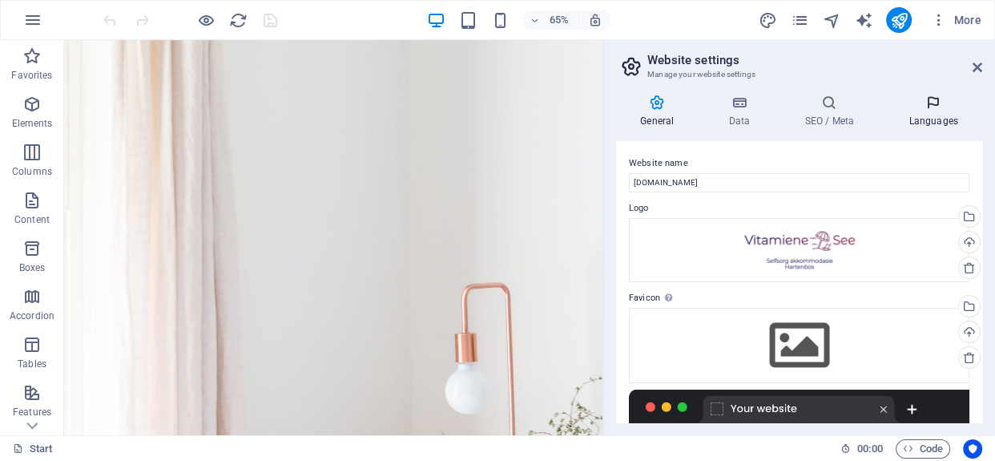
click at [936, 104] on icon at bounding box center [933, 103] width 98 height 16
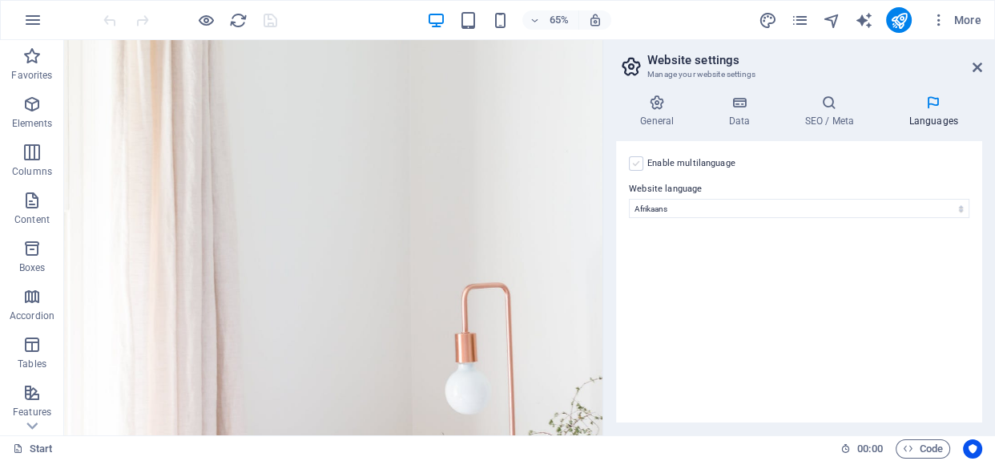
click at [634, 161] on label at bounding box center [636, 163] width 14 height 14
click at [0, 0] on input "Enable multilanguage To disable multilanguage delete all languages until only o…" at bounding box center [0, 0] width 0 height 0
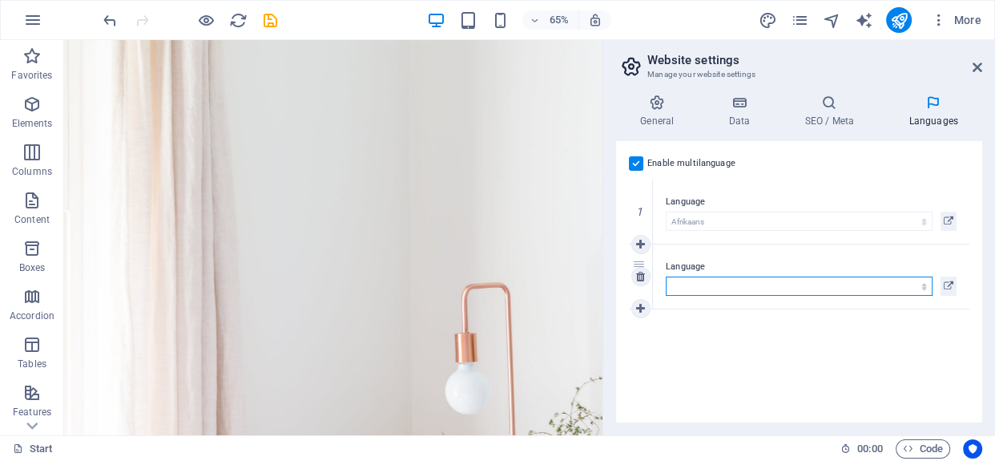
click at [705, 291] on select "Abkhazian Afar Afrikaans Akan Albanian Amharic Arabic Aragonese Armenian Assame…" at bounding box center [799, 285] width 267 height 19
select select "41"
click at [666, 276] on select "Abkhazian Afar Afrikaans Akan Albanian Amharic Arabic Aragonese Armenian Assame…" at bounding box center [799, 285] width 267 height 19
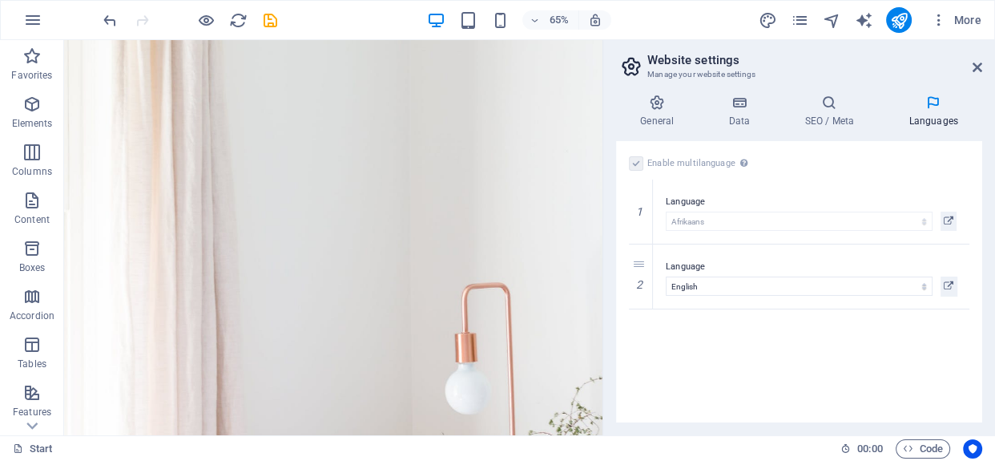
click at [893, 323] on div "Enable multilanguage To disable multilanguage delete all languages until only o…" at bounding box center [799, 281] width 366 height 281
click at [977, 66] on icon at bounding box center [977, 67] width 10 height 13
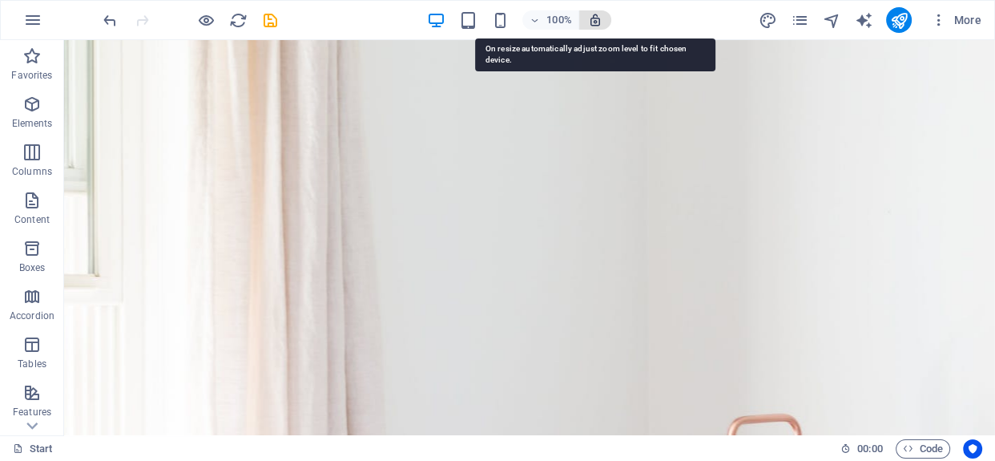
click at [591, 19] on icon "button" at bounding box center [595, 20] width 14 height 14
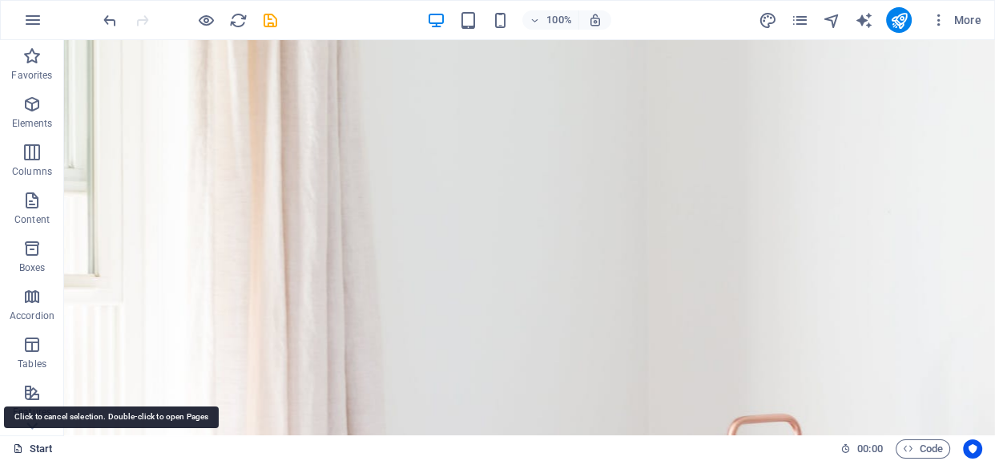
click at [37, 449] on link "Start" at bounding box center [33, 448] width 40 height 19
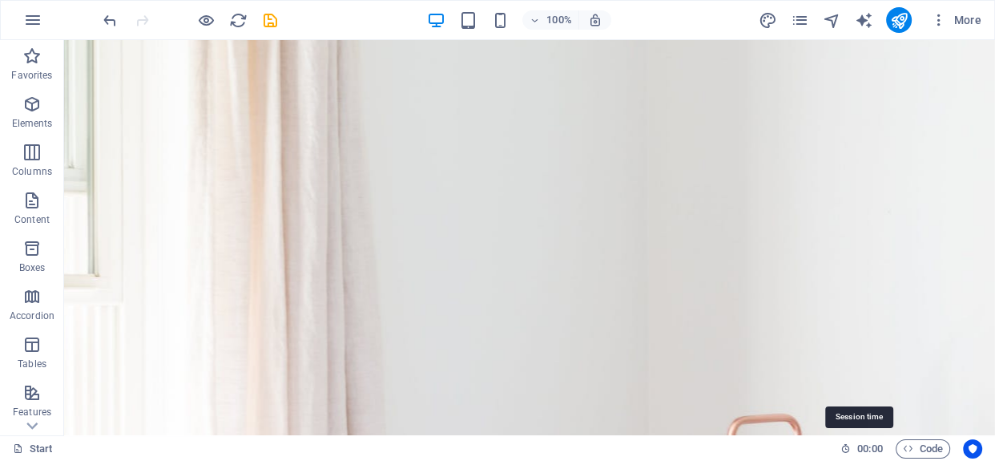
click at [858, 448] on span "00 : 00" at bounding box center [869, 448] width 25 height 19
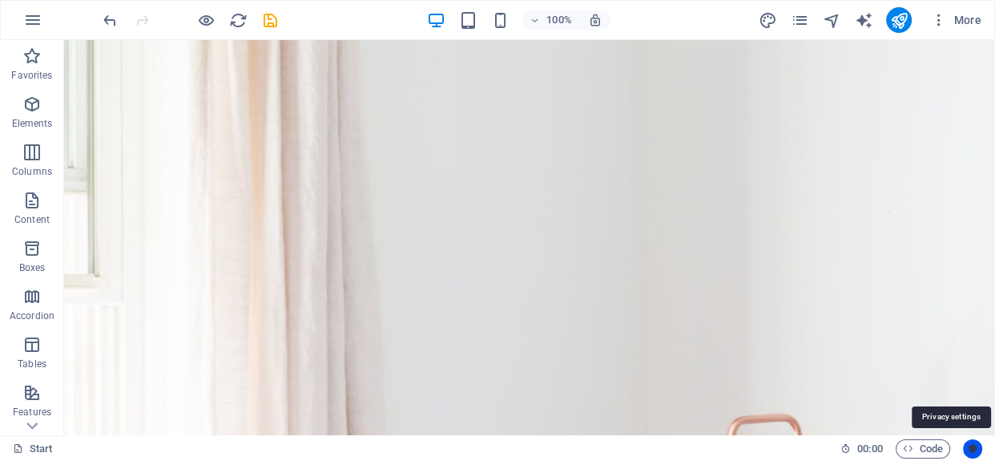
click at [974, 448] on icon "Usercentrics" at bounding box center [972, 448] width 11 height 11
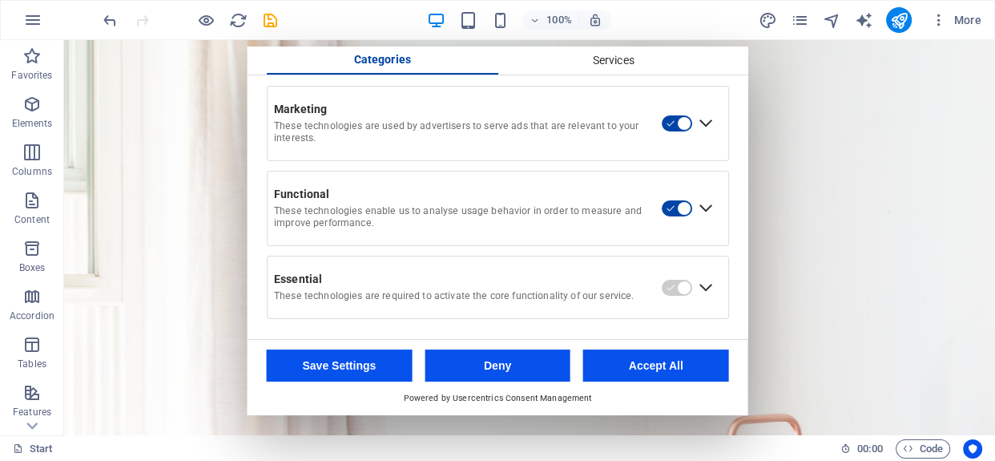
scroll to position [0, 0]
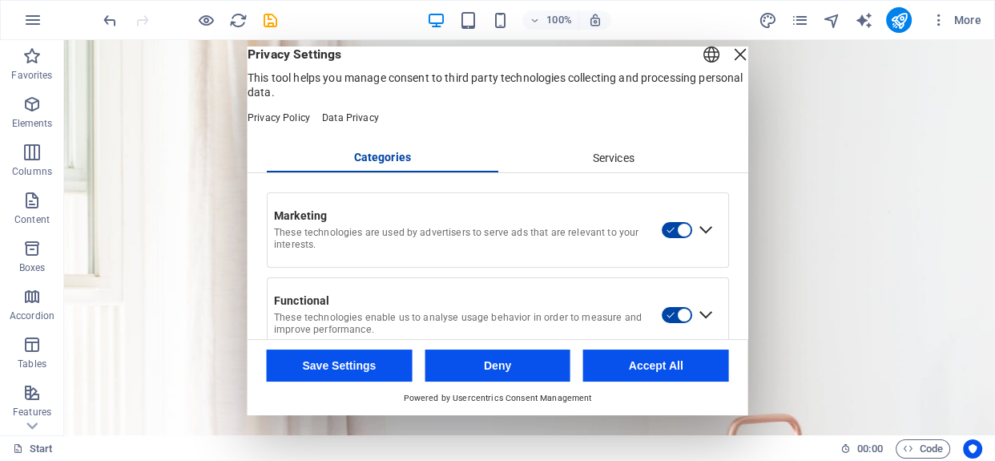
click at [646, 172] on div "Services" at bounding box center [612, 158] width 231 height 27
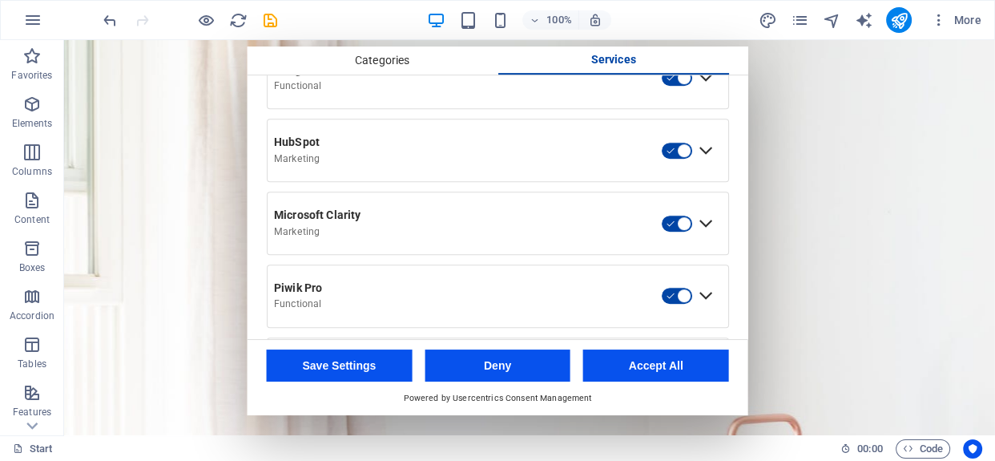
scroll to position [882, 0]
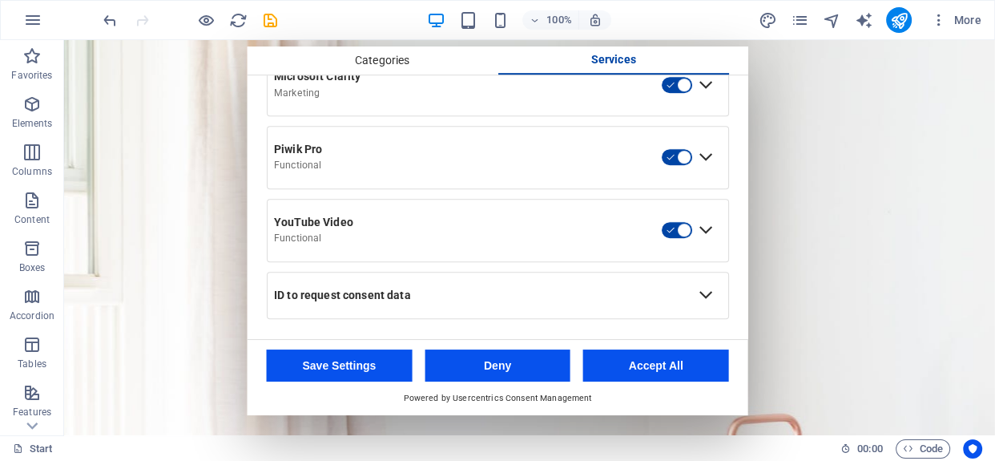
click at [641, 372] on button "Accept All" at bounding box center [656, 365] width 146 height 32
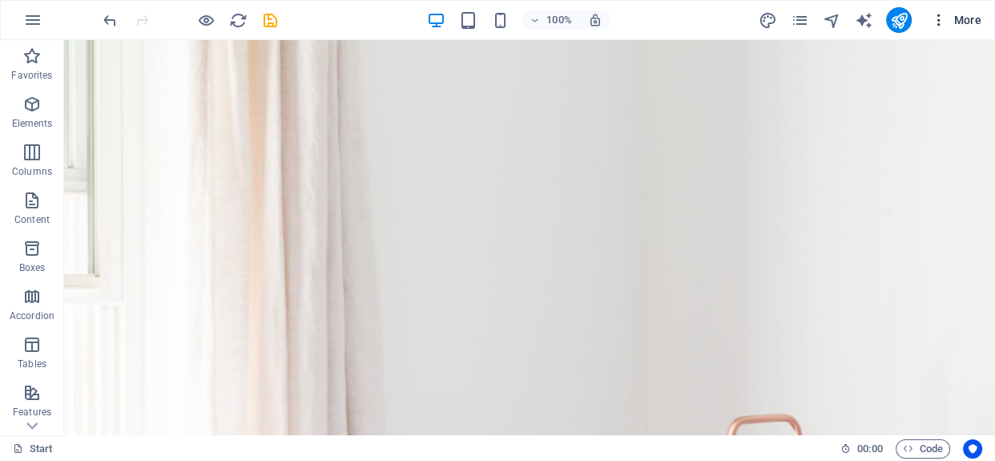
click at [945, 14] on icon "button" at bounding box center [939, 20] width 16 height 16
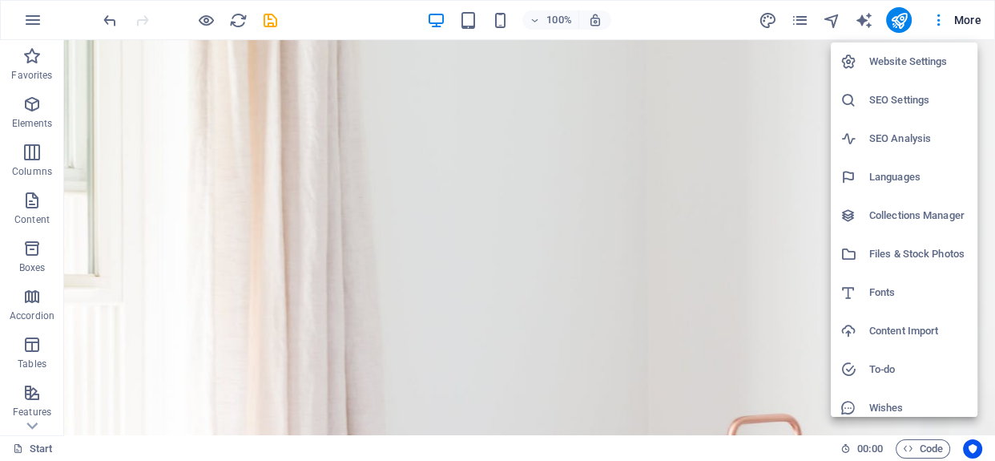
click at [887, 168] on h6 "Languages" at bounding box center [918, 176] width 99 height 19
select select "2"
select select "41"
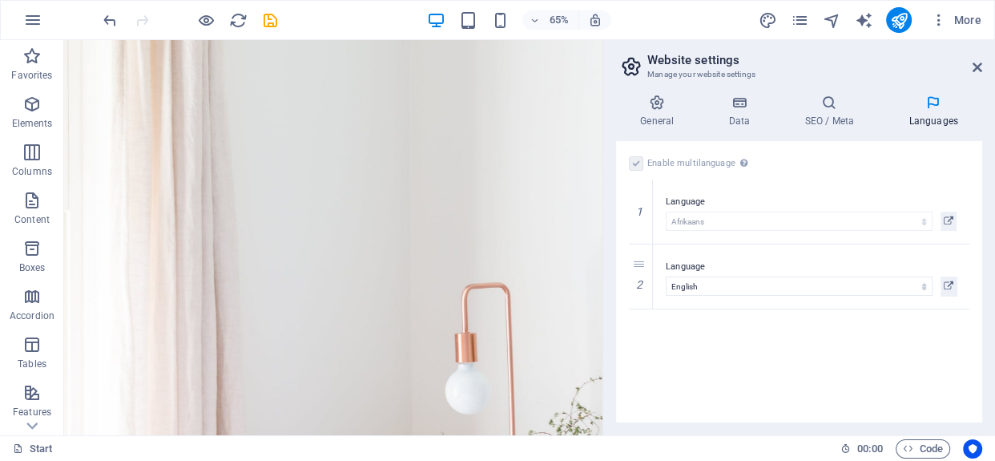
click at [970, 61] on h2 "Website settings" at bounding box center [814, 60] width 335 height 14
click at [977, 66] on icon at bounding box center [977, 67] width 10 height 13
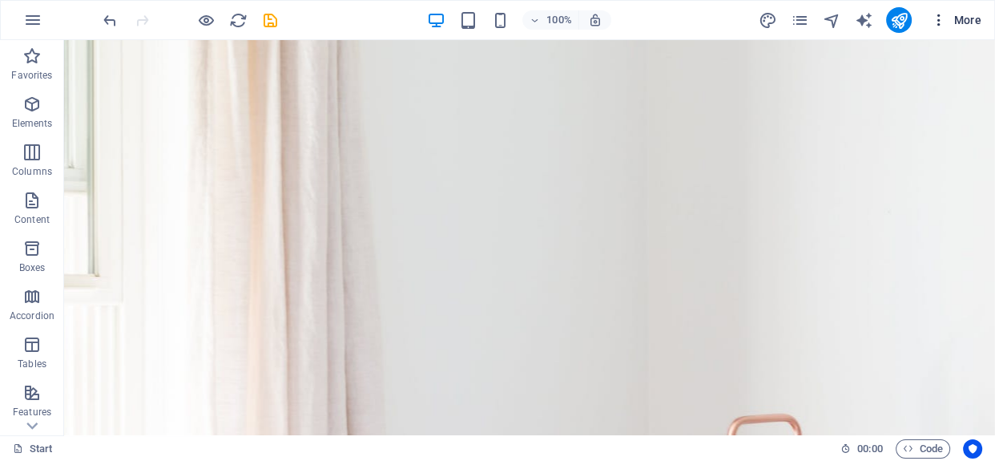
click at [938, 23] on icon "button" at bounding box center [939, 20] width 16 height 16
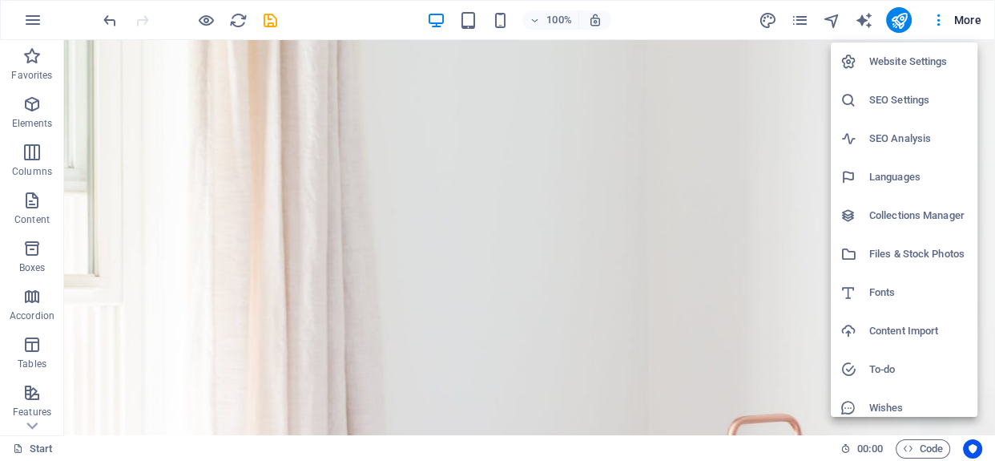
click at [925, 208] on h6 "Collections Manager" at bounding box center [918, 215] width 99 height 19
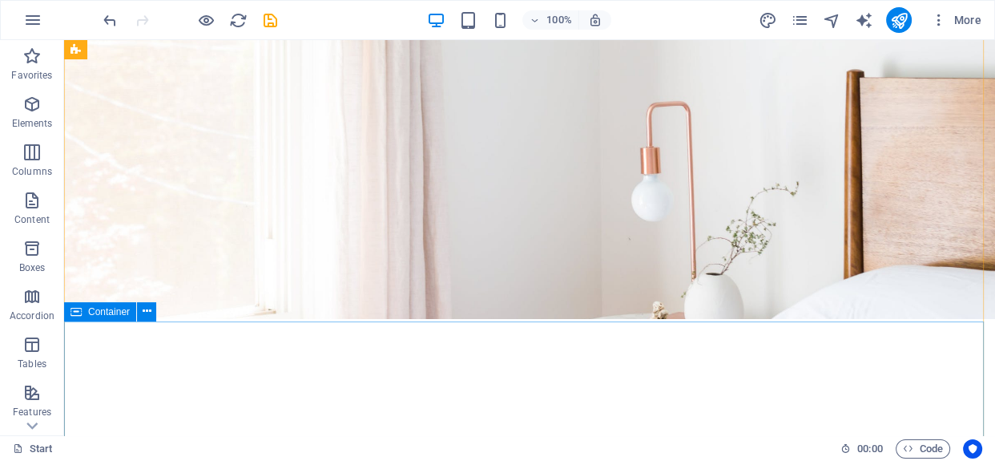
scroll to position [0, 0]
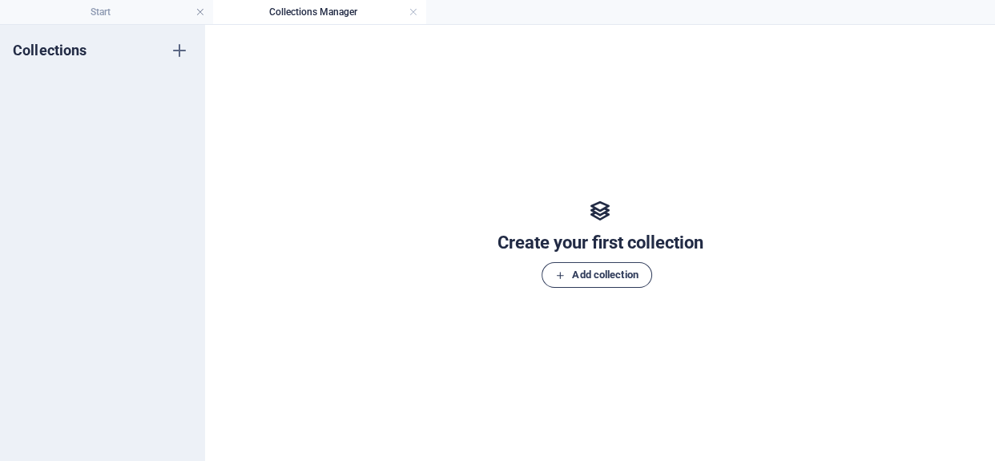
click at [578, 279] on span "Add collection" at bounding box center [596, 274] width 82 height 19
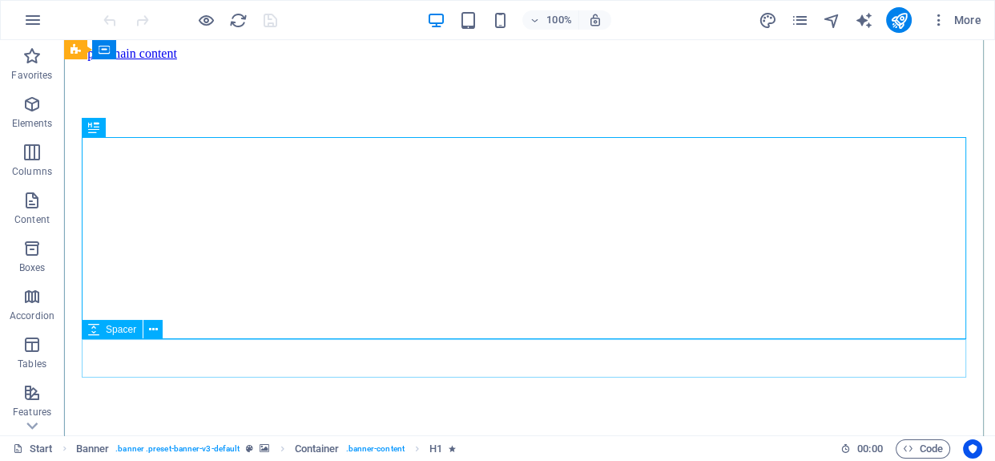
scroll to position [408, 0]
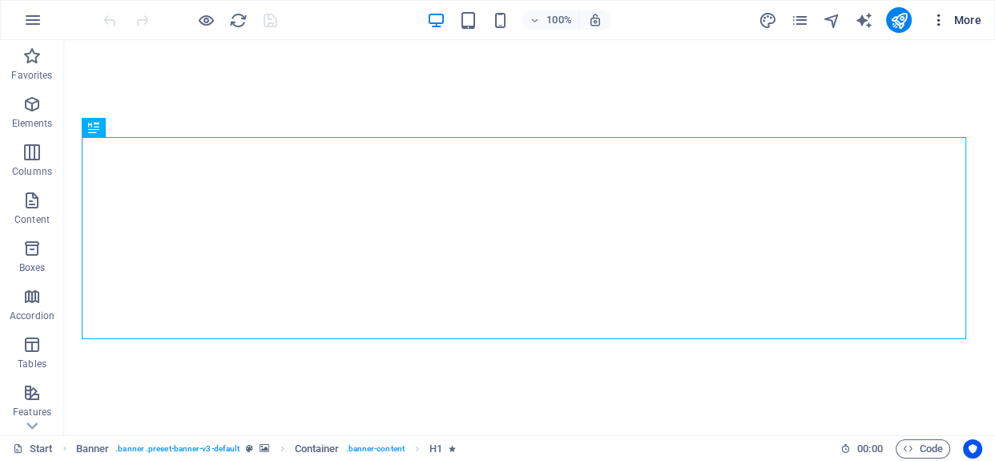
click at [937, 17] on icon "button" at bounding box center [939, 20] width 16 height 16
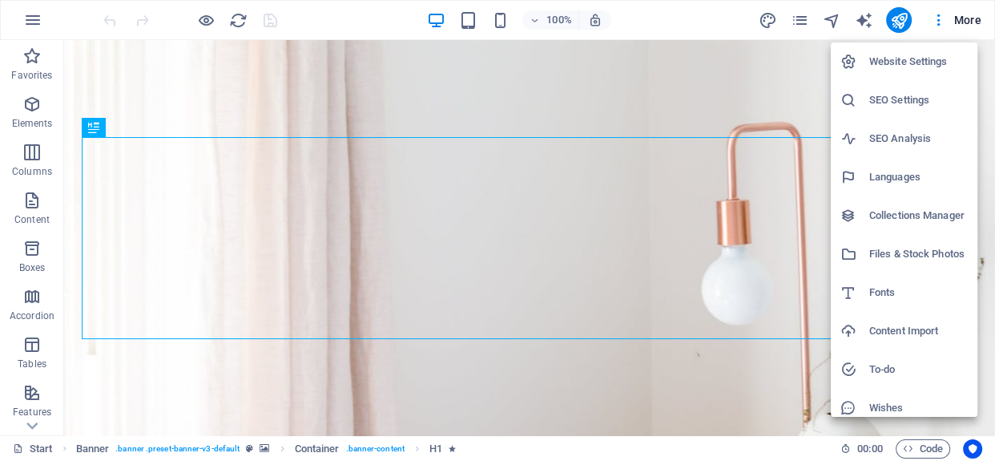
click at [903, 62] on h6 "Website Settings" at bounding box center [918, 61] width 99 height 19
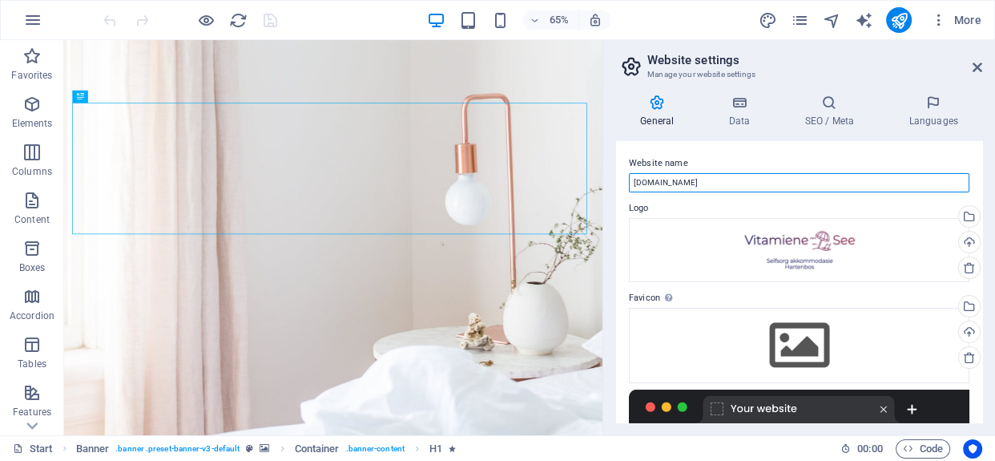
click at [726, 177] on input "[DOMAIN_NAME]" at bounding box center [799, 182] width 340 height 19
drag, startPoint x: 790, startPoint y: 217, endPoint x: 794, endPoint y: 244, distance: 27.5
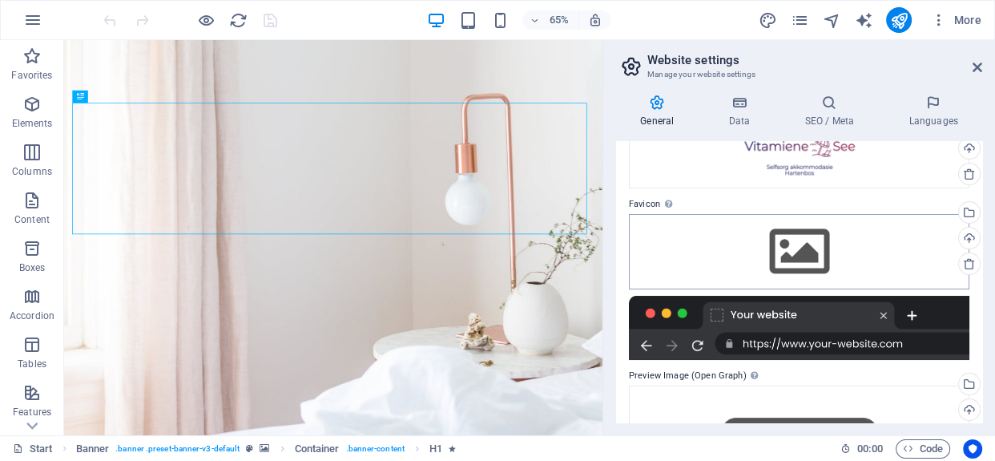
scroll to position [72, 0]
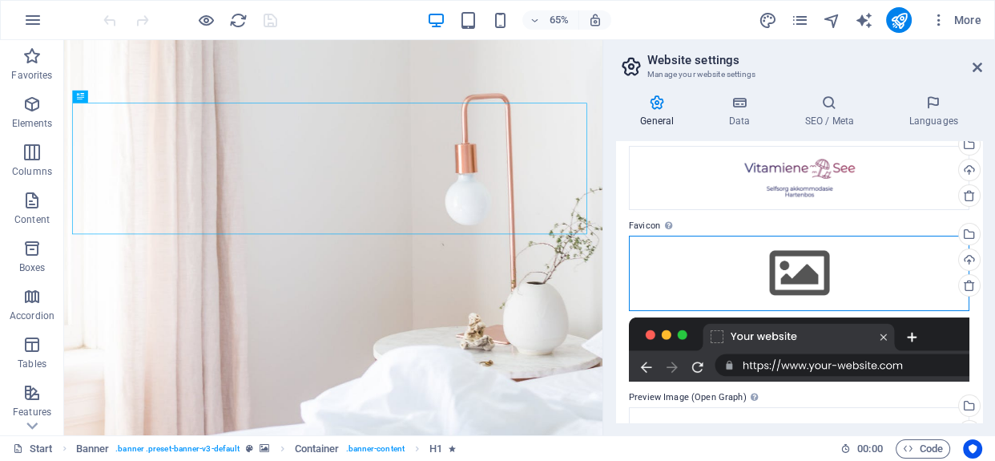
click at [788, 261] on div "Drag files here, click to choose files or select files from Files or our free s…" at bounding box center [799, 272] width 340 height 75
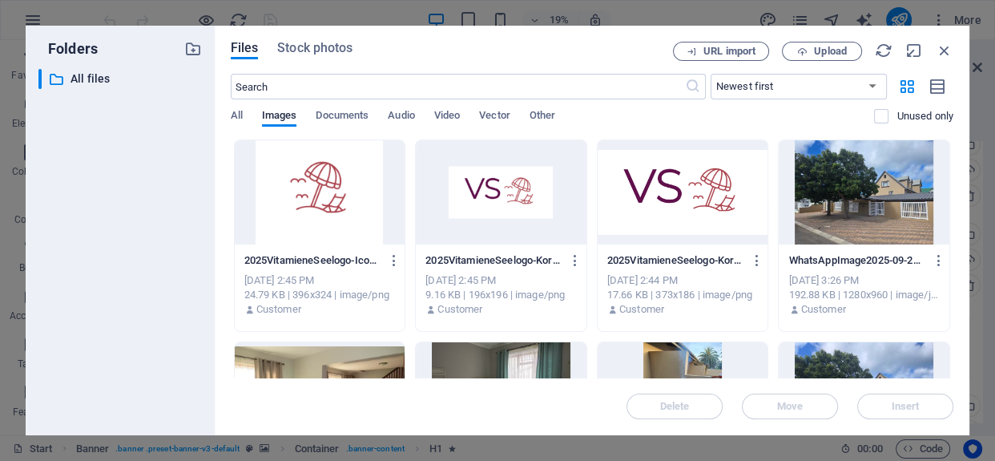
click at [690, 202] on div at bounding box center [683, 192] width 171 height 104
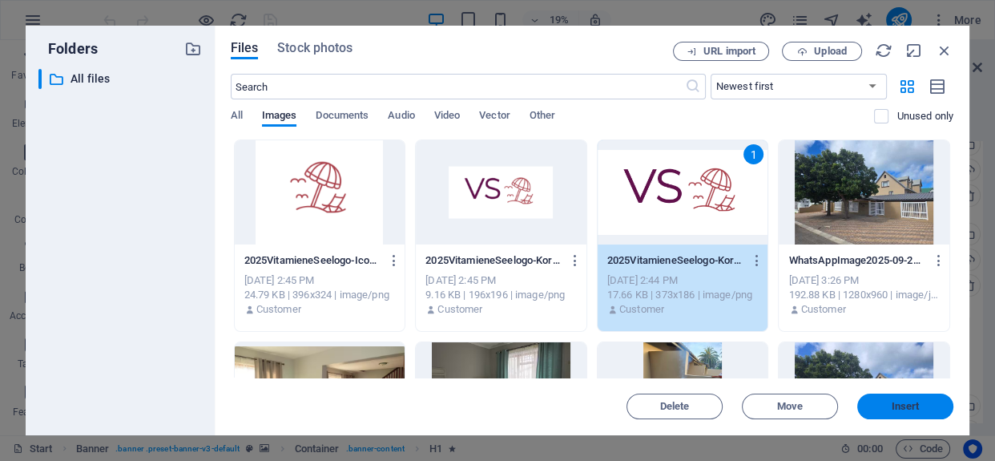
click at [891, 407] on span "Insert" at bounding box center [905, 406] width 28 height 10
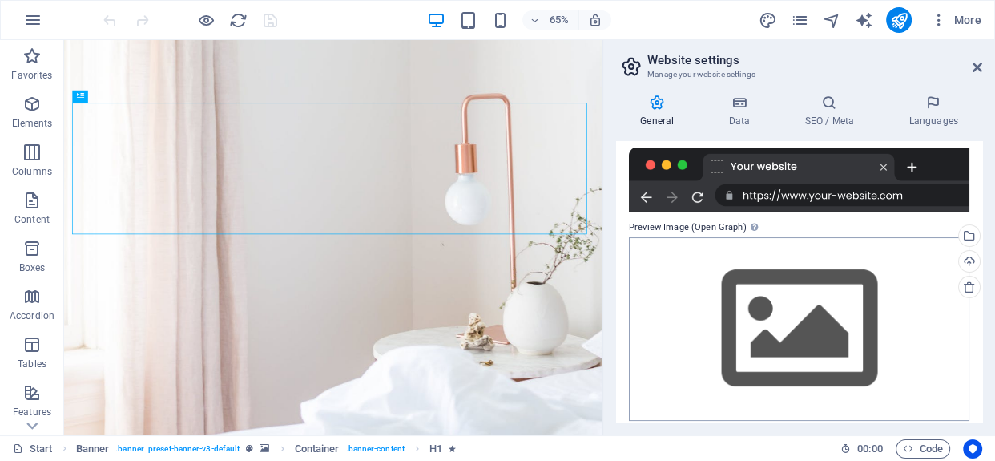
scroll to position [245, 0]
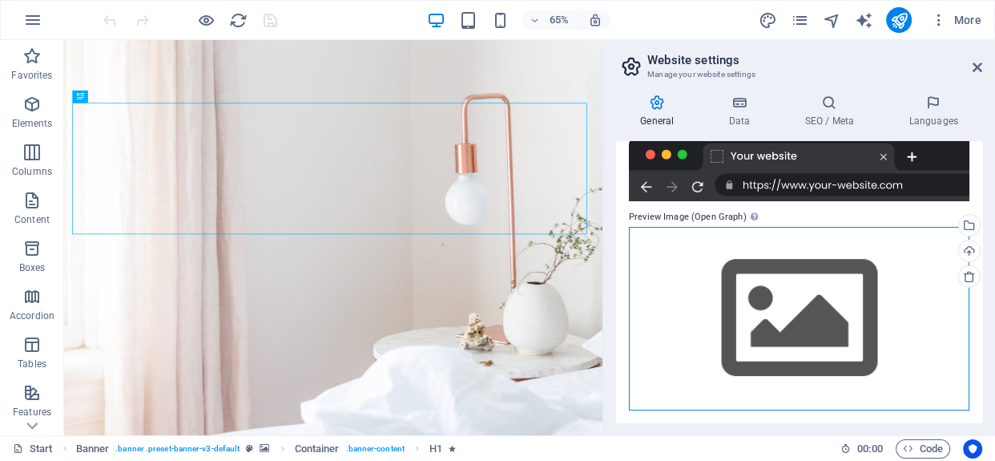
click at [794, 308] on div "Drag files here, click to choose files or select files from Files or our free s…" at bounding box center [799, 318] width 340 height 183
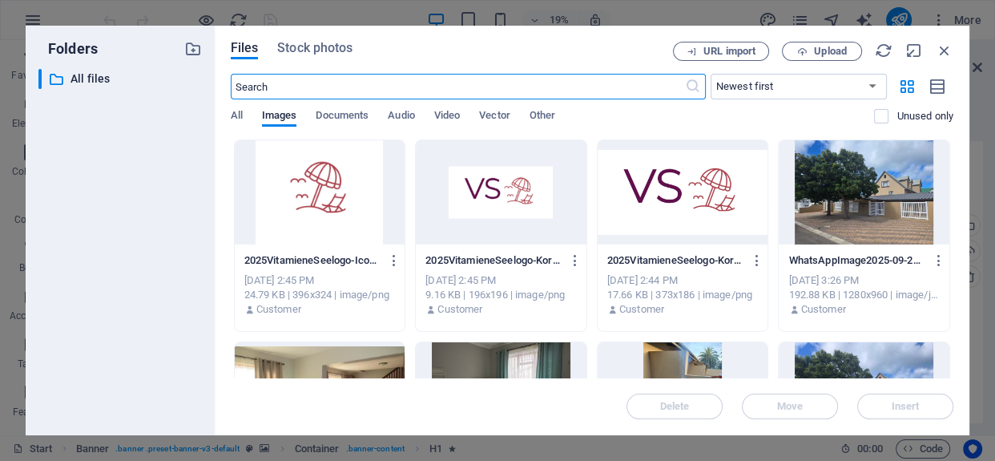
click at [335, 191] on div at bounding box center [320, 192] width 171 height 104
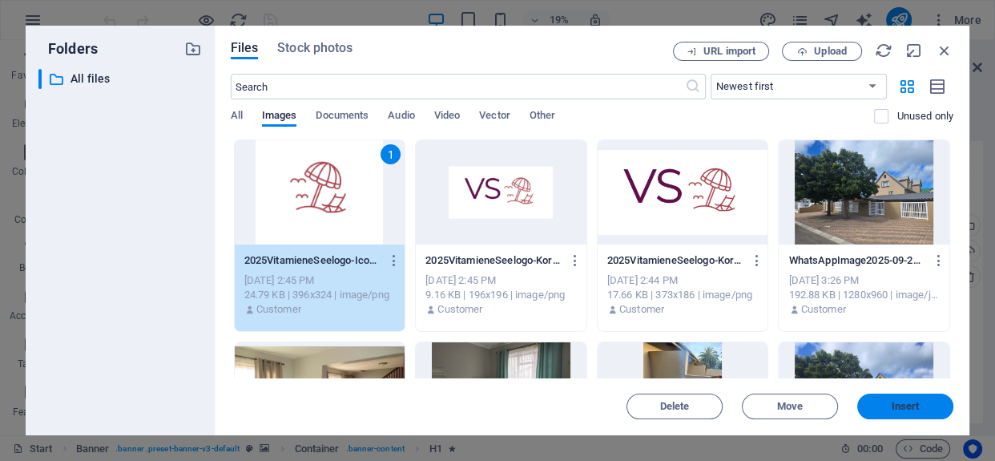
click at [910, 411] on span "Insert" at bounding box center [905, 406] width 28 height 10
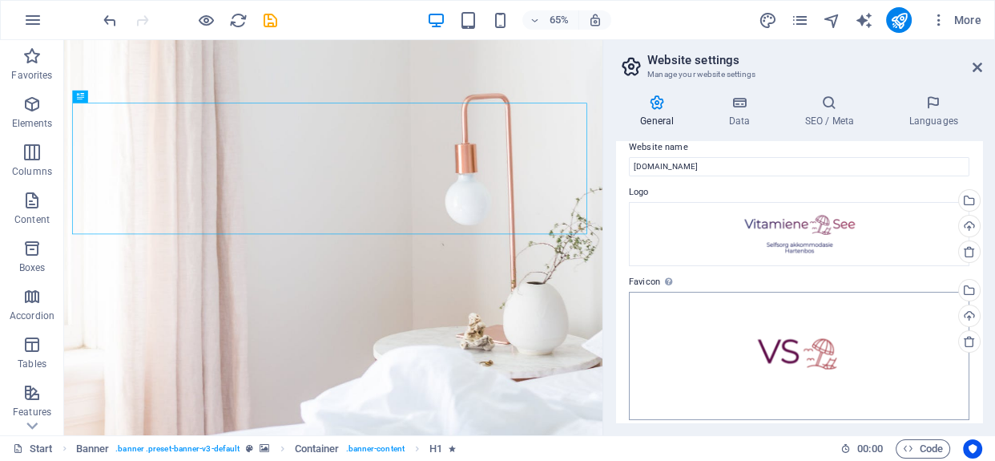
scroll to position [0, 0]
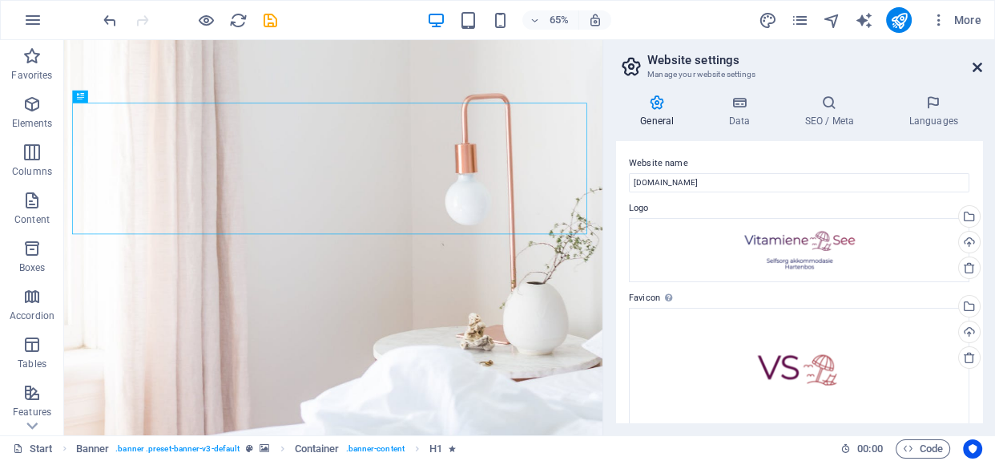
click at [976, 63] on icon at bounding box center [977, 67] width 10 height 13
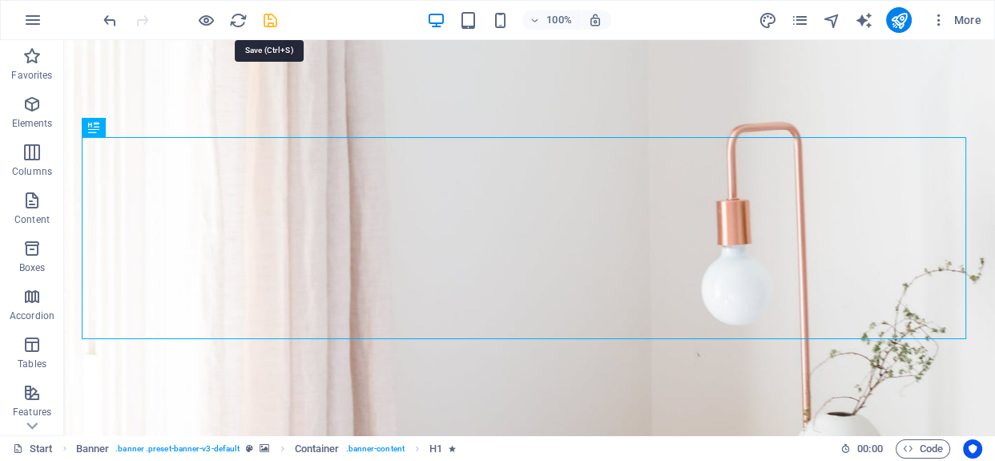
click at [264, 23] on icon "save" at bounding box center [270, 20] width 18 height 18
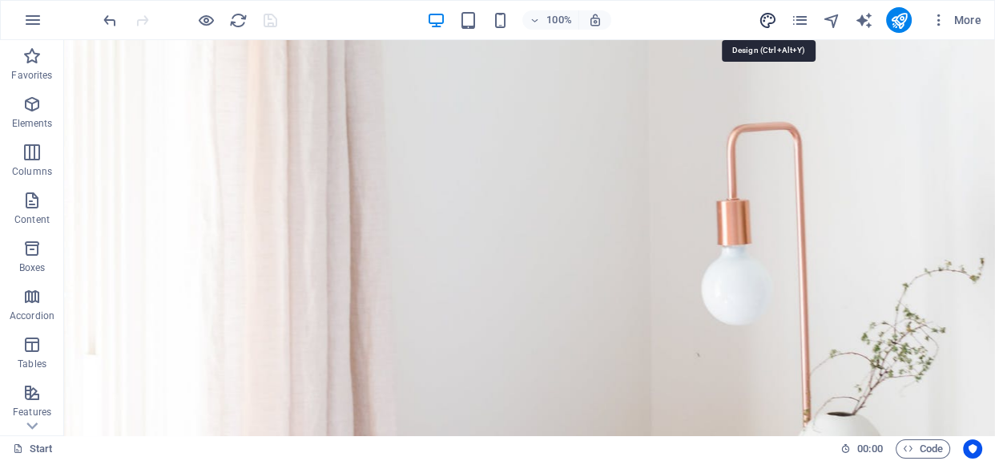
click at [771, 22] on icon "design" at bounding box center [767, 20] width 18 height 18
select select "ease-in-out"
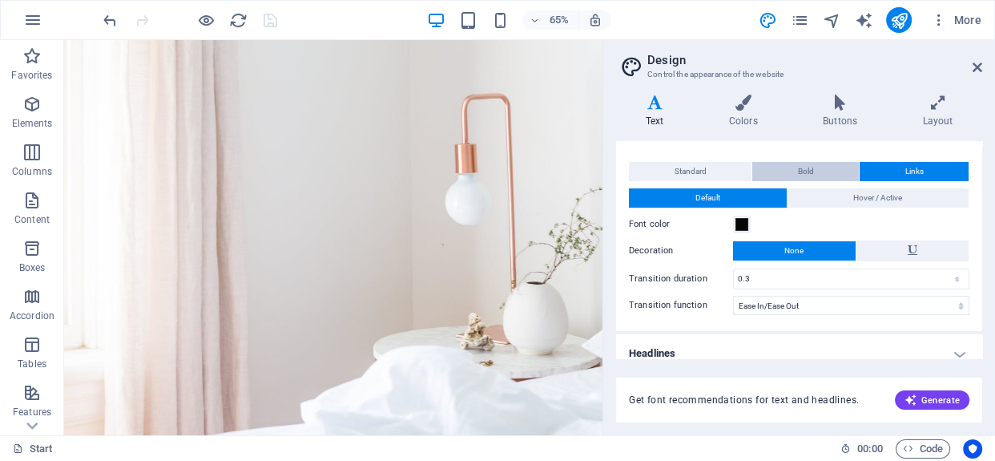
scroll to position [37, 0]
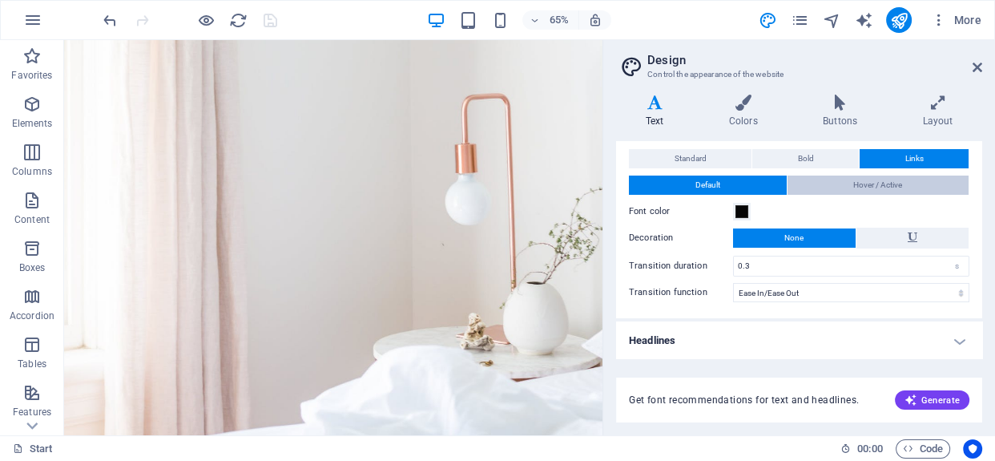
click at [873, 177] on span "Hover / Active" at bounding box center [877, 184] width 49 height 19
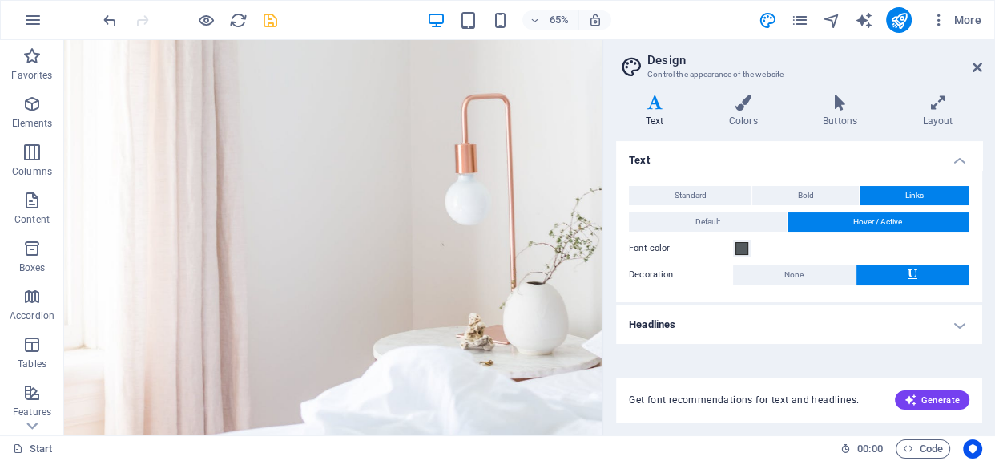
scroll to position [0, 0]
click at [739, 222] on button "Default" at bounding box center [708, 221] width 158 height 19
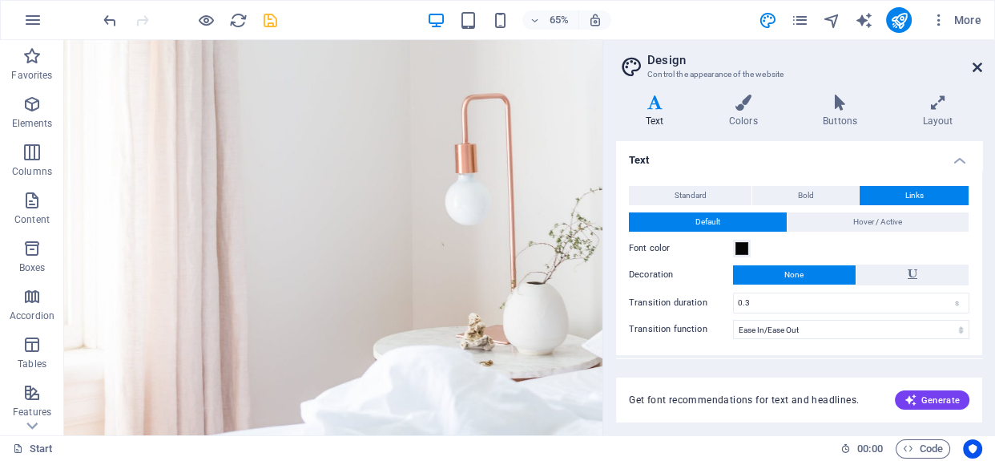
click at [978, 64] on icon at bounding box center [977, 67] width 10 height 13
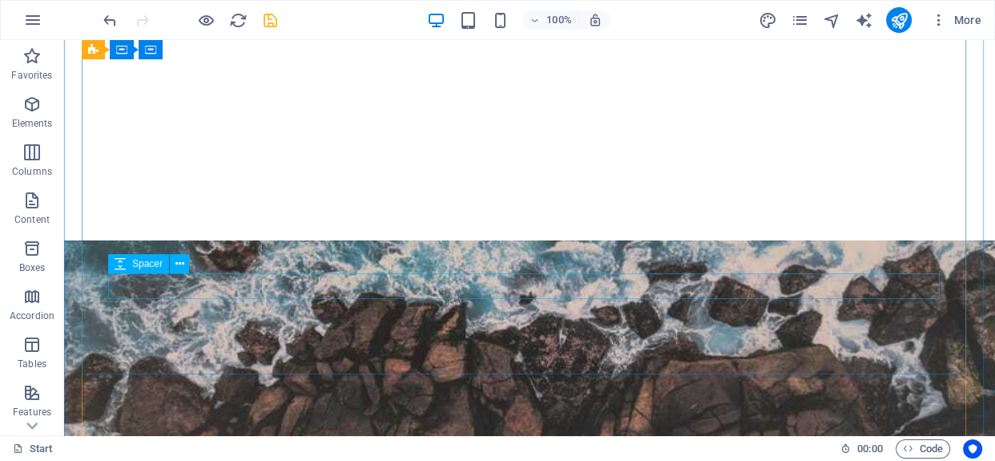
scroll to position [2227, 0]
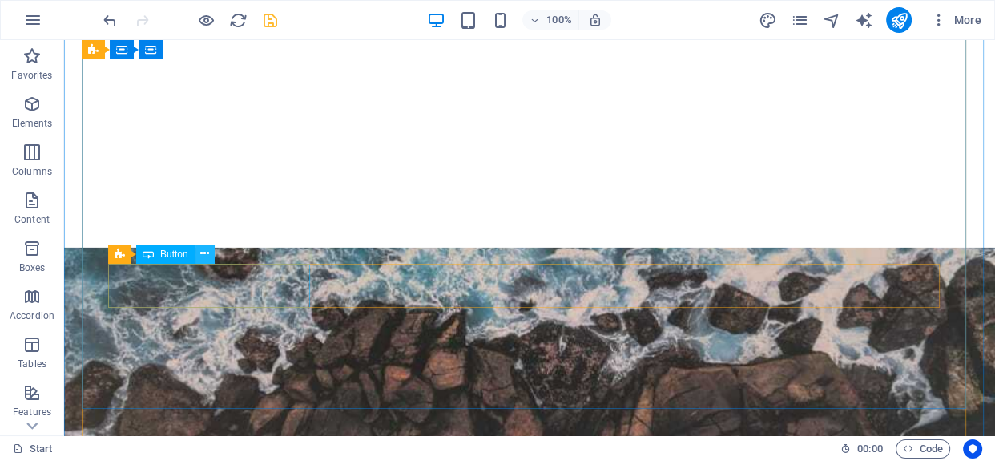
click at [206, 257] on icon at bounding box center [204, 253] width 9 height 17
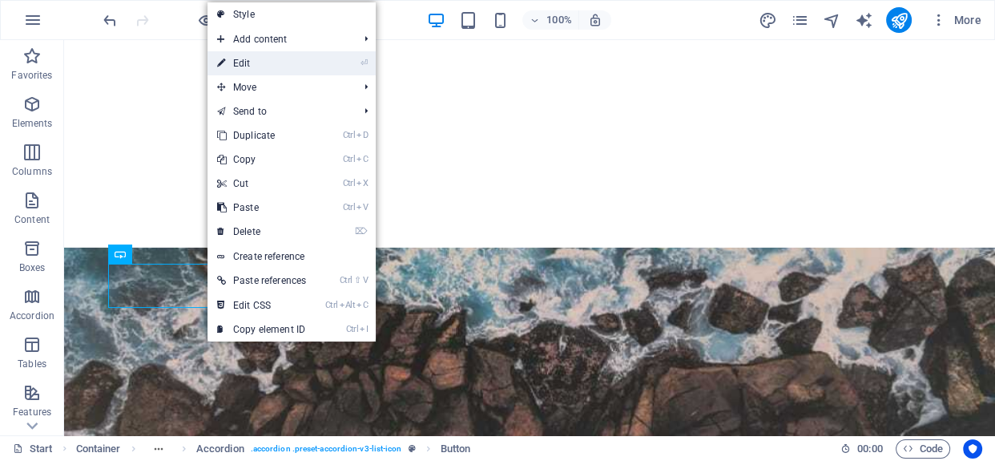
click at [290, 66] on link "⏎ Edit" at bounding box center [261, 63] width 108 height 24
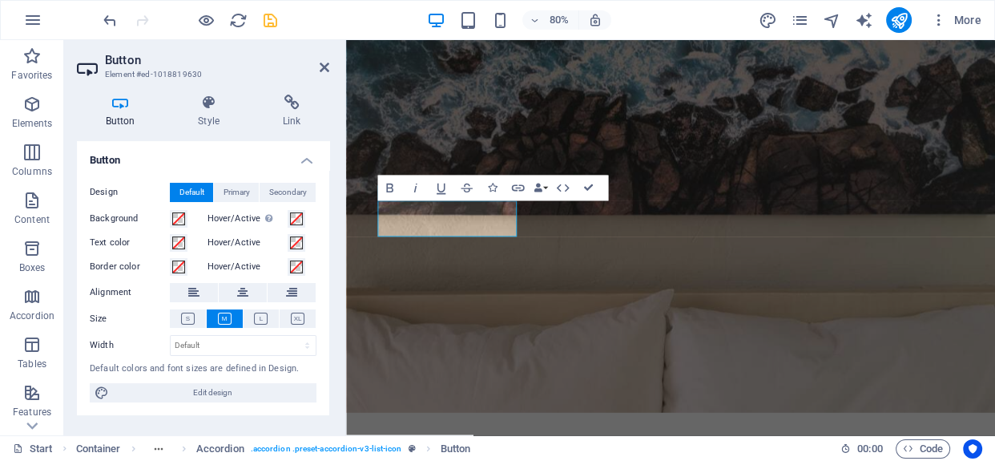
scroll to position [2251, 0]
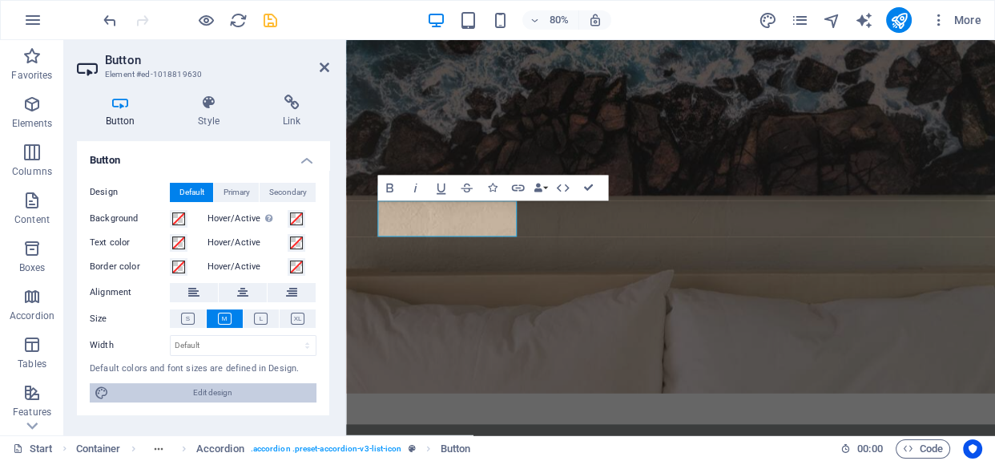
click at [237, 387] on span "Edit design" at bounding box center [213, 392] width 198 height 19
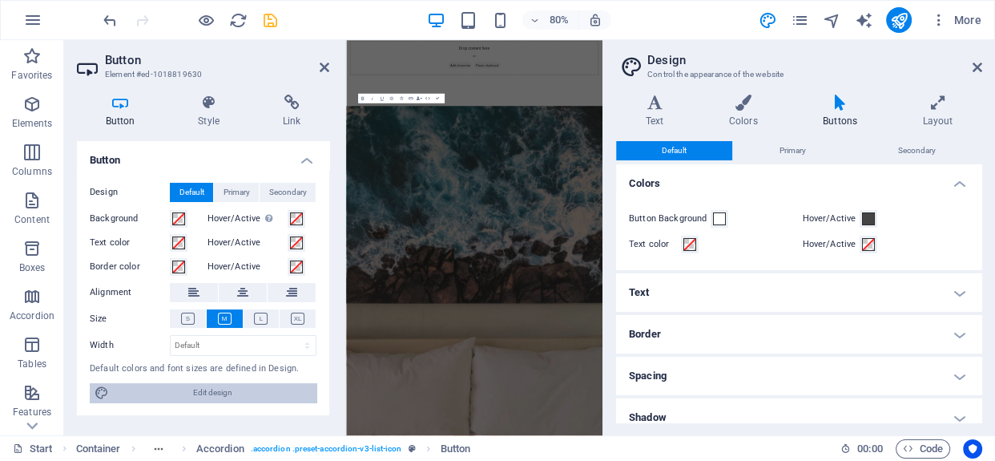
scroll to position [2522, 0]
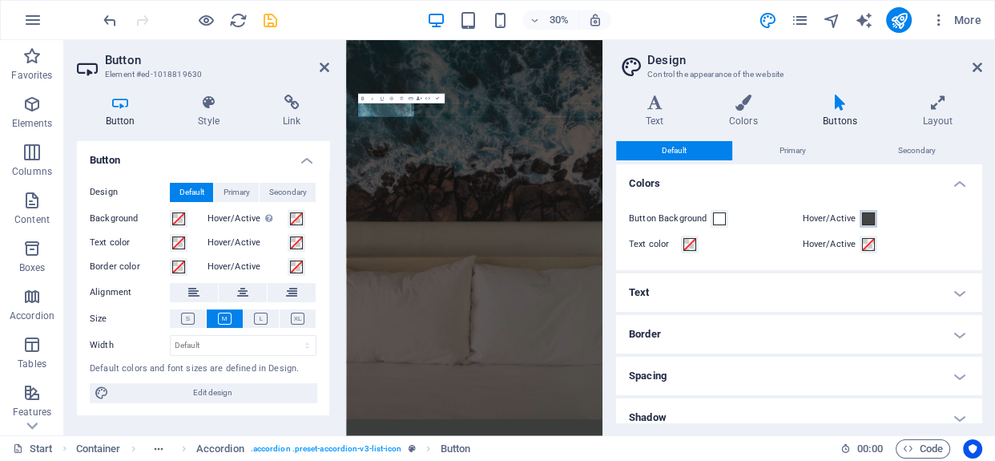
click at [867, 219] on span at bounding box center [868, 218] width 13 height 13
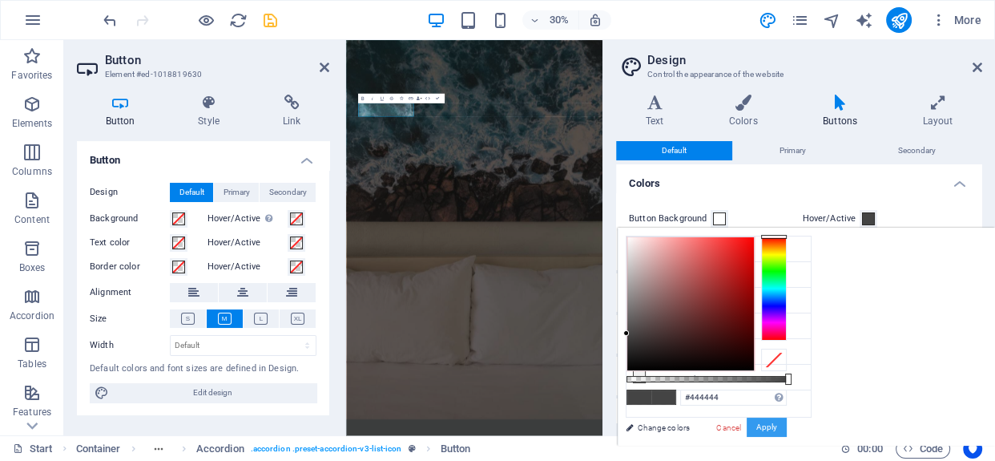
click at [763, 428] on button "Apply" at bounding box center [766, 426] width 40 height 19
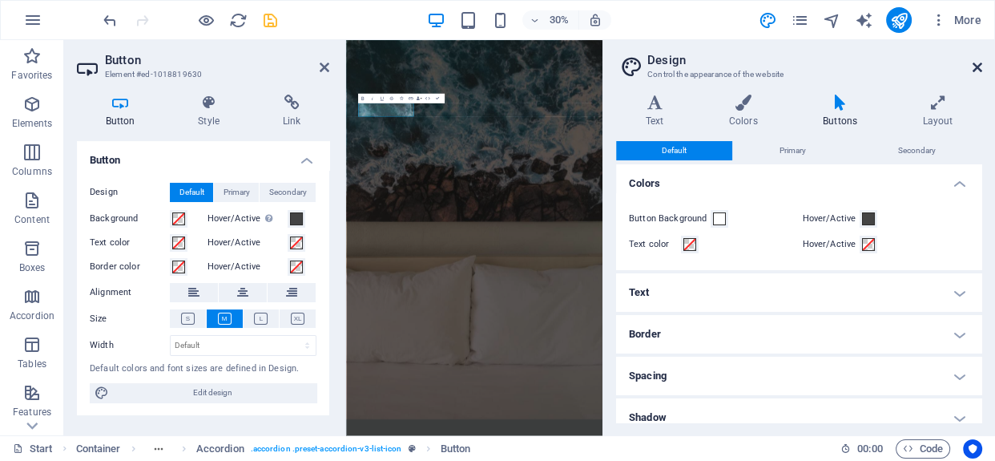
click at [975, 63] on icon at bounding box center [977, 67] width 10 height 13
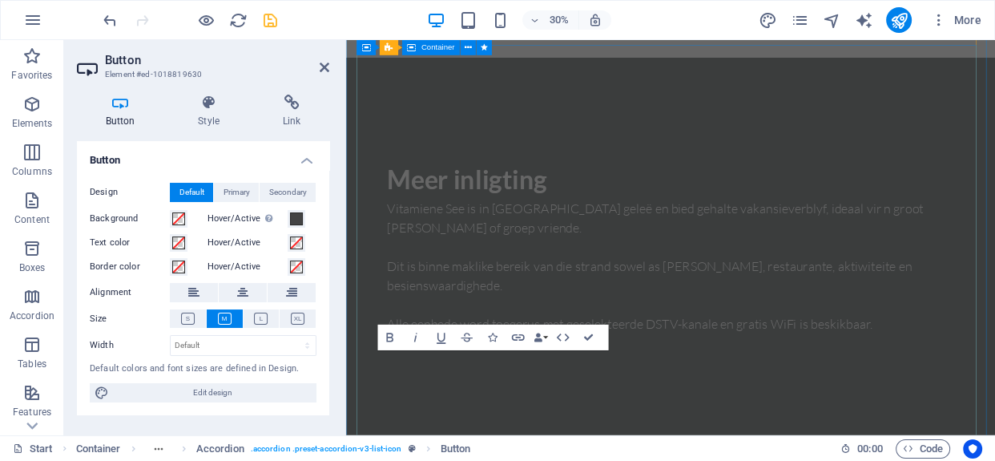
scroll to position [2251, 0]
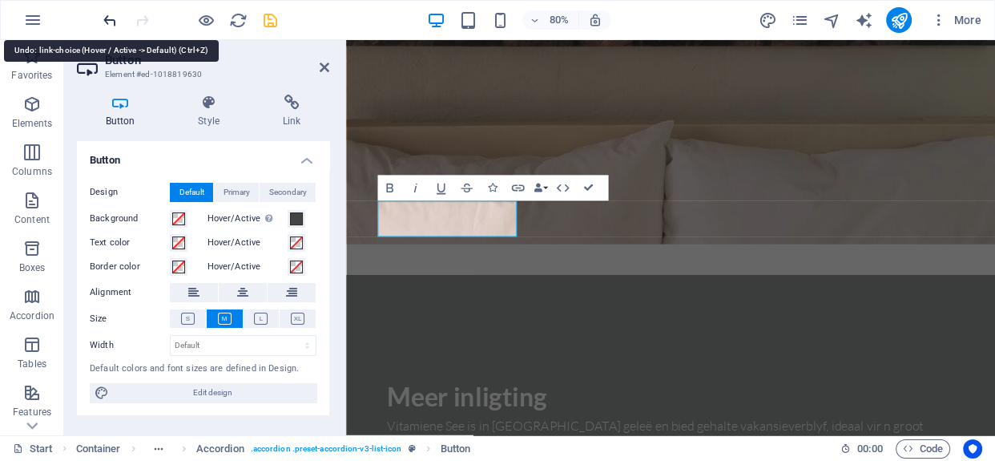
click at [109, 18] on icon "undo" at bounding box center [110, 20] width 18 height 18
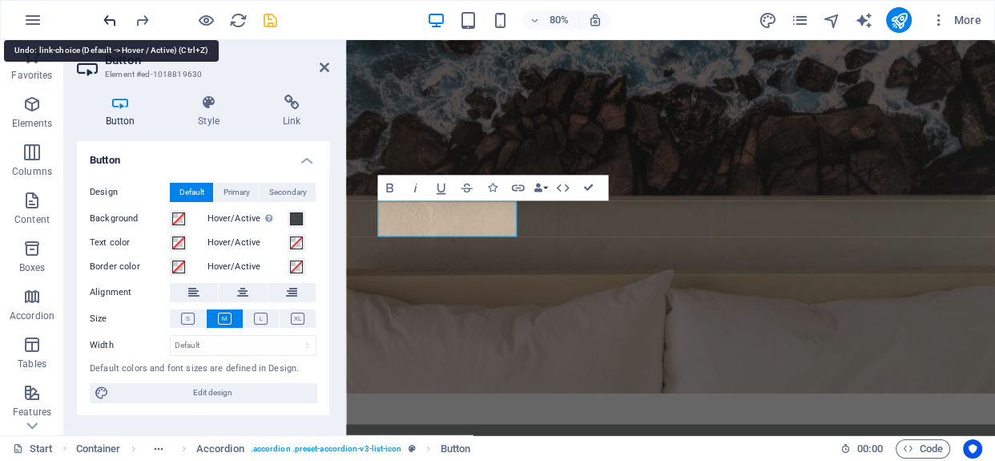
click at [109, 18] on icon "undo" at bounding box center [110, 20] width 18 height 18
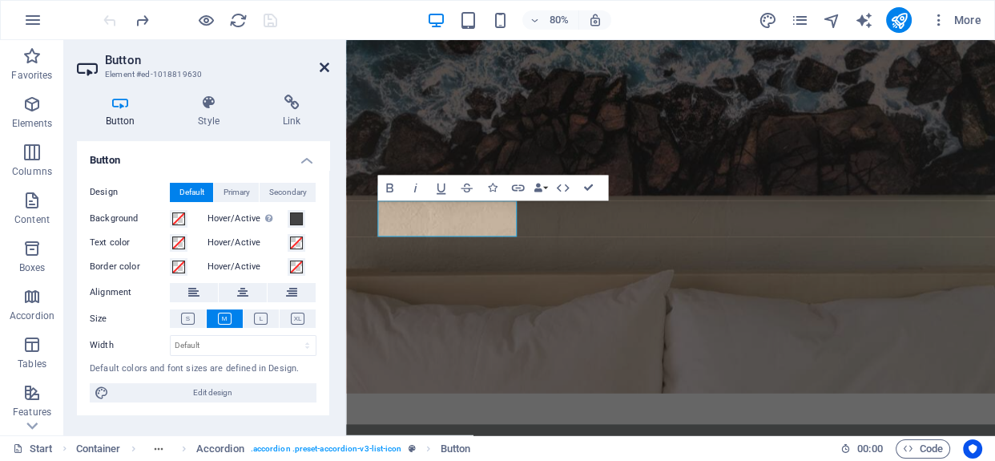
drag, startPoint x: 320, startPoint y: 66, endPoint x: 296, endPoint y: 30, distance: 43.1
click at [320, 66] on icon at bounding box center [325, 67] width 10 height 13
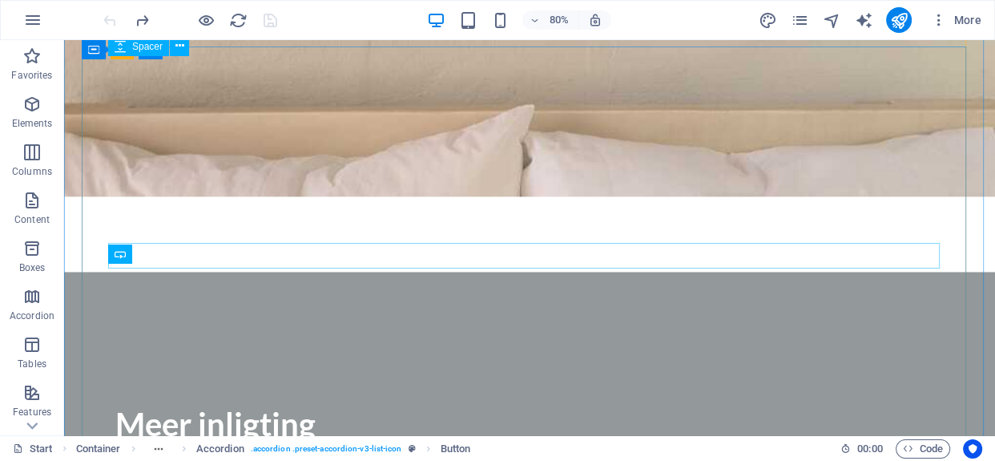
scroll to position [2227, 0]
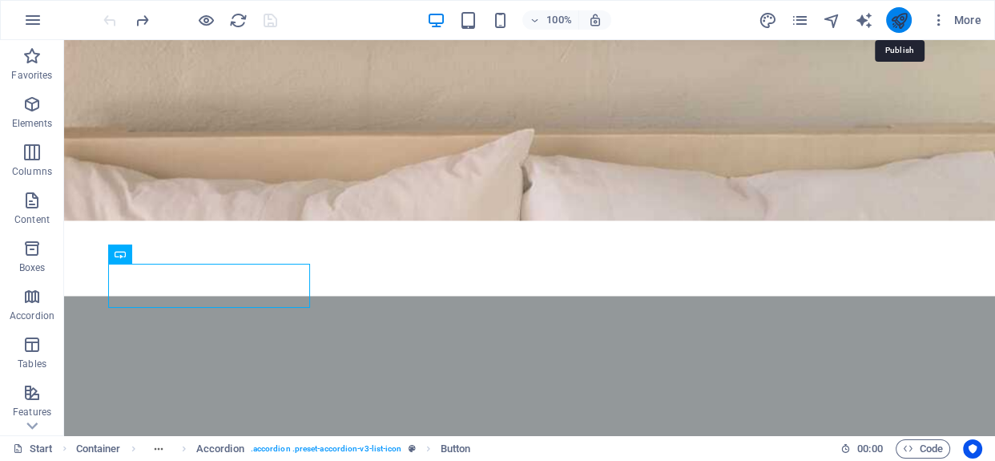
click at [901, 22] on icon "publish" at bounding box center [898, 20] width 18 height 18
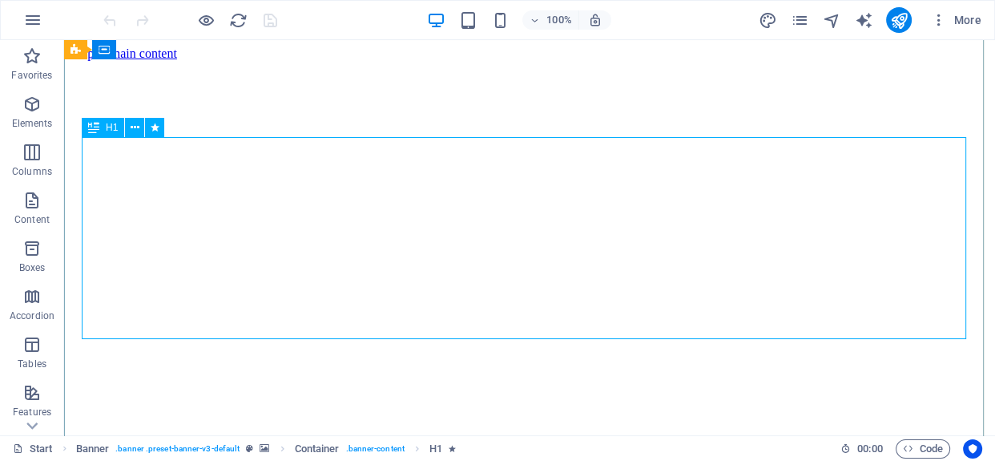
scroll to position [408, 0]
click at [936, 12] on icon "button" at bounding box center [939, 20] width 16 height 16
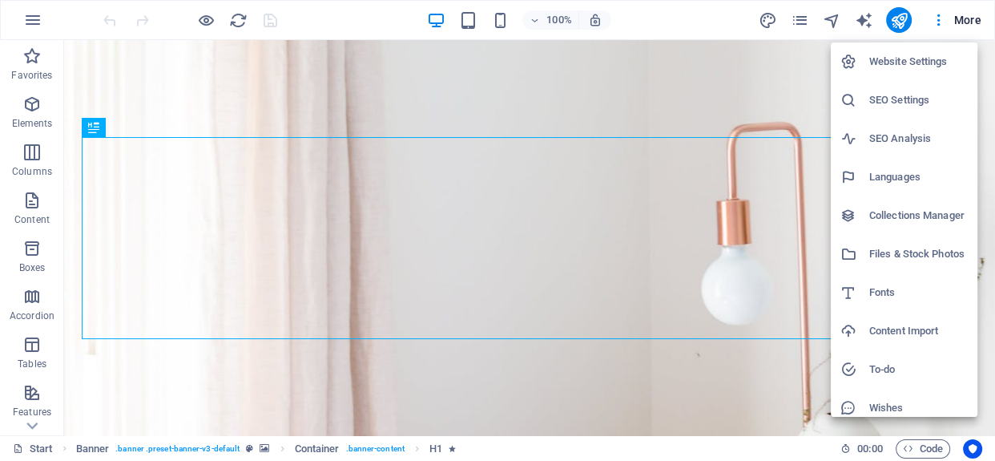
click at [928, 58] on h6 "Website Settings" at bounding box center [918, 61] width 99 height 19
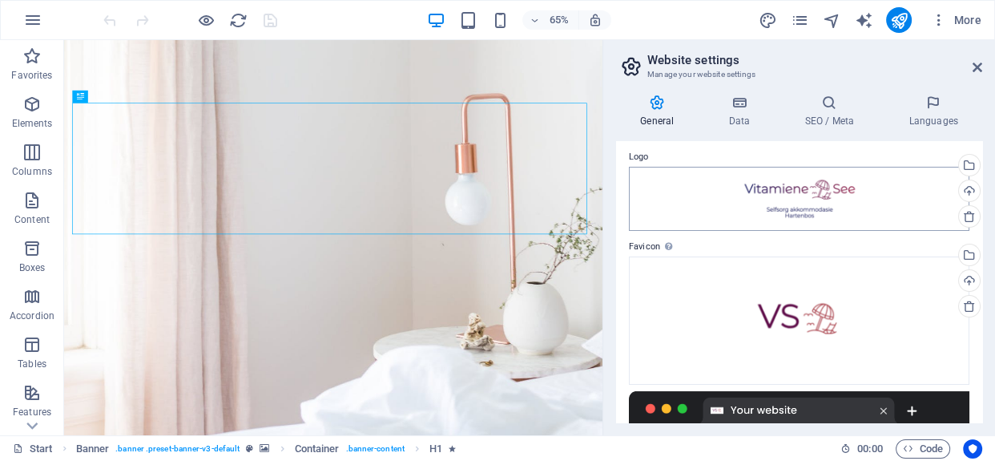
scroll to position [72, 0]
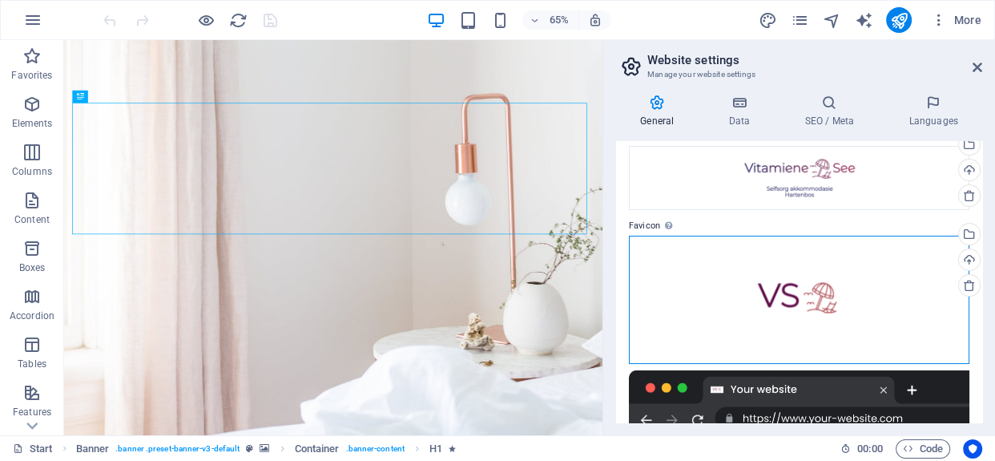
click at [833, 295] on div "Drag files here, click to choose files or select files from Files or our free s…" at bounding box center [799, 299] width 340 height 128
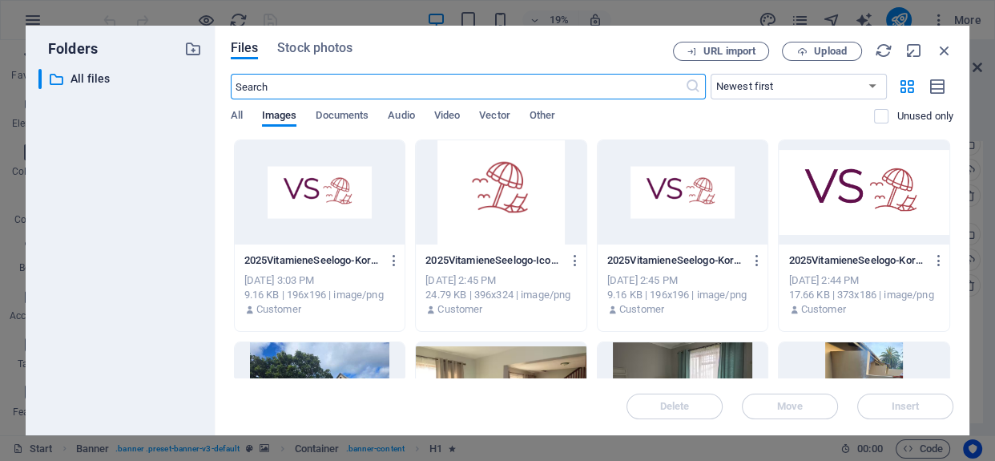
click at [491, 196] on div at bounding box center [501, 192] width 171 height 104
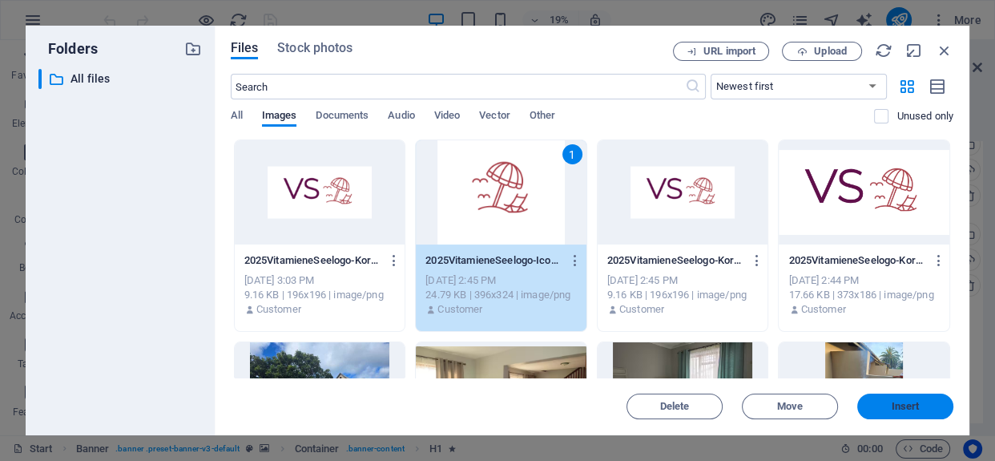
click at [885, 406] on span "Insert" at bounding box center [904, 406] width 83 height 10
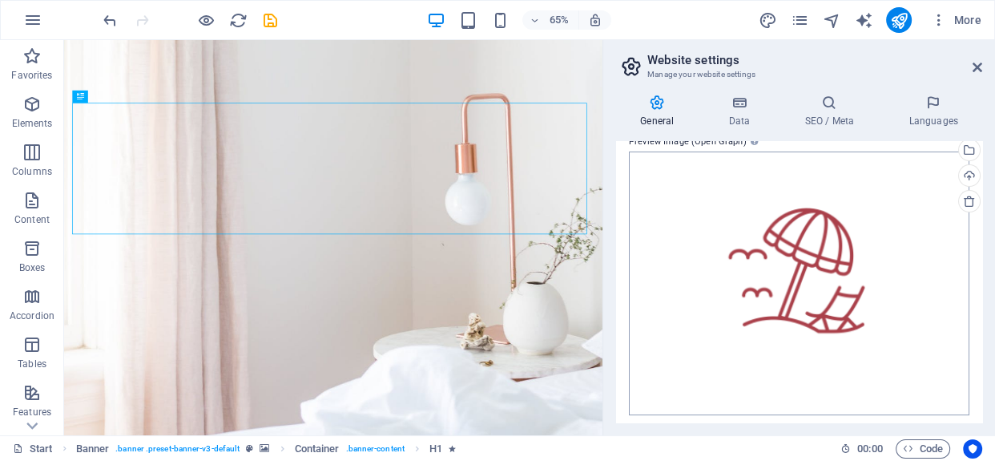
scroll to position [384, 0]
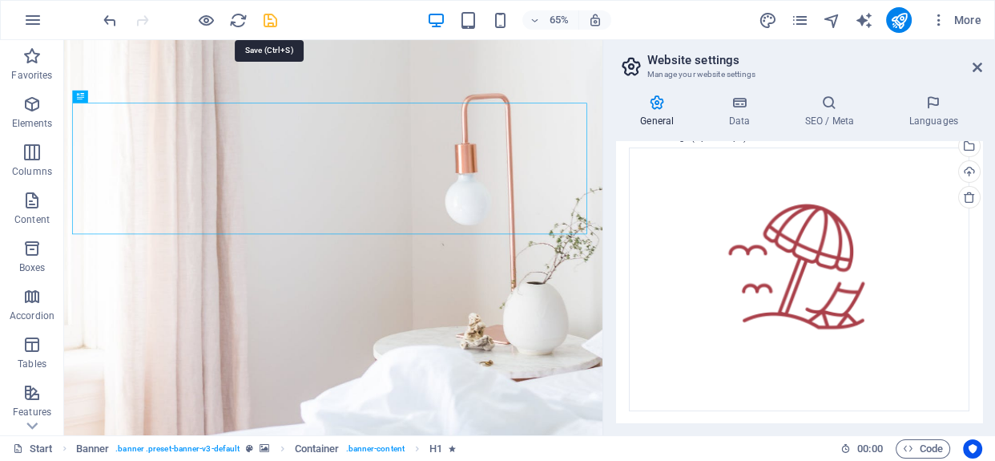
click at [270, 16] on icon "save" at bounding box center [270, 20] width 18 height 18
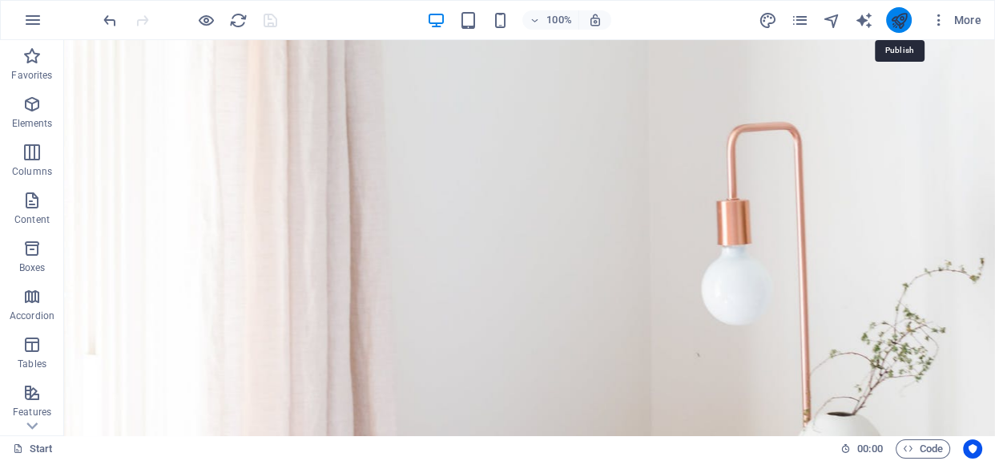
click at [891, 11] on icon "publish" at bounding box center [898, 20] width 18 height 18
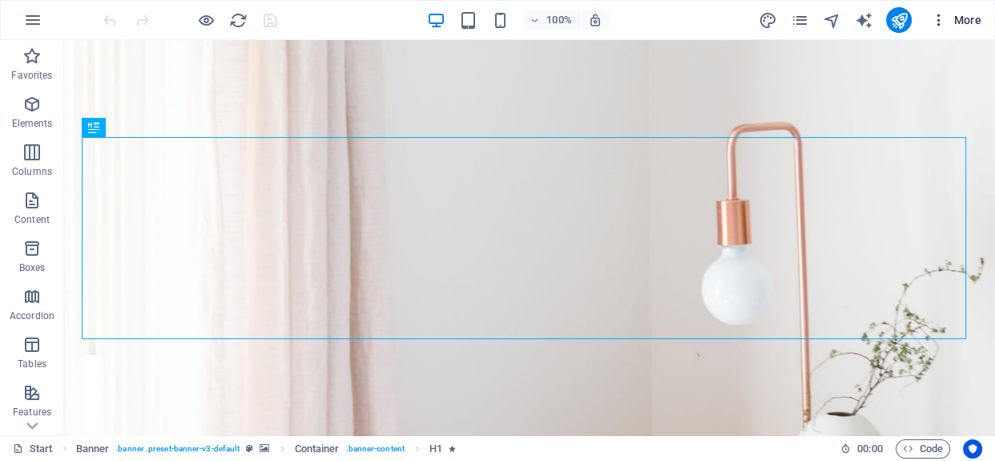
click at [945, 14] on icon "button" at bounding box center [939, 20] width 16 height 16
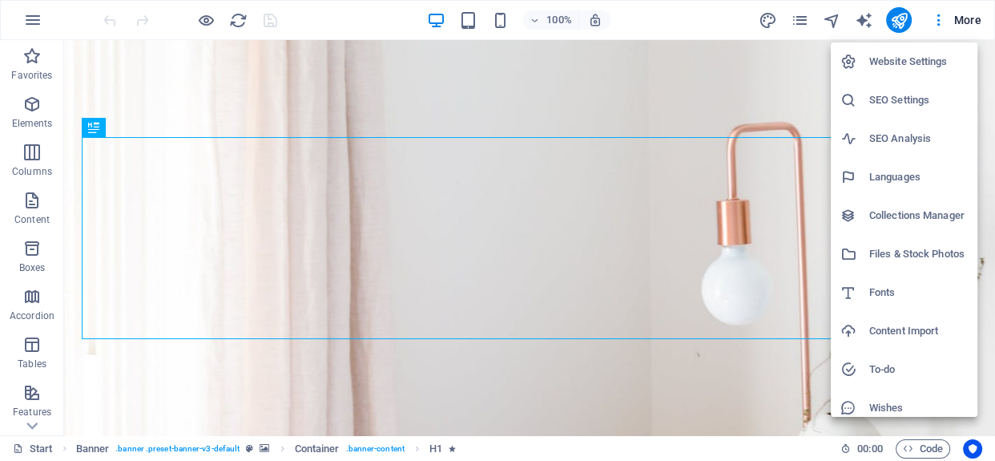
click at [923, 99] on h6 "SEO Settings" at bounding box center [918, 100] width 99 height 19
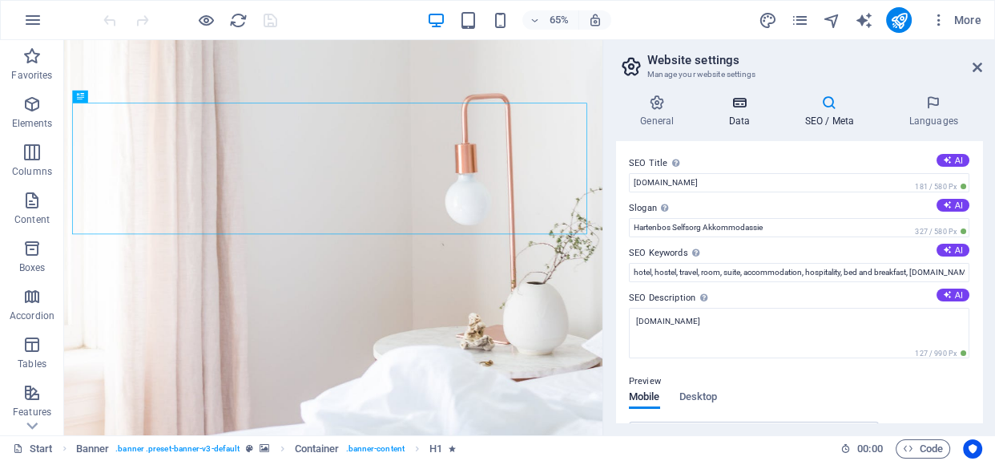
click at [749, 119] on h4 "Data" at bounding box center [742, 112] width 76 height 34
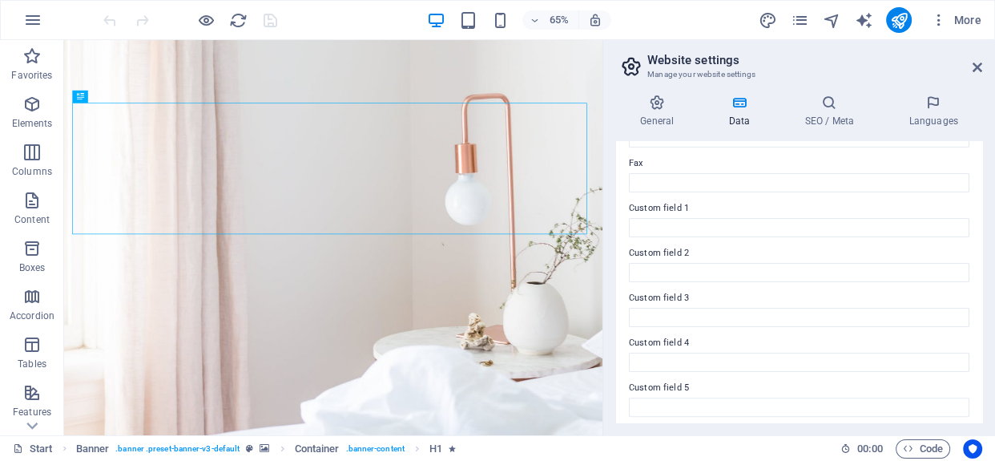
scroll to position [488, 0]
click at [666, 108] on icon at bounding box center [657, 103] width 82 height 16
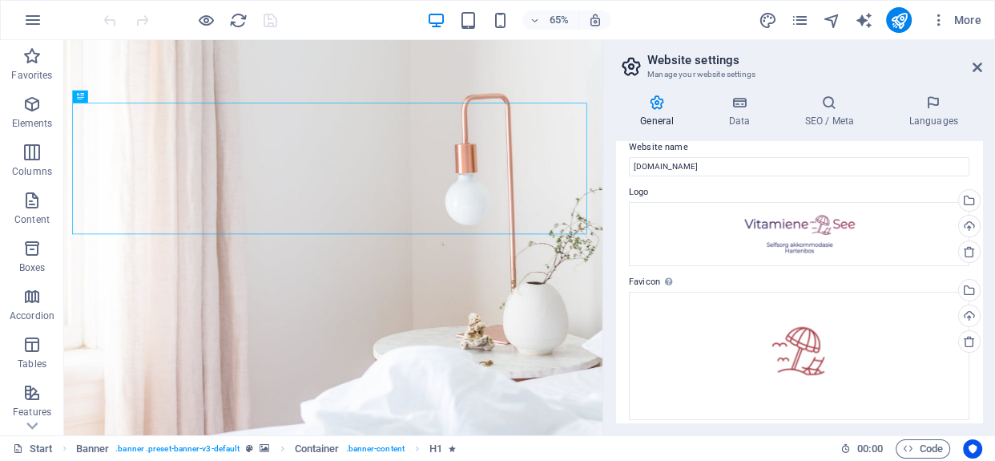
scroll to position [0, 0]
